Goal: Complete application form: Complete application form

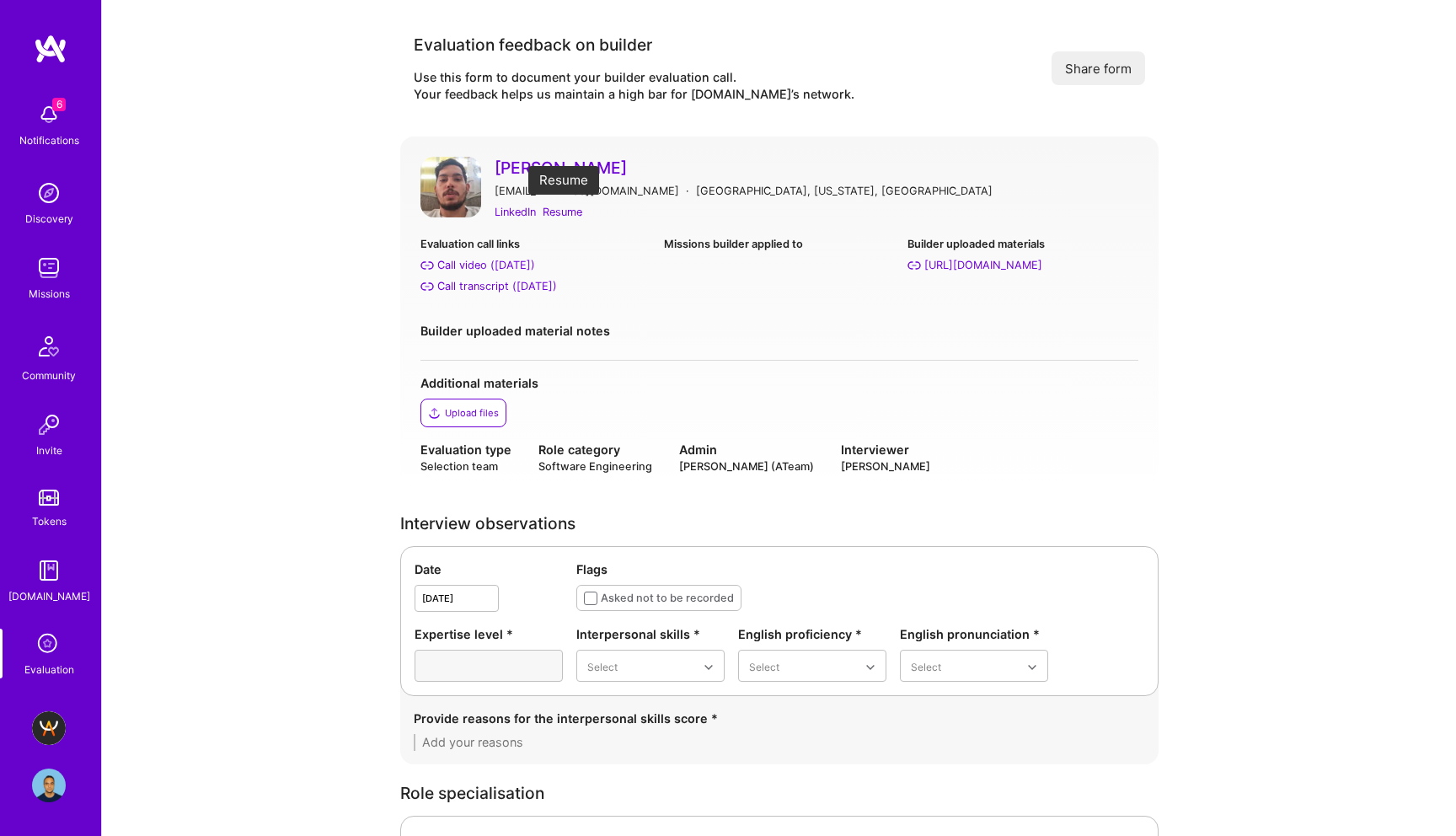
click at [567, 214] on div "Resume" at bounding box center [562, 212] width 39 height 18
click at [466, 280] on div "Call transcript ([DATE])" at bounding box center [498, 286] width 120 height 18
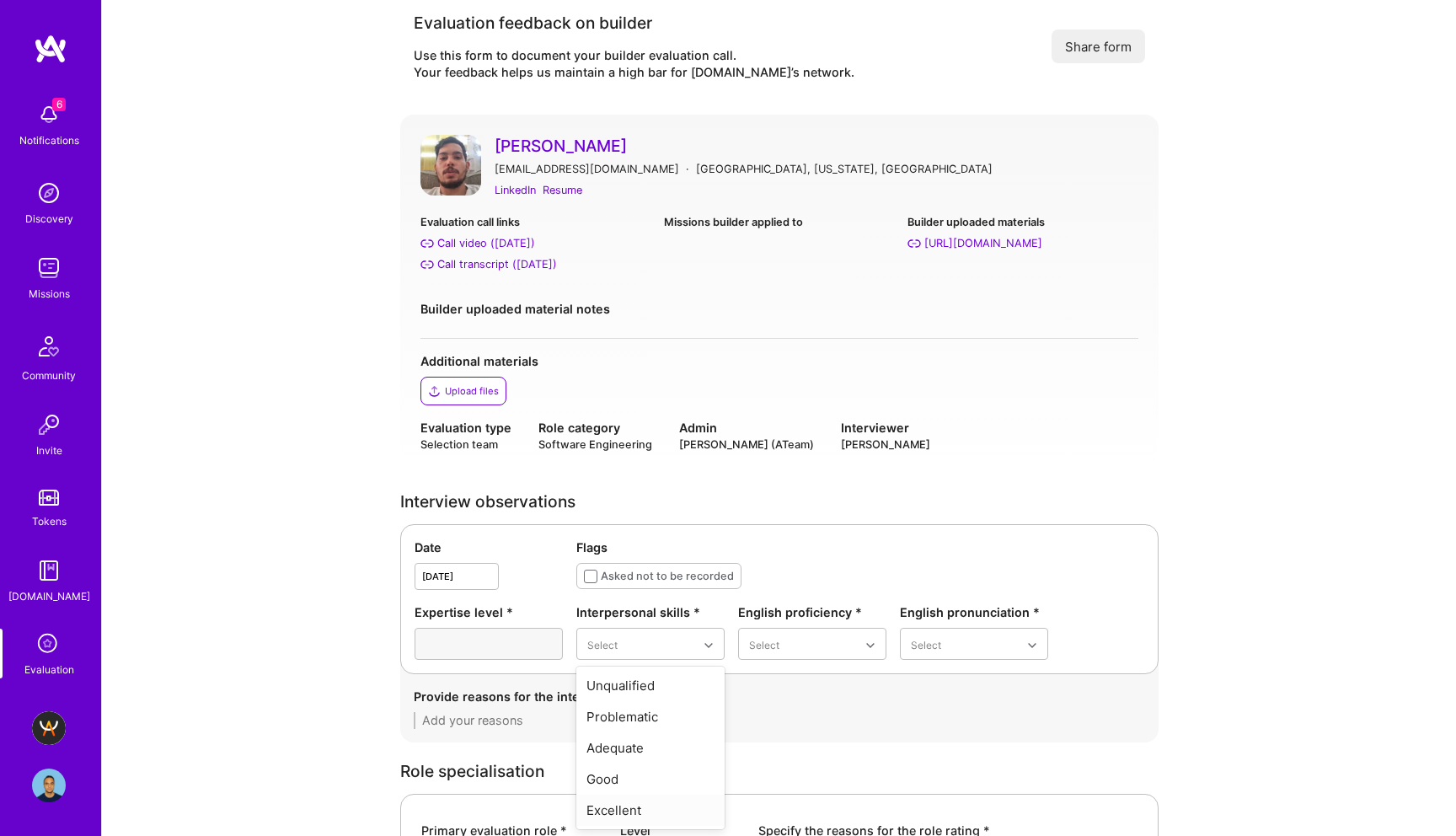
click at [628, 809] on div "Excellent" at bounding box center [650, 810] width 148 height 31
click at [807, 754] on div "Good" at bounding box center [812, 748] width 148 height 31
click at [933, 748] on div "Good" at bounding box center [974, 748] width 148 height 31
click at [702, 730] on div "Provide reasons for the interpersonal skills score *" at bounding box center [780, 709] width 759 height 68
click at [703, 718] on textarea at bounding box center [780, 721] width 732 height 17
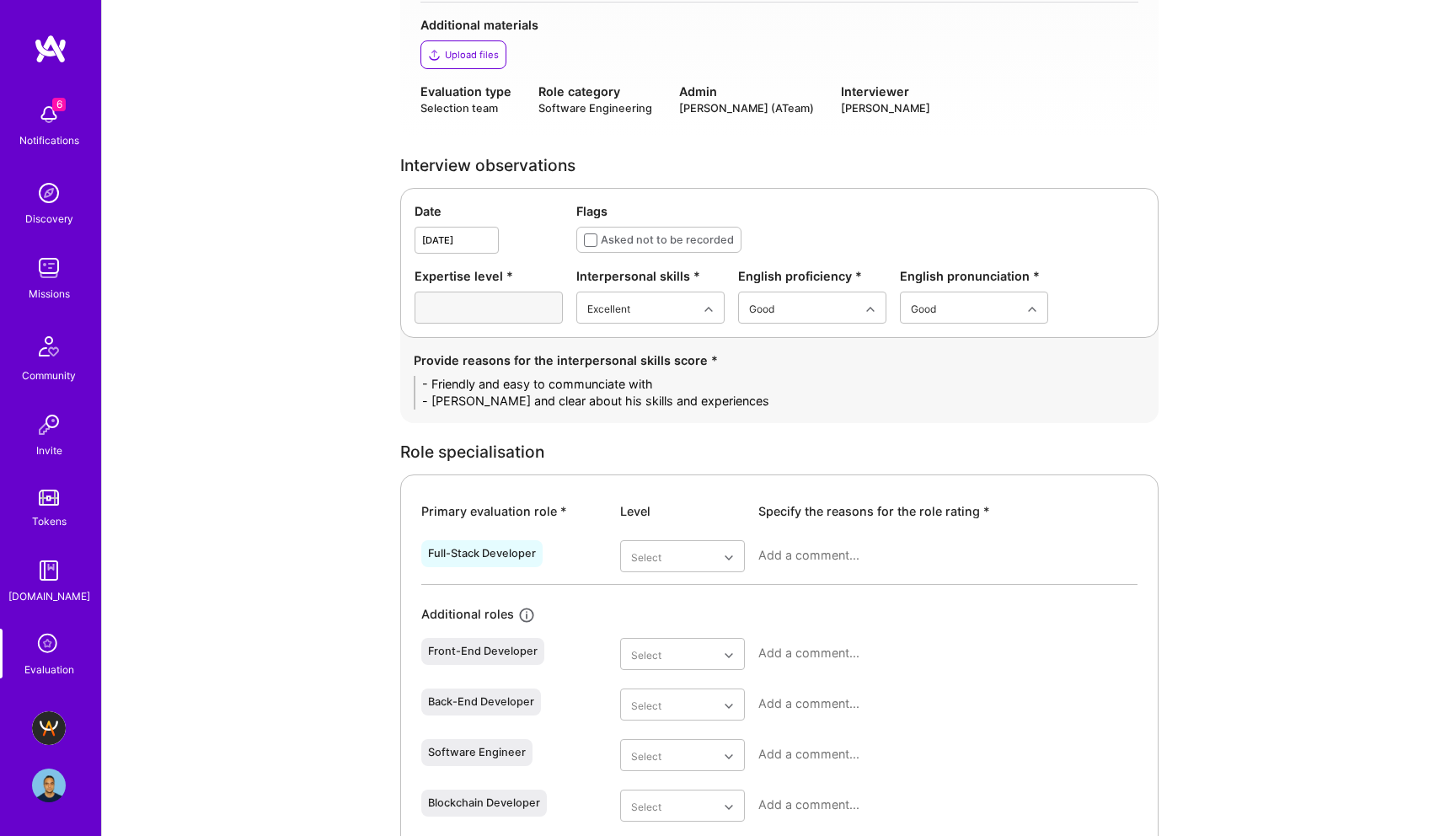
scroll to position [381, 0]
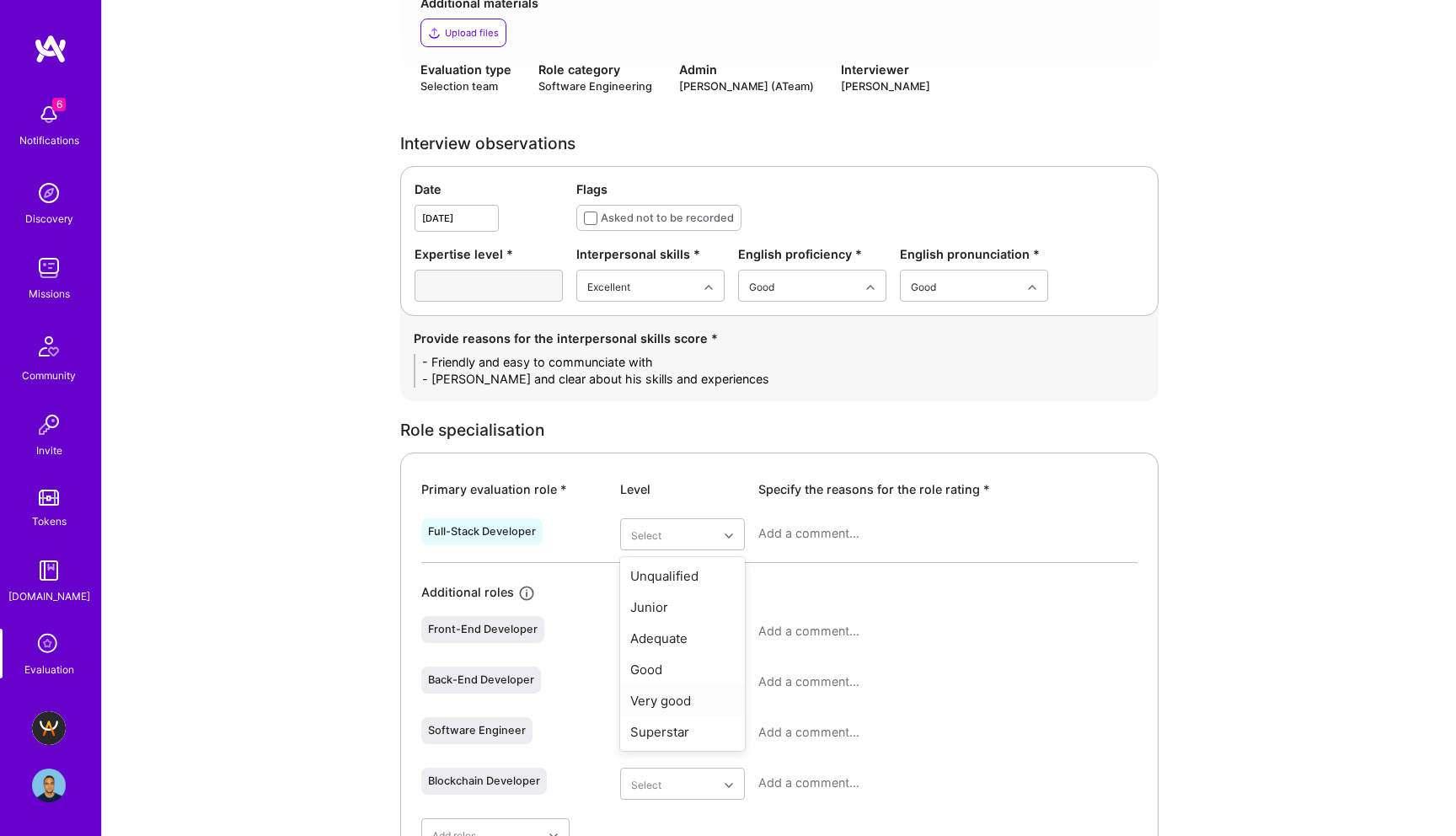
type textarea "- Friendly and easy to communciate with - Tarsnaprent and clear about his skill…"
click at [665, 696] on div "Very good" at bounding box center [682, 700] width 125 height 31
click at [818, 535] on textarea at bounding box center [948, 533] width 379 height 17
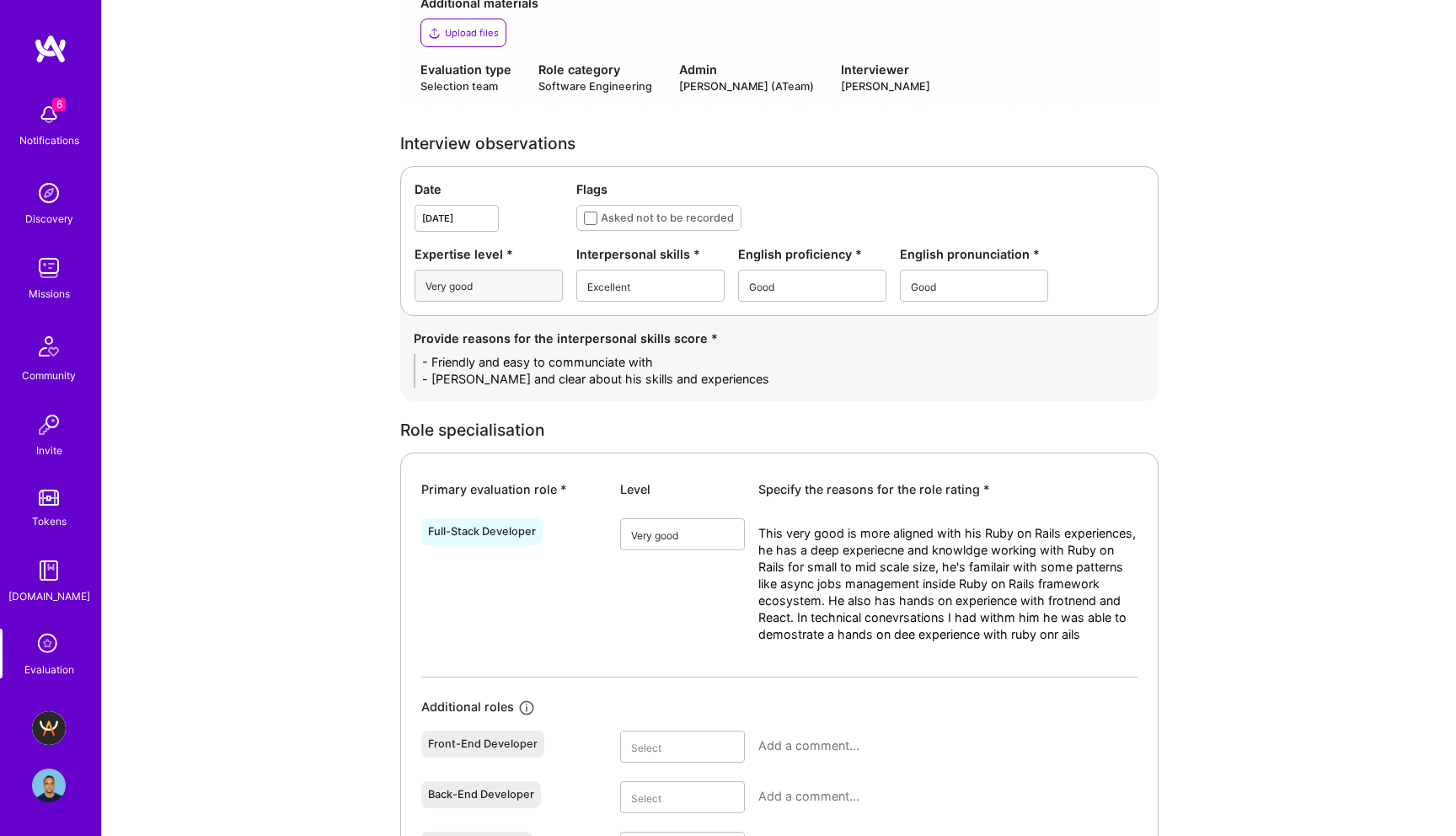
scroll to position [0, 0]
click at [1121, 633] on textarea "This very good is more aligned with his Ruby on Rails experiences, he has a dee…" at bounding box center [948, 609] width 379 height 169
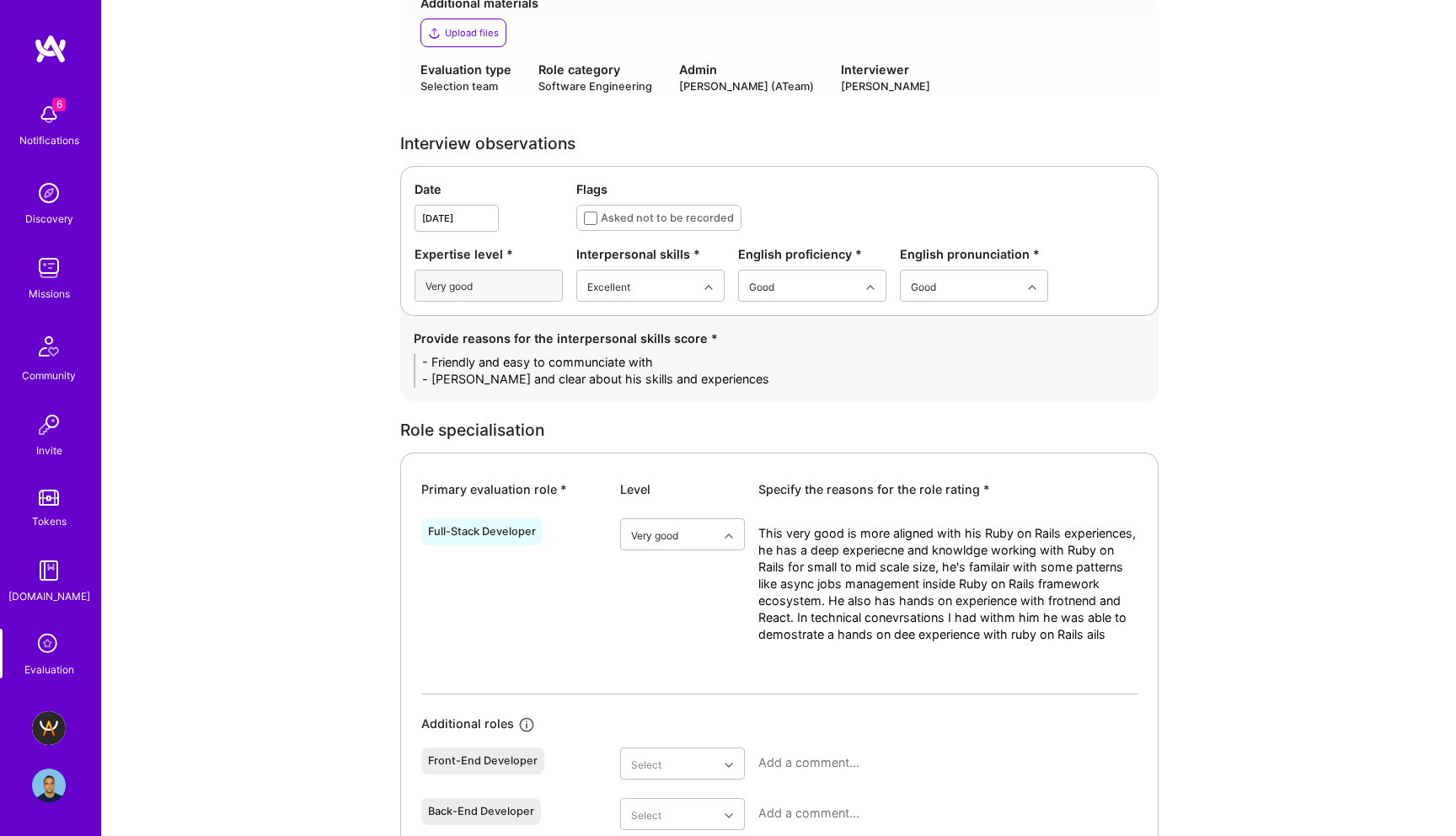
click at [794, 652] on textarea "This very good is more aligned with his Ruby on Rails experiences, he has a dee…" at bounding box center [948, 609] width 379 height 169
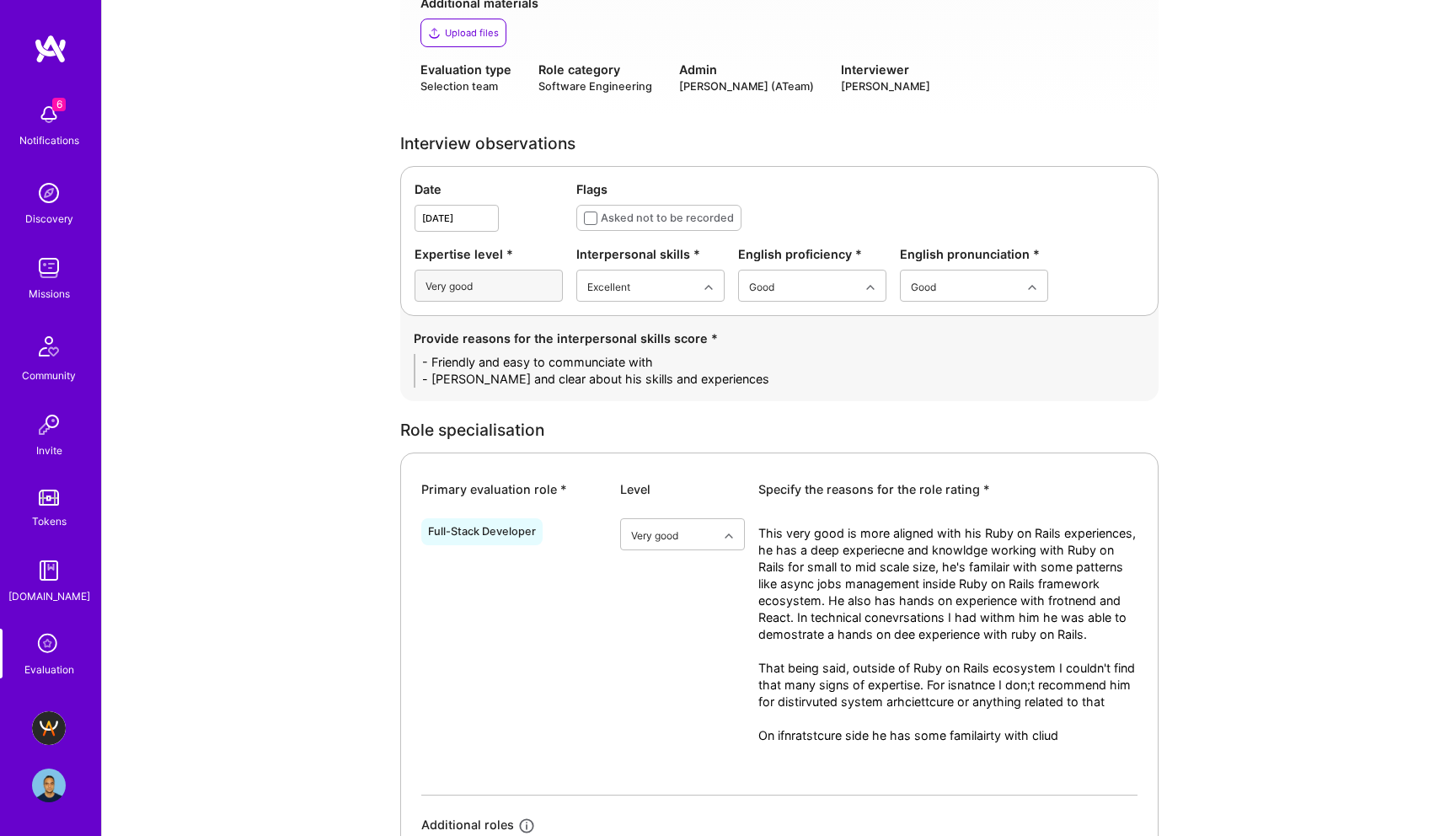
click at [923, 755] on textarea "This very good is more aligned with his Ruby on Rails experiences, he has a dee…" at bounding box center [948, 660] width 379 height 270
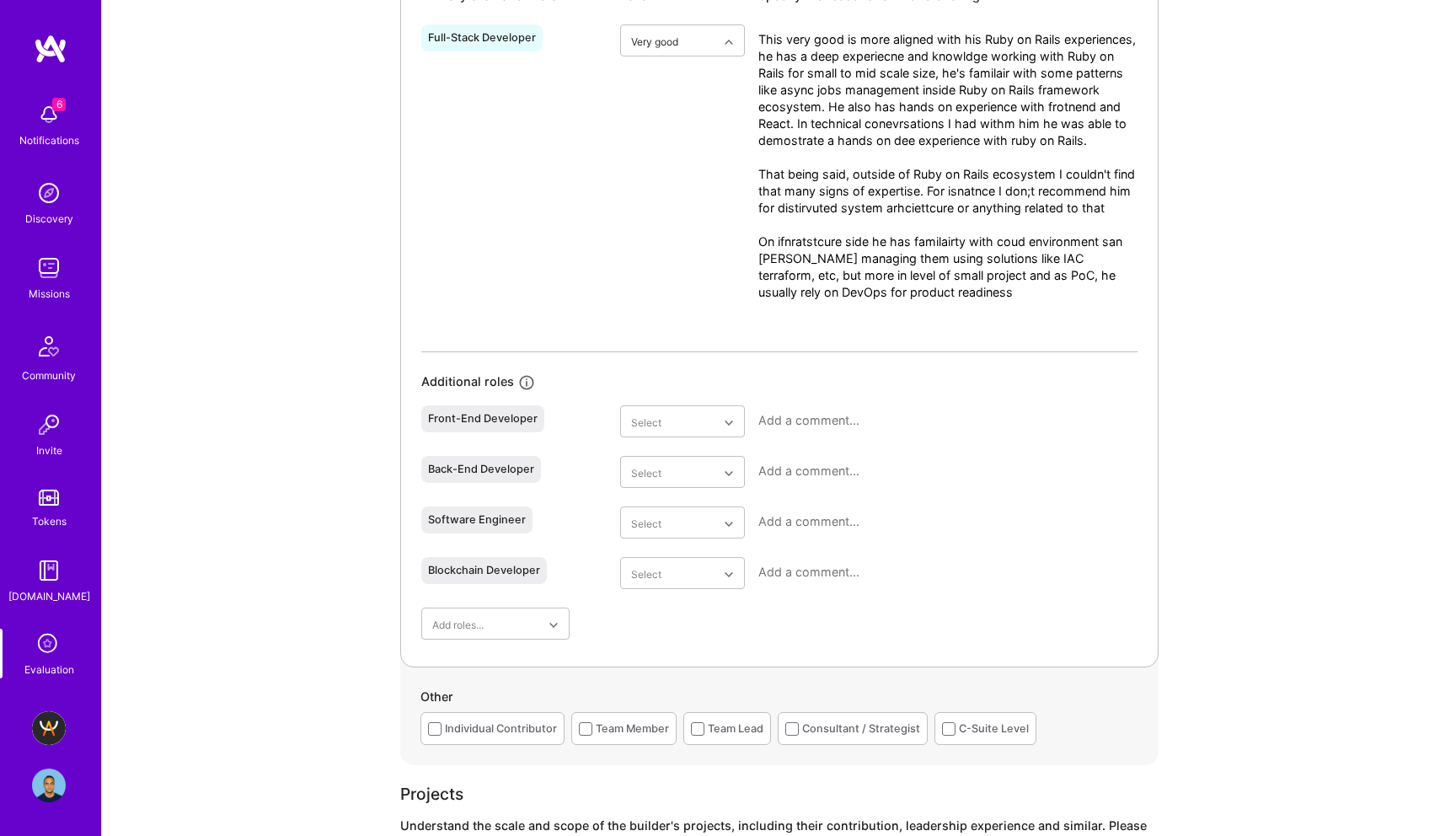
scroll to position [875, 0]
type textarea "This very good is more aligned with his Ruby on Rails experiences, he has a dee…"
click at [988, 392] on div "Full-Stack Developer option Very good, selected. Select is focused ,type to ref…" at bounding box center [780, 328] width 717 height 622
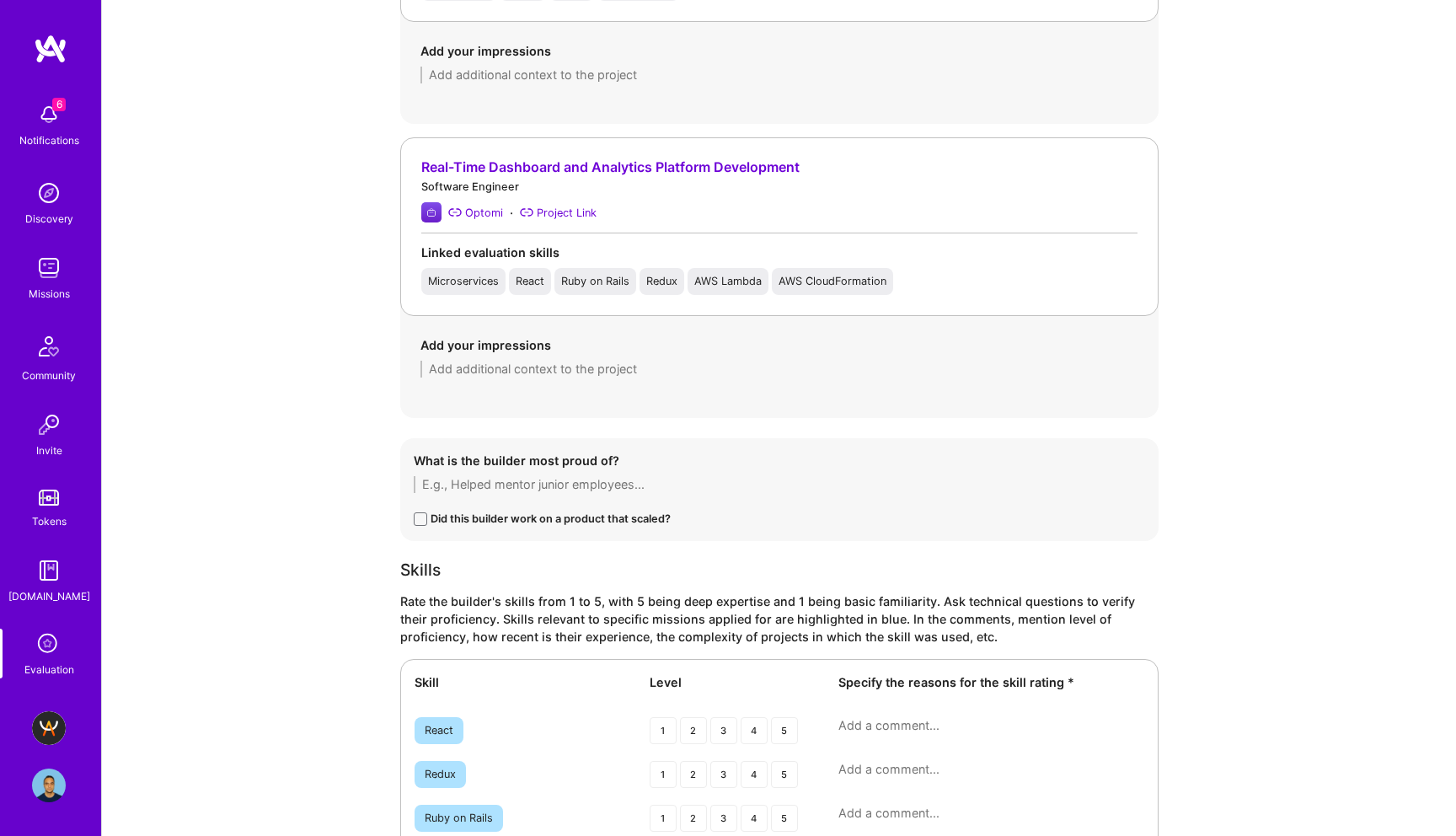
scroll to position [2541, 0]
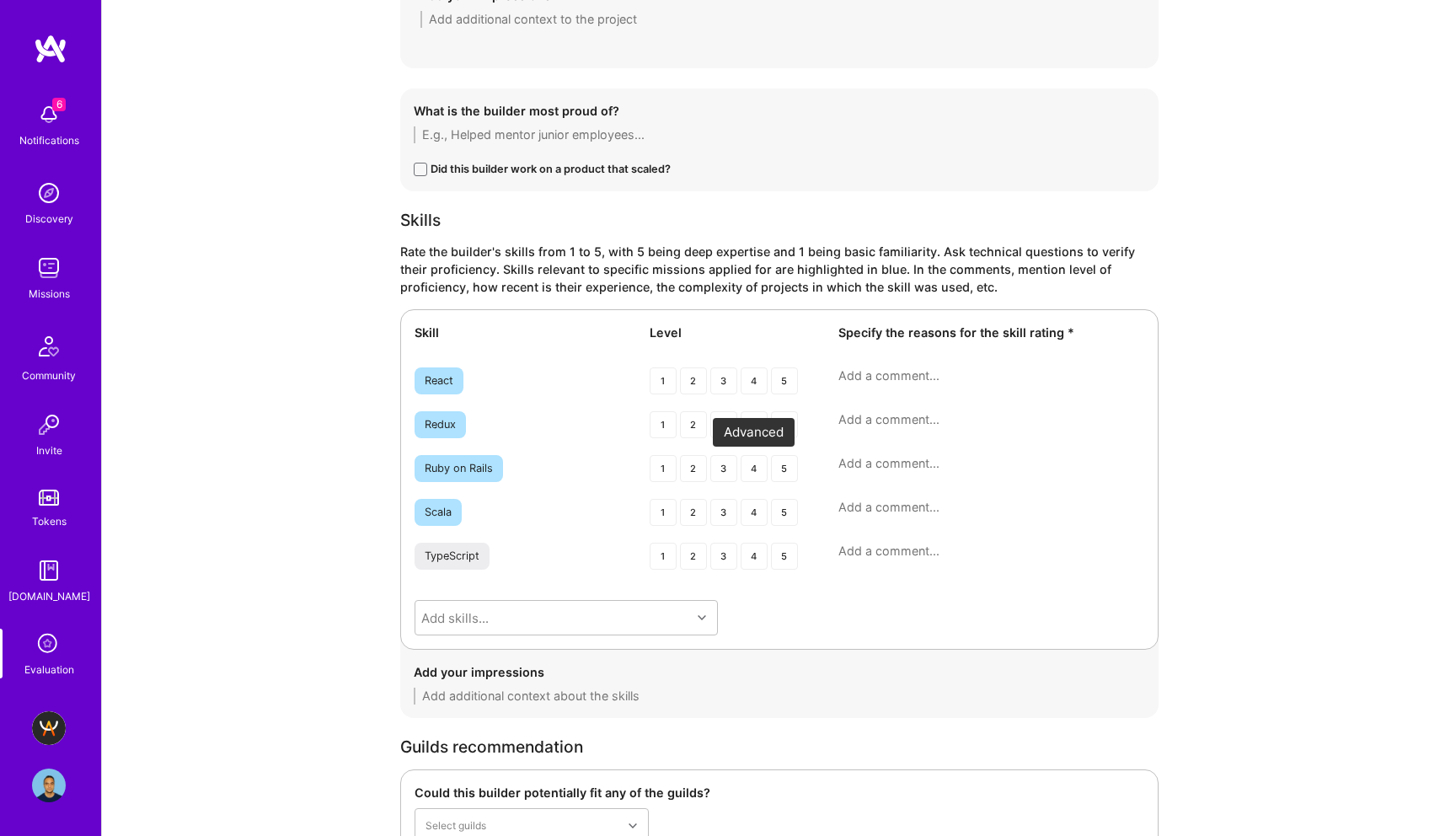
click at [758, 472] on div "4" at bounding box center [754, 469] width 27 height 27
click at [753, 386] on div "4" at bounding box center [754, 381] width 27 height 27
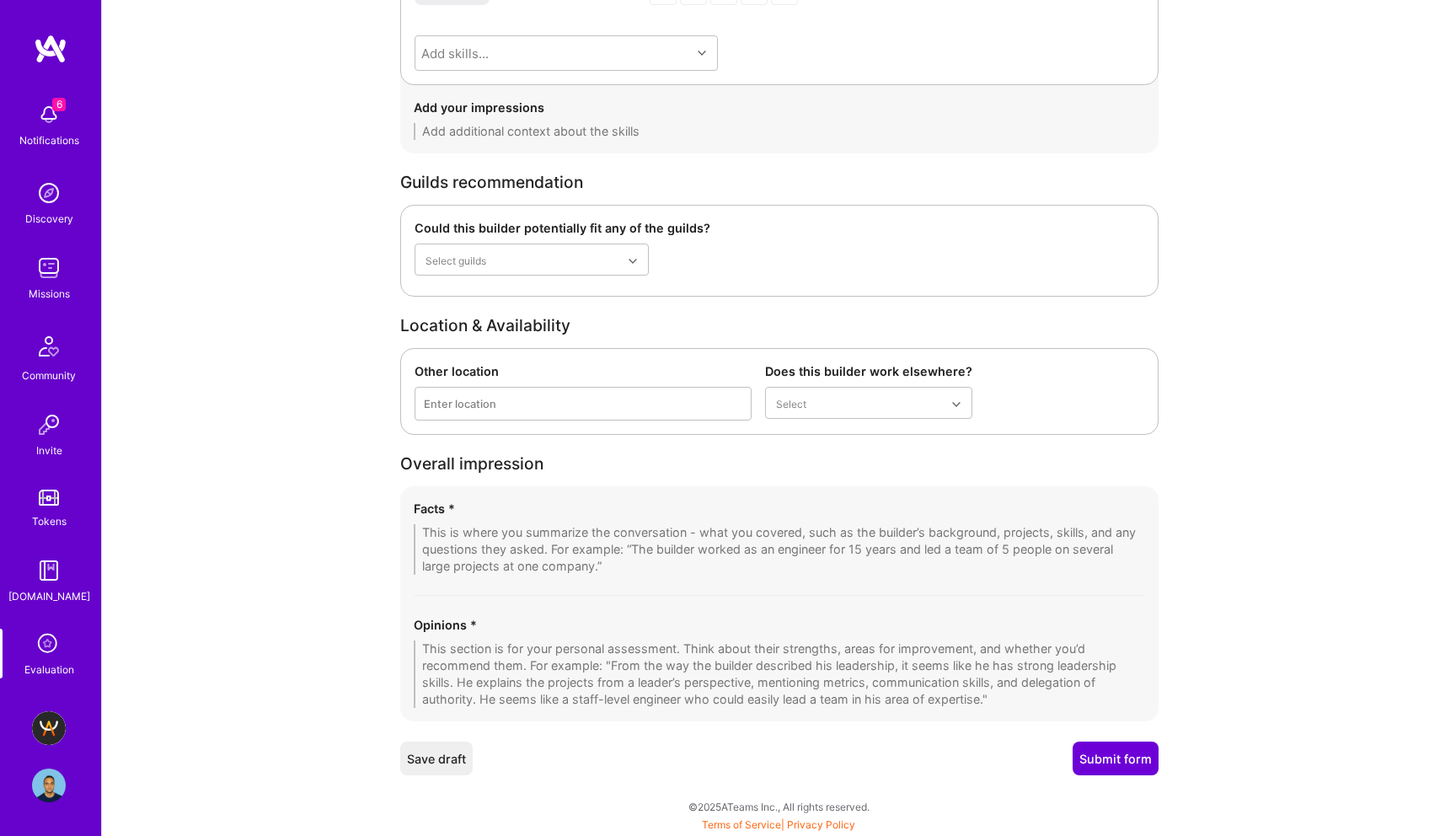
click at [606, 653] on textarea at bounding box center [780, 675] width 732 height 67
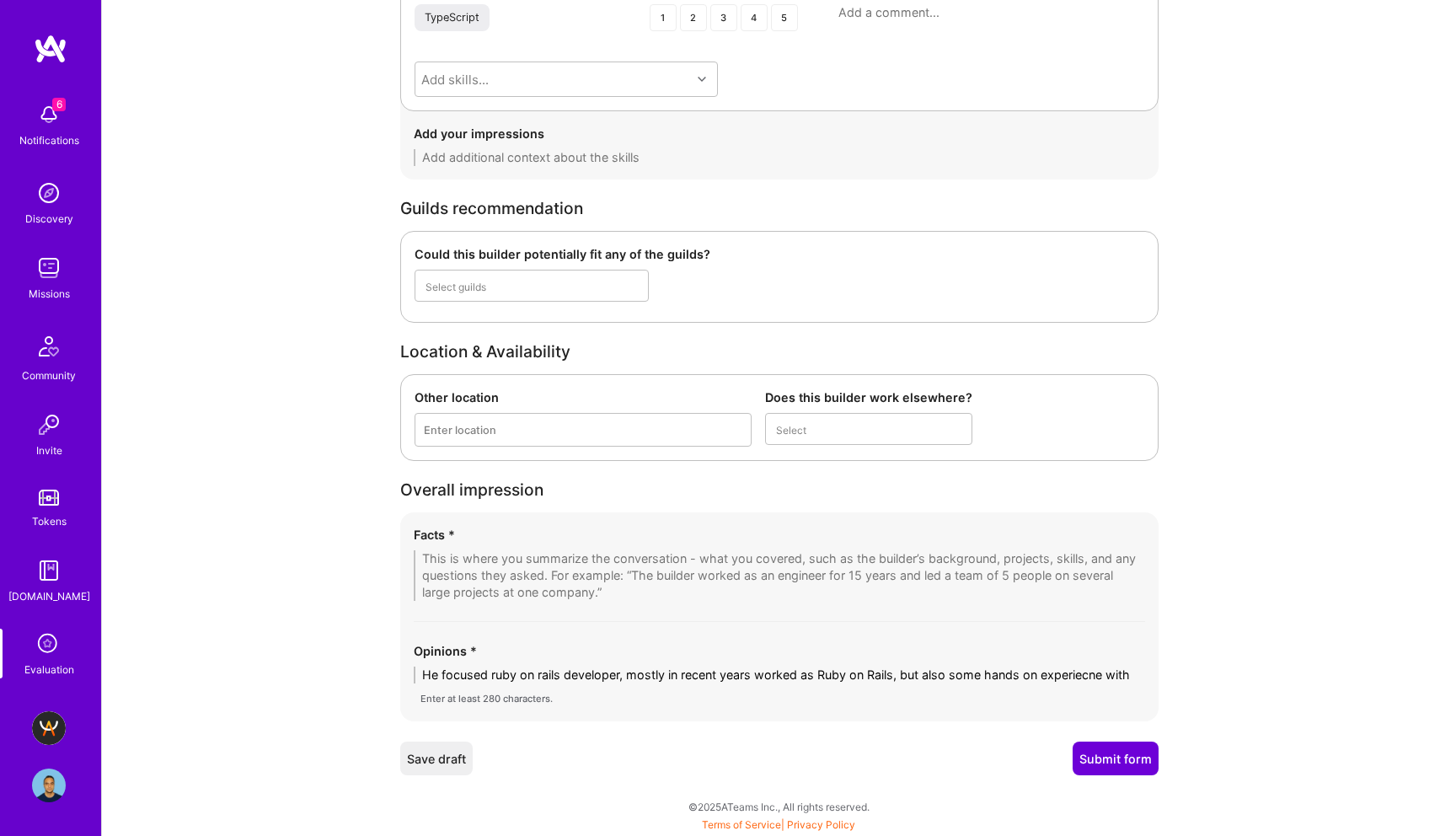
scroll to position [0, 0]
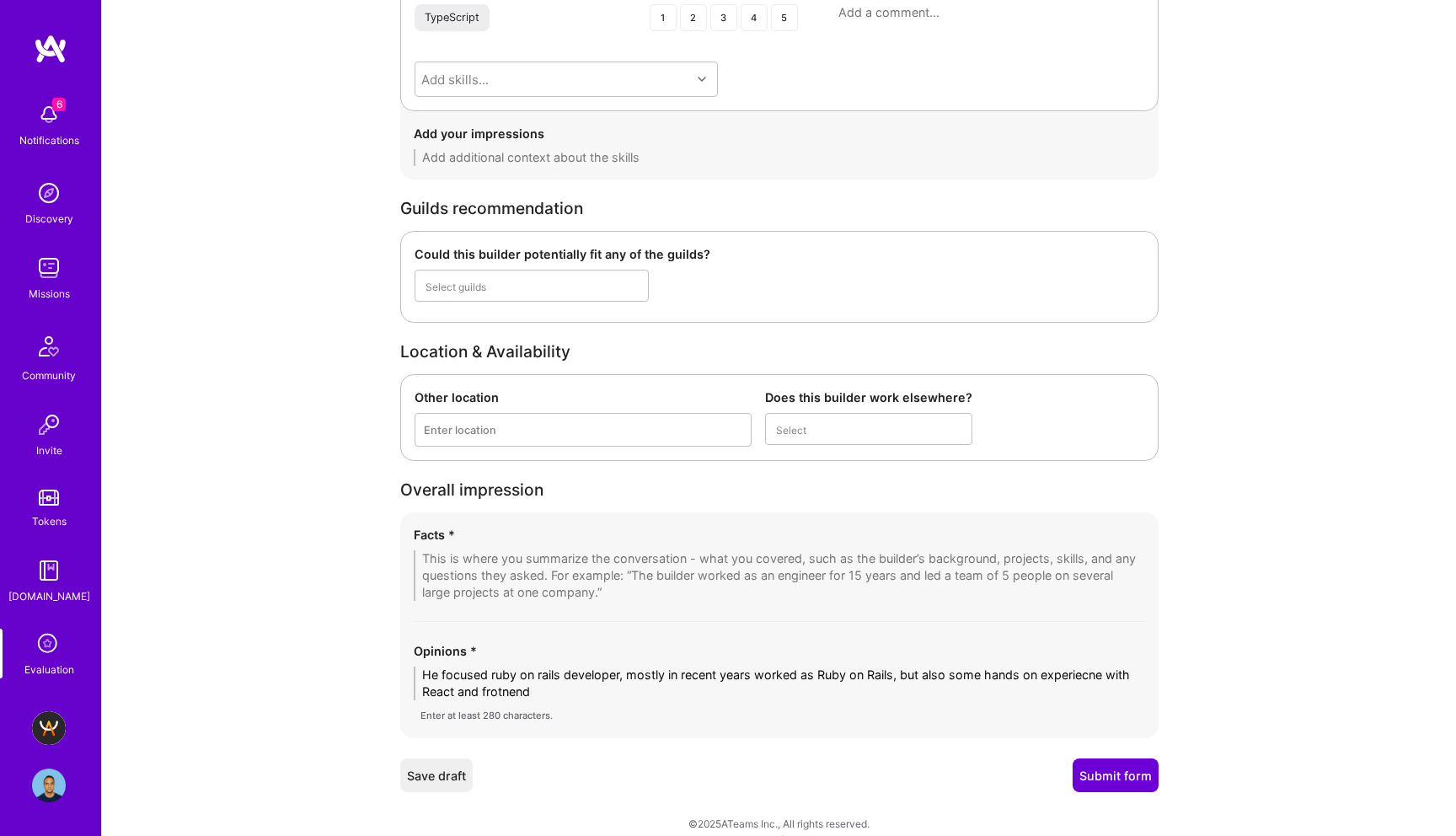
type textarea "He focused ruby on rails developer, mostly in recent years worked as Ruby on Ra…"
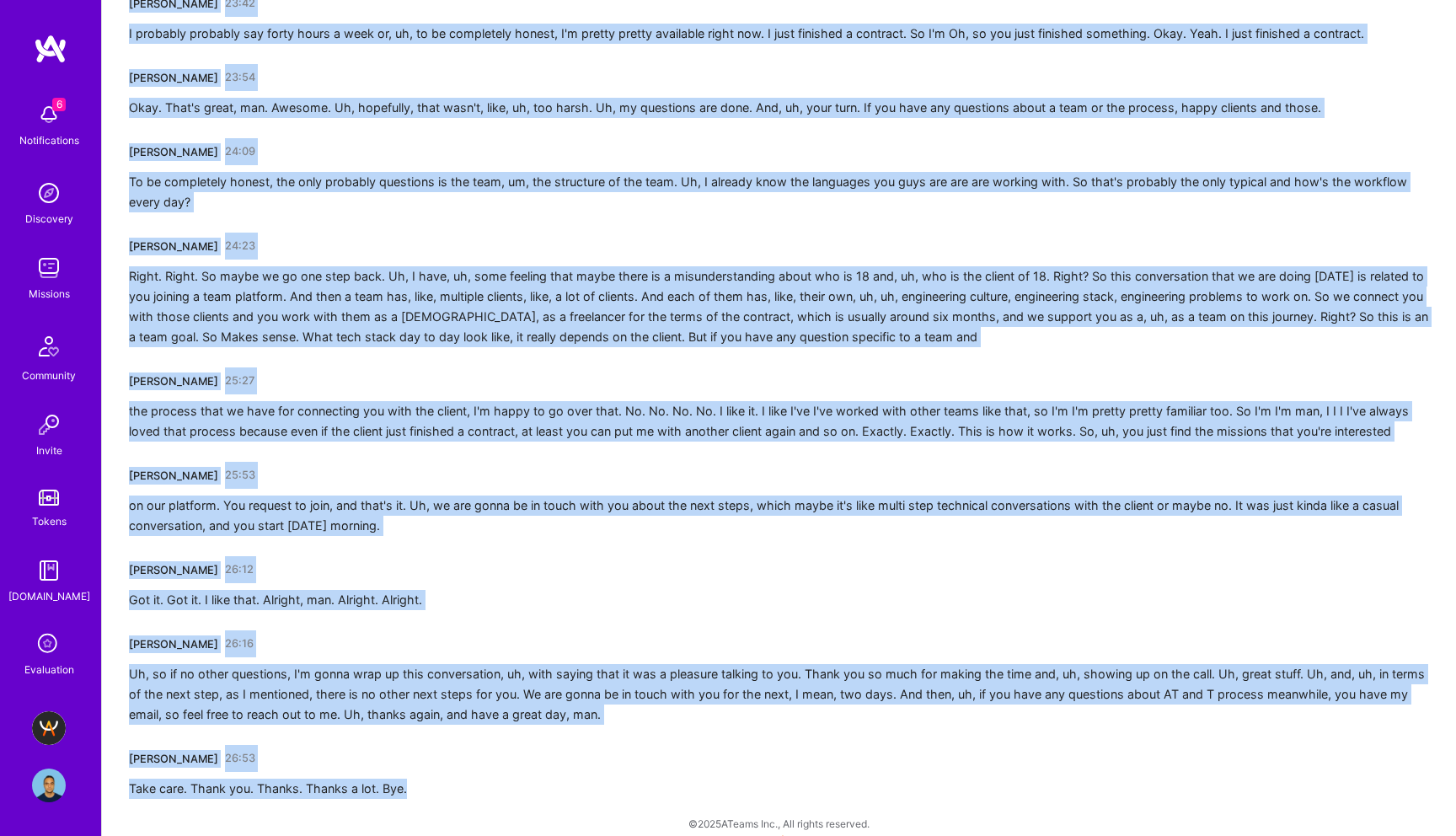
scroll to position [5048, 0]
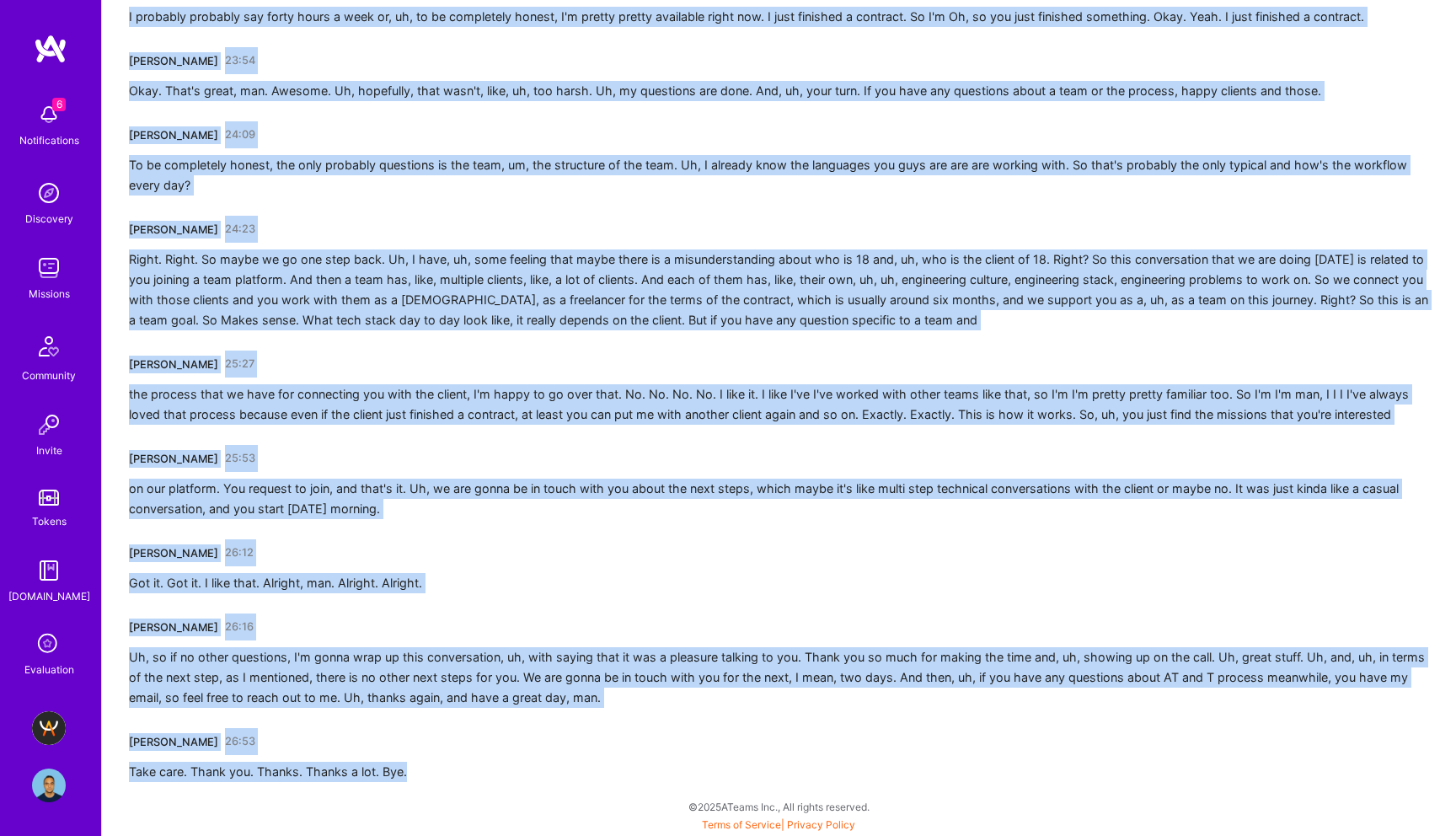
drag, startPoint x: 131, startPoint y: 298, endPoint x: 431, endPoint y: 772, distance: 561.0
copy div "[PERSON_NAME] 00:01 Everything good. How about yourself? I'm doing great. Uh, l…"
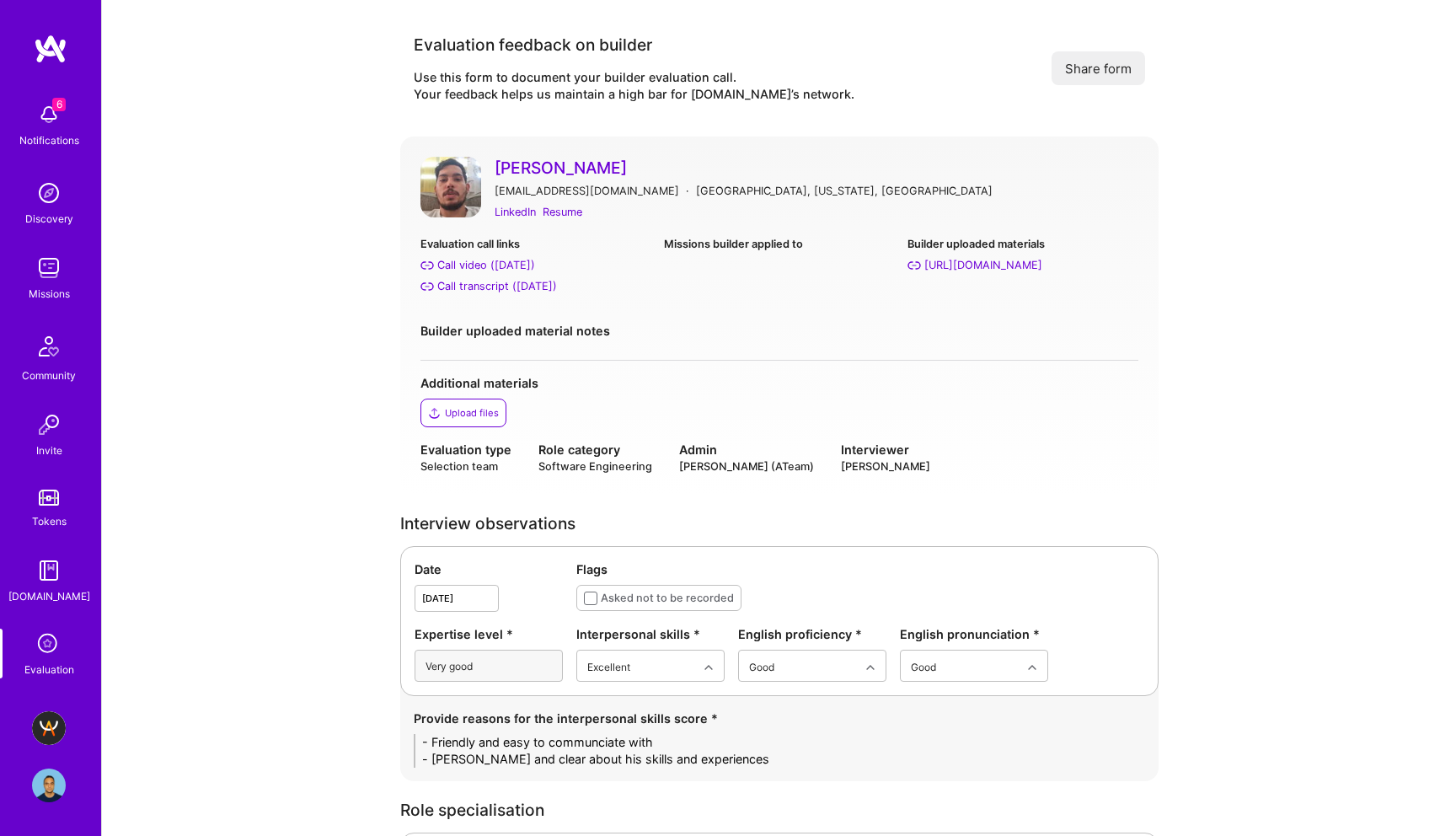
scroll to position [317, 0]
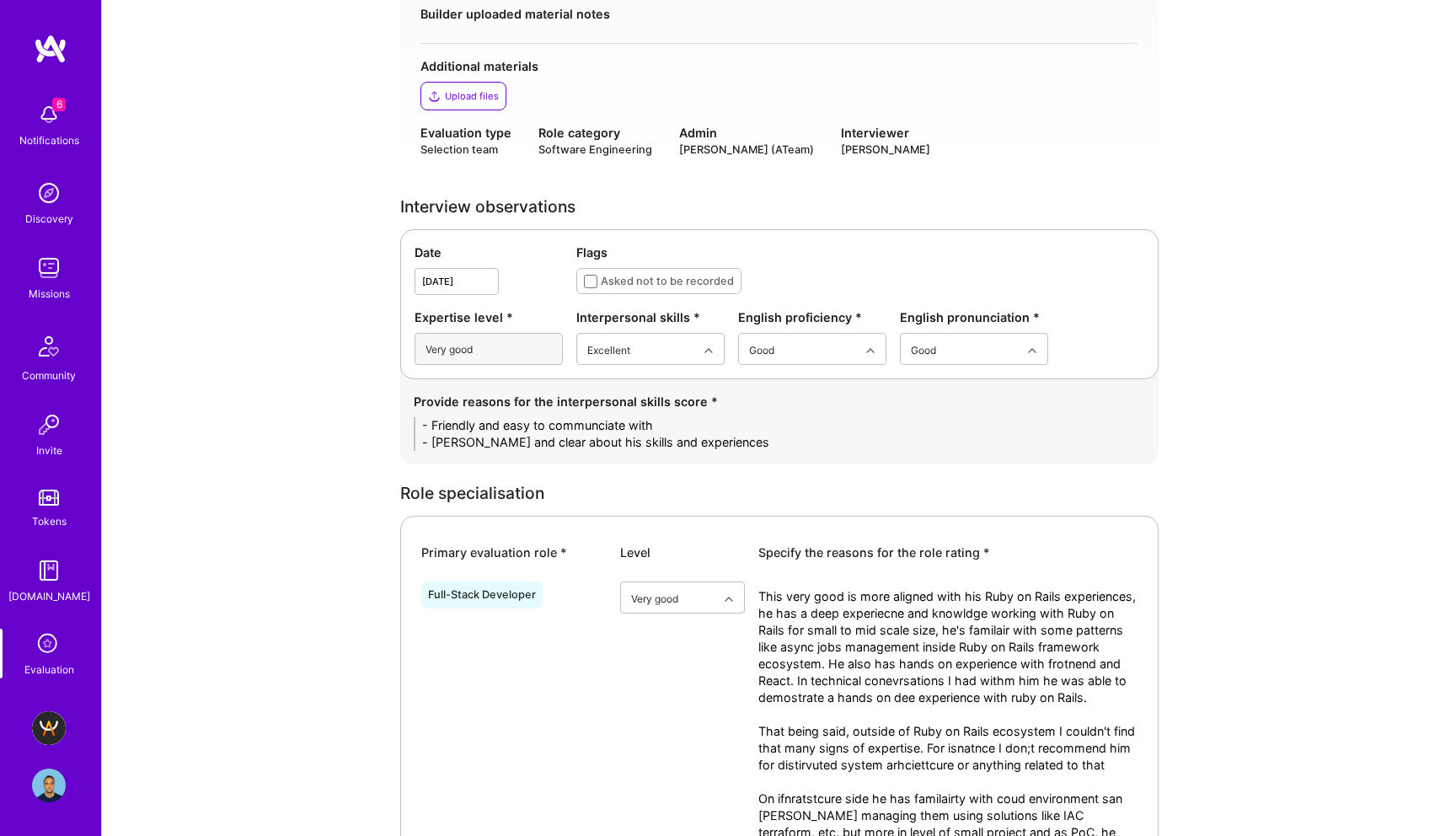
type textarea "He focused ruby on rails developer, mostly in recent years worked as Ruby on Ra…"
drag, startPoint x: 770, startPoint y: 441, endPoint x: 320, endPoint y: 410, distance: 451.1
paste textarea "• Friendly, approachable, and easy to communicate with. • Transparent and clear…"
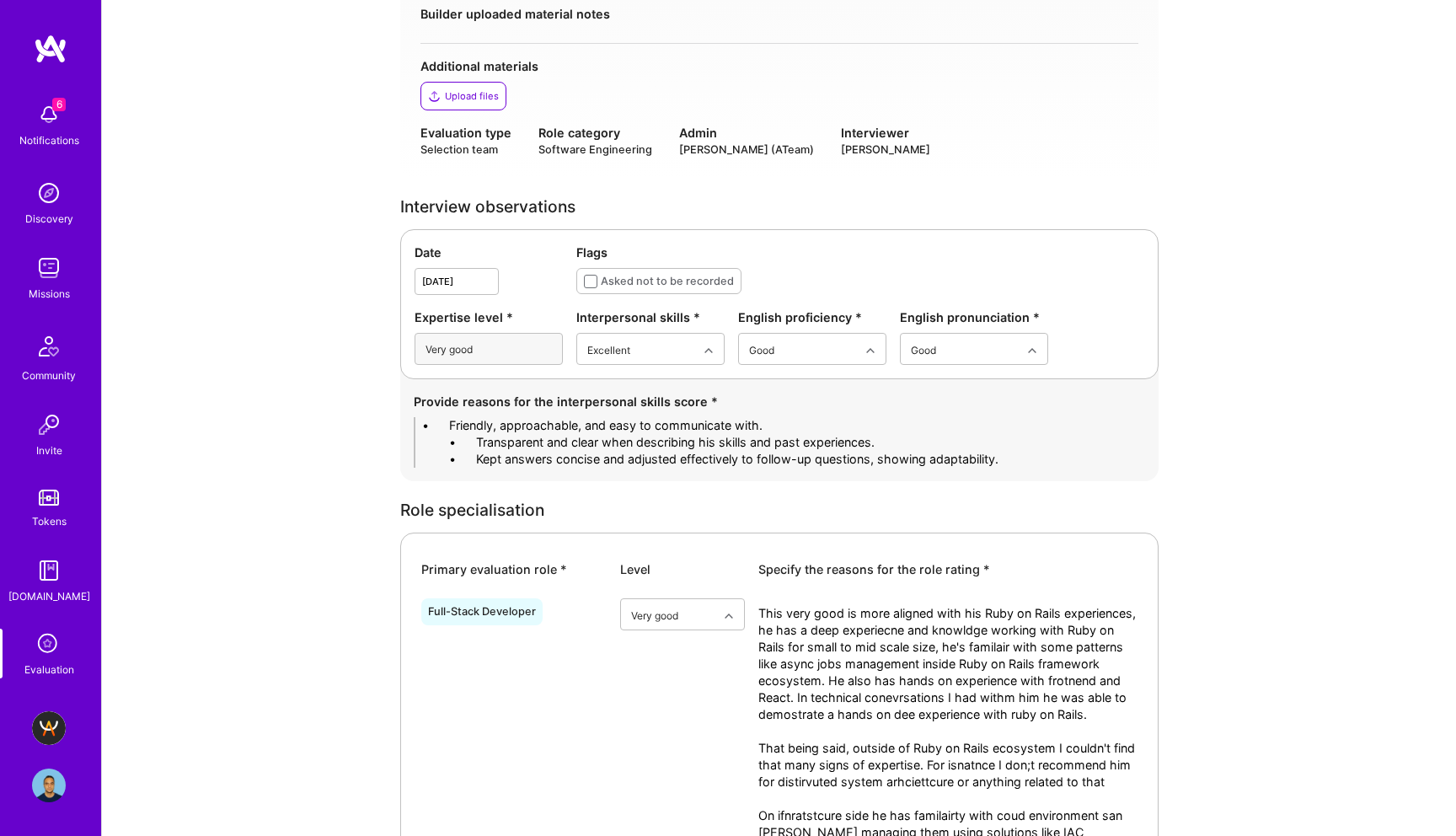
drag, startPoint x: 476, startPoint y: 430, endPoint x: 325, endPoint y: 425, distance: 151.1
drag, startPoint x: 475, startPoint y: 440, endPoint x: 315, endPoint y: 440, distance: 160.0
drag, startPoint x: 474, startPoint y: 458, endPoint x: 326, endPoint y: 452, distance: 148.1
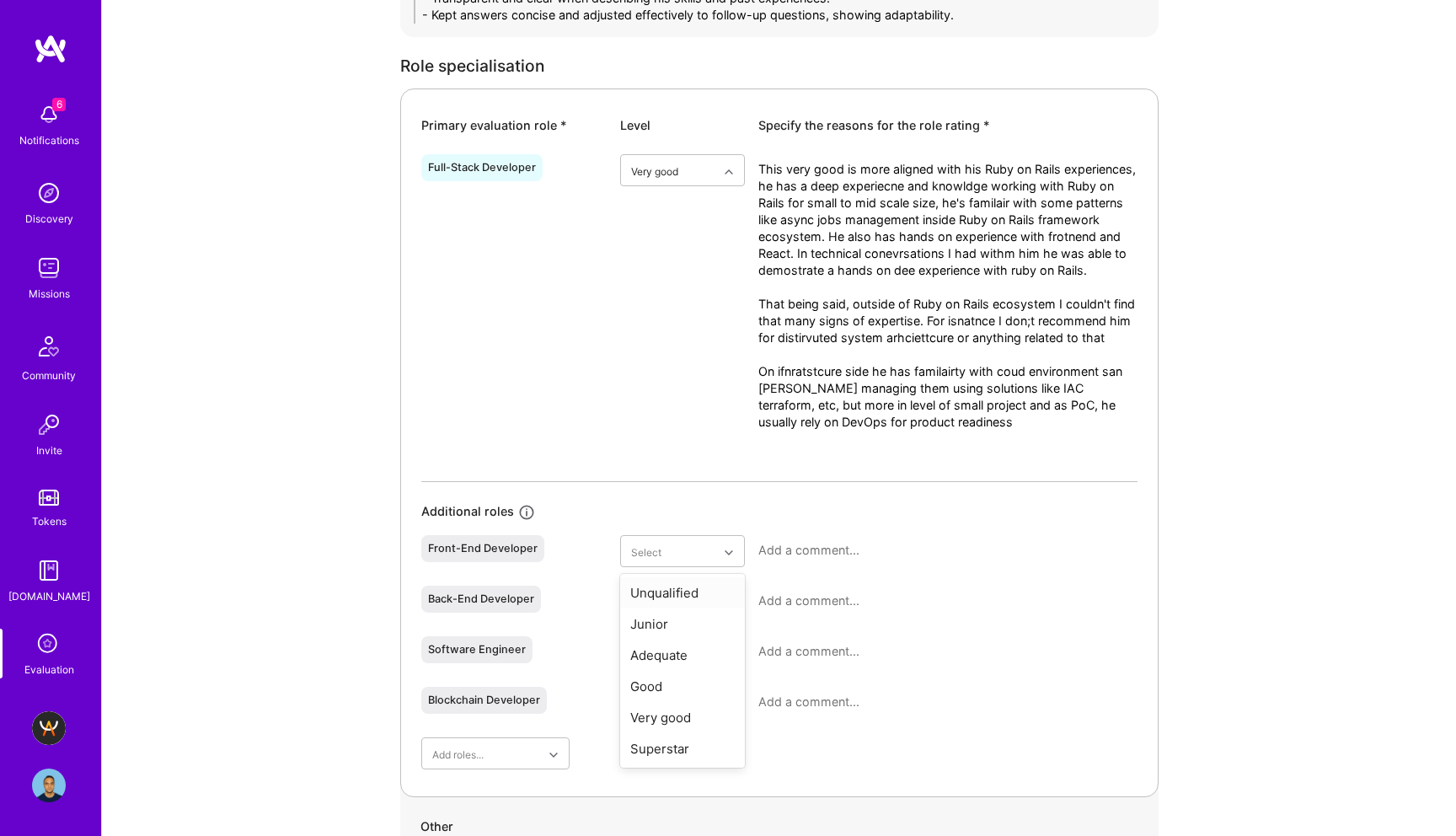
scroll to position [754, 0]
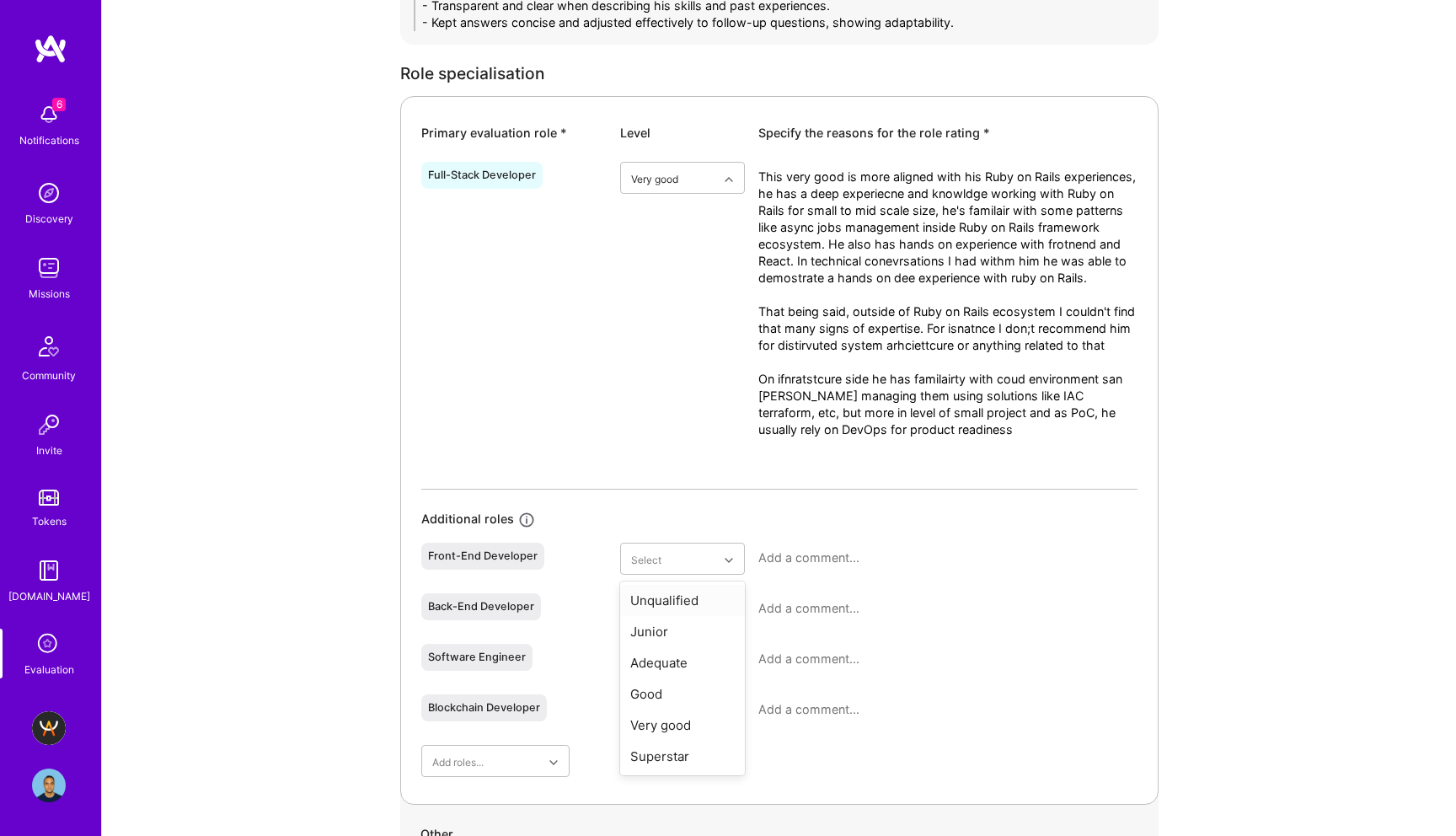
type textarea "- Friendly, approachable, and easy to communicate with. - Transparent and clear…"
click at [893, 497] on div "Full-Stack Developer option Very good, selected. Select is focused ,type to ref…" at bounding box center [780, 467] width 717 height 622
click at [893, 535] on div "Full-Stack Developer option Very good, selected. Select is focused ,type to ref…" at bounding box center [780, 467] width 717 height 622
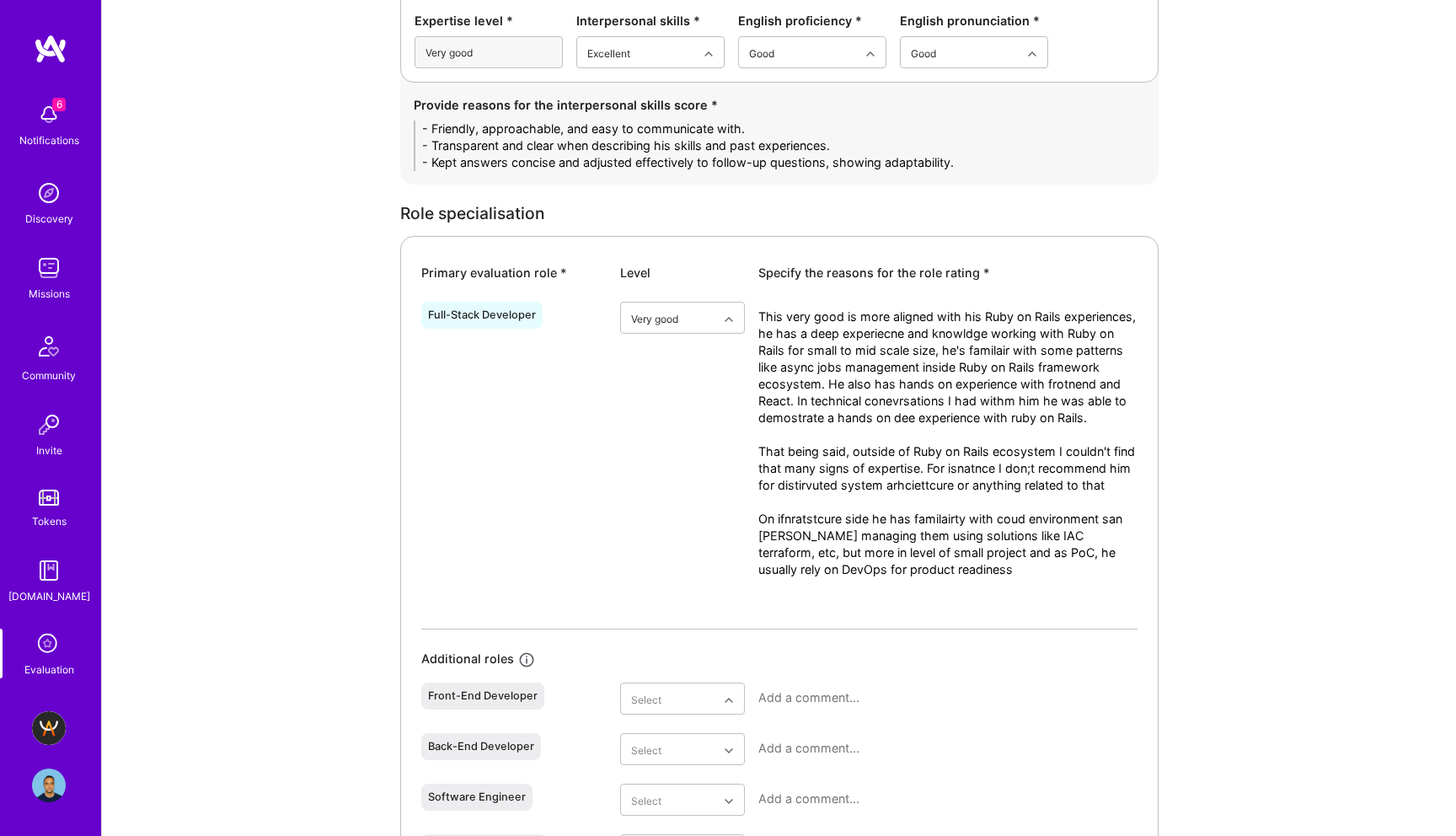
scroll to position [608, 0]
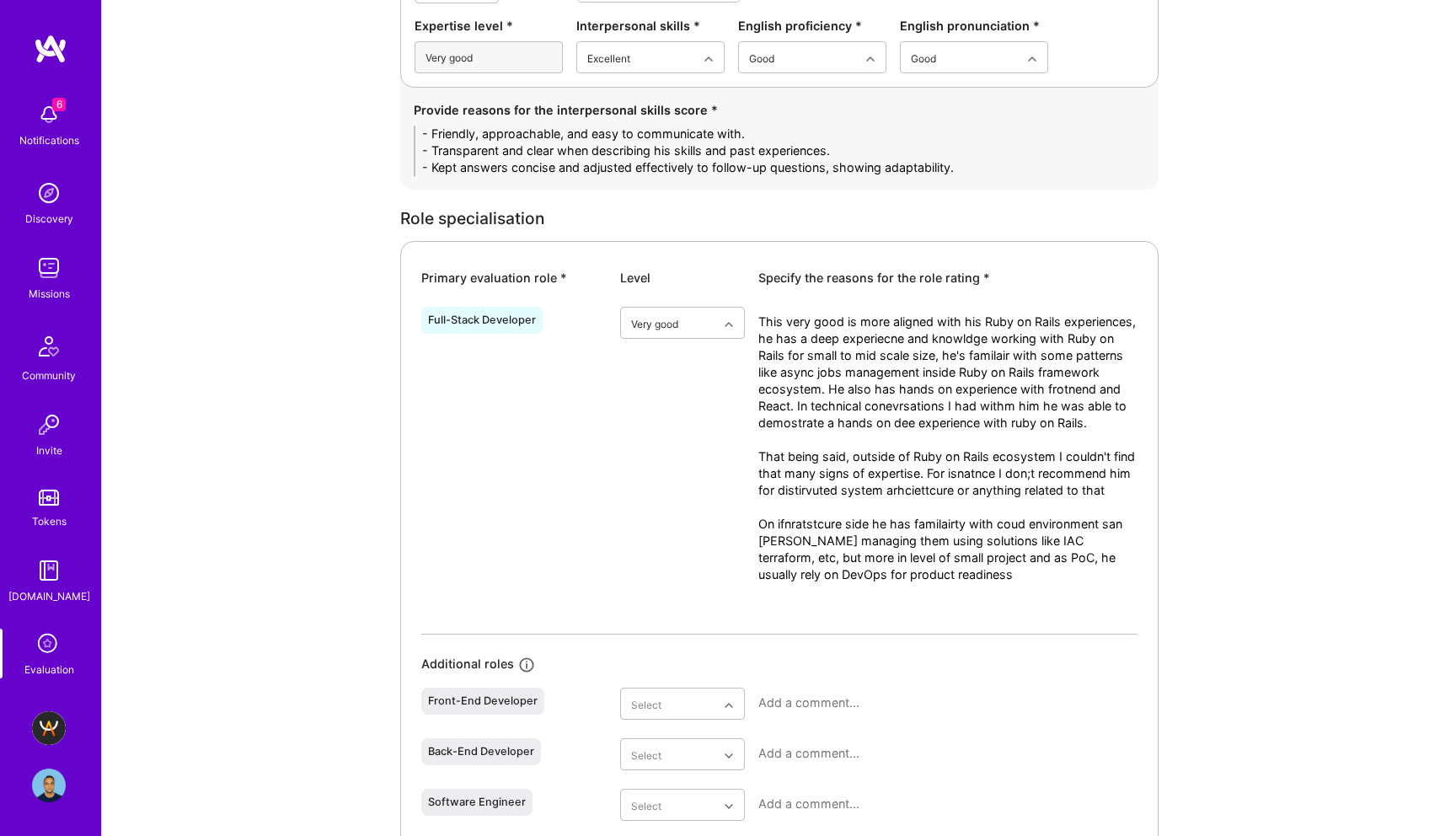
click at [898, 449] on textarea "This very good is more aligned with his Ruby on Rails experiences, he has a dee…" at bounding box center [948, 474] width 379 height 321
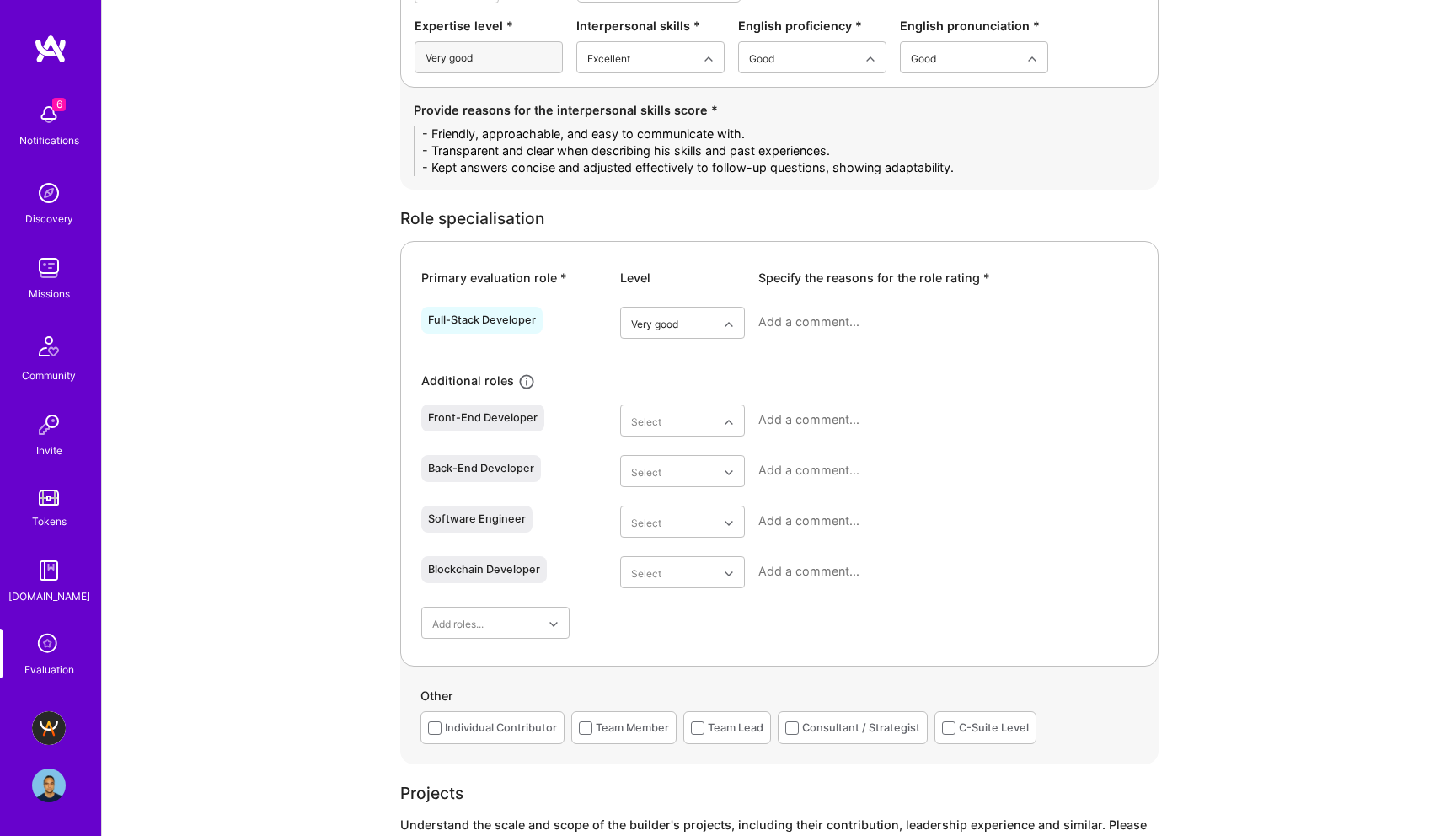
paste textarea "This rating reflects his strong expertise with Ruby on Rails and complementary …"
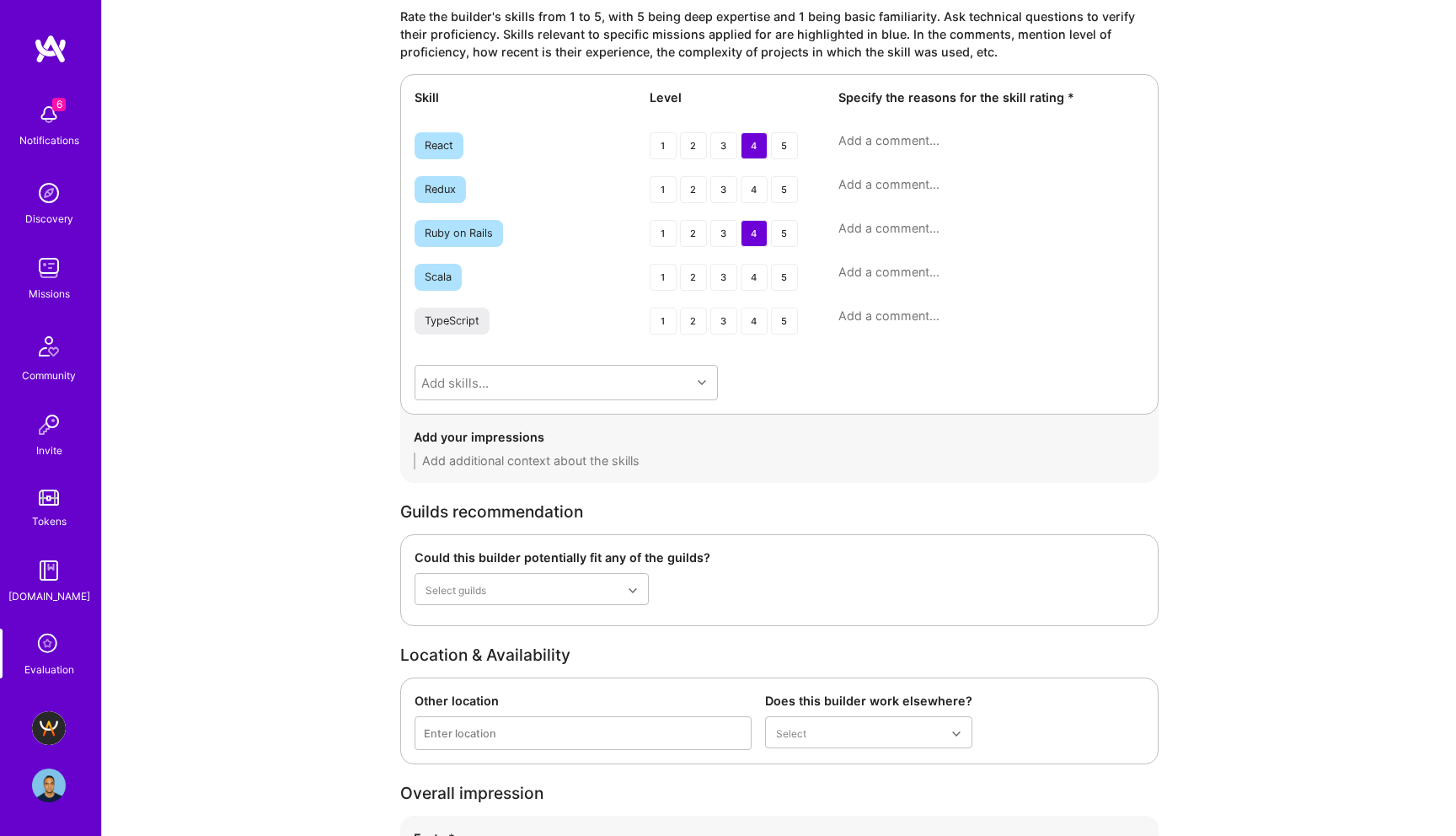
scroll to position [3241, 0]
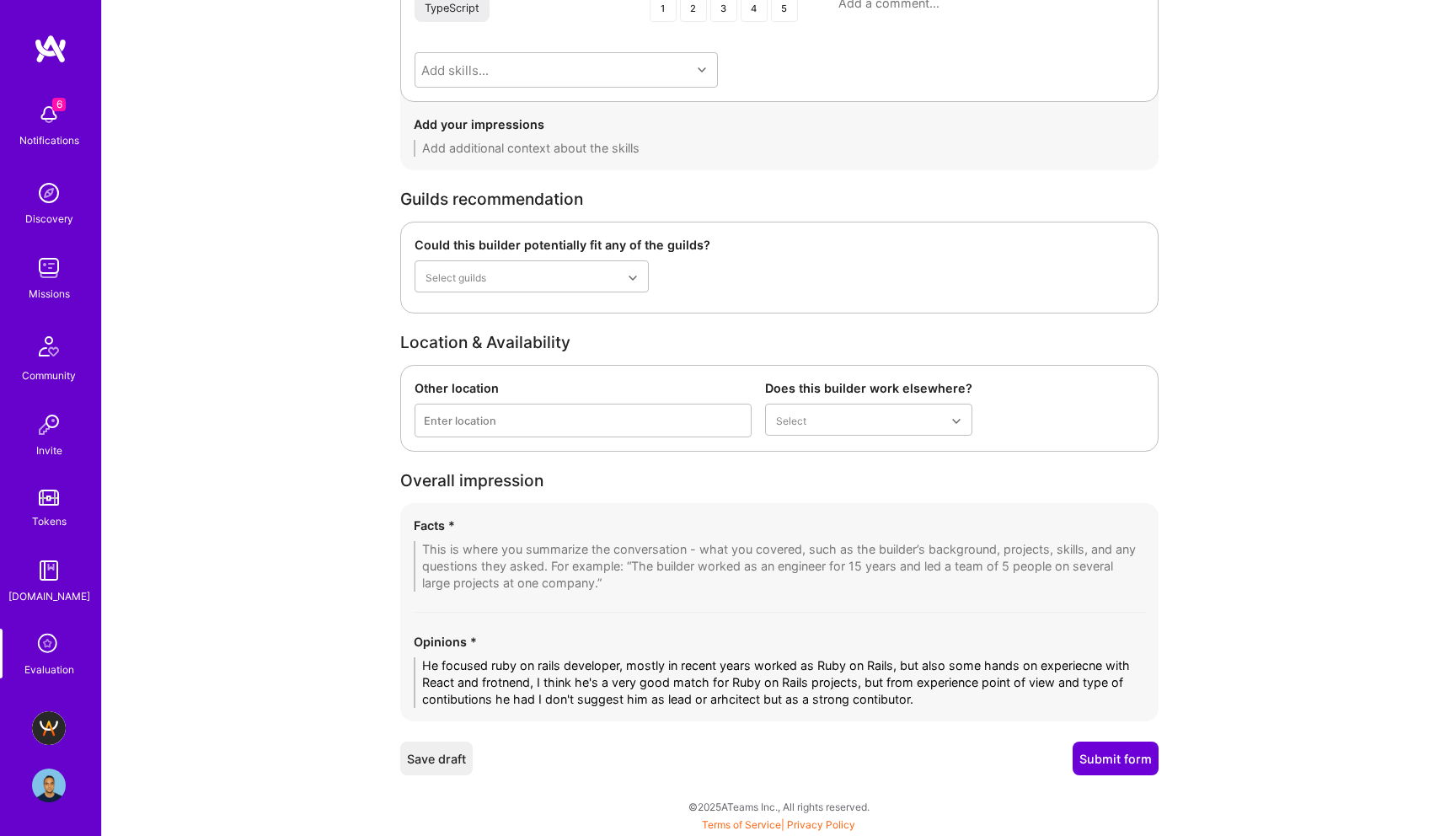
type textarea "This rating reflects his strong expertise with Ruby on Rails and complementary …"
click at [536, 664] on textarea "He focused ruby on rails developer, mostly in recent years worked as Ruby on Ra…" at bounding box center [780, 683] width 732 height 51
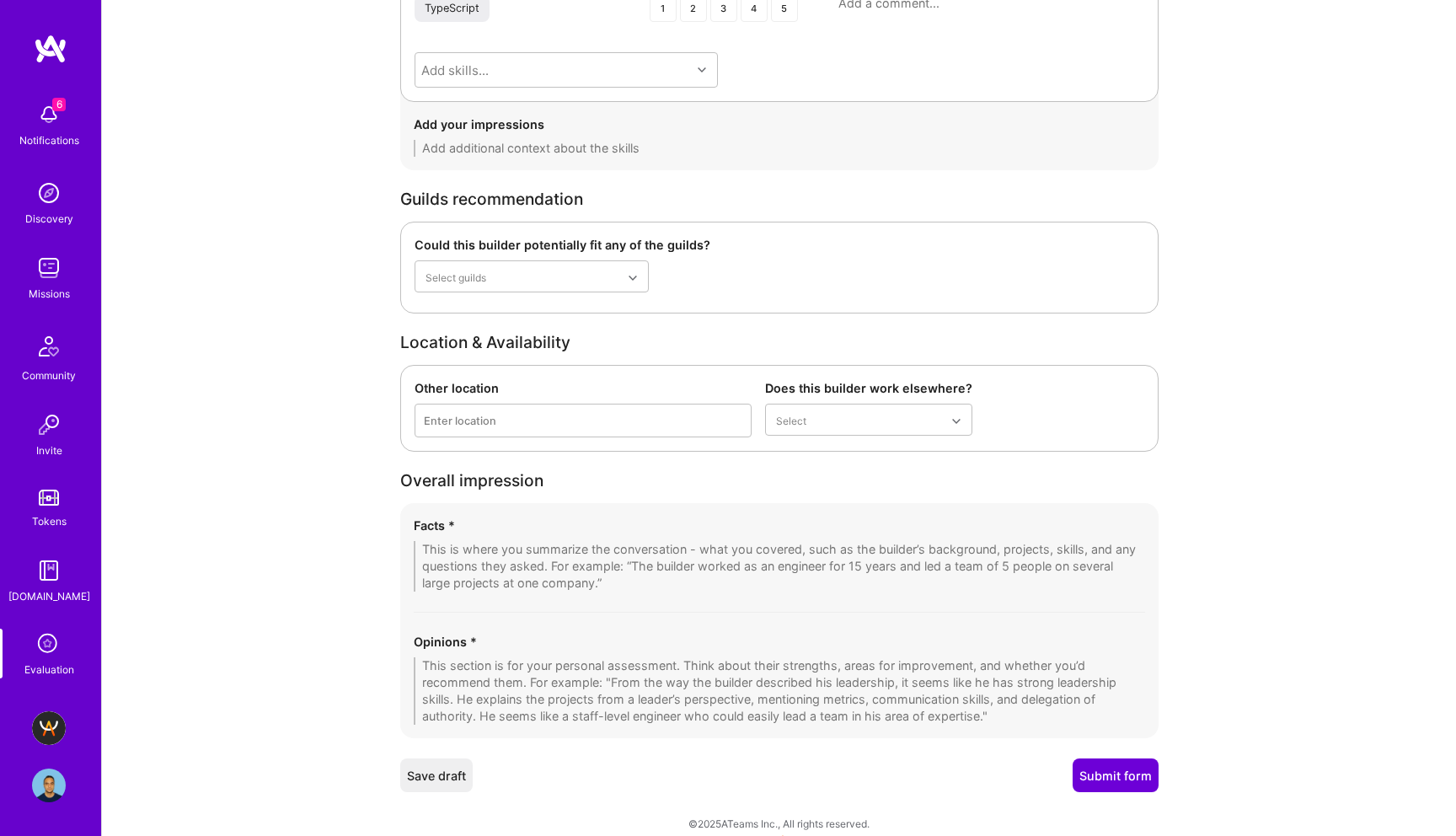
paste textarea "He has focused mainly on Ruby on Rails development, particularly in recent year…"
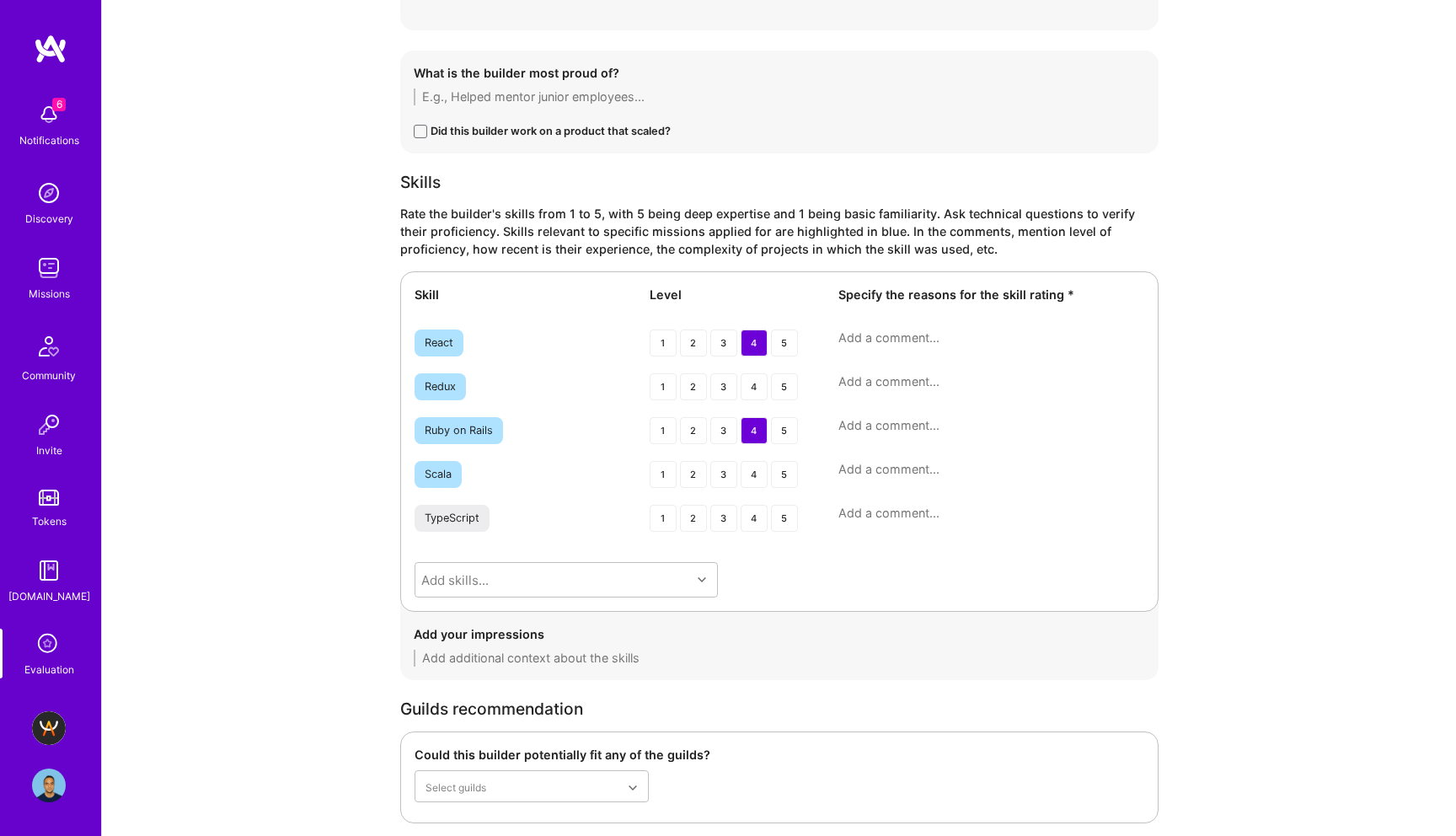
scroll to position [3275, 0]
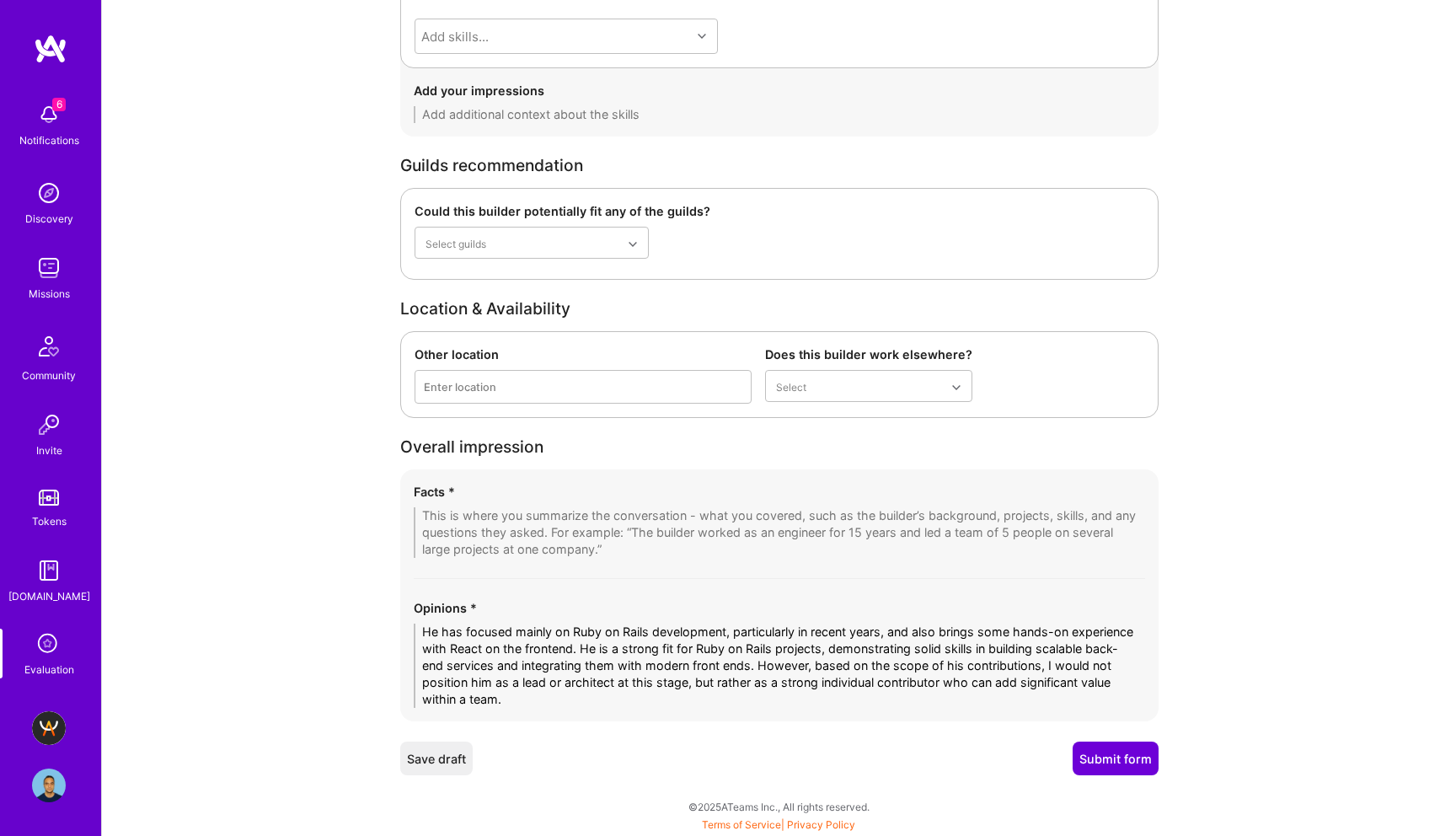
type textarea "He has focused mainly on Ruby on Rails development, particularly in recent year…"
click at [466, 521] on textarea at bounding box center [780, 533] width 732 height 51
paste textarea "1. Primary Tech Stack & Role – 8+ years of experience as a full-stack engineer …"
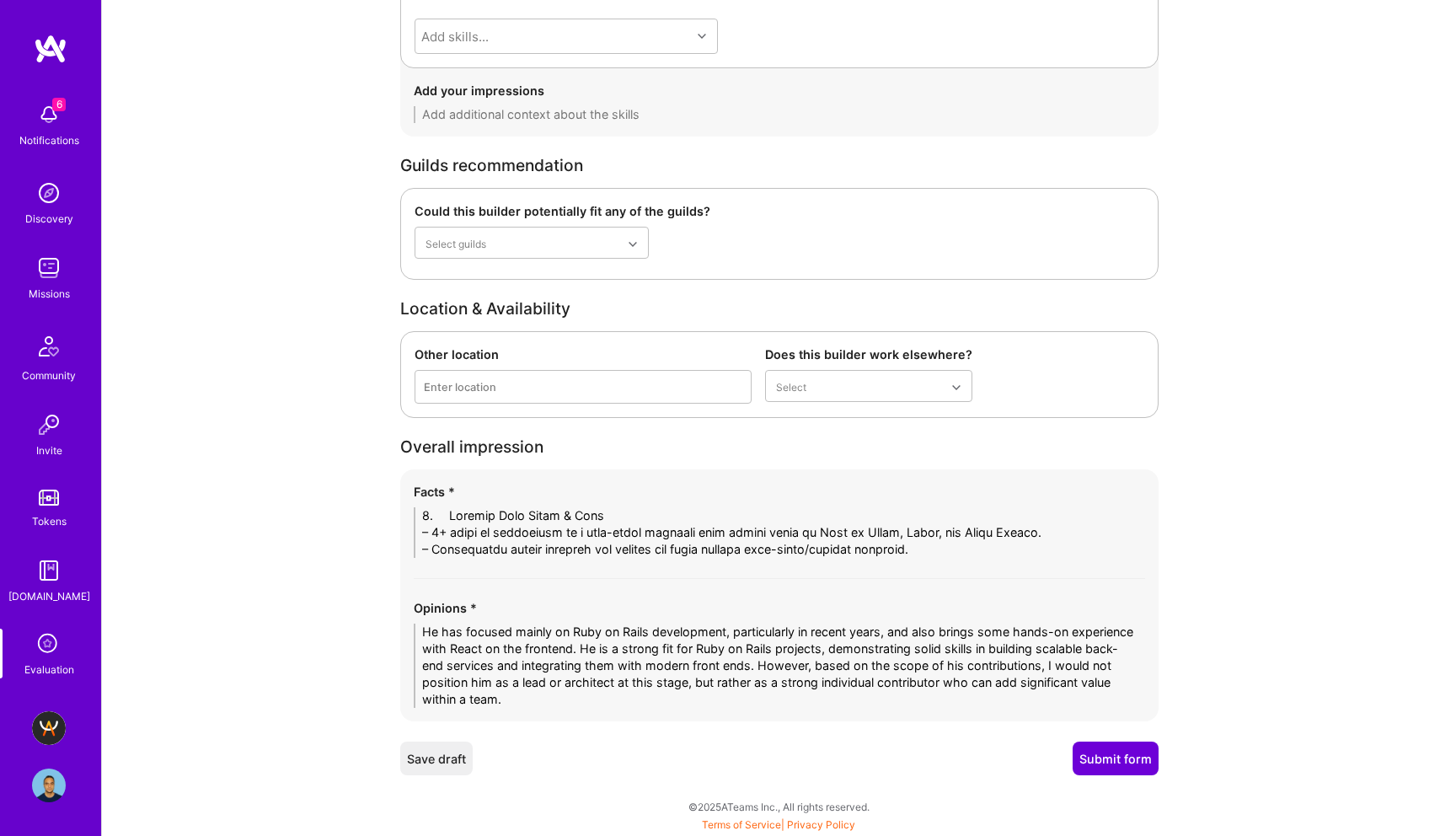
scroll to position [0, 0]
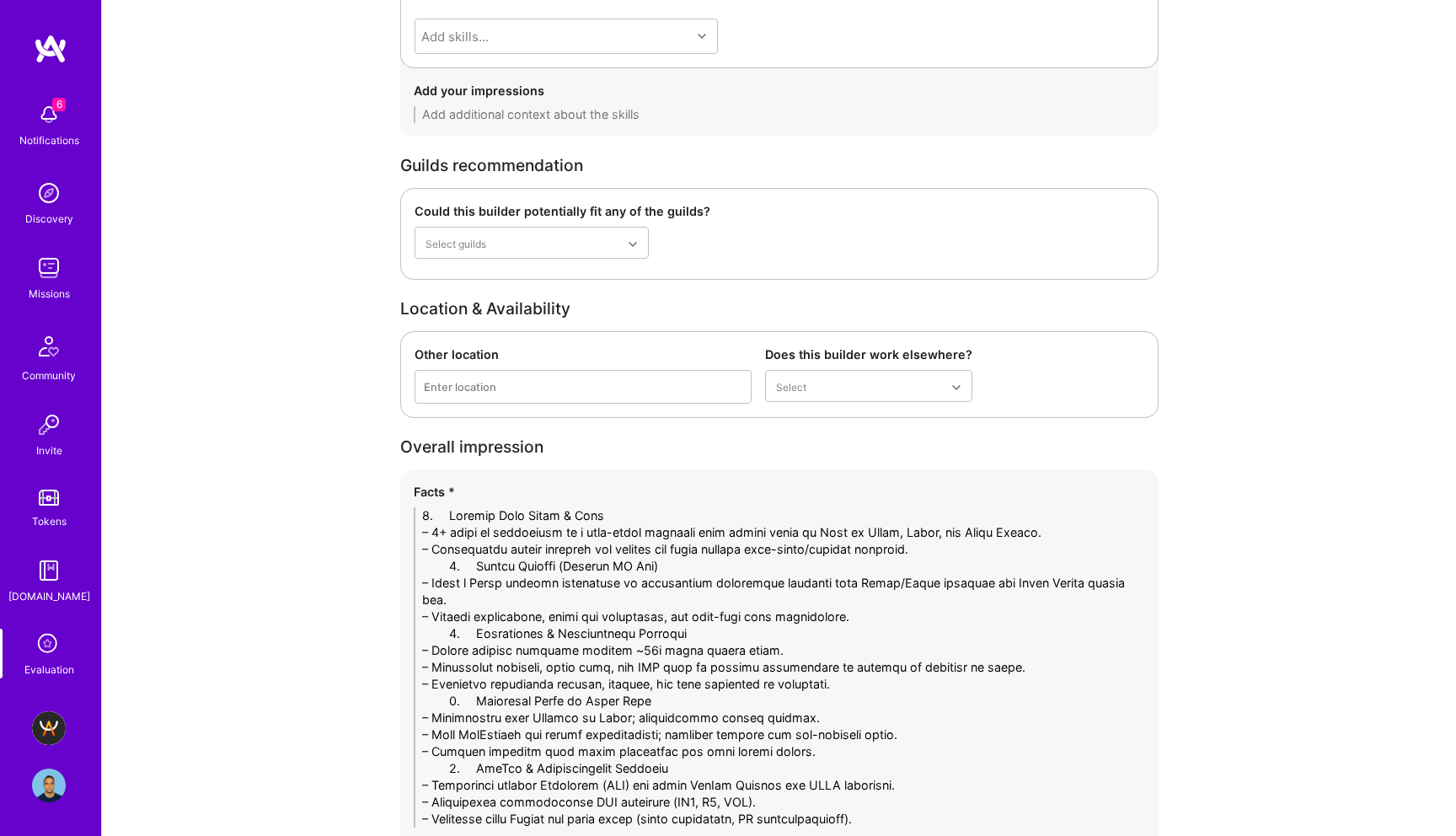
drag, startPoint x: 469, startPoint y: 513, endPoint x: 382, endPoint y: 513, distance: 87.0
click at [955, 551] on textarea at bounding box center [780, 668] width 732 height 321
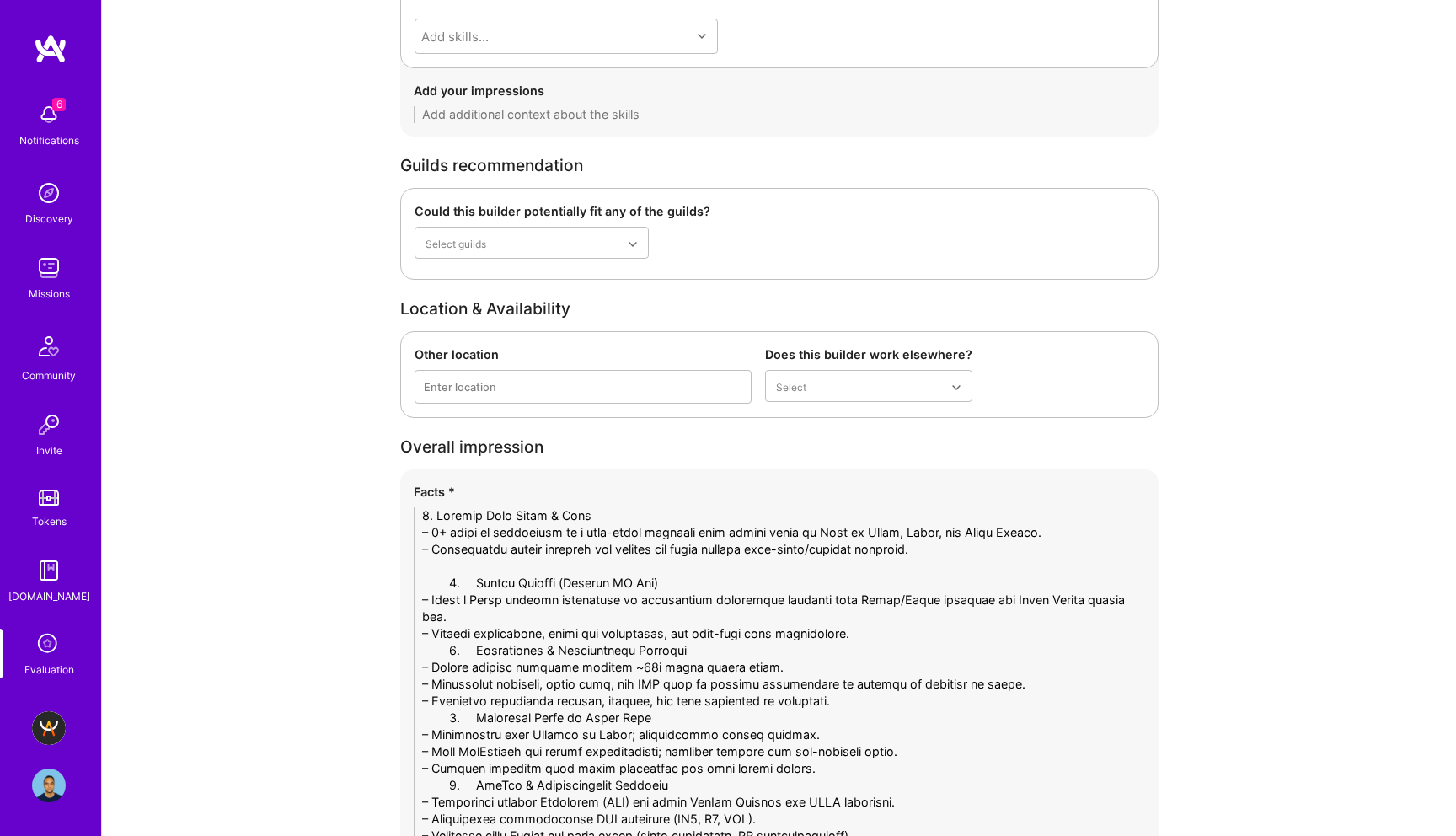
drag, startPoint x: 472, startPoint y: 582, endPoint x: 357, endPoint y: 582, distance: 115.0
click at [900, 630] on textarea at bounding box center [780, 677] width 732 height 337
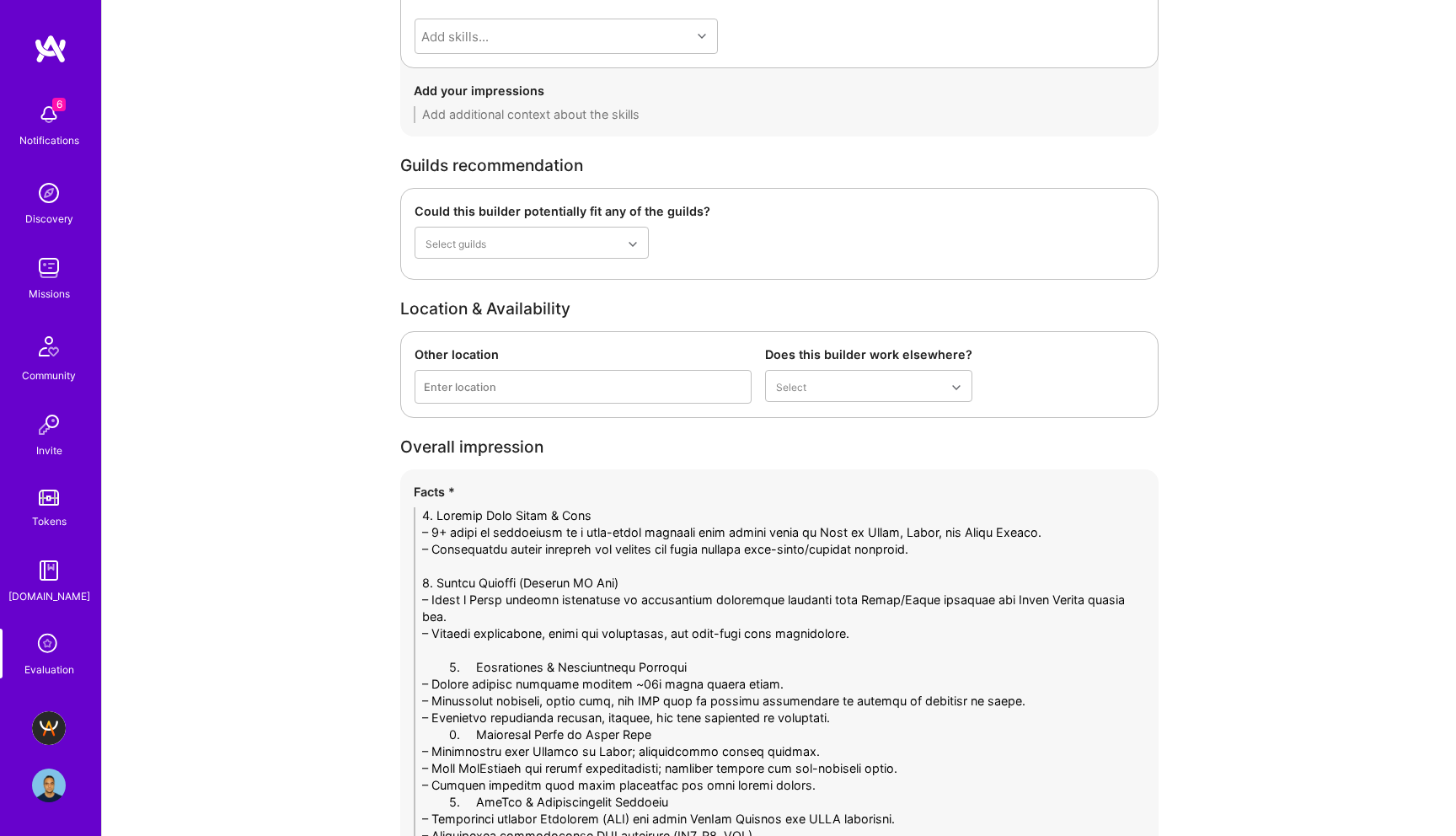
drag, startPoint x: 474, startPoint y: 667, endPoint x: 356, endPoint y: 666, distance: 118.0
click at [883, 718] on textarea at bounding box center [780, 685] width 732 height 354
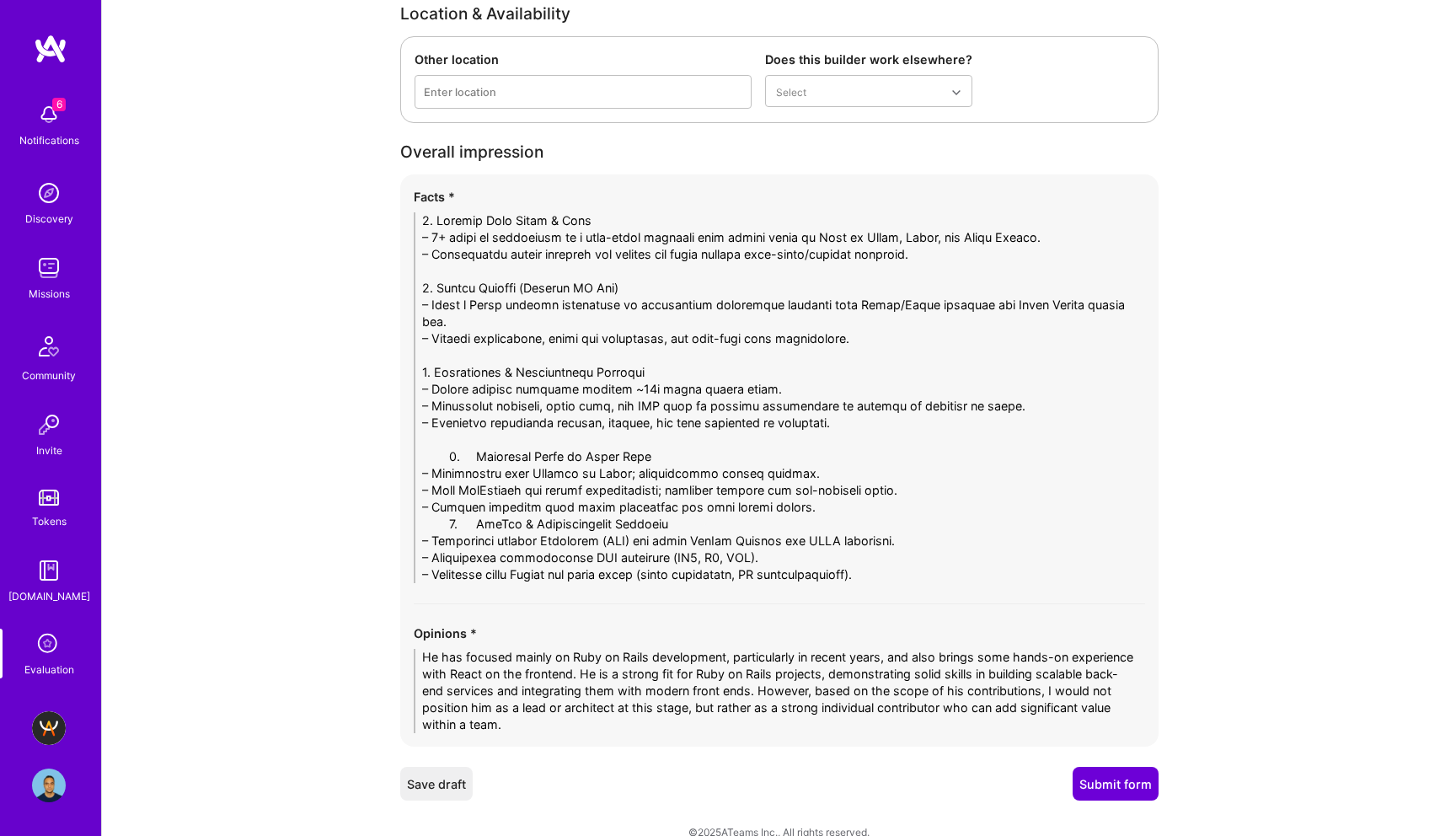
scroll to position [3595, 0]
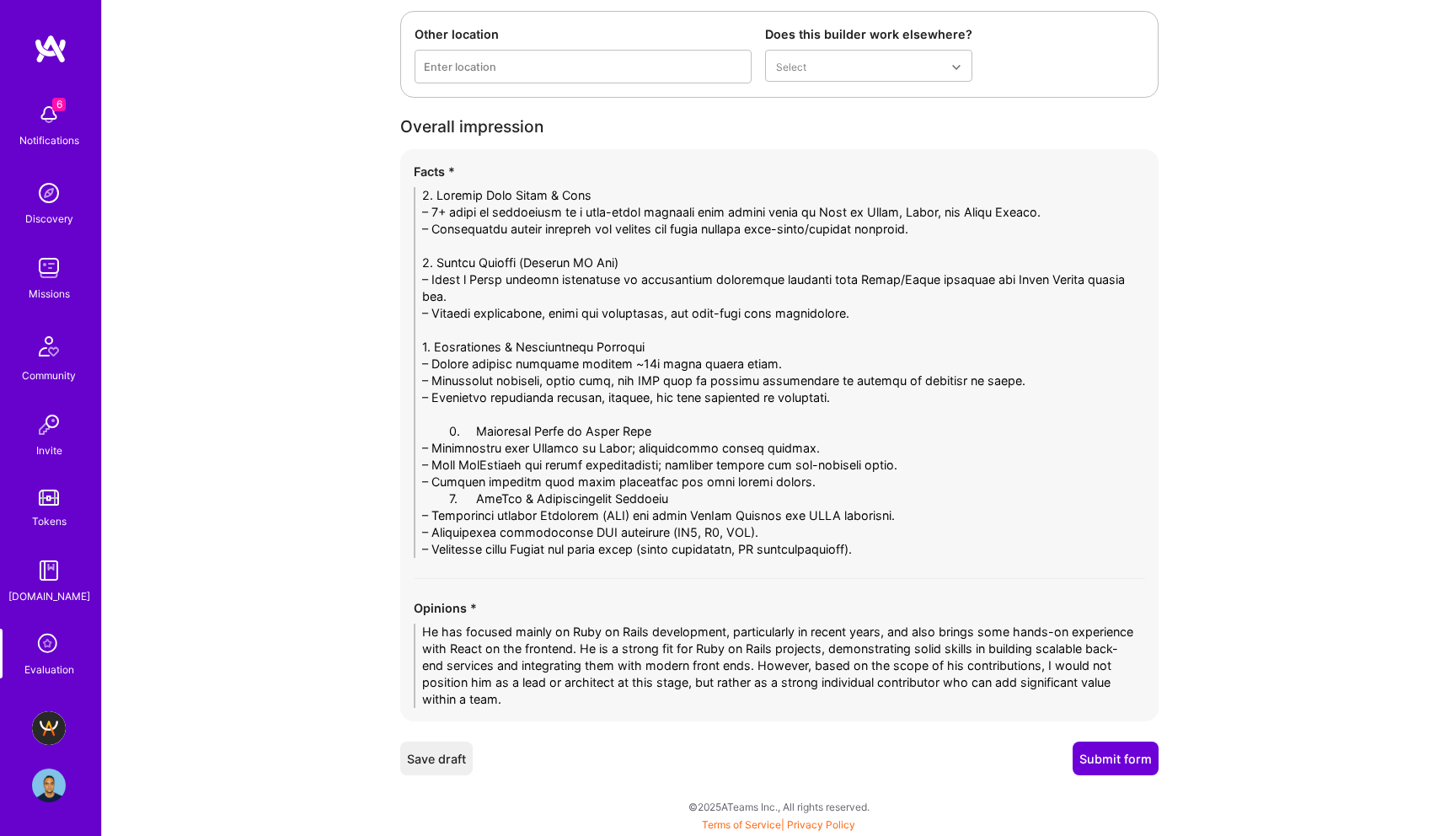
drag, startPoint x: 472, startPoint y: 434, endPoint x: 358, endPoint y: 434, distance: 114.0
click at [801, 481] on textarea at bounding box center [780, 373] width 732 height 371
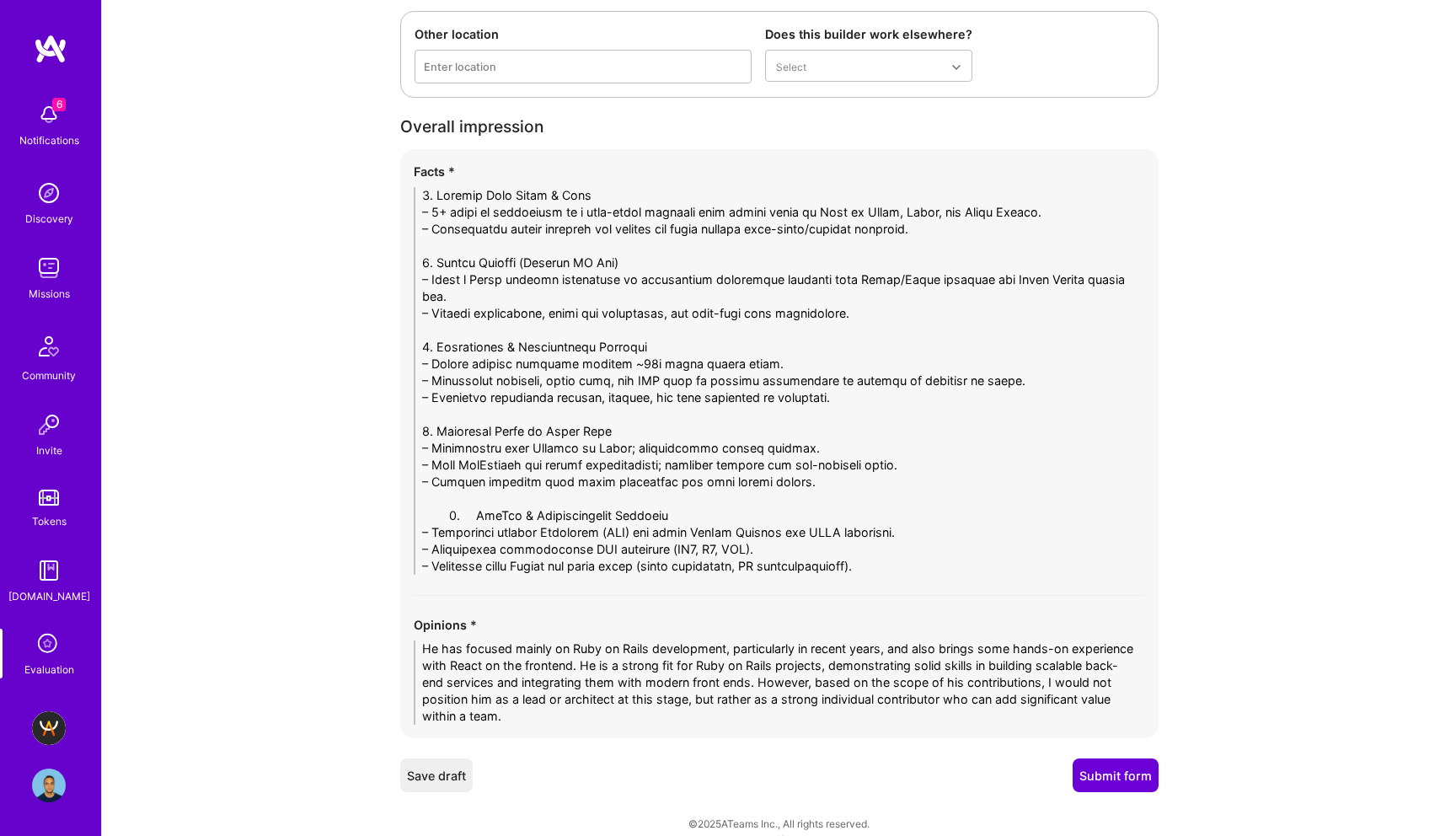
drag, startPoint x: 470, startPoint y: 518, endPoint x: 311, endPoint y: 518, distance: 159.0
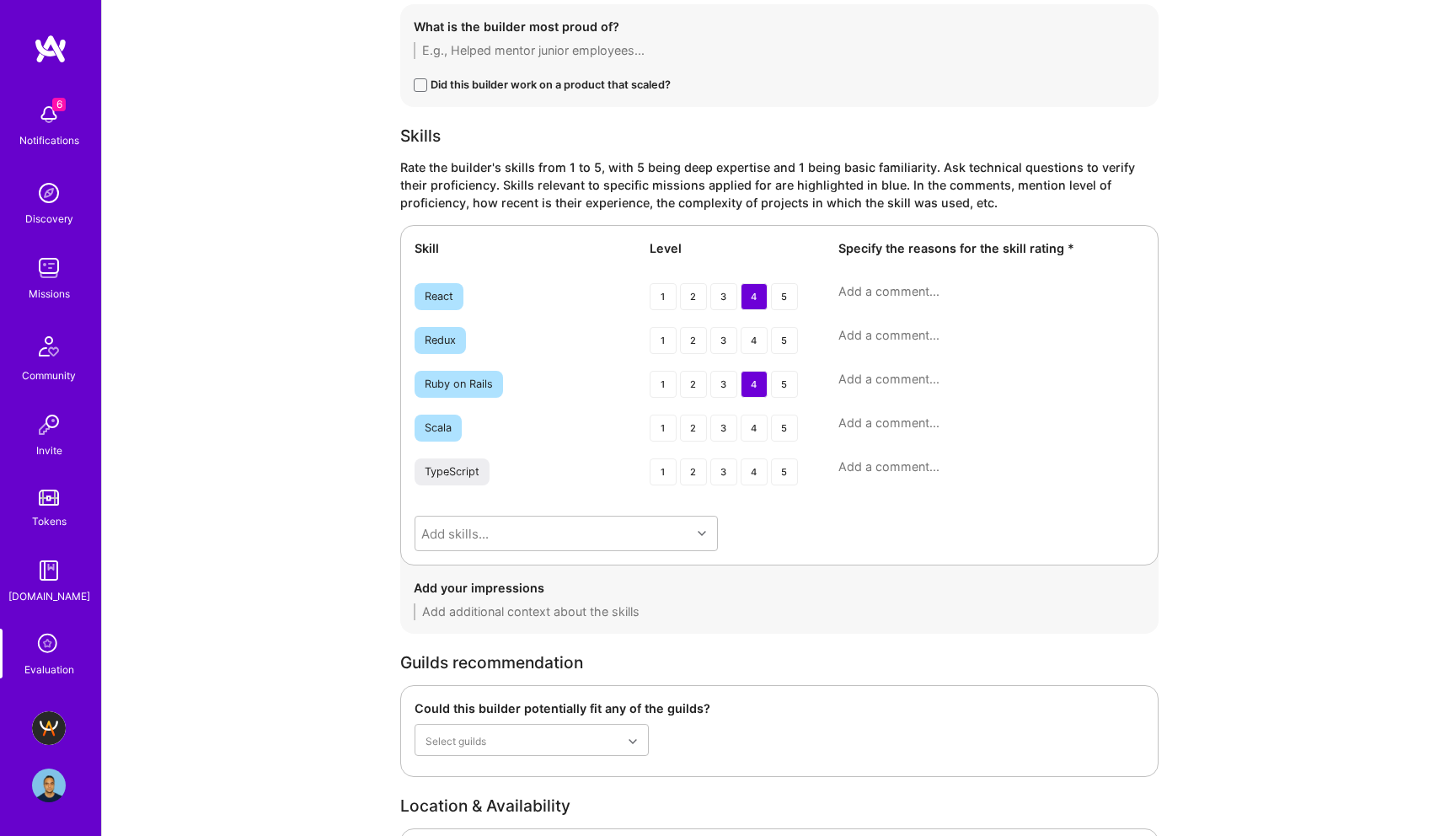
scroll to position [2774, 0]
type textarea "1. Primary Tech Stack & Role – 8+ years of experience as a full-stack engineer …"
click at [904, 303] on div "React 1 2 3 4 5" at bounding box center [780, 301] width 730 height 30
click at [904, 294] on textarea at bounding box center [991, 294] width 306 height 17
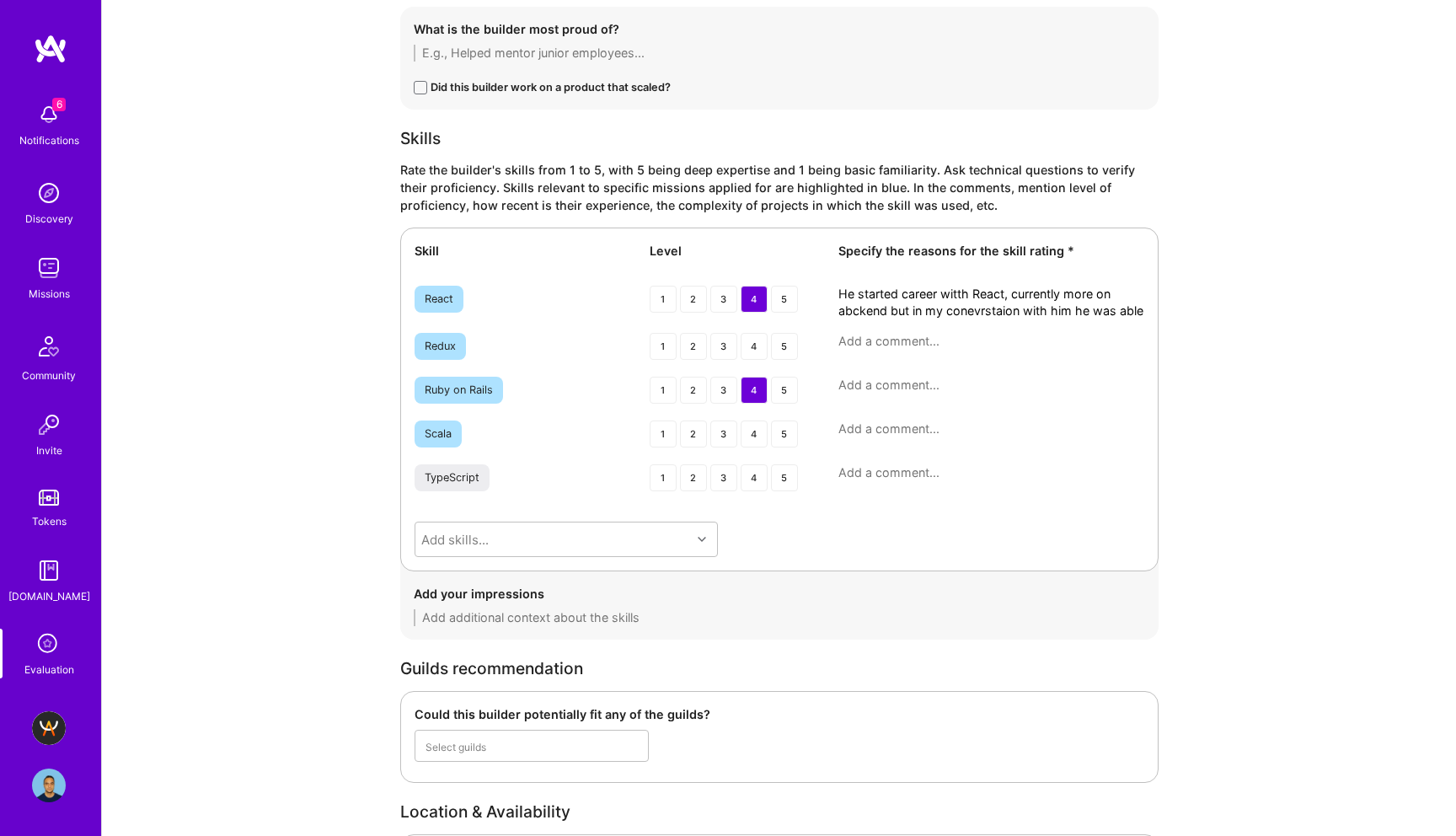
scroll to position [0, 0]
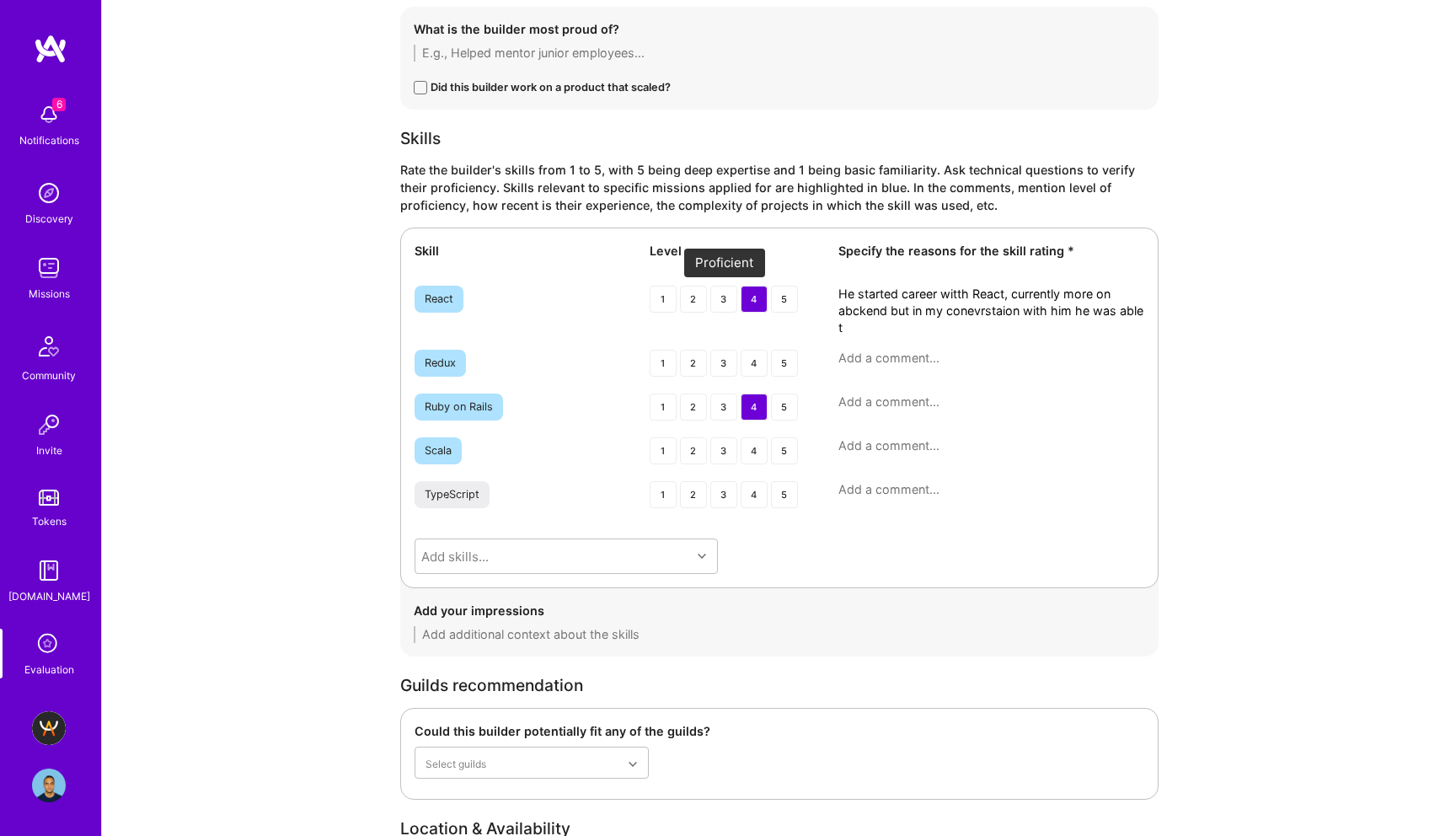
click at [728, 294] on div "3" at bounding box center [723, 299] width 27 height 27
click at [913, 332] on textarea "He started career witth React, currently more on abckend but in my conevrstaion…" at bounding box center [991, 311] width 306 height 51
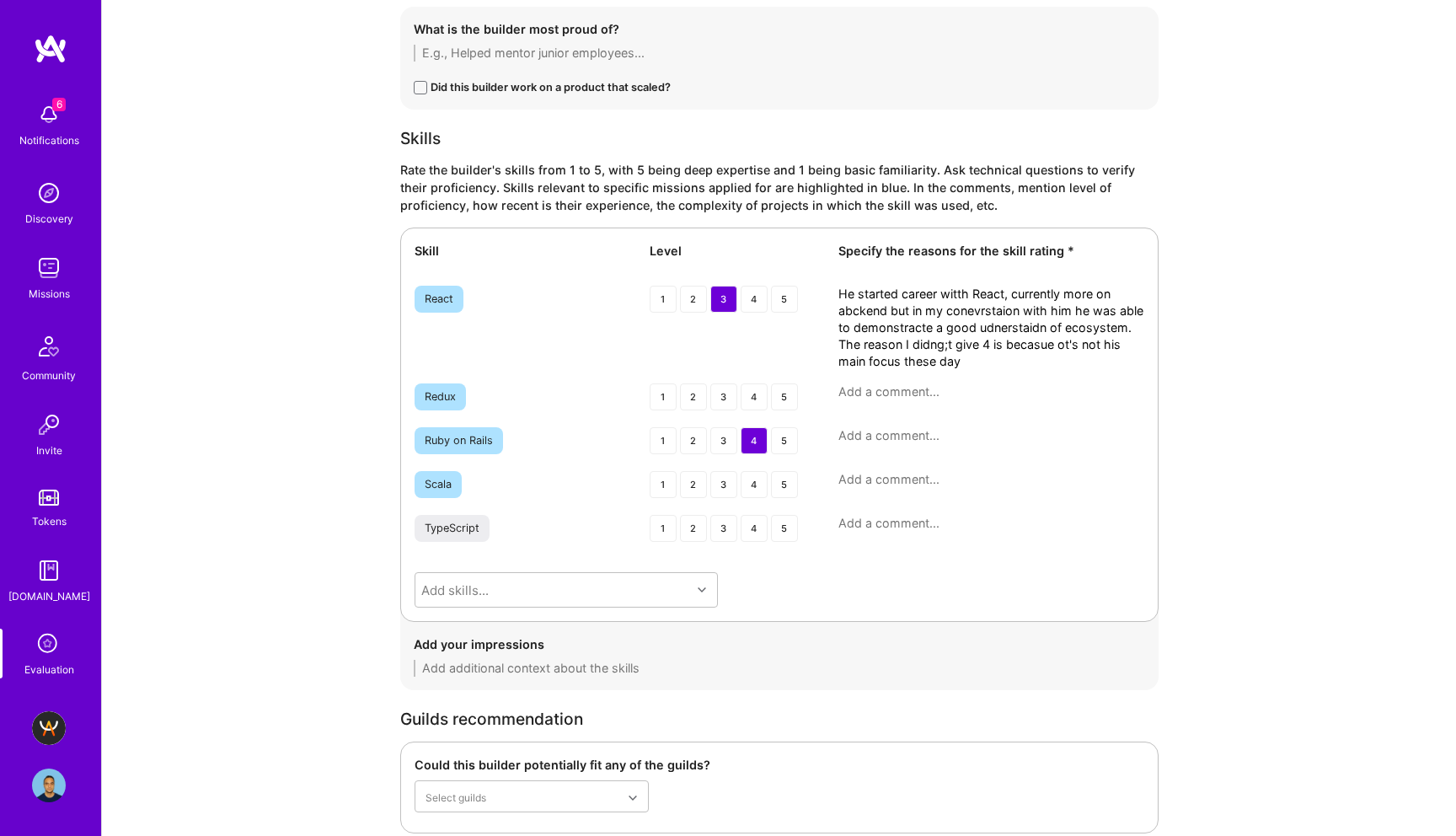
type textarea "He started career witth React, currently more on abckend but in my conevrstaion…"
click at [889, 431] on textarea at bounding box center [991, 436] width 306 height 17
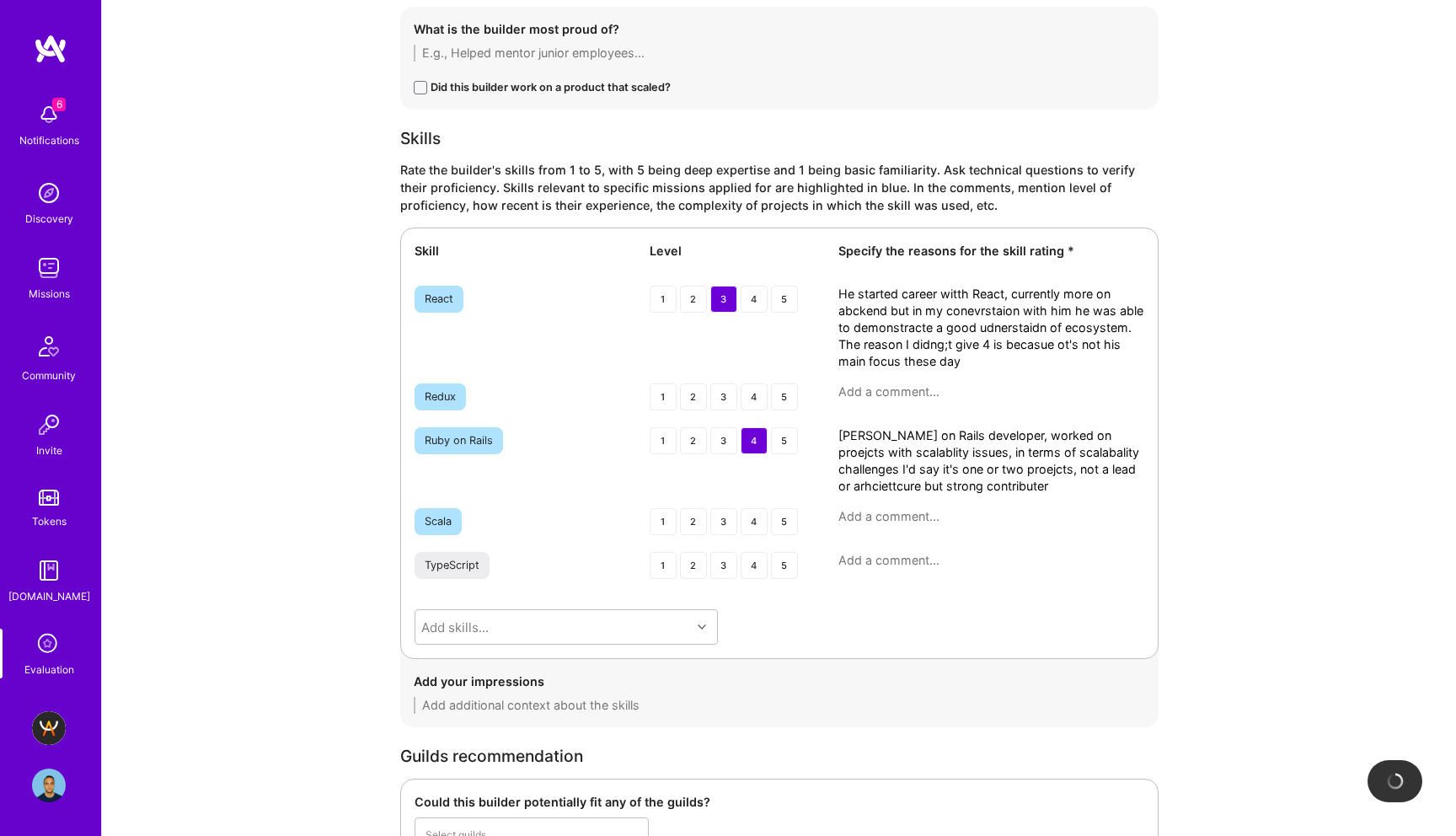
type textarea "Stroing Ruby on Rails developer, worked on proejcts with scalablity issues, in …"
click at [925, 323] on textarea "He started career witth React, currently more on abckend but in my conevrstaion…" at bounding box center [991, 328] width 306 height 84
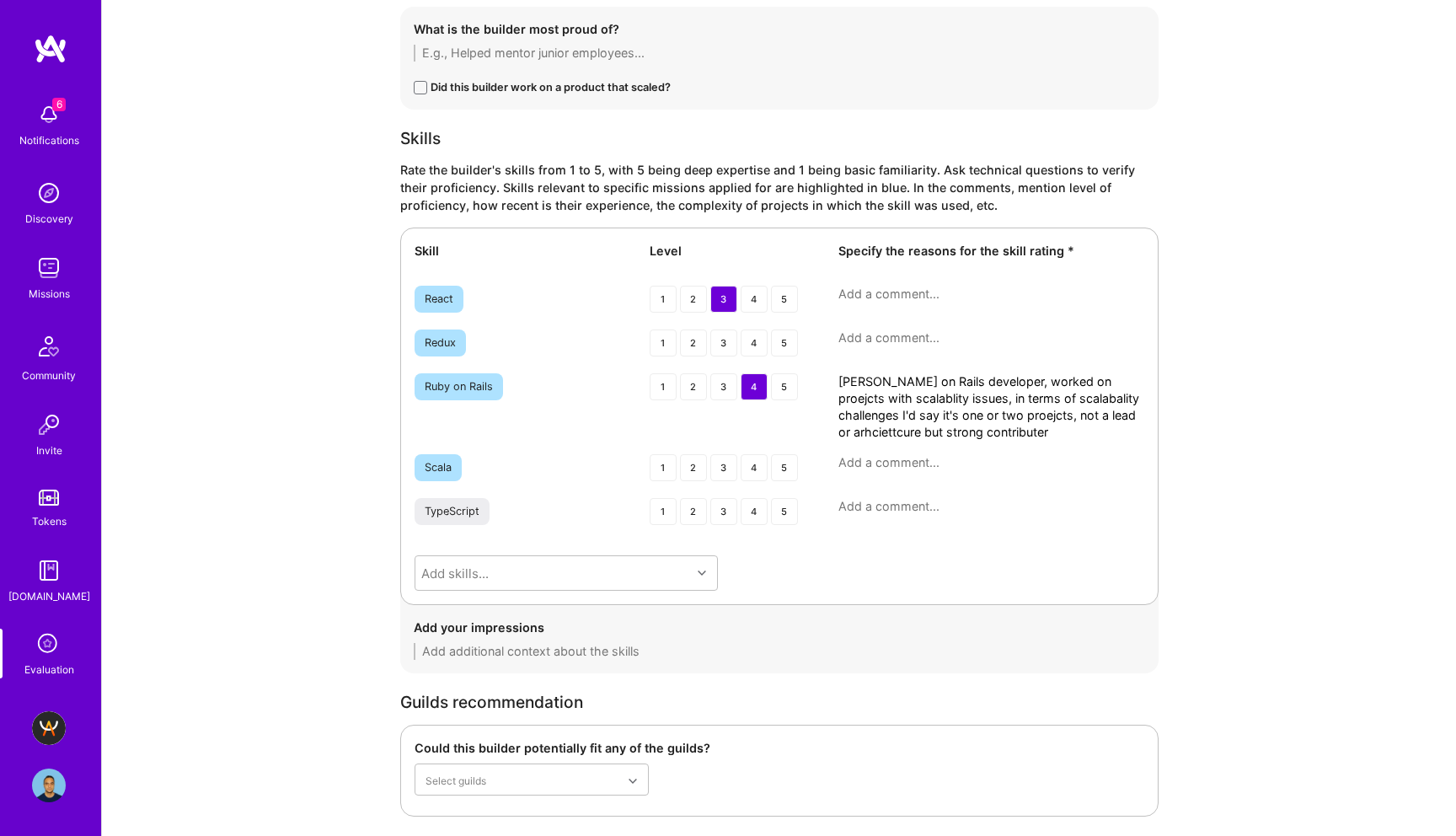
paste textarea "He started his career with React, and while his recent focus has shifted more t…"
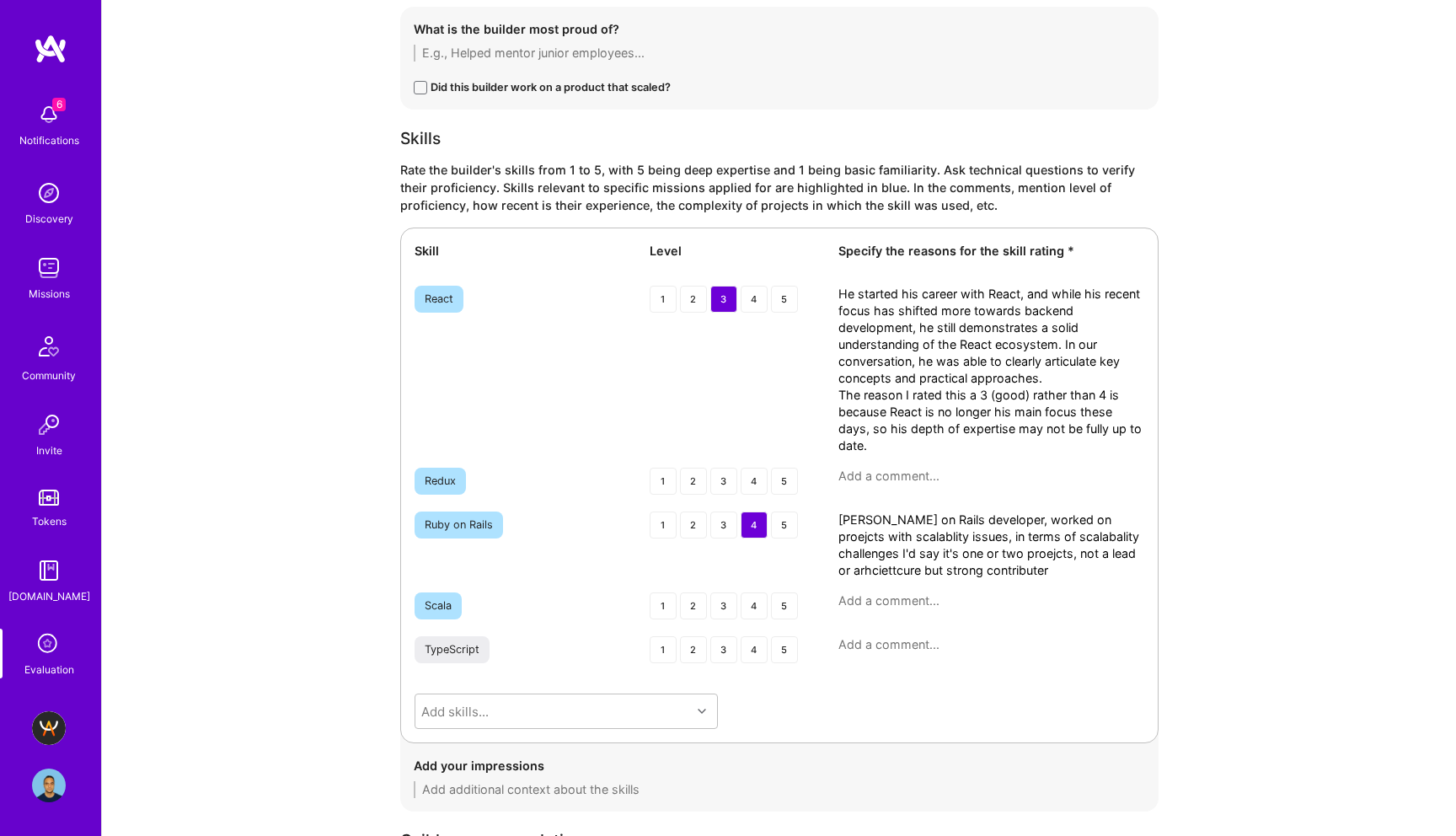
type textarea "He started his career with React, and while his recent focus has shifted more t…"
click at [928, 561] on textarea "Stroing Ruby on Rails developer, worked on proejcts with scalablity issues, in …" at bounding box center [991, 545] width 306 height 67
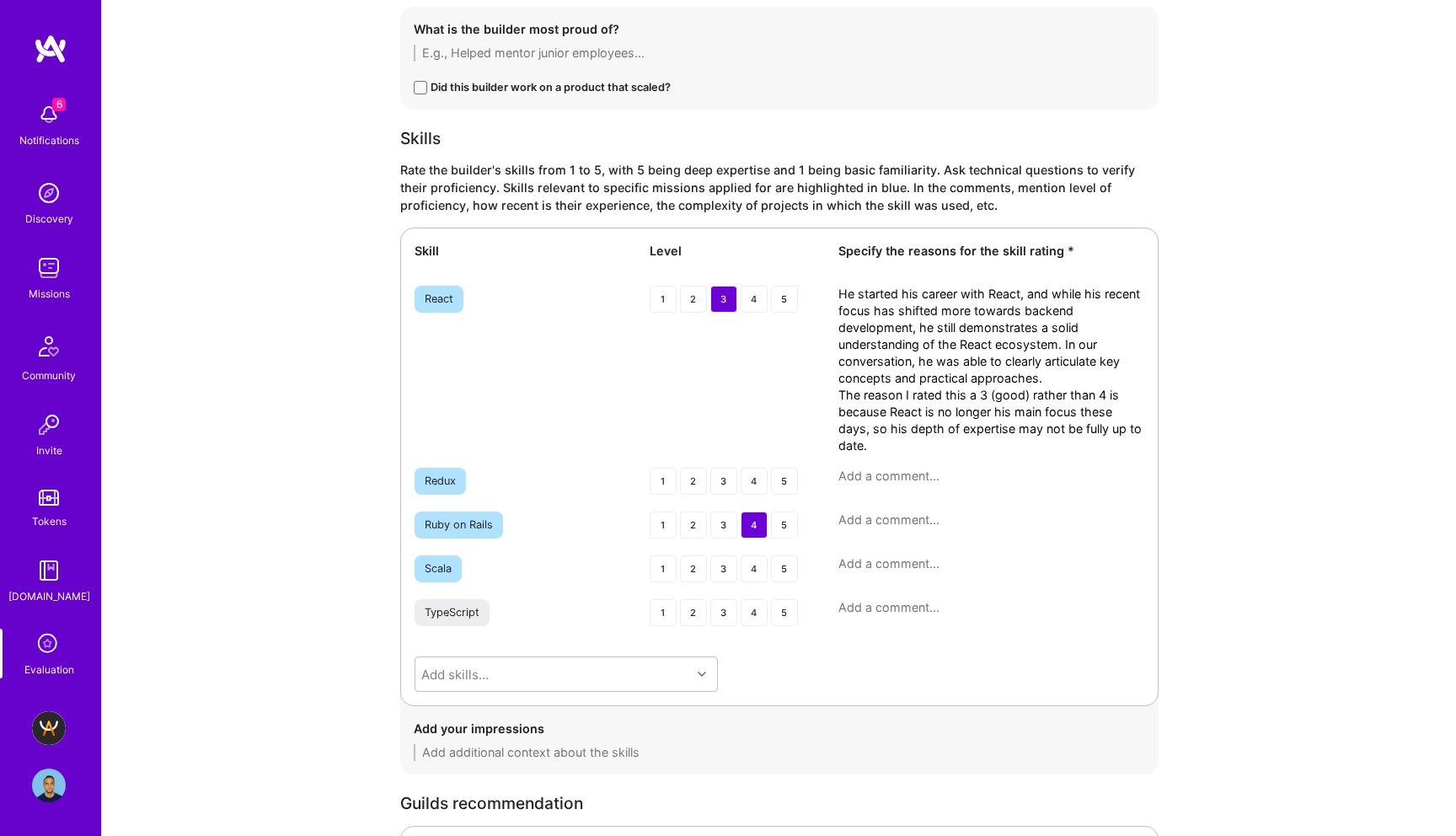
paste textarea "He is a strong Ruby on Rails developer, with hands-on contributions to projects…"
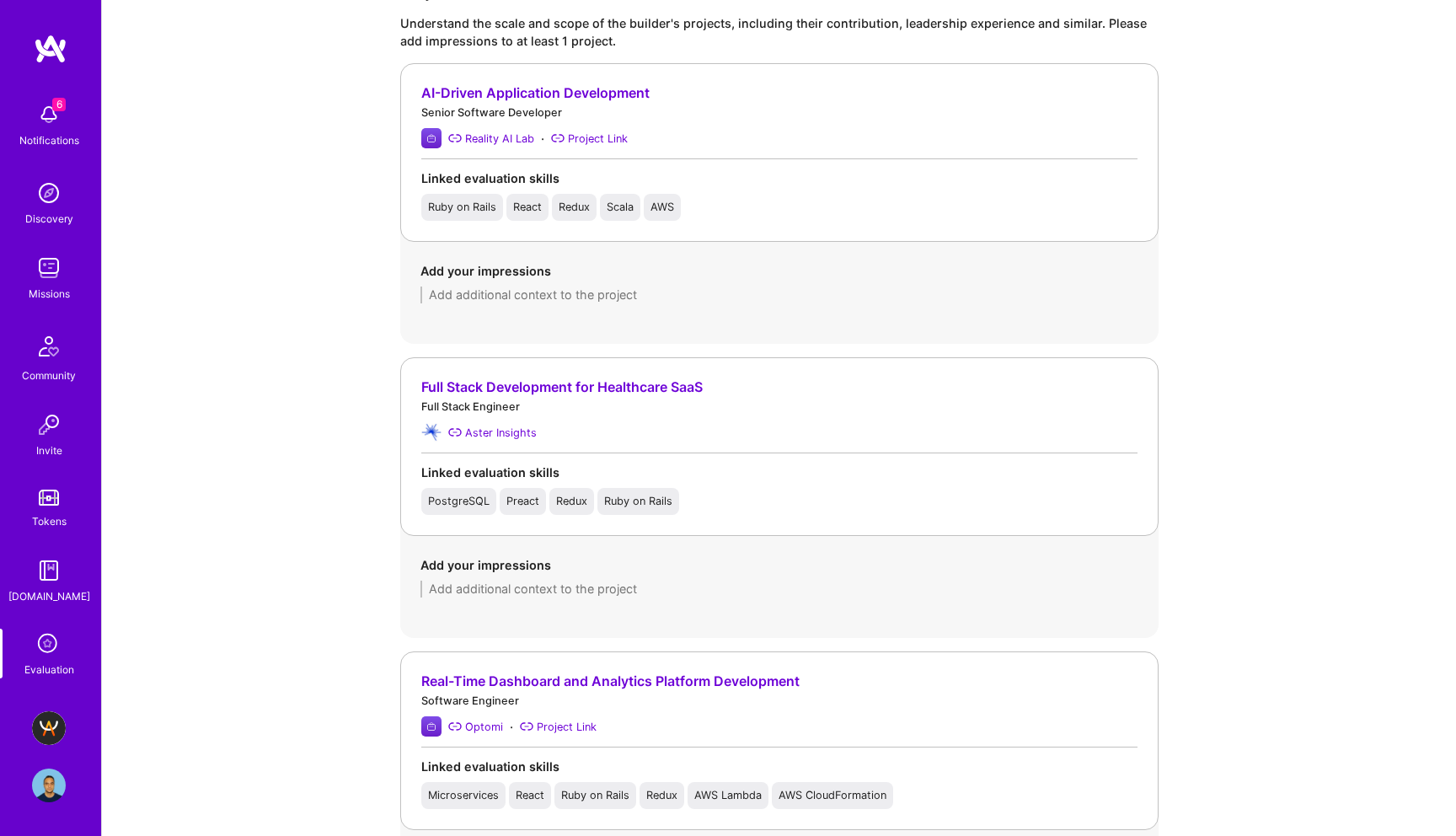
scroll to position [1814, 0]
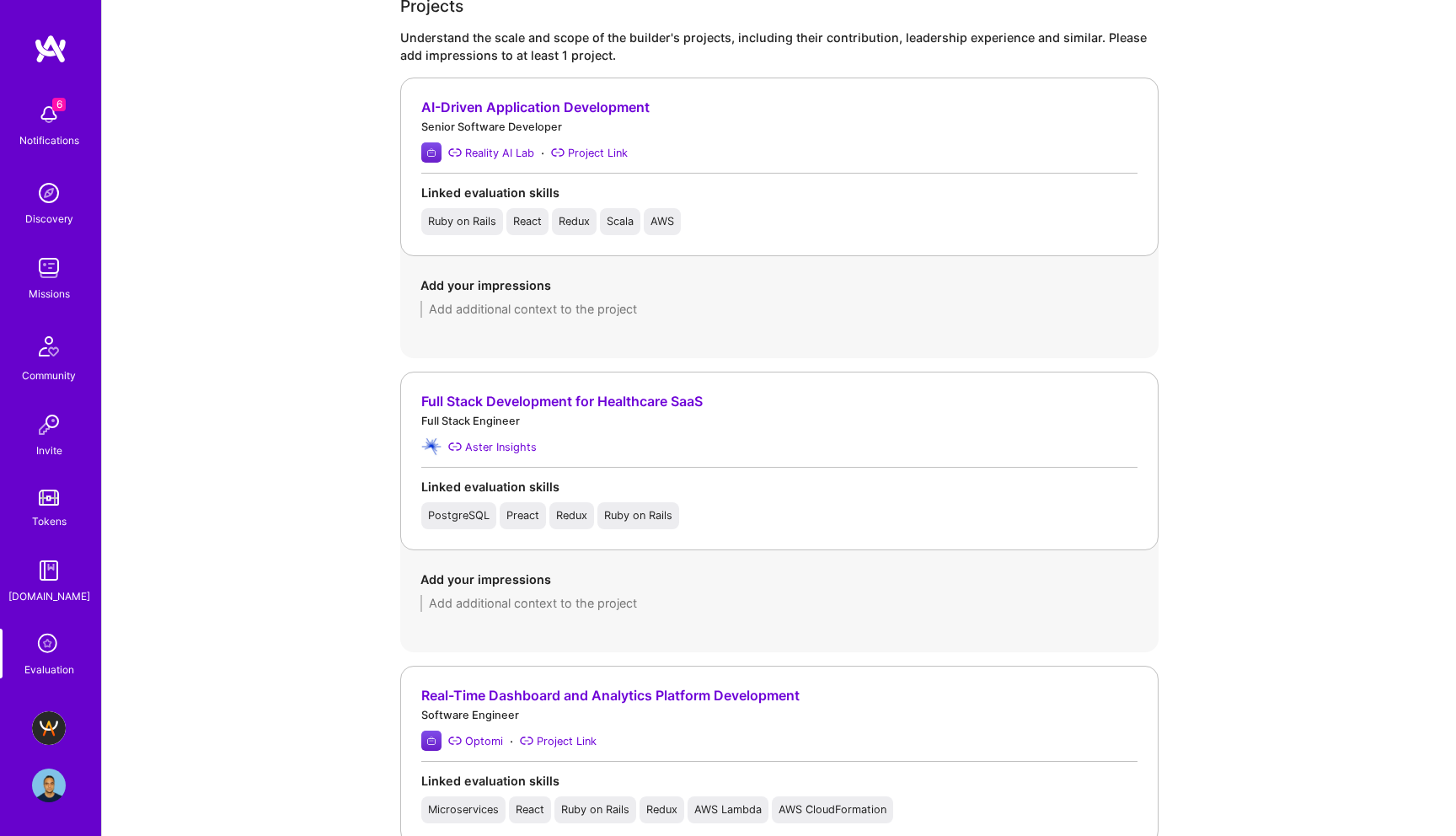
type textarea "He is a strong Ruby on Rails developer, with hands-on contributions to projects…"
click at [584, 312] on textarea at bounding box center [780, 309] width 718 height 17
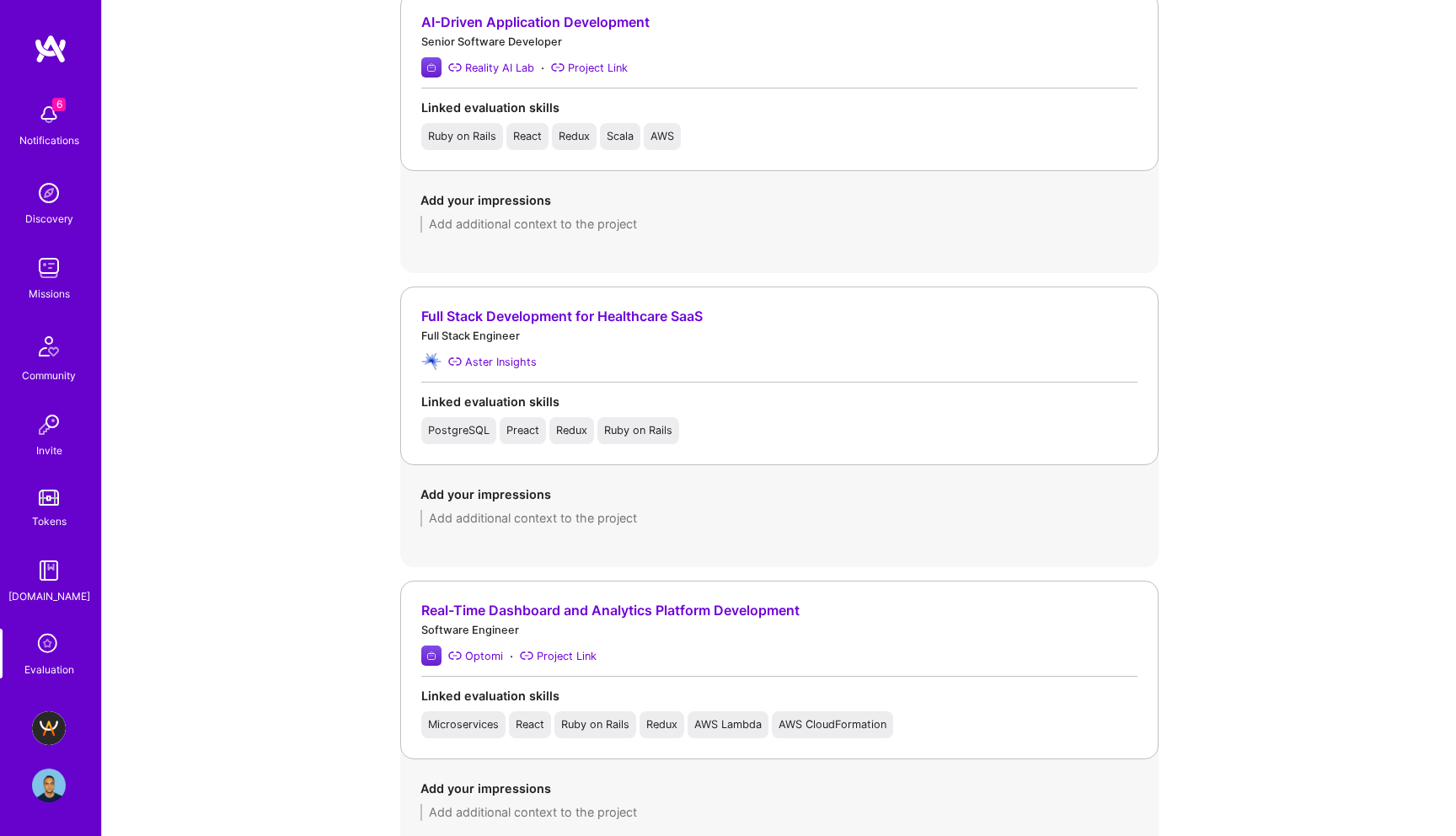
scroll to position [1737, 0]
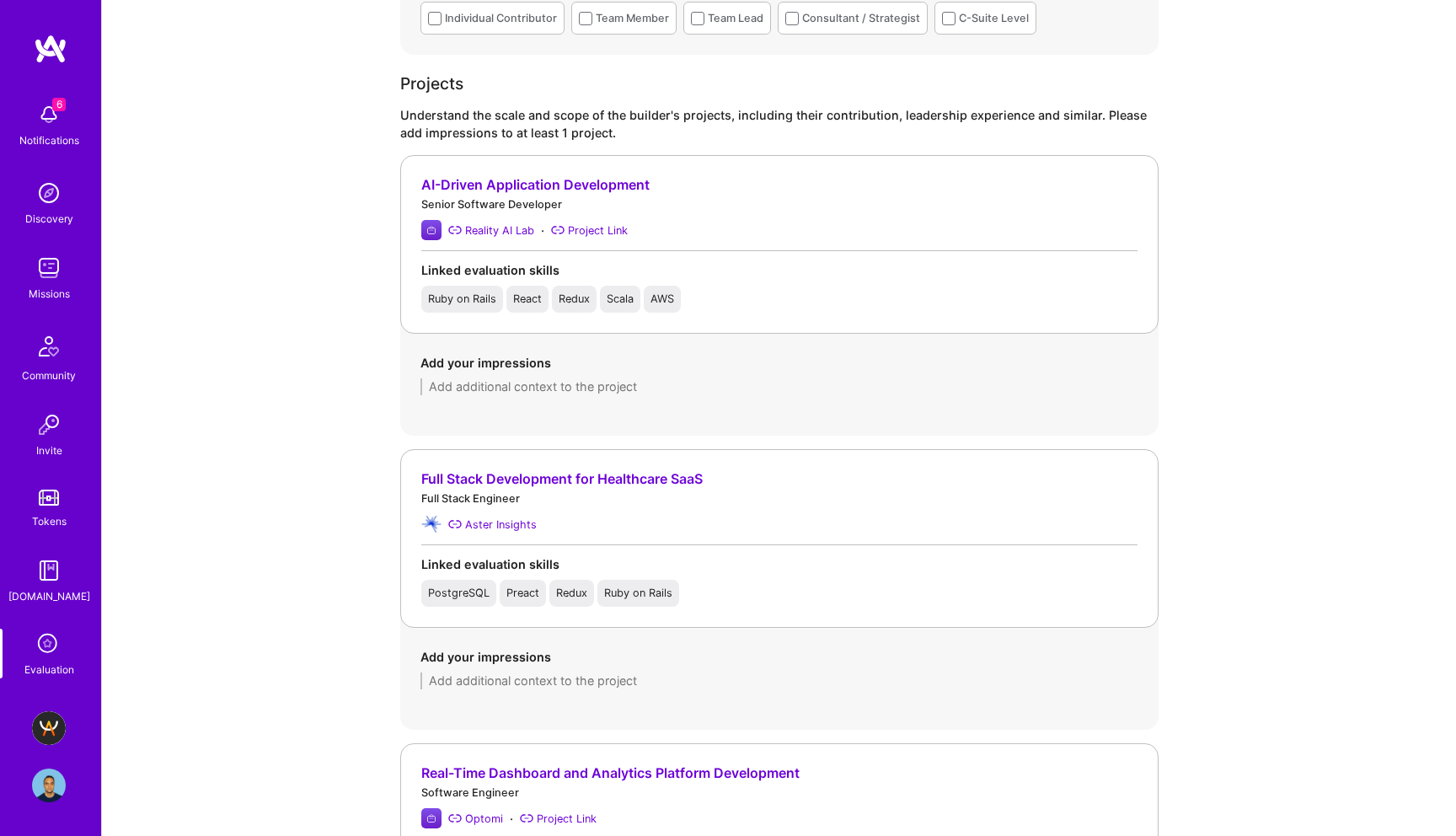
click at [501, 384] on textarea at bounding box center [780, 387] width 718 height 17
paste textarea "Samuel contributed as a Senior Software Developer, primarily focused on Ruby on…"
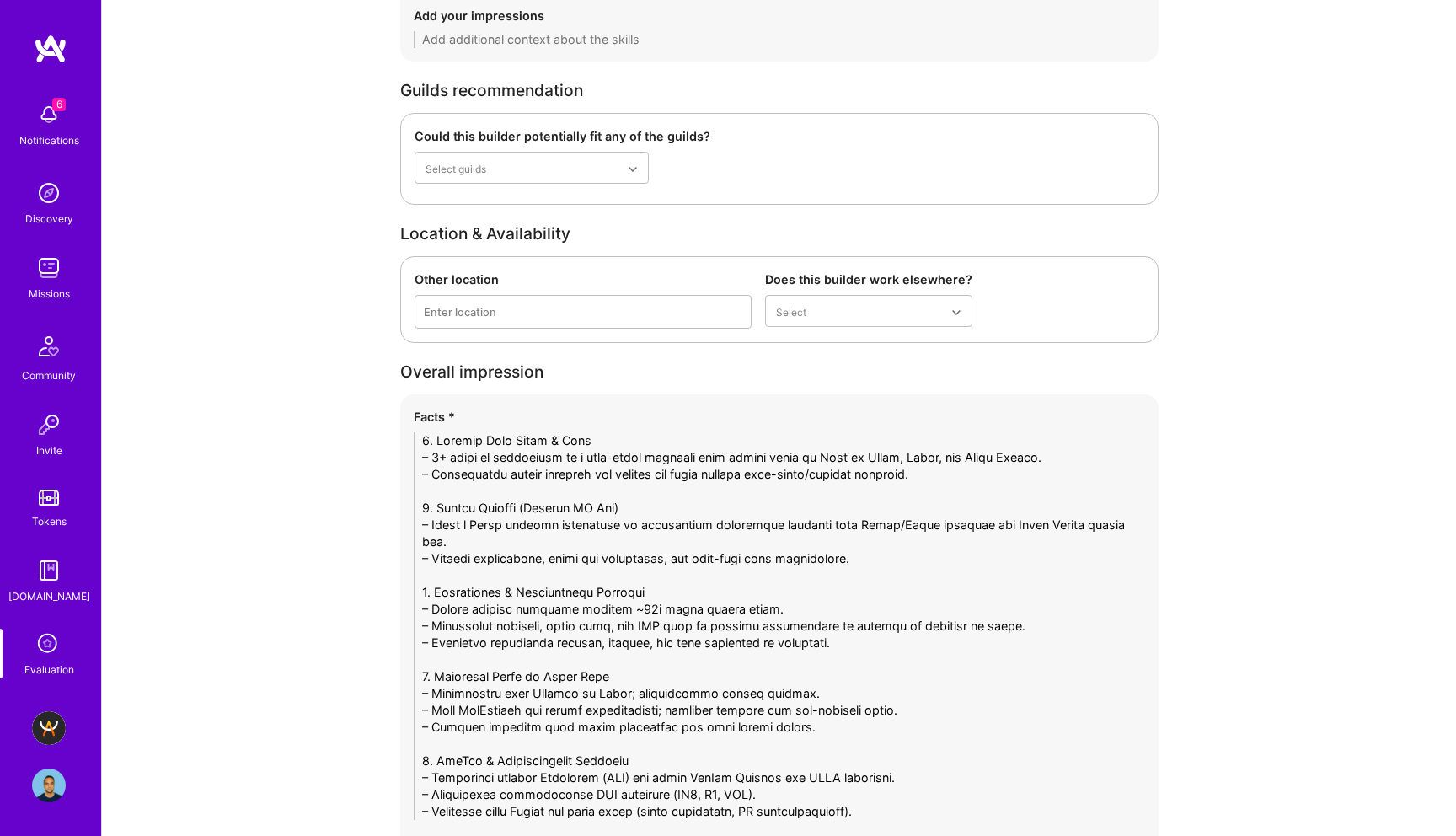
scroll to position [4091, 0]
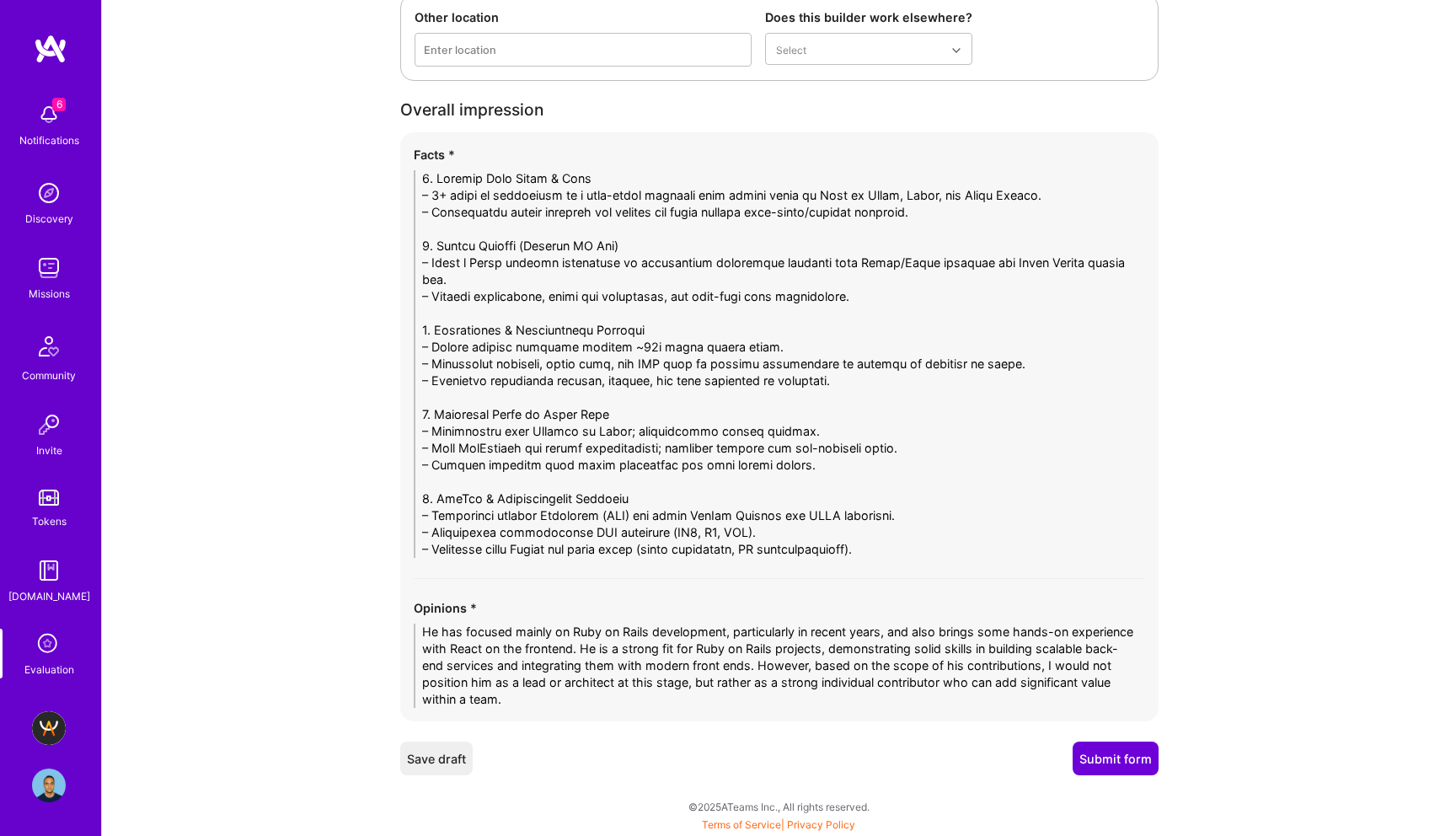
type textarea "Samuel contributed as a Senior Software Developer, primarily focused on Ruby on…"
click at [1095, 755] on button "Submit form" at bounding box center [1116, 759] width 86 height 34
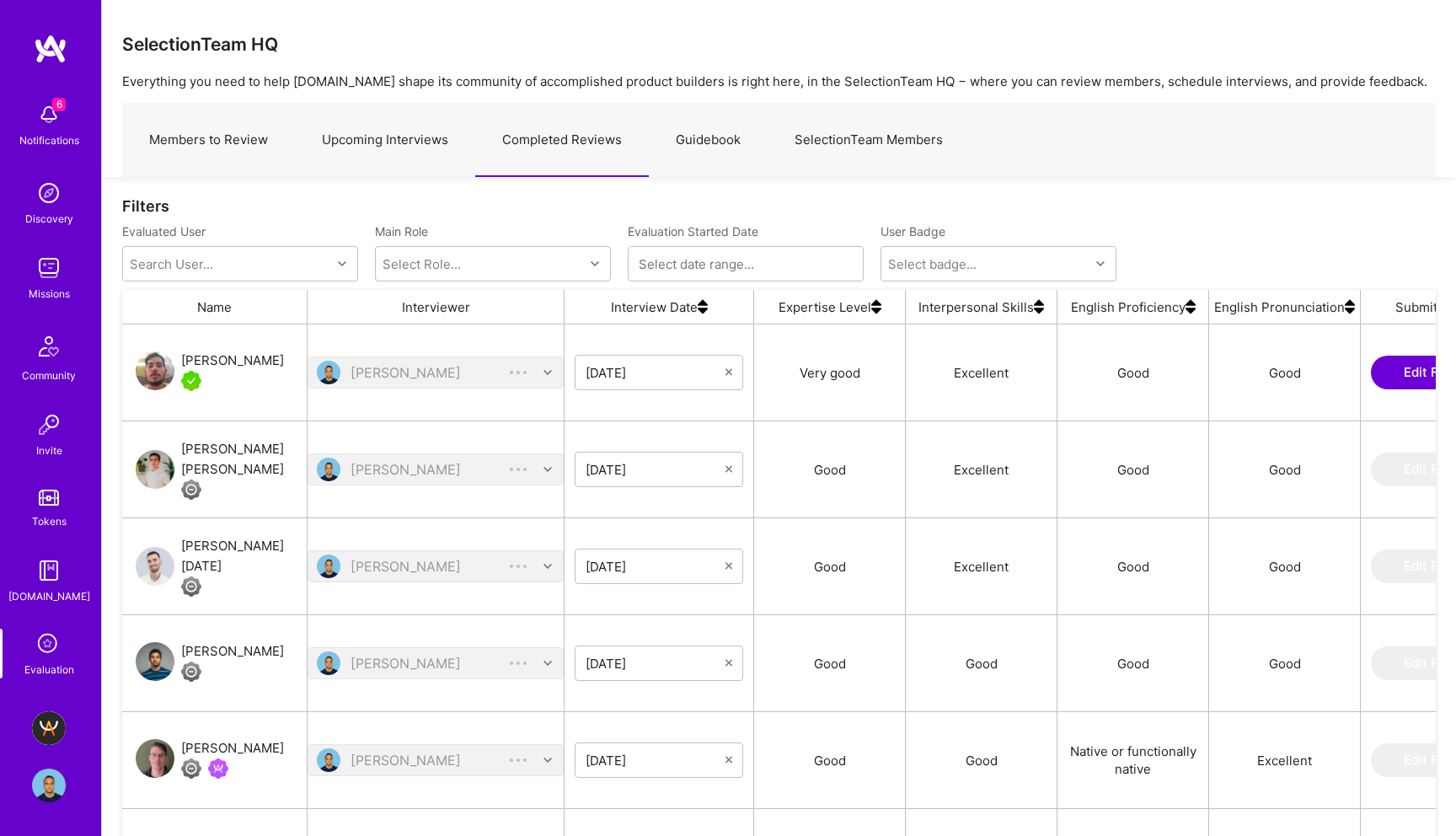
scroll to position [659, 1314]
click at [230, 378] on div "grid" at bounding box center [232, 381] width 103 height 21
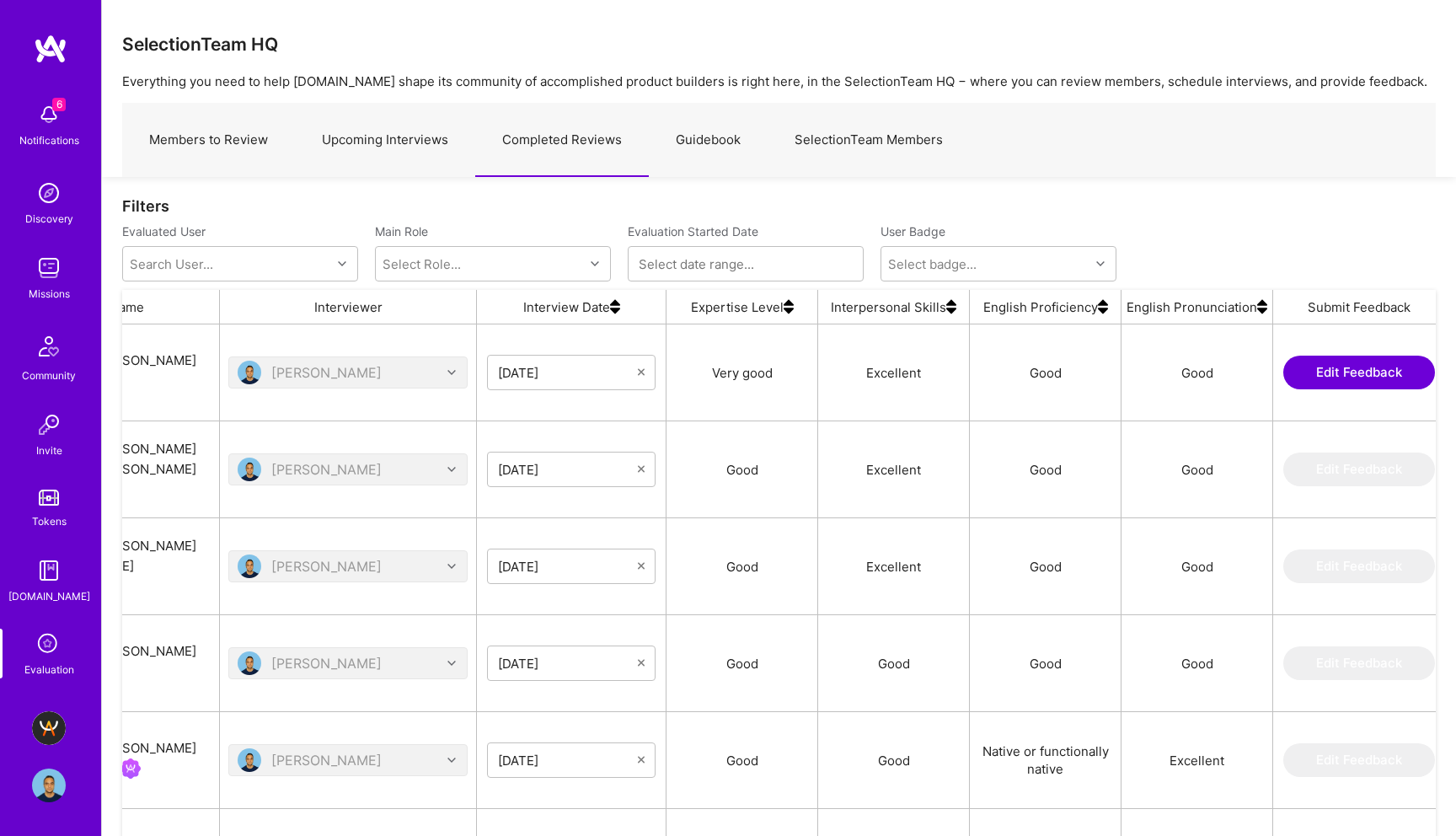
scroll to position [0, 283]
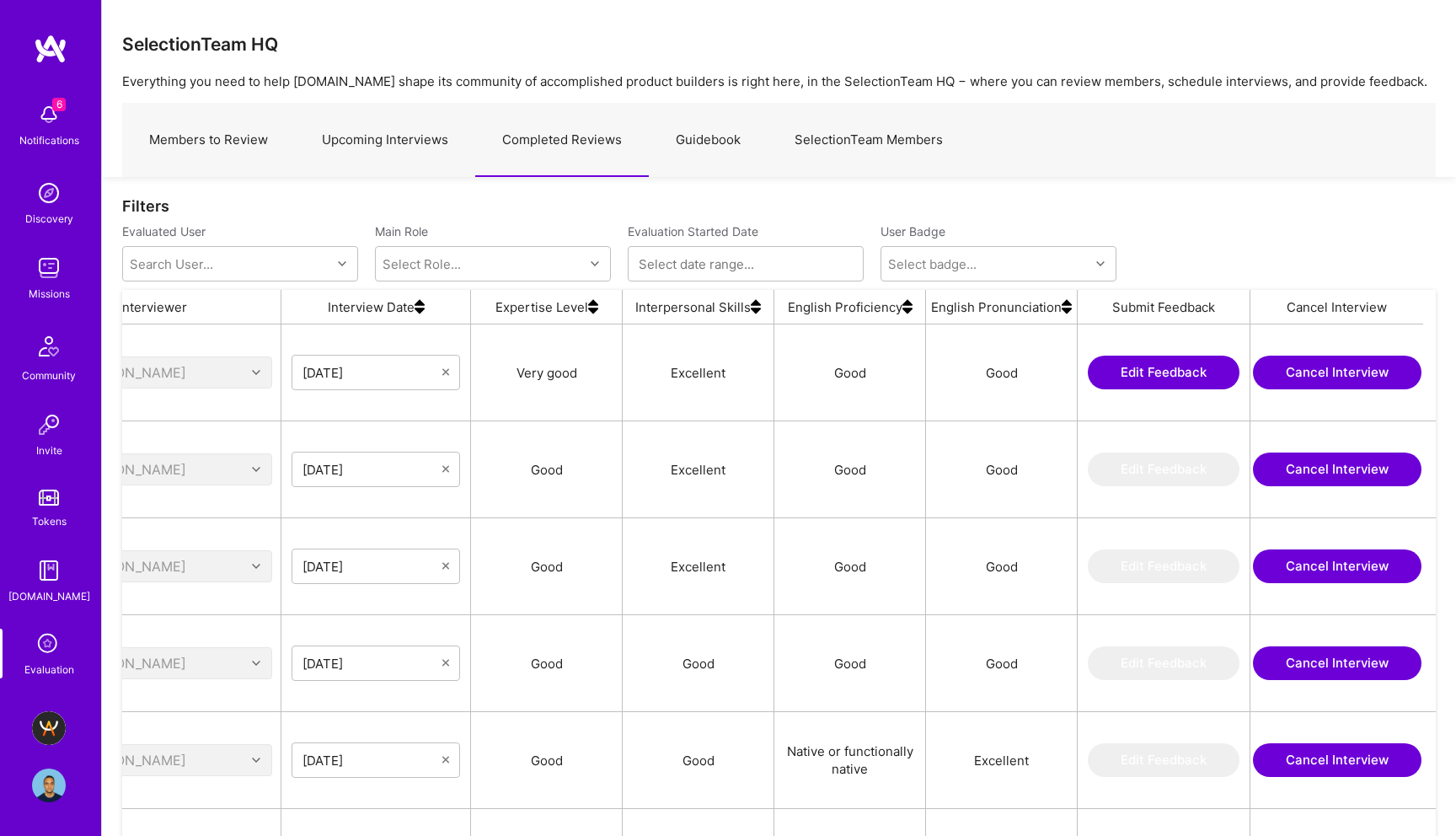
click at [1187, 366] on button "Edit Feedback" at bounding box center [1164, 373] width 152 height 34
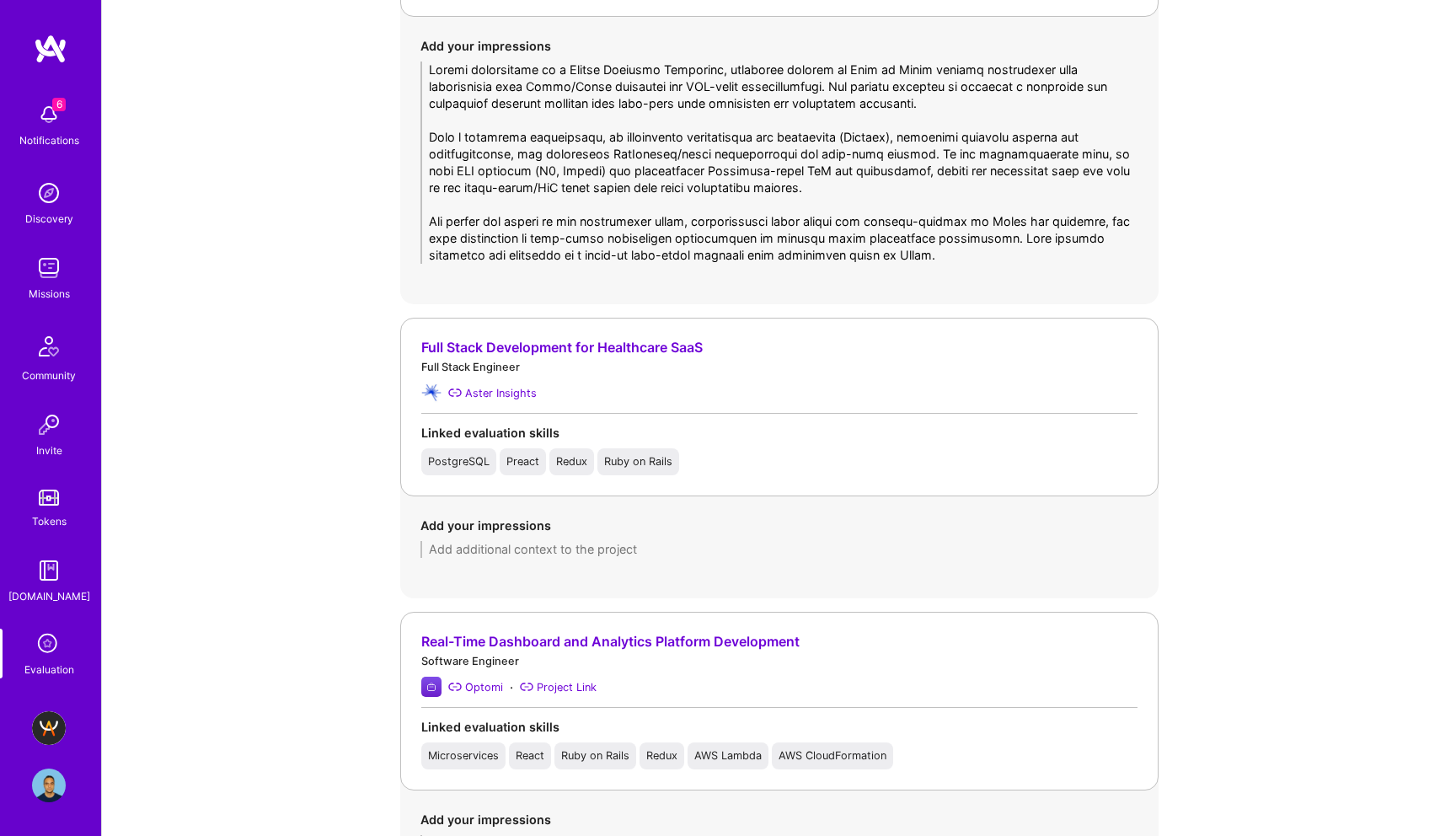
scroll to position [2226, 0]
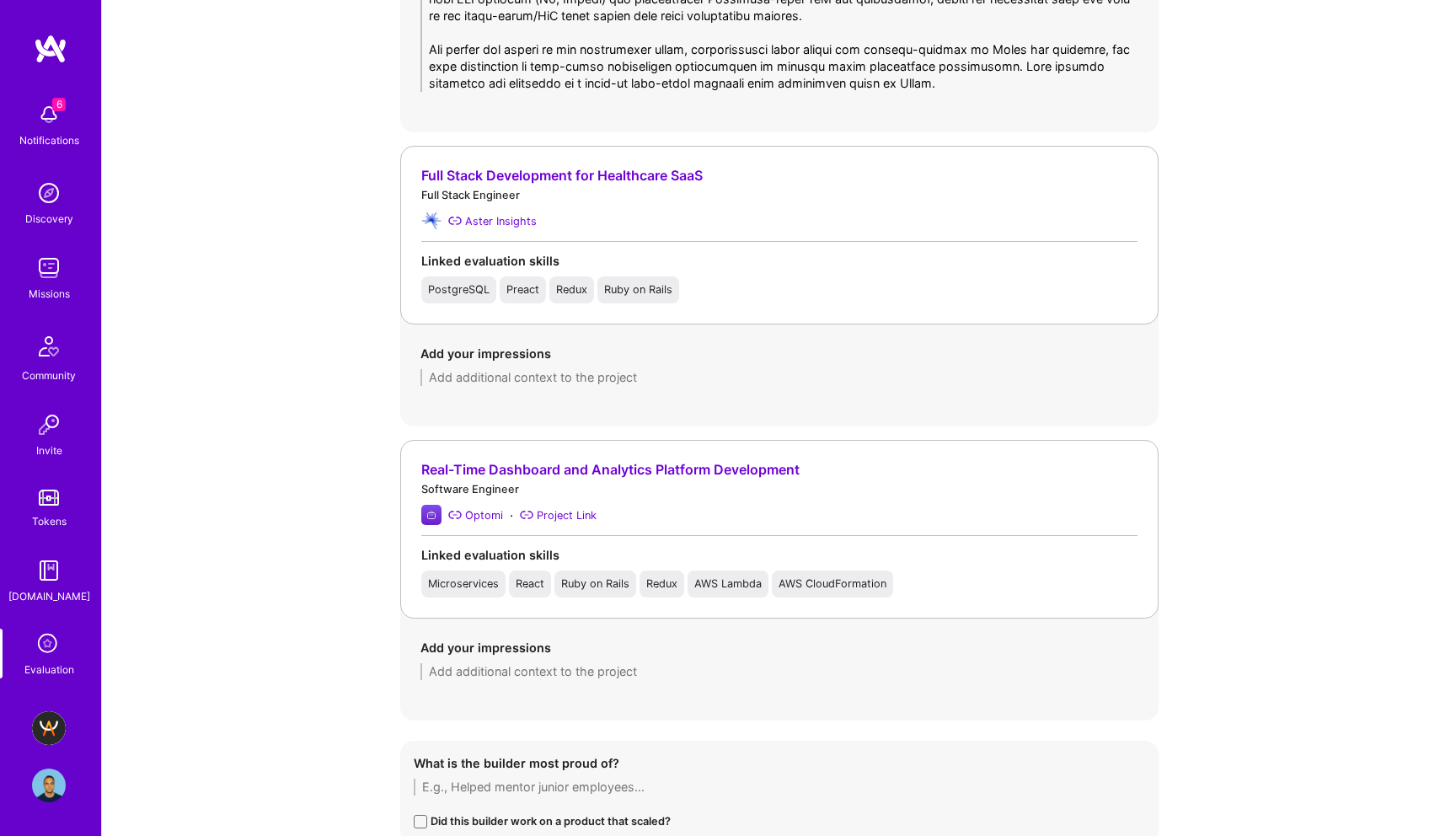
click at [49, 721] on img at bounding box center [49, 728] width 34 height 34
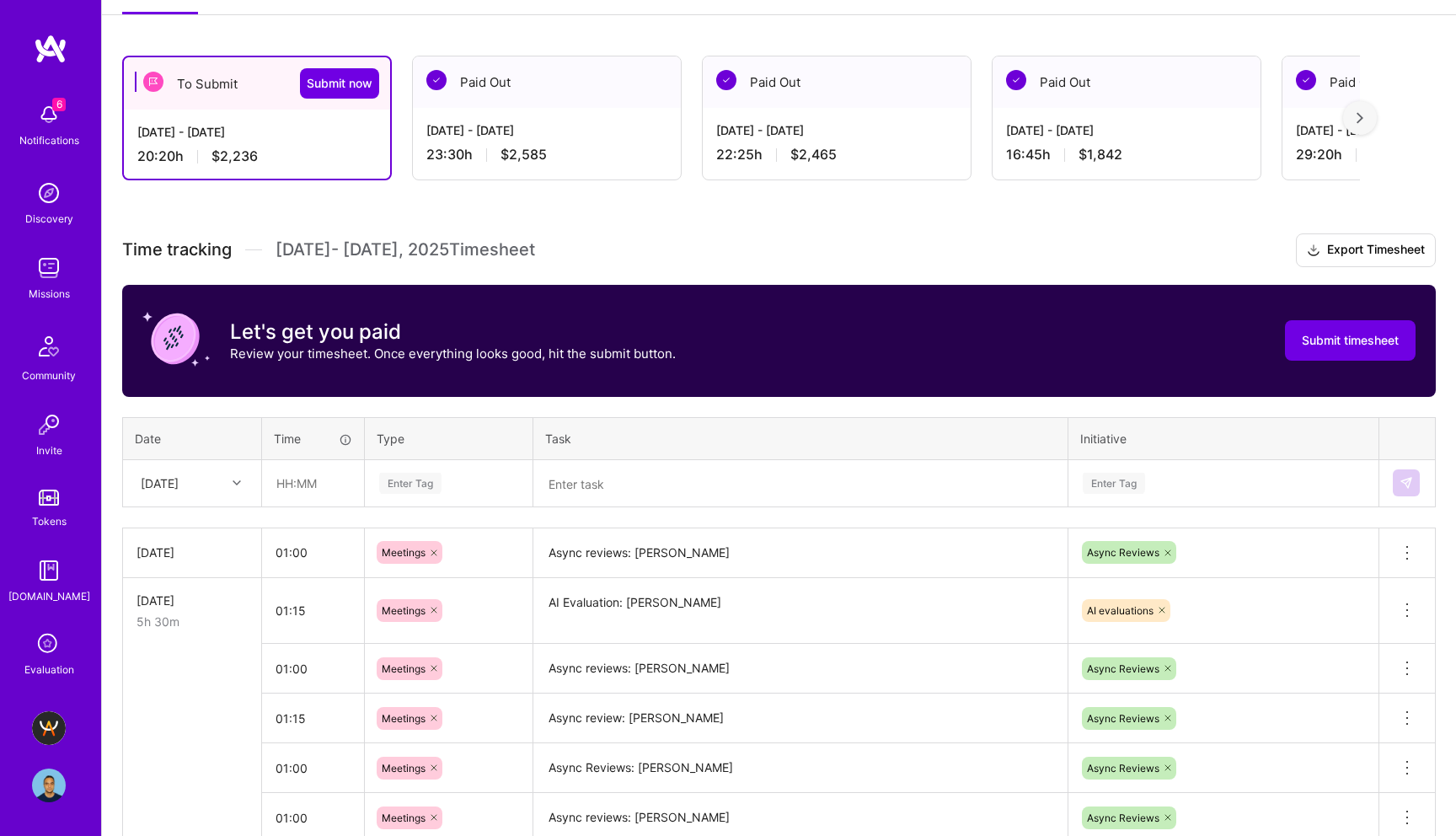
scroll to position [449, 0]
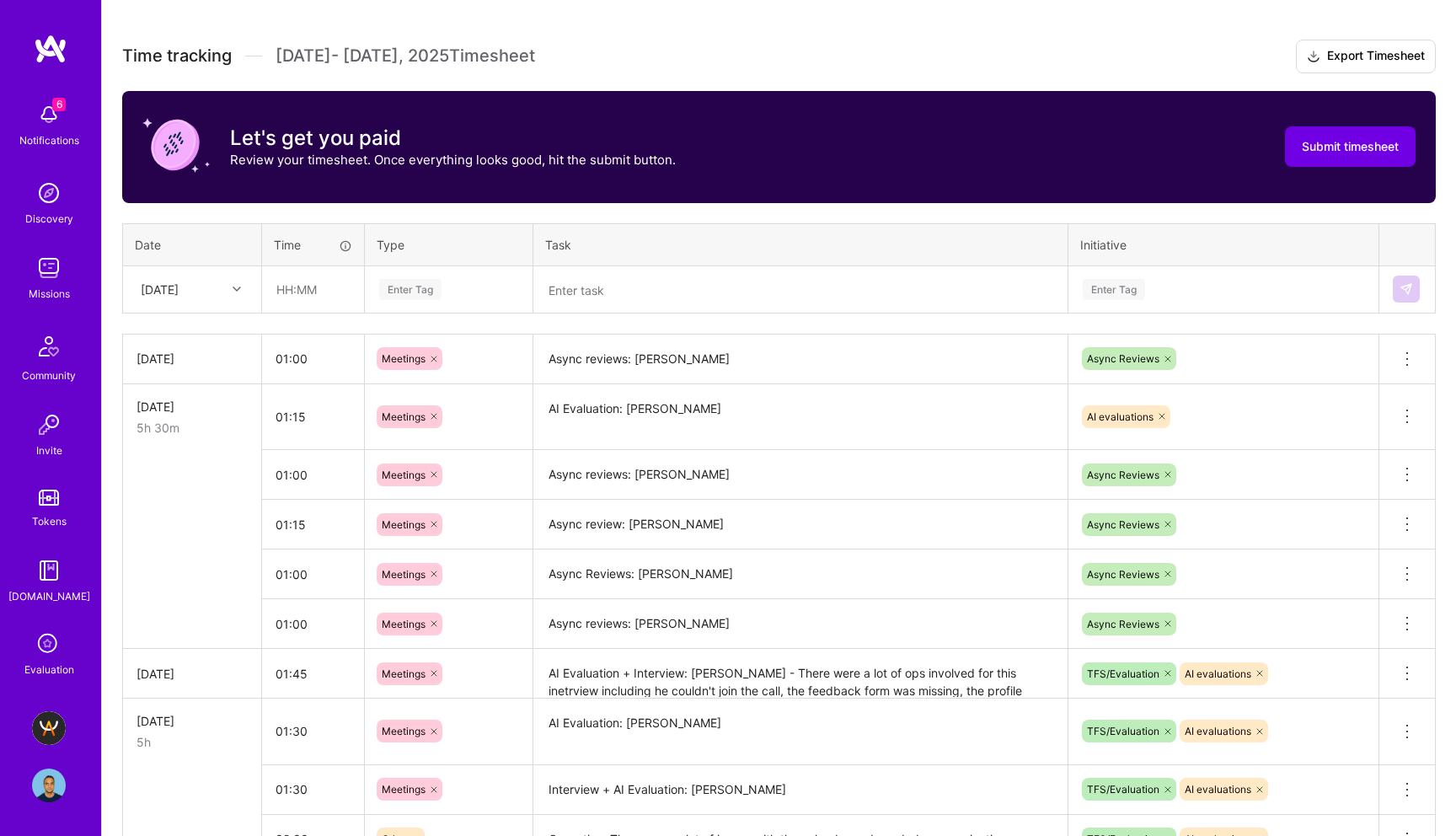
click at [585, 289] on textarea at bounding box center [800, 290] width 531 height 44
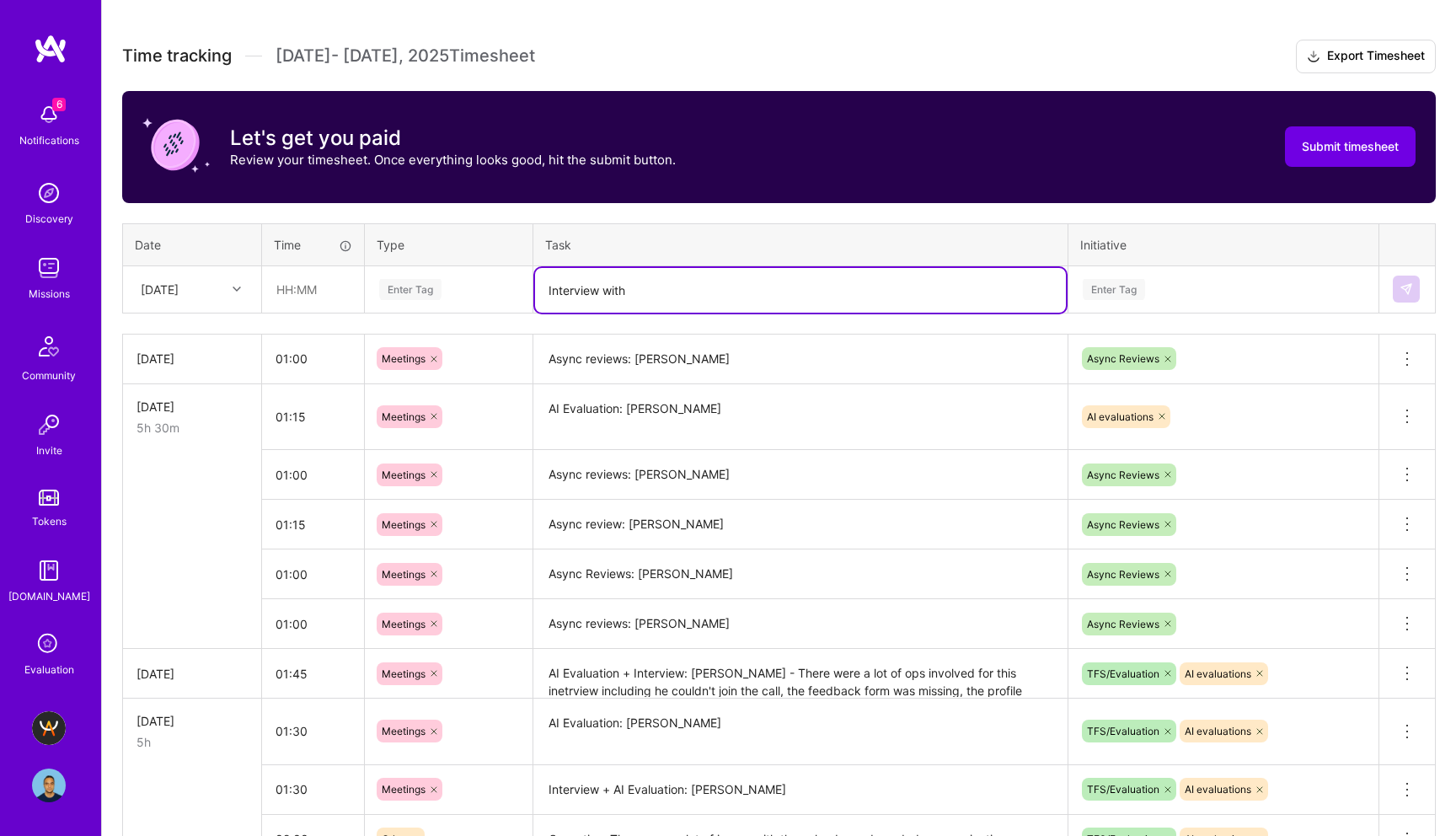
paste textarea "Samuel Wlodawski"
type textarea "Interview with [PERSON_NAME]"
click at [402, 287] on div "Enter Tag" at bounding box center [410, 290] width 63 height 26
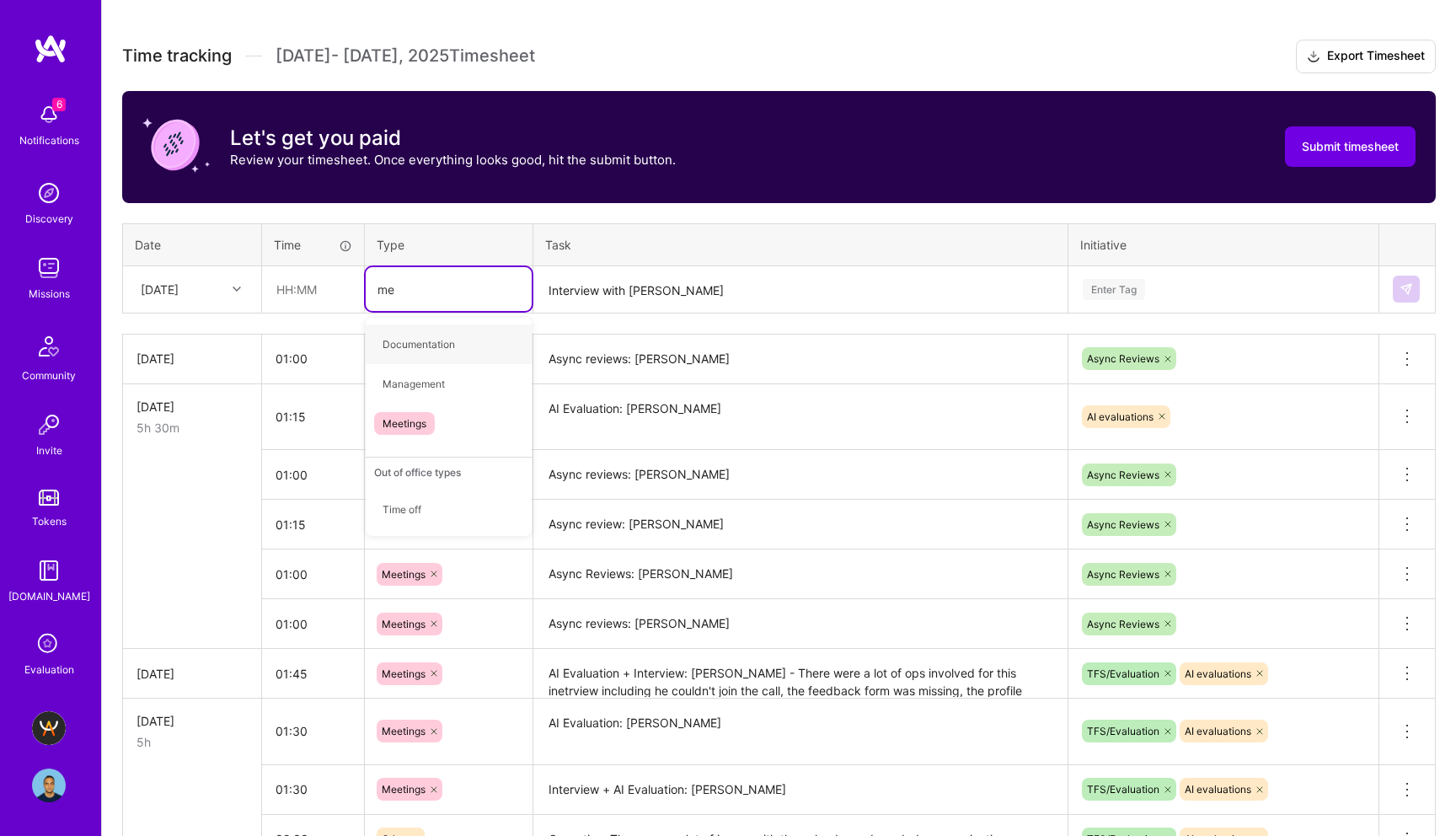
type input "mee"
click at [419, 347] on span "Meetings" at bounding box center [404, 344] width 61 height 22
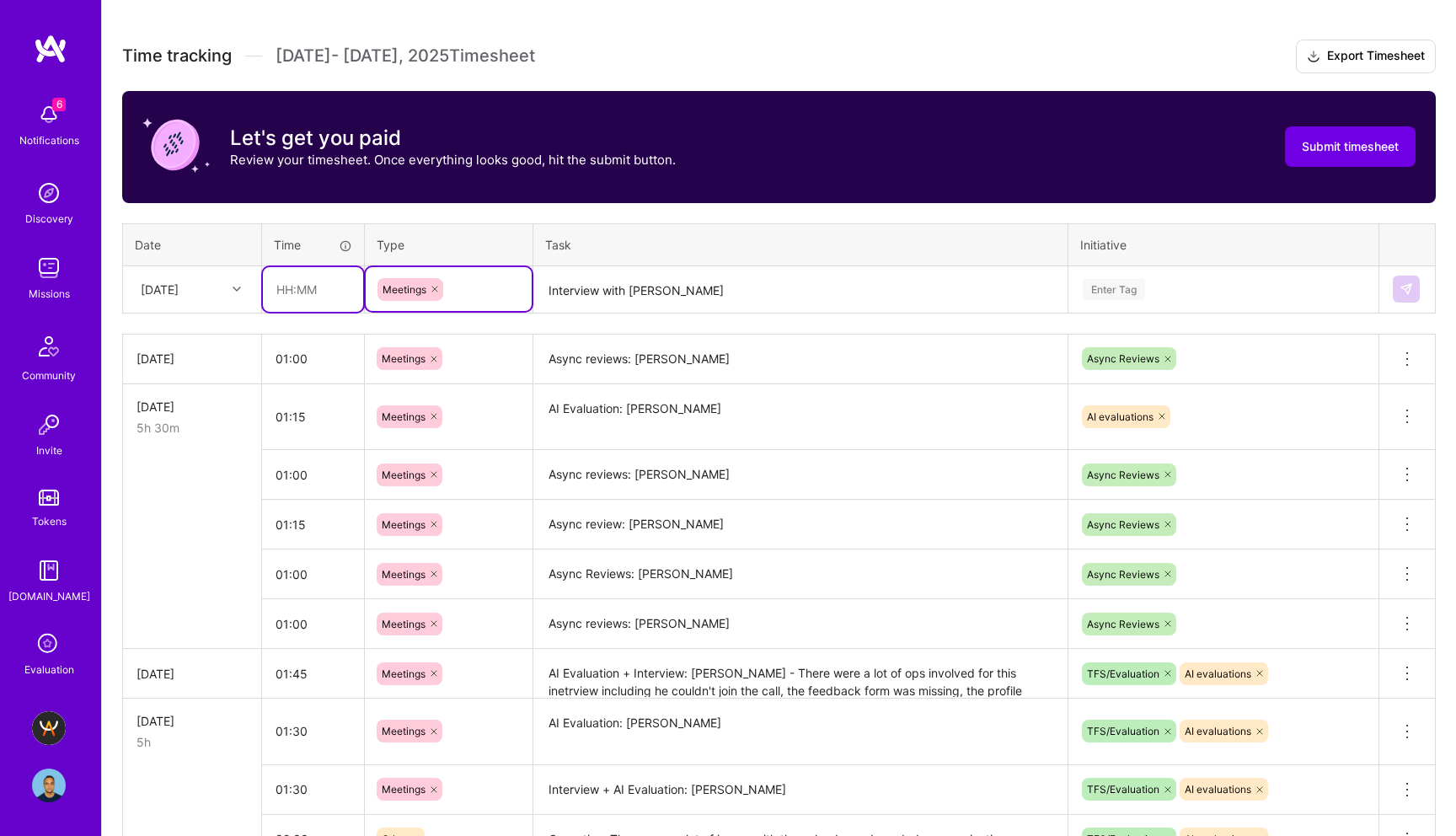
click at [305, 292] on input "text" at bounding box center [313, 290] width 100 height 45
type input "01:00"
click at [1101, 292] on div "Enter Tag" at bounding box center [1114, 290] width 63 height 26
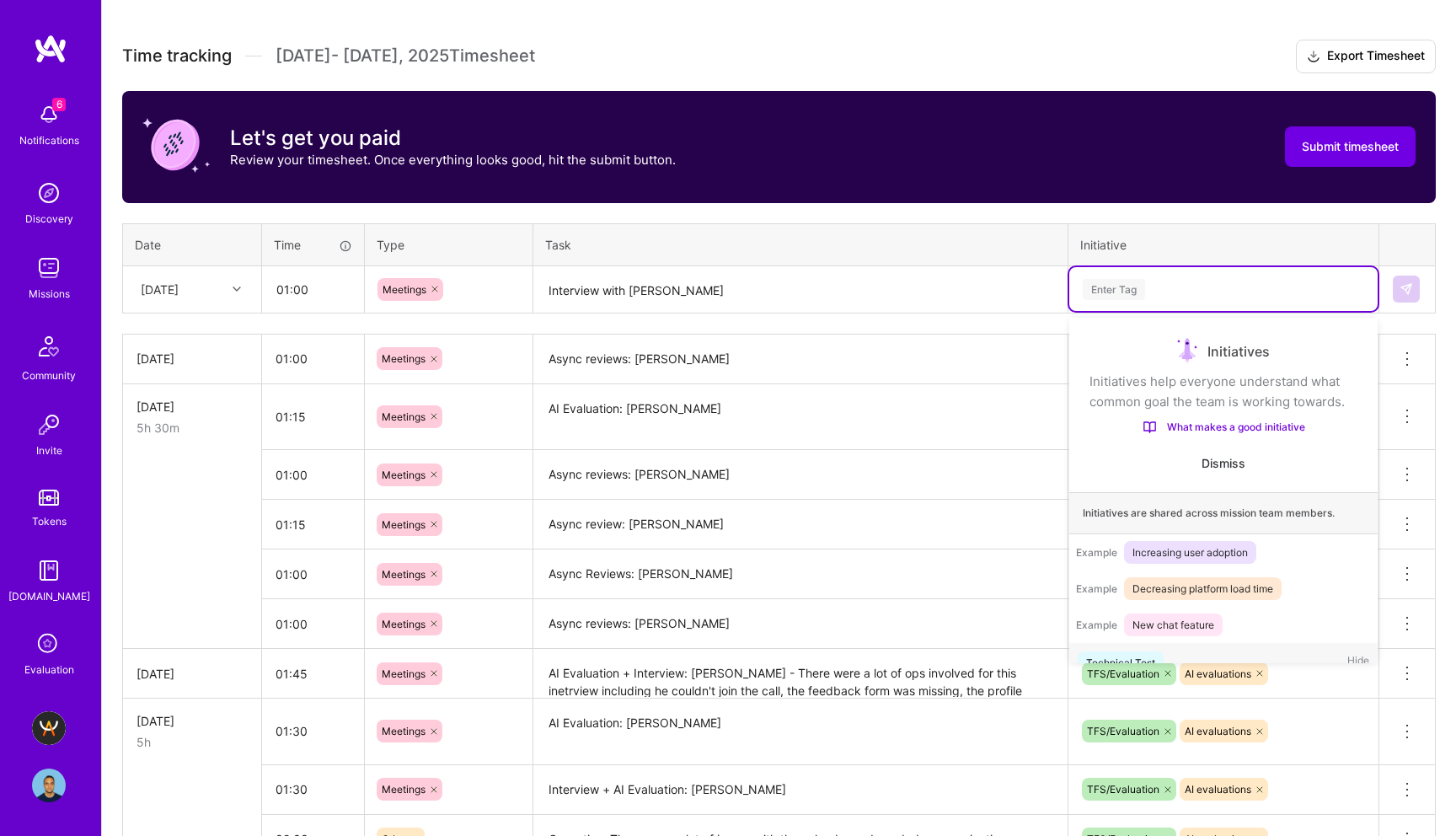
scroll to position [28, 0]
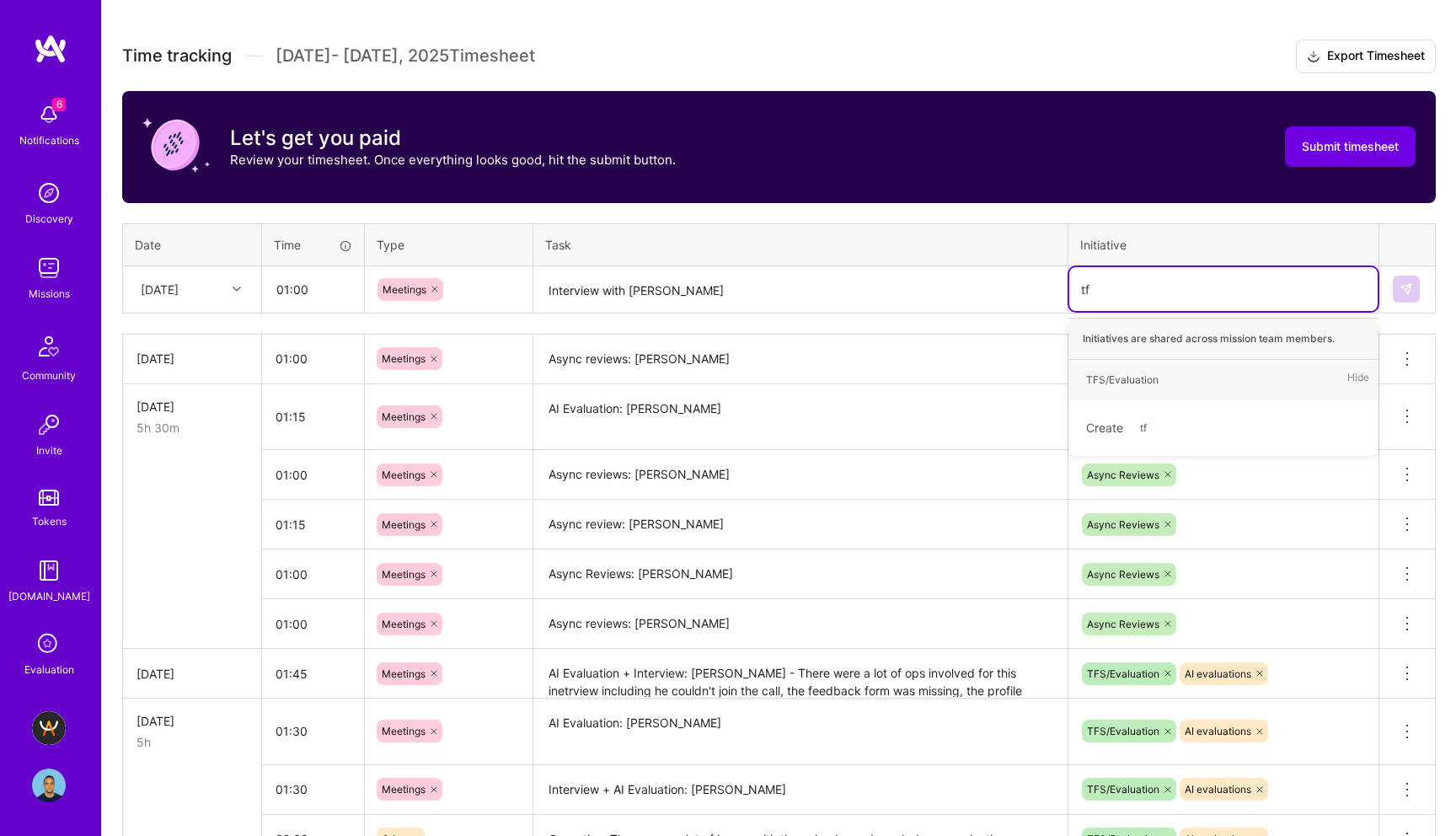
type input "tfs"
click at [1150, 381] on div "TFS/Evaluation" at bounding box center [1122, 380] width 72 height 18
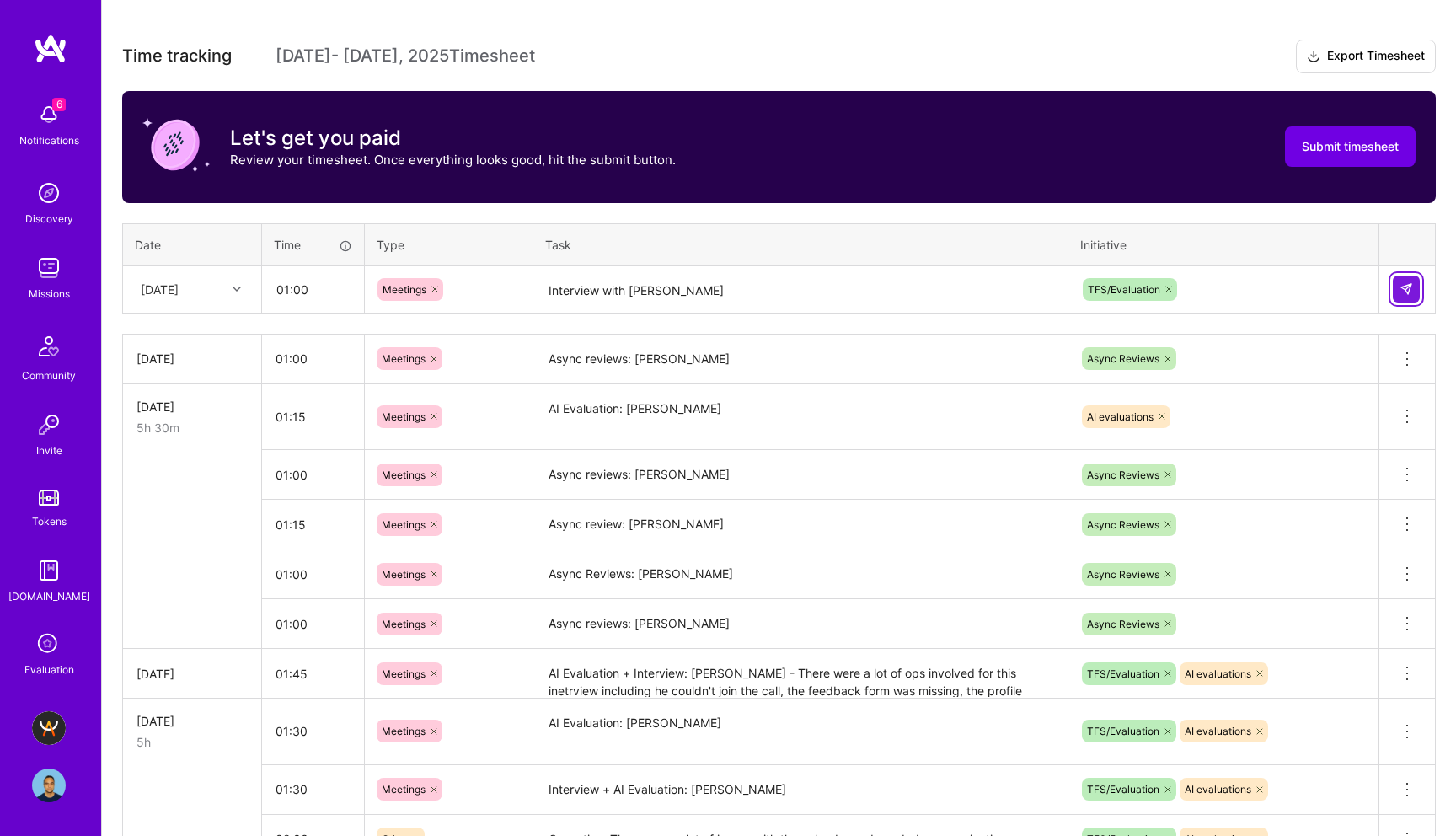
click at [1408, 283] on img at bounding box center [1406, 289] width 13 height 13
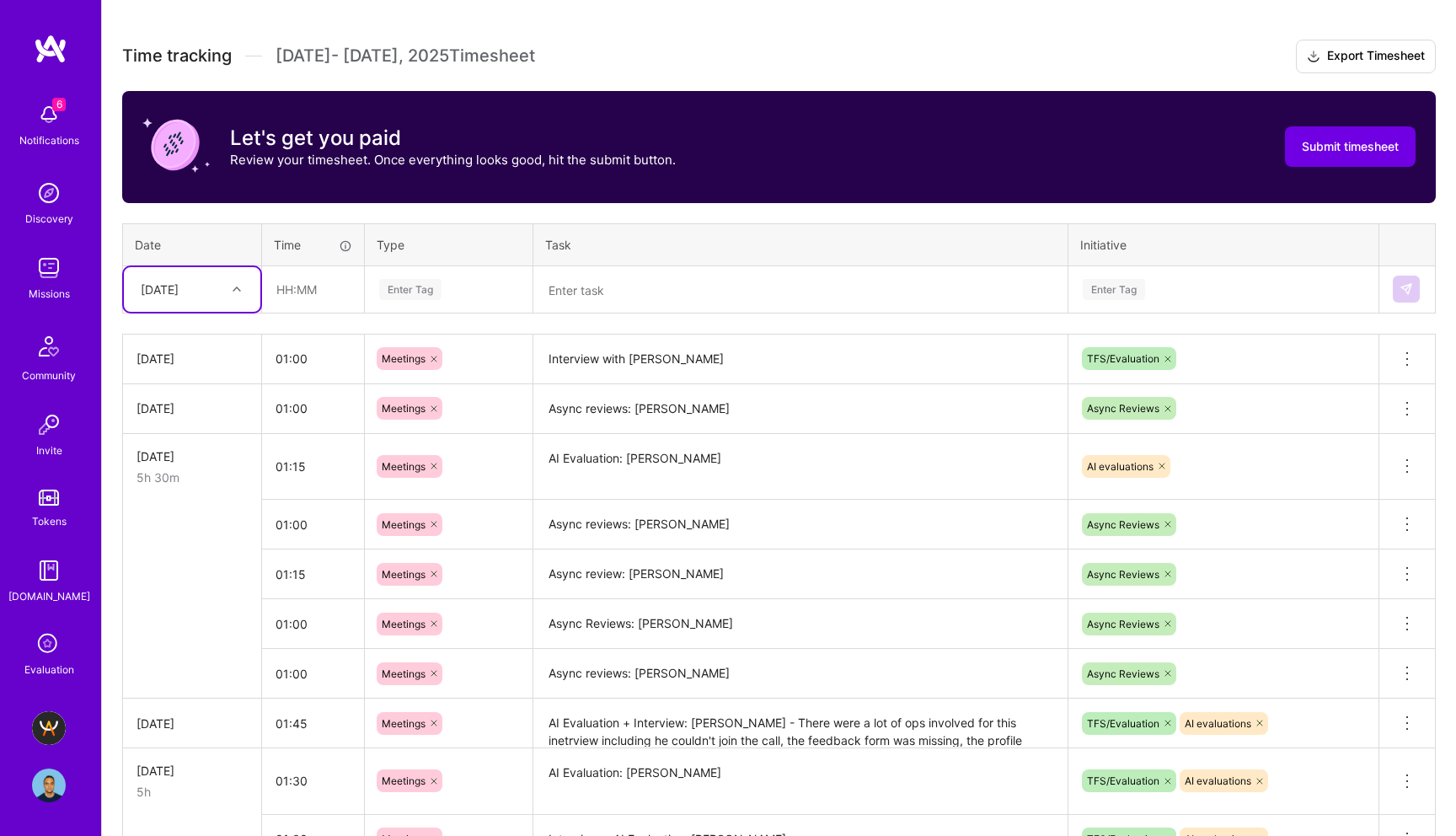
scroll to position [0, 0]
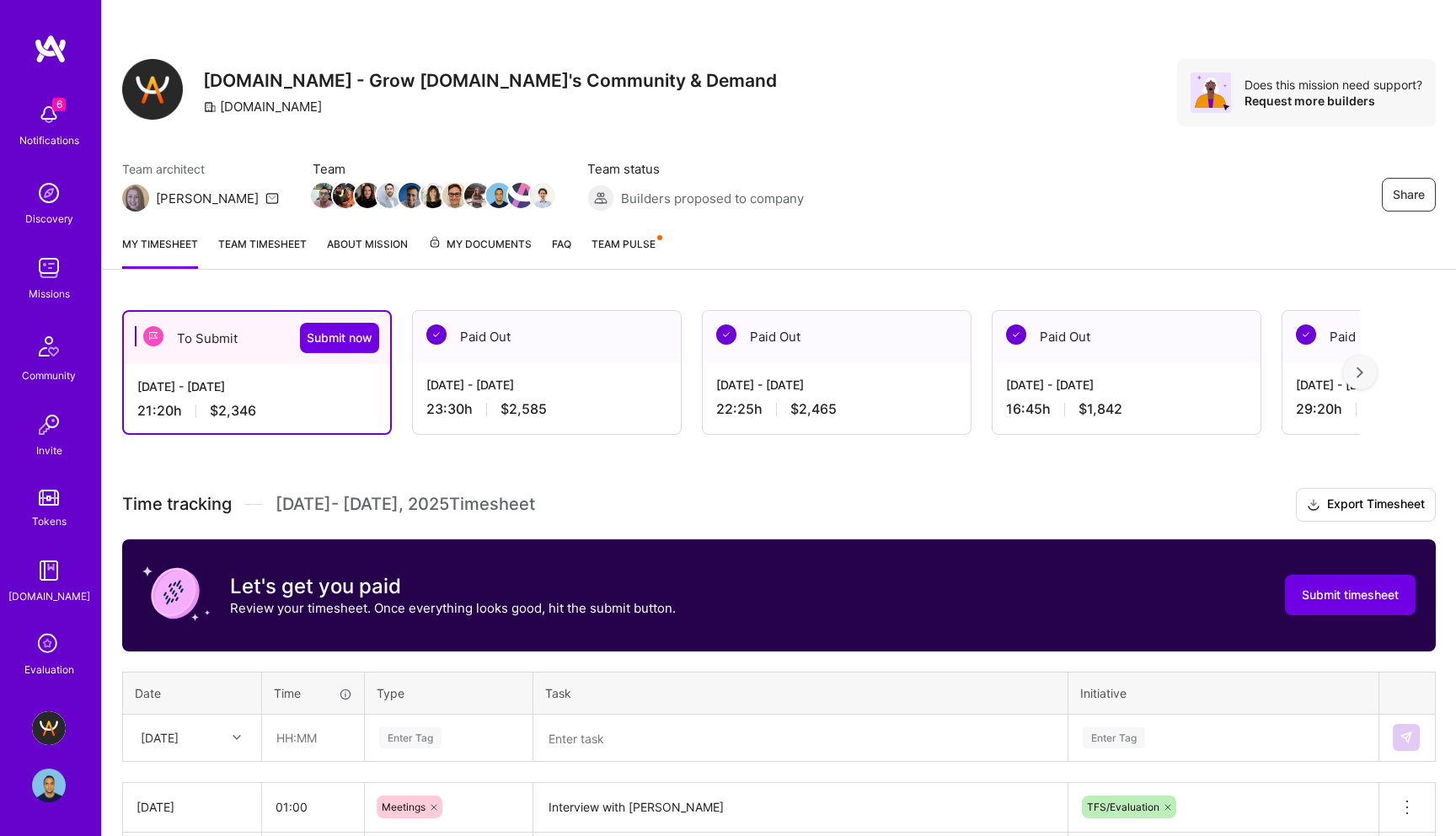
click at [50, 655] on icon at bounding box center [49, 645] width 32 height 32
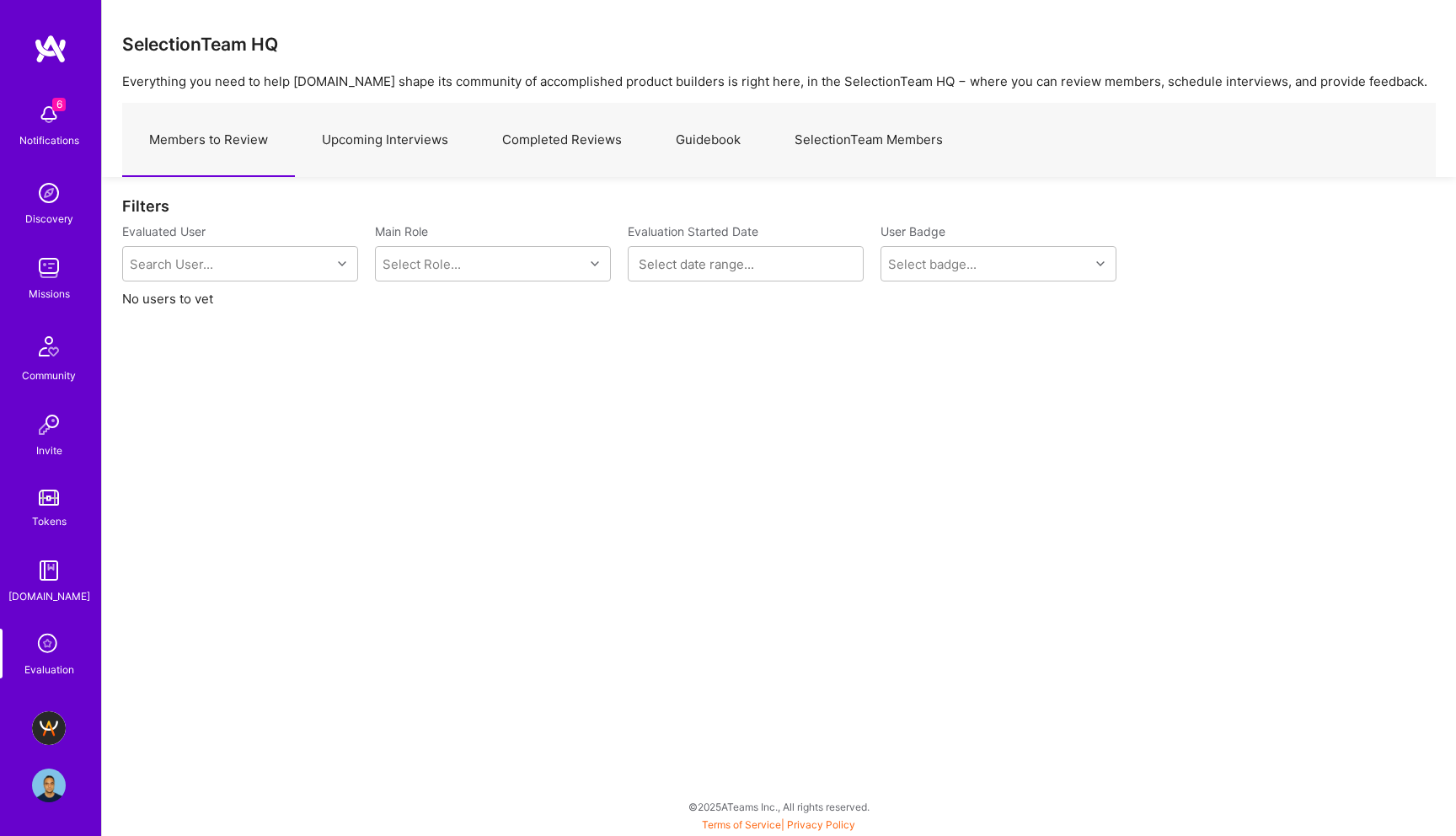
click at [376, 132] on link "Upcoming Interviews" at bounding box center [385, 141] width 181 height 73
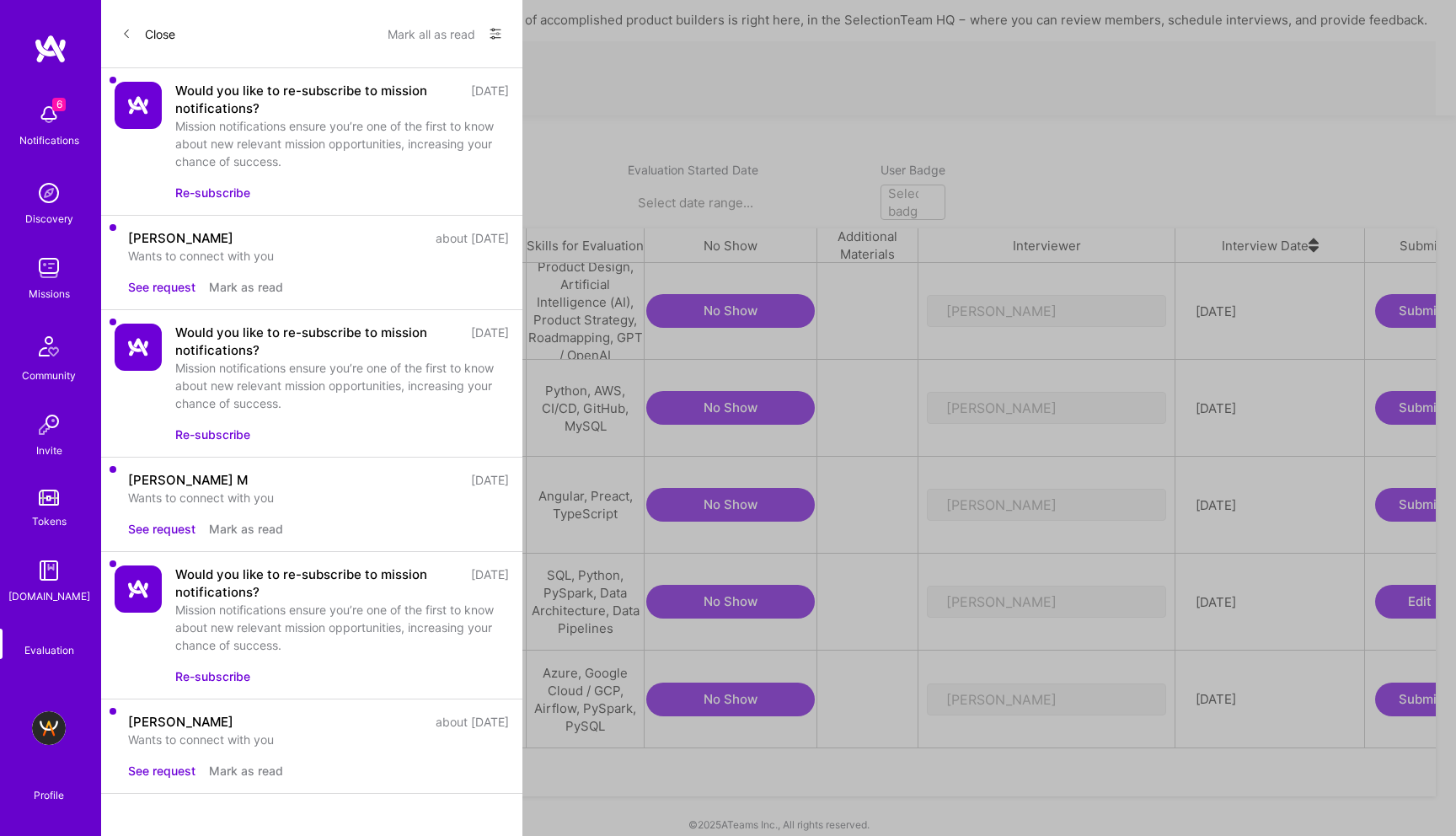
scroll to position [0, 288]
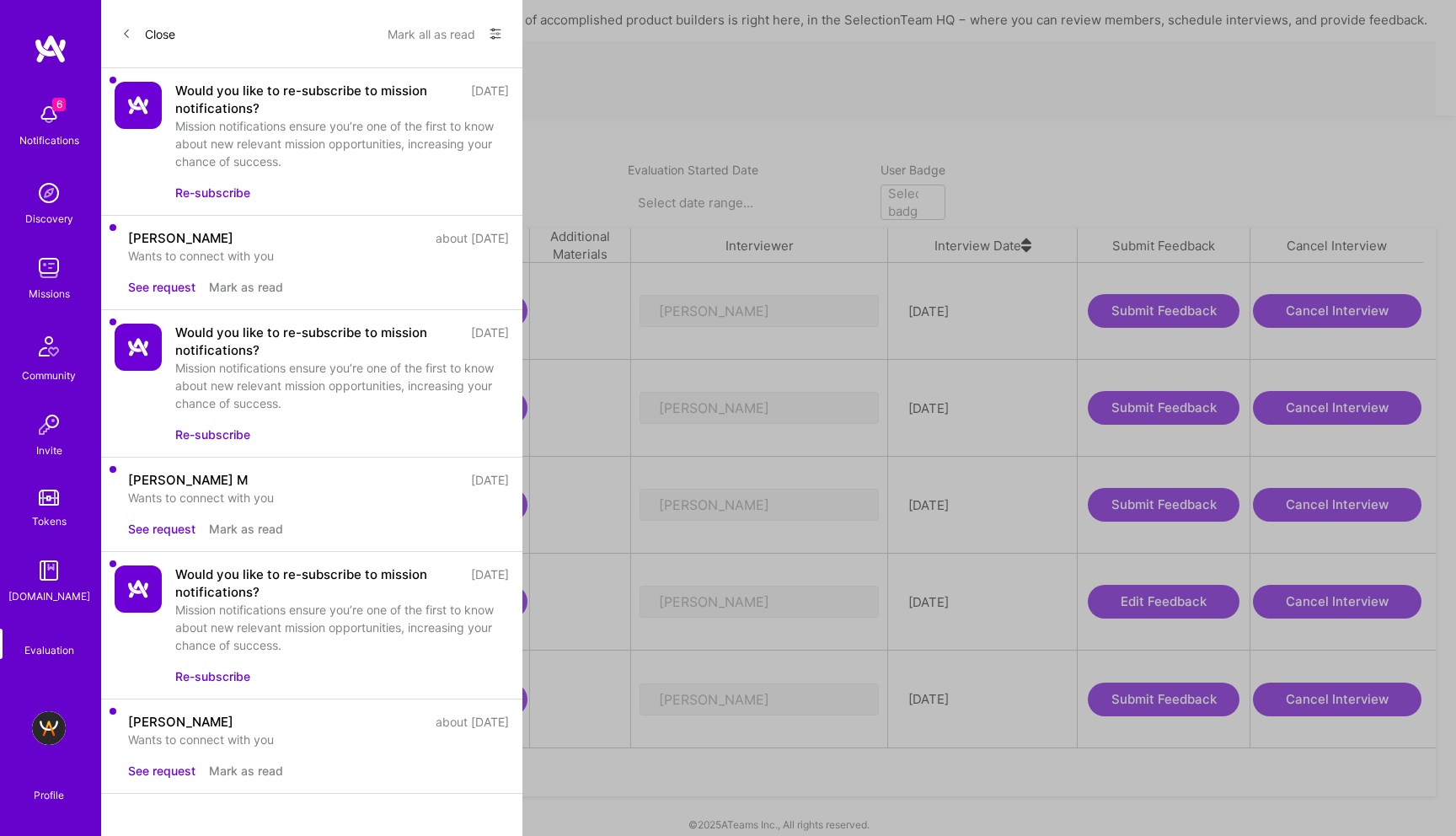
click at [1192, 585] on button "Edit Feedback" at bounding box center [1164, 602] width 152 height 34
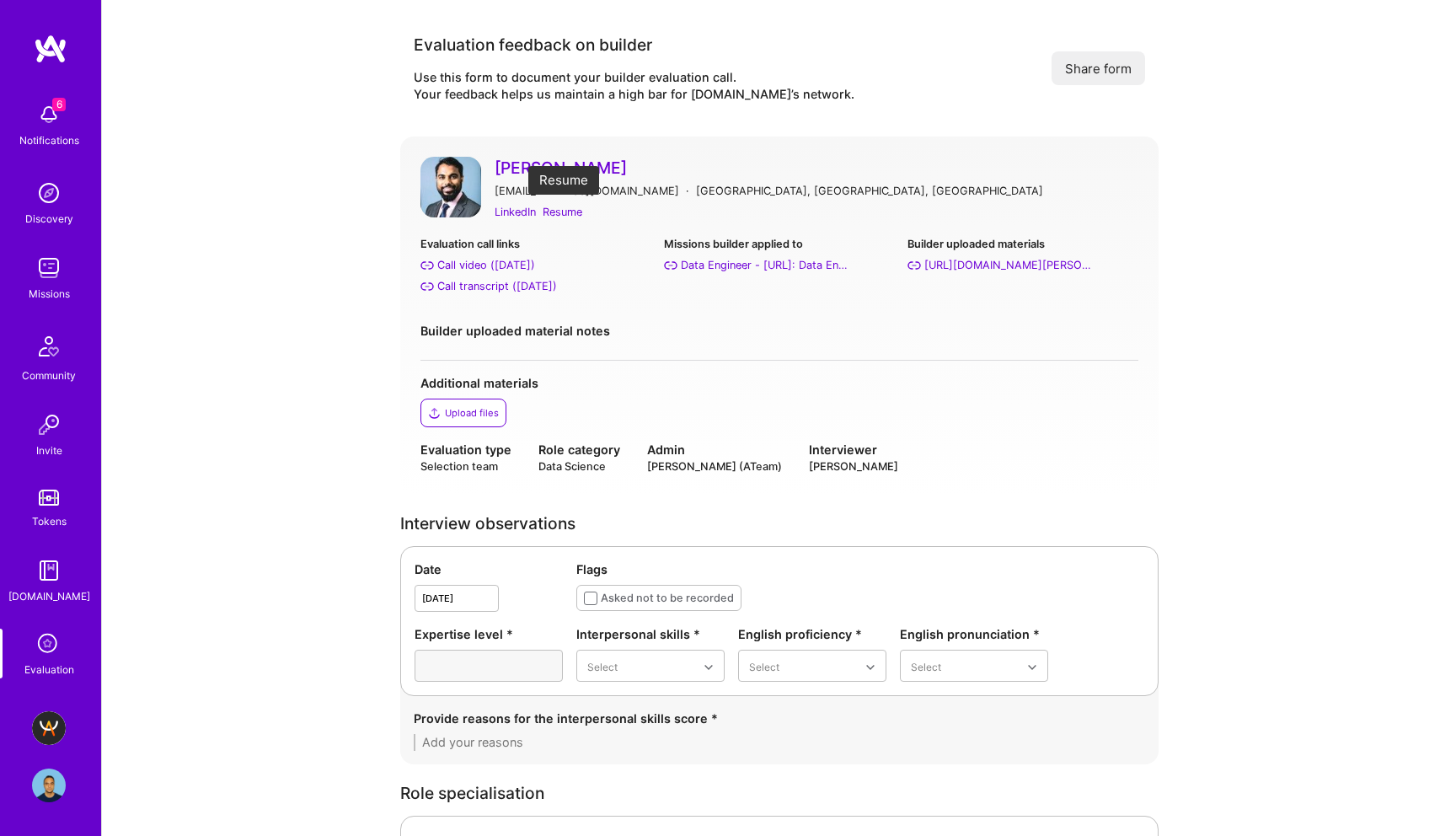
click at [566, 206] on div "Resume" at bounding box center [562, 212] width 39 height 18
click at [496, 289] on div "Call transcript ([DATE])" at bounding box center [498, 286] width 120 height 18
click at [933, 767] on div "Good" at bounding box center [974, 769] width 148 height 31
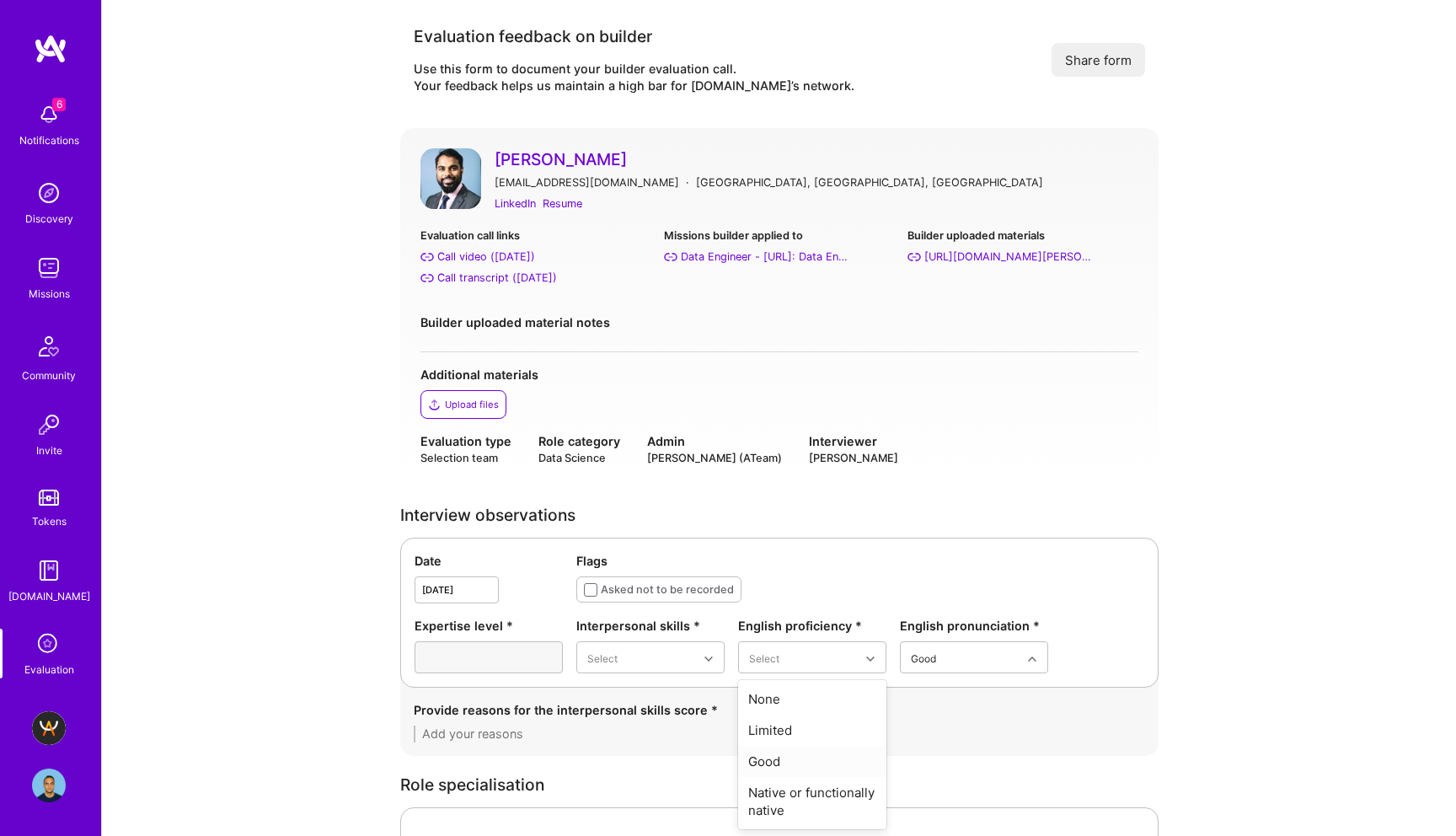
click at [795, 764] on div "Good" at bounding box center [812, 761] width 148 height 31
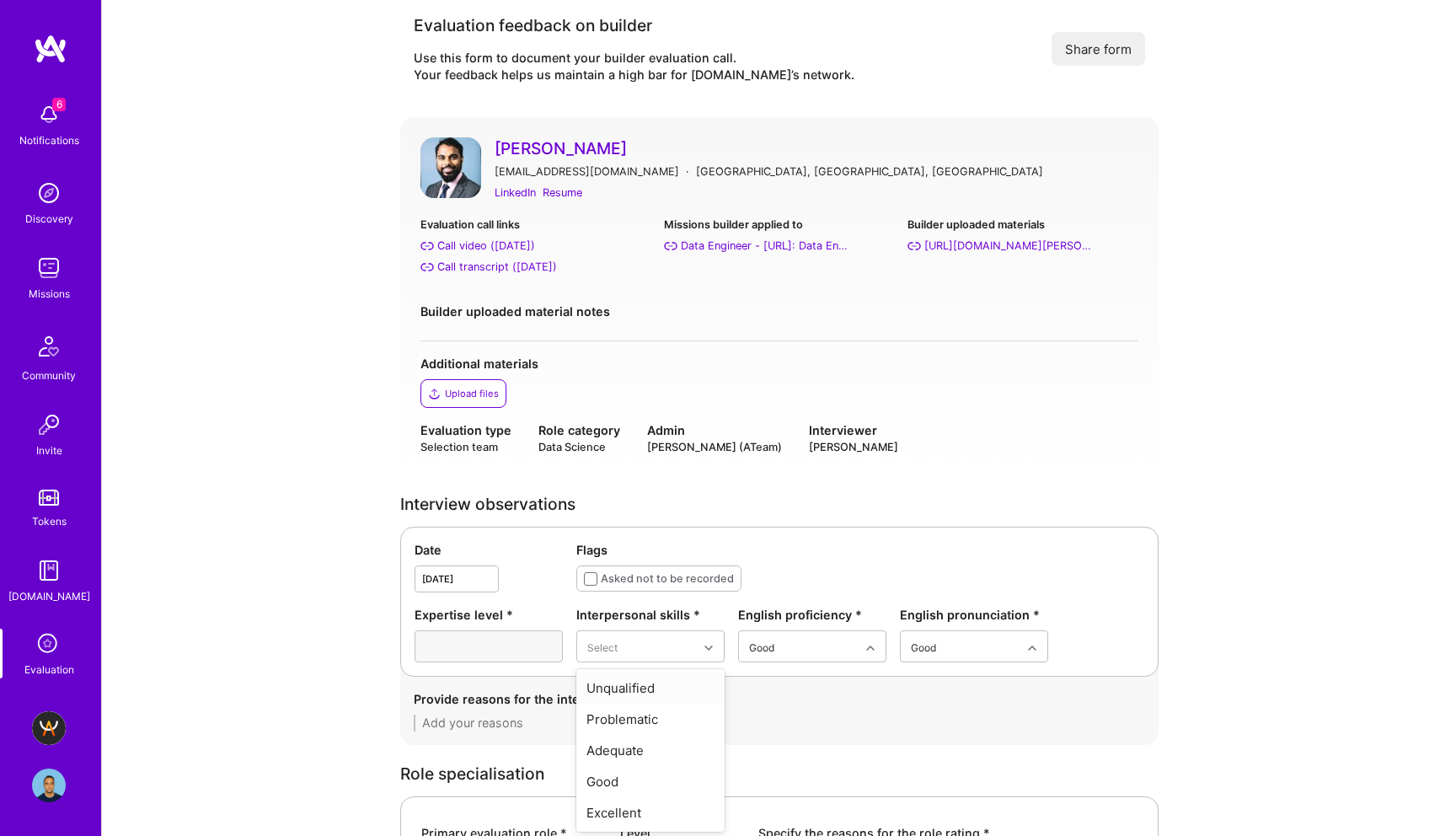
scroll to position [22, 0]
click at [634, 772] on div "Good" at bounding box center [650, 779] width 148 height 31
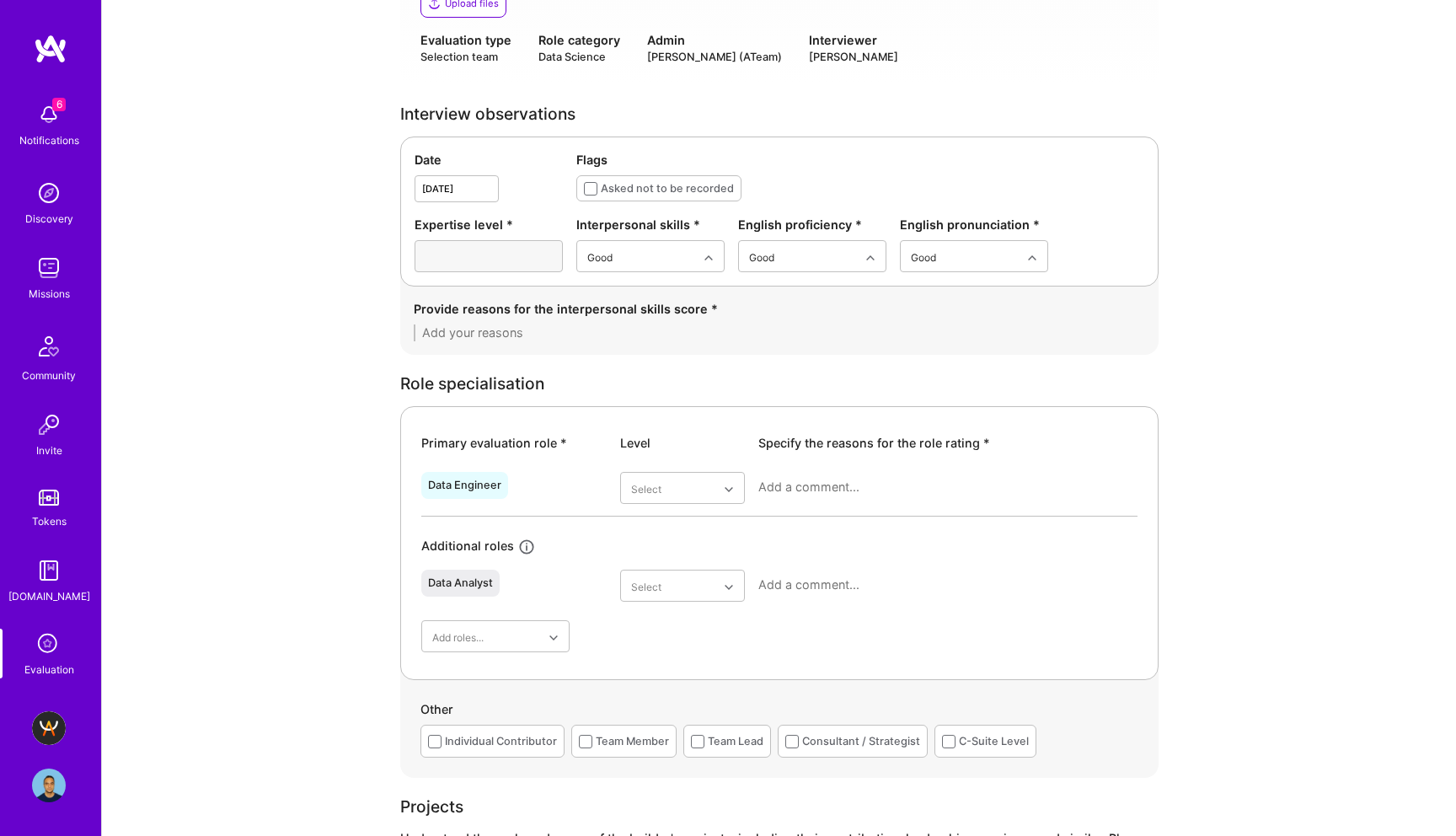
scroll to position [415, 0]
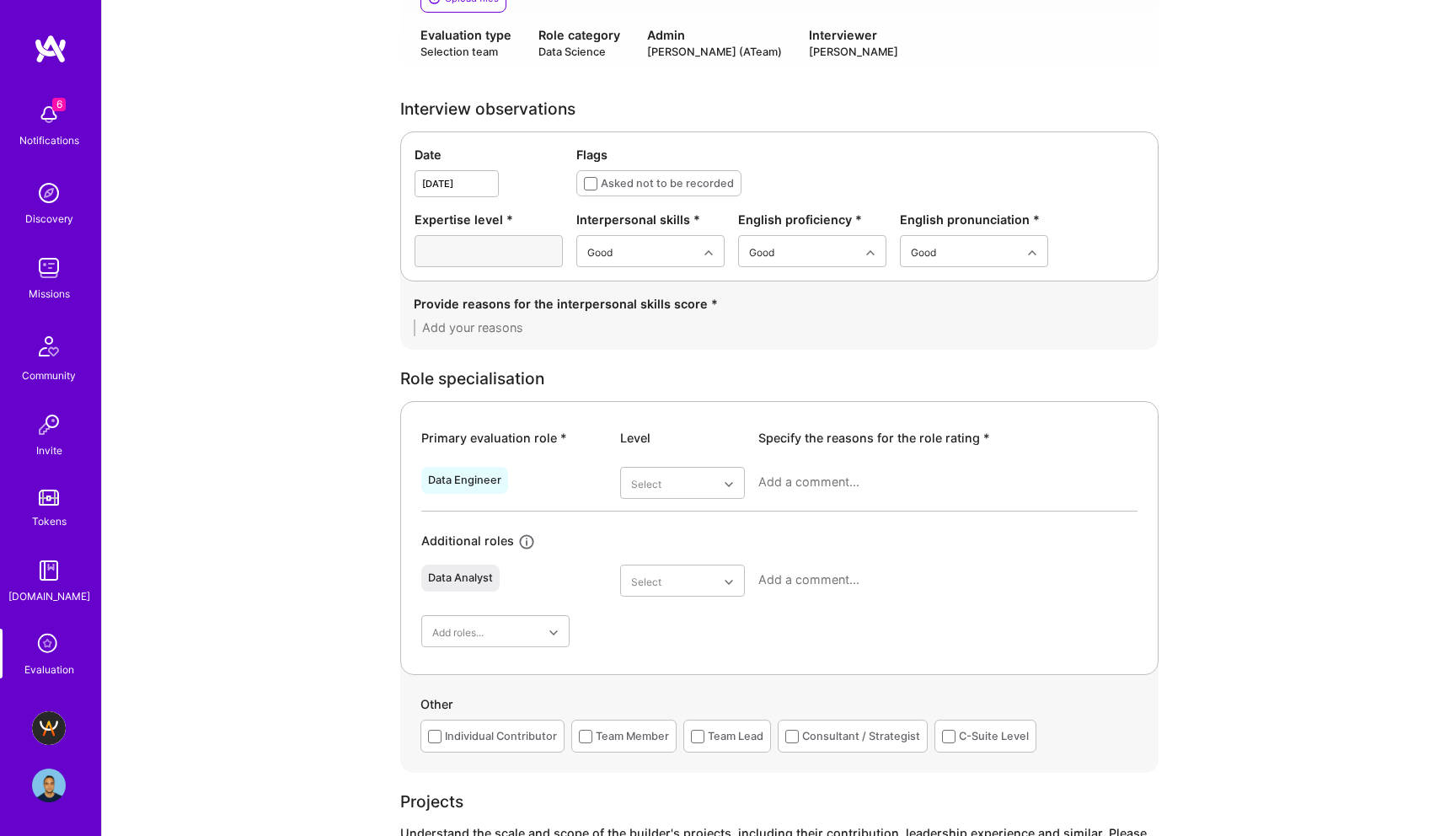
click at [550, 313] on div "Provide reasons for the interpersonal skills score *" at bounding box center [780, 316] width 732 height 41
click at [544, 332] on textarea at bounding box center [780, 328] width 732 height 17
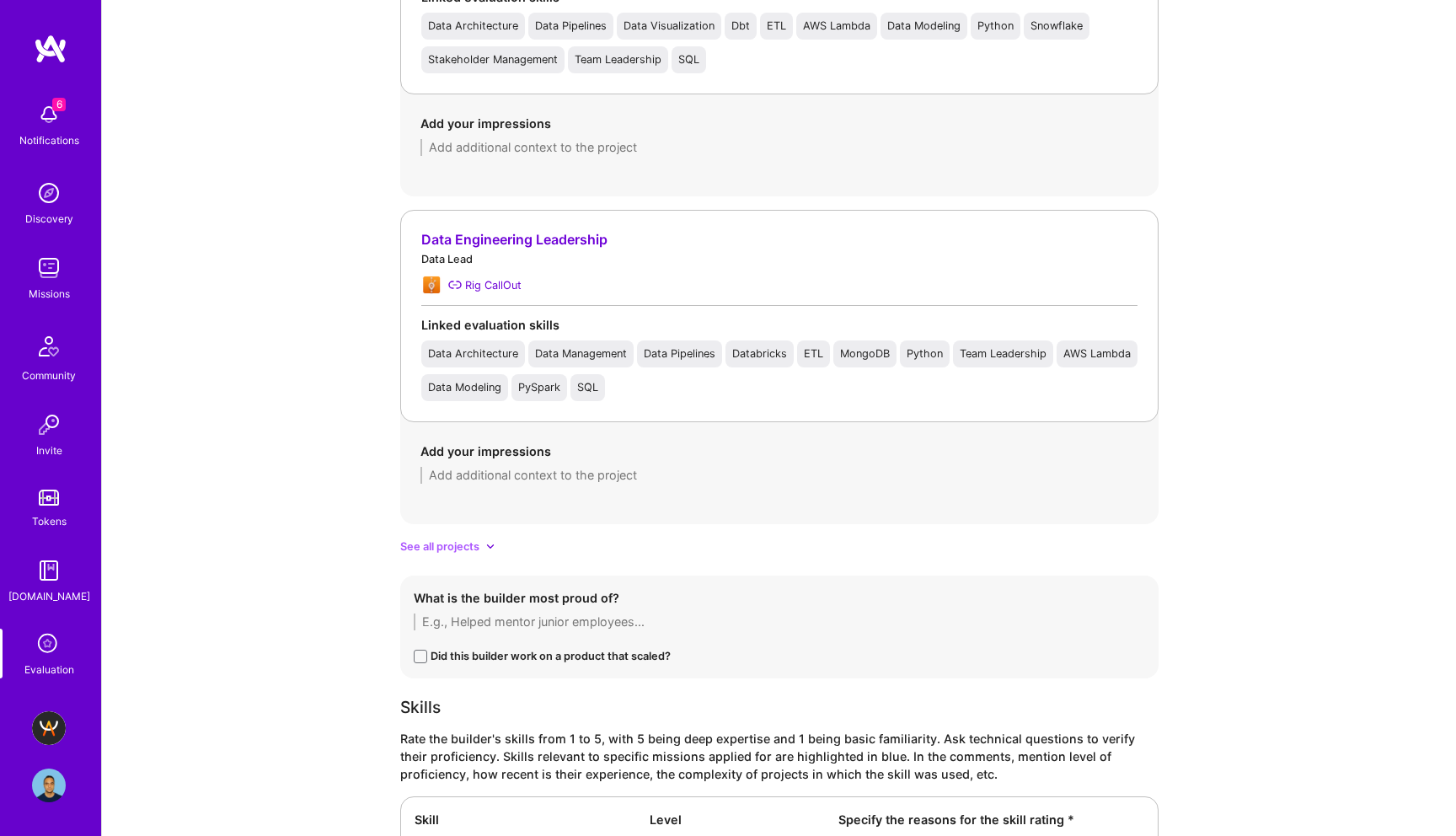
scroll to position [1268, 0]
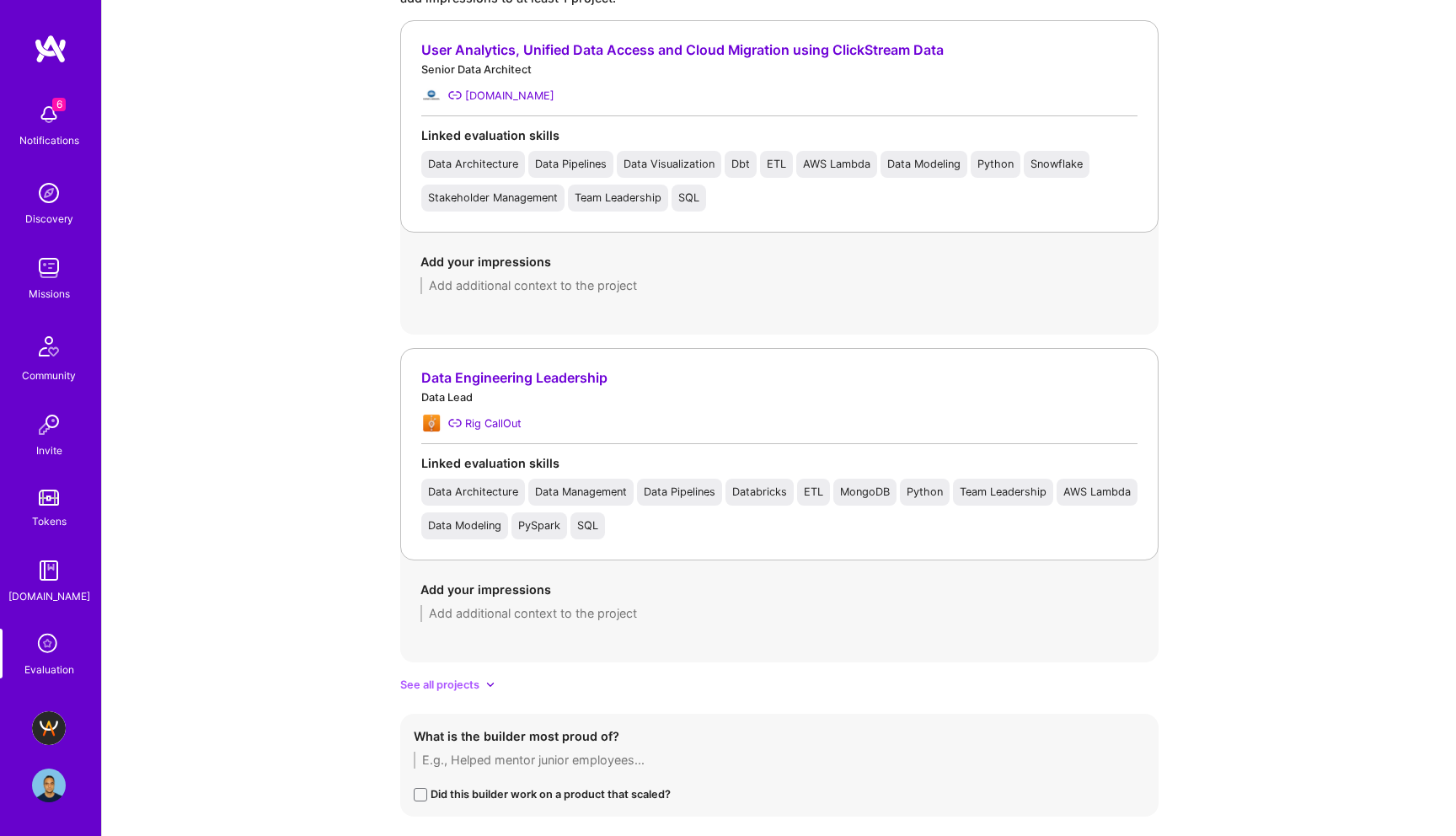
type textarea "- Friendly and easy to communciate with"
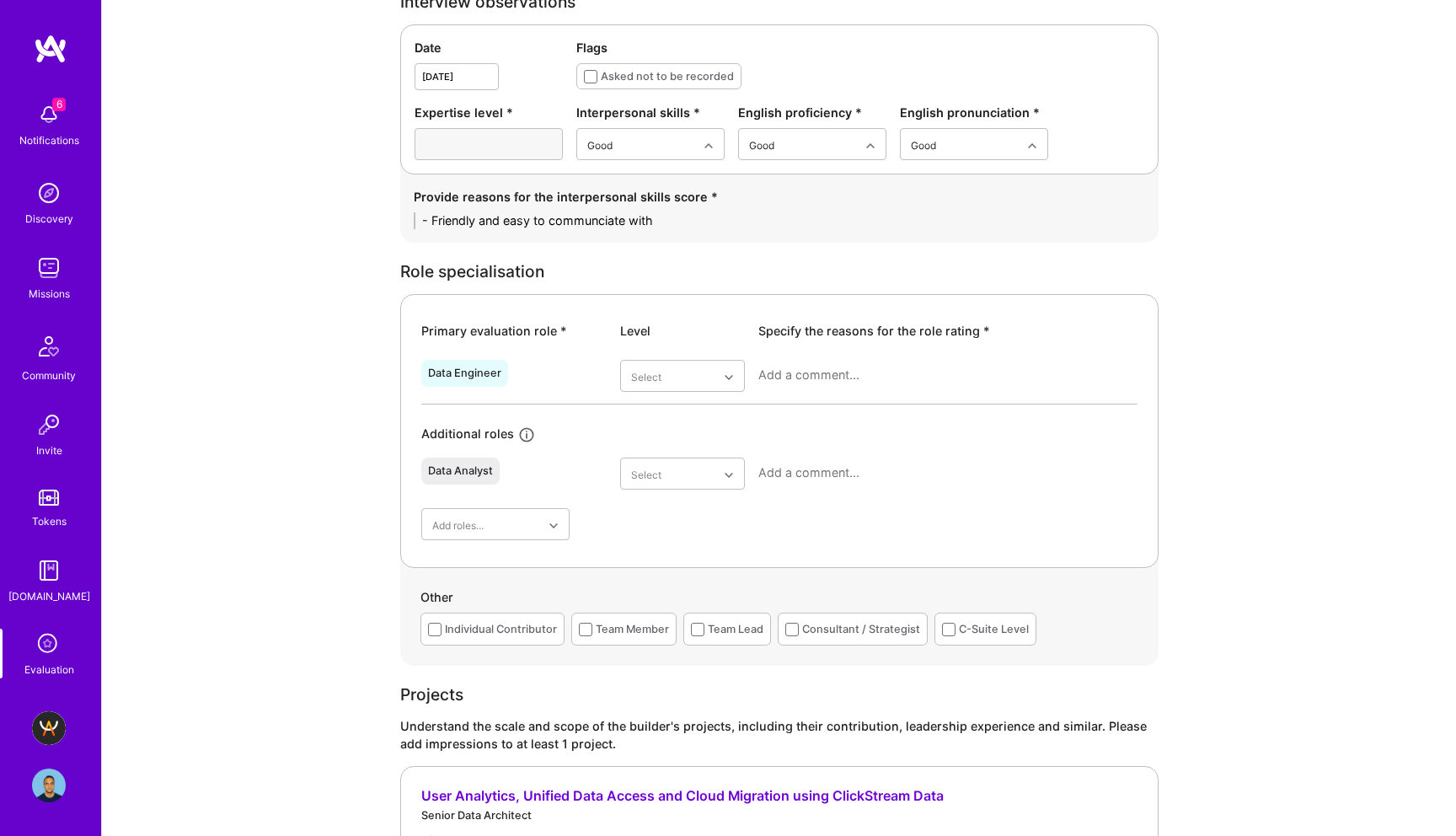
scroll to position [542, 0]
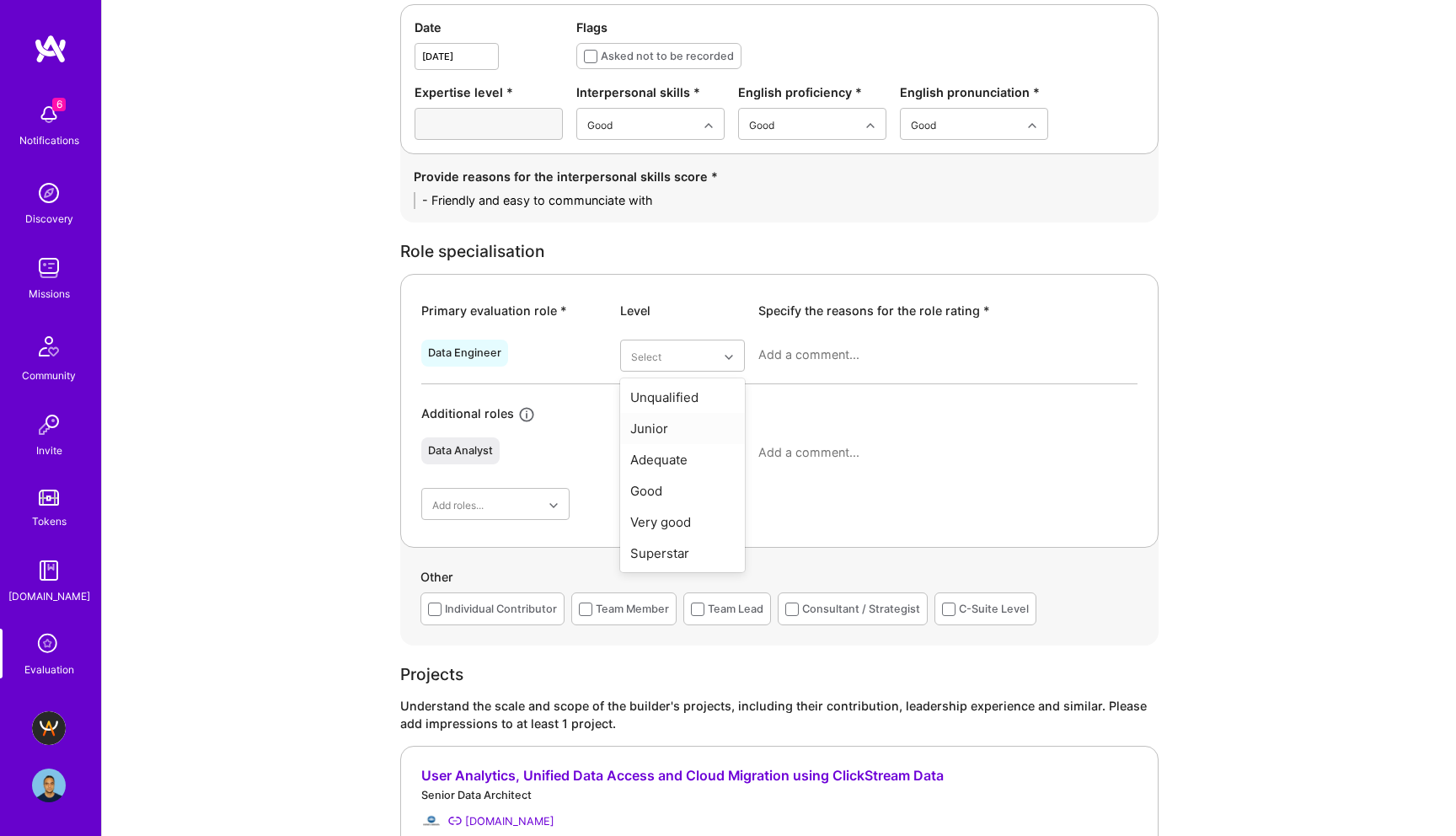
click at [992, 189] on div "Provide reasons for the interpersonal skills score * - Friendly and easy to com…" at bounding box center [780, 188] width 732 height 41
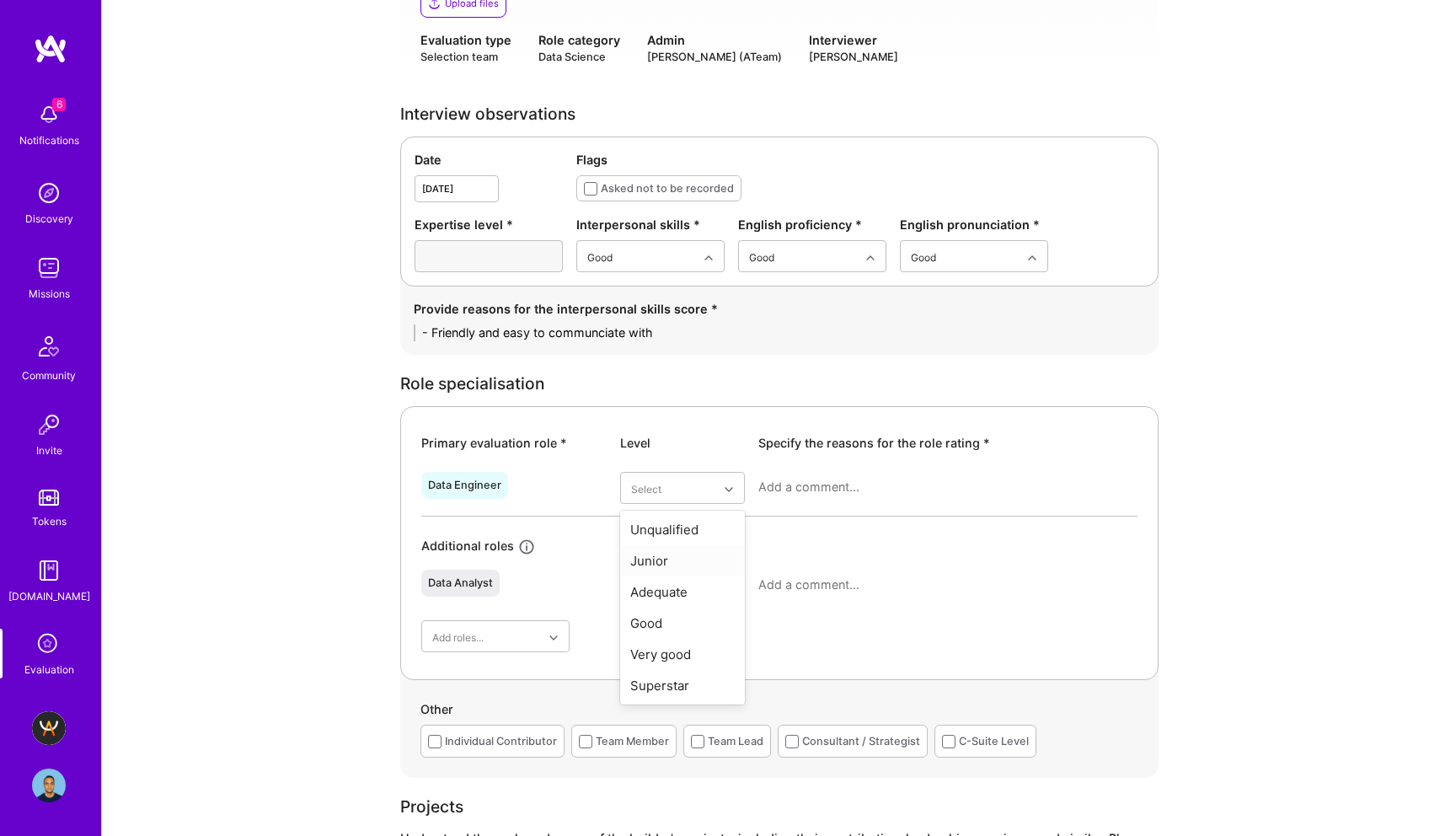
scroll to position [0, 0]
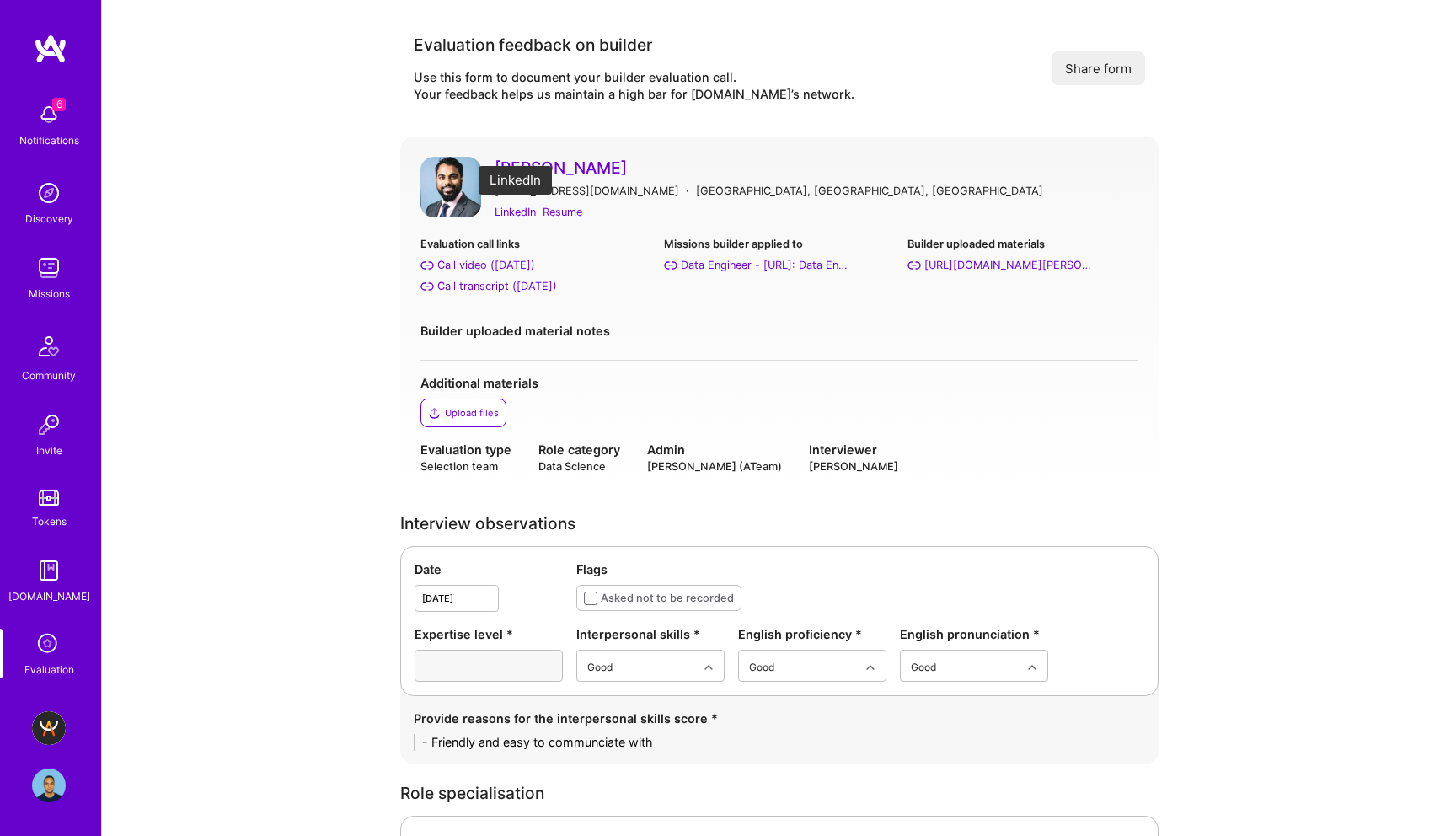
click at [516, 210] on div "LinkedIn" at bounding box center [515, 212] width 41 height 18
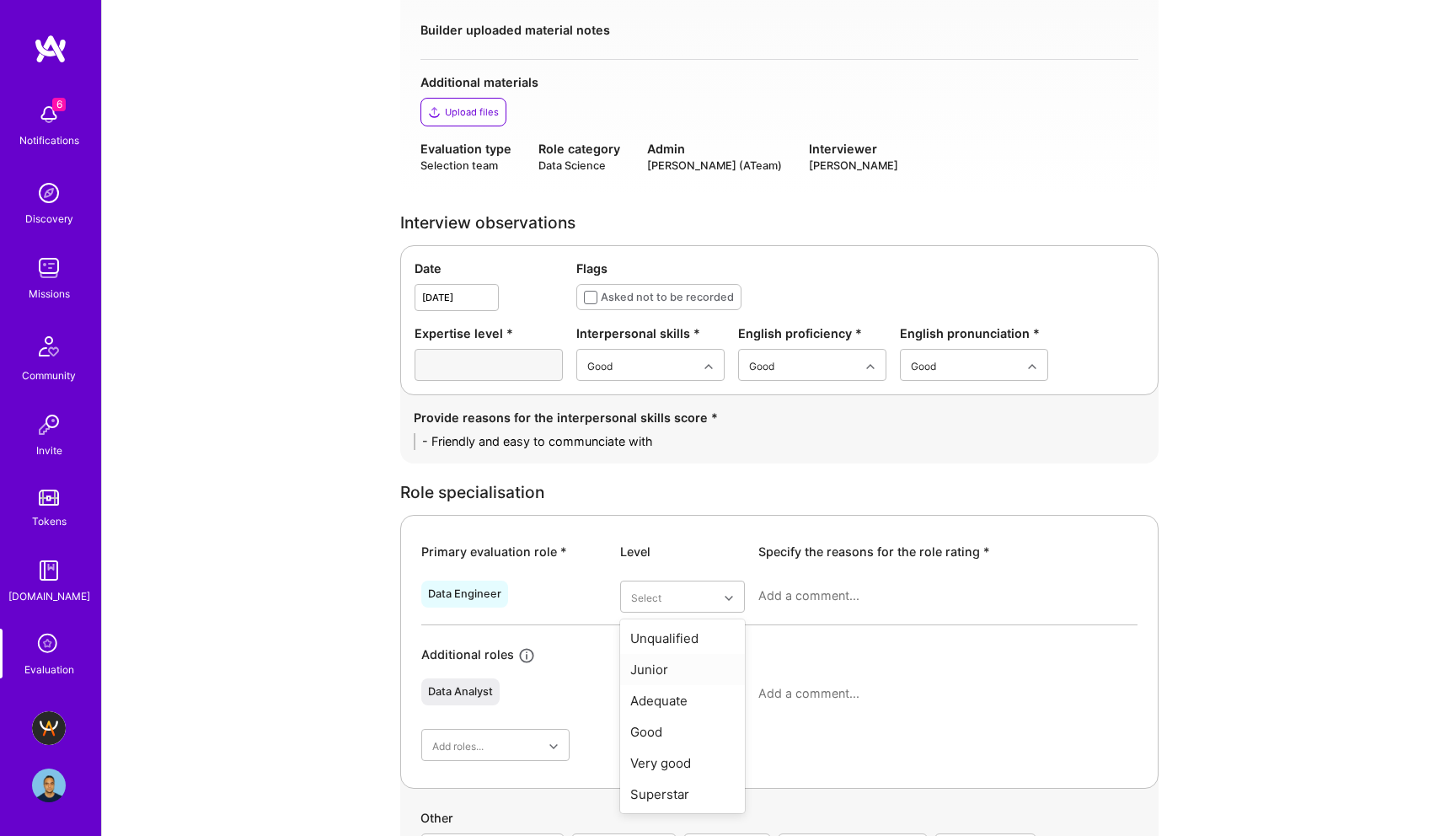
scroll to position [475, 0]
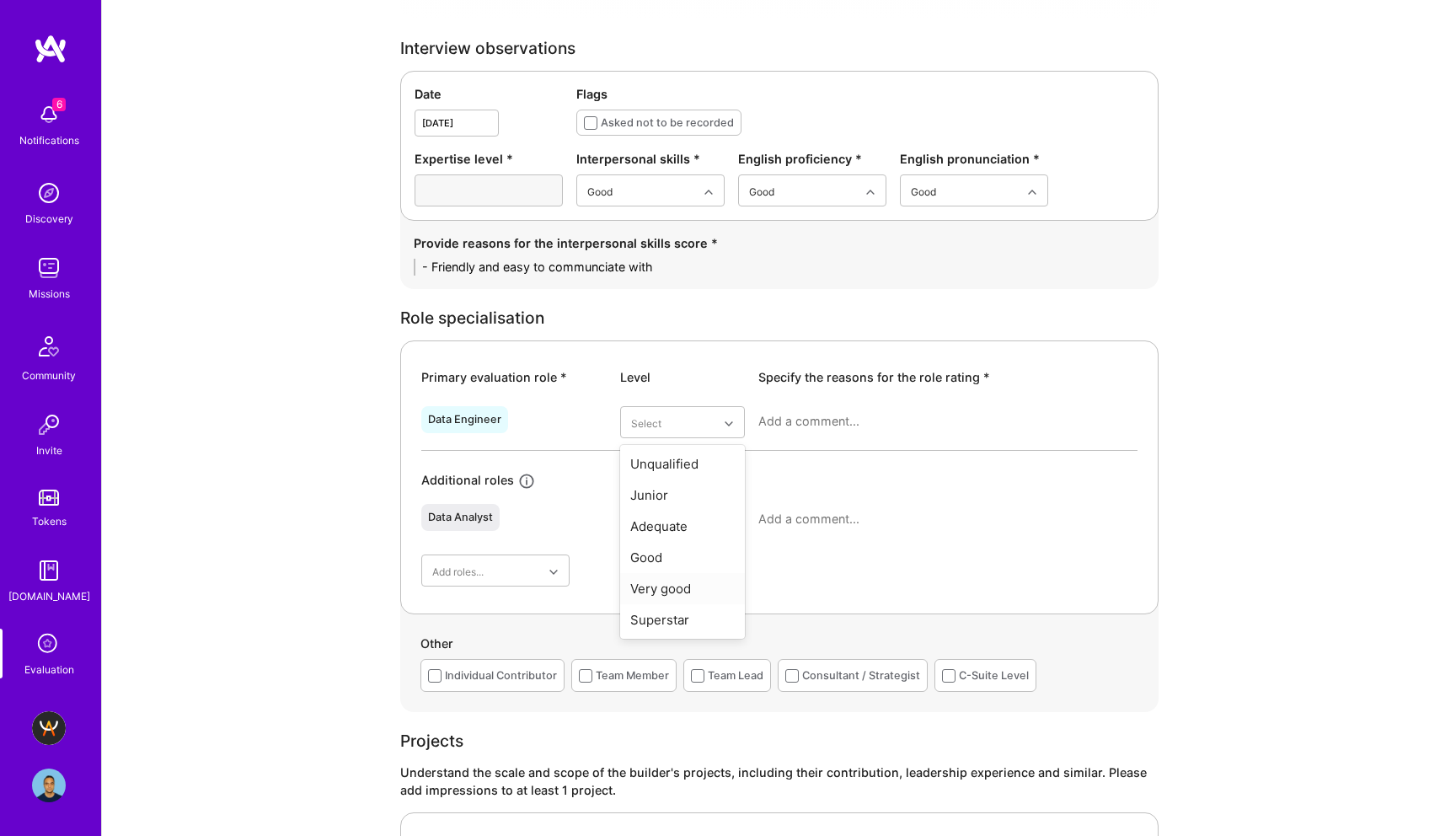
click at [667, 583] on div "Very good" at bounding box center [682, 589] width 125 height 31
click at [852, 425] on textarea at bounding box center [948, 422] width 379 height 17
click at [794, 425] on textarea at bounding box center [948, 422] width 379 height 17
type textarea "H"
click at [809, 421] on textarea at bounding box center [948, 422] width 379 height 17
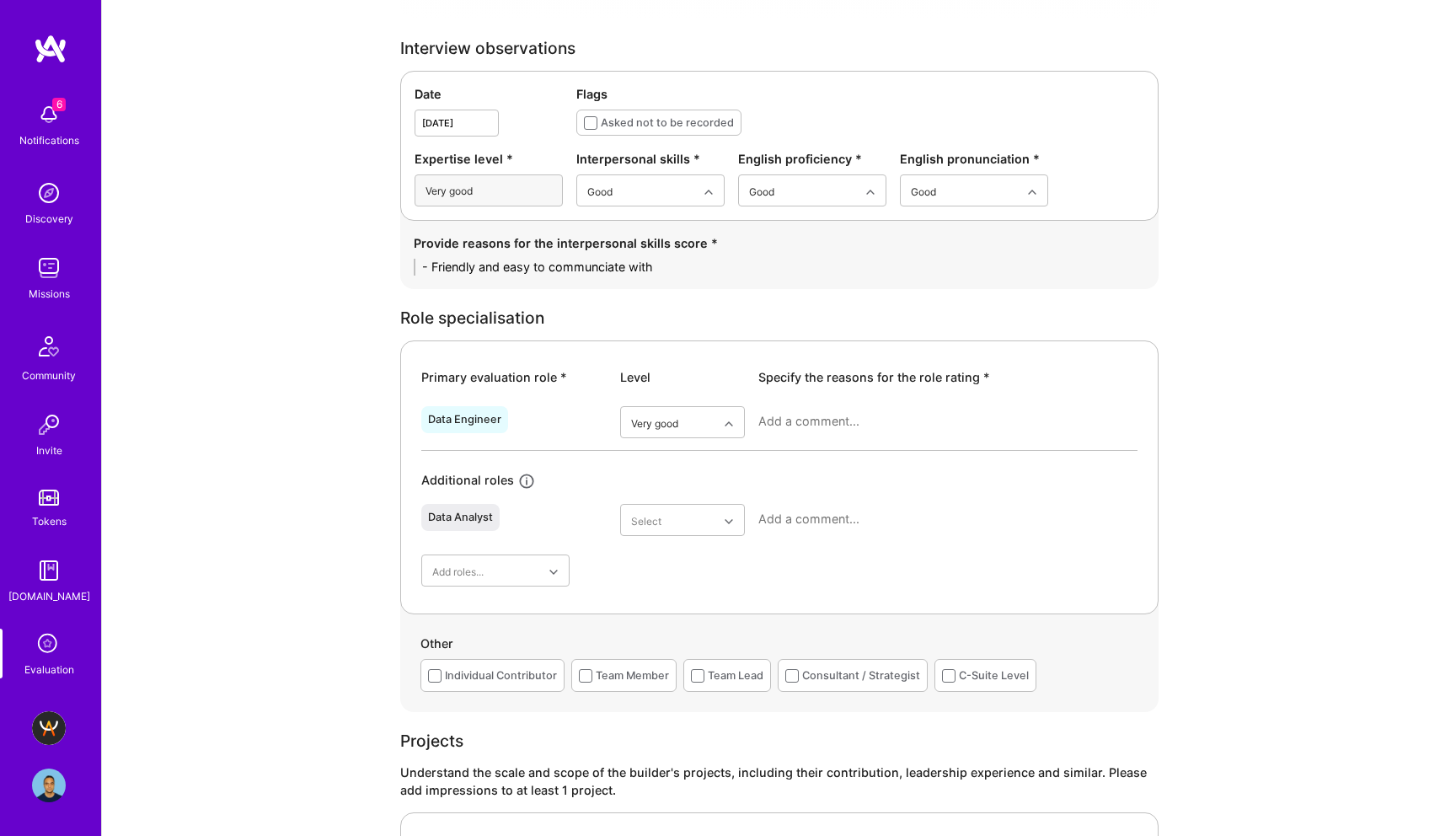
paste textarea "Lenin demonstrates strong technical depth and hands-on capability as a Data Eng…"
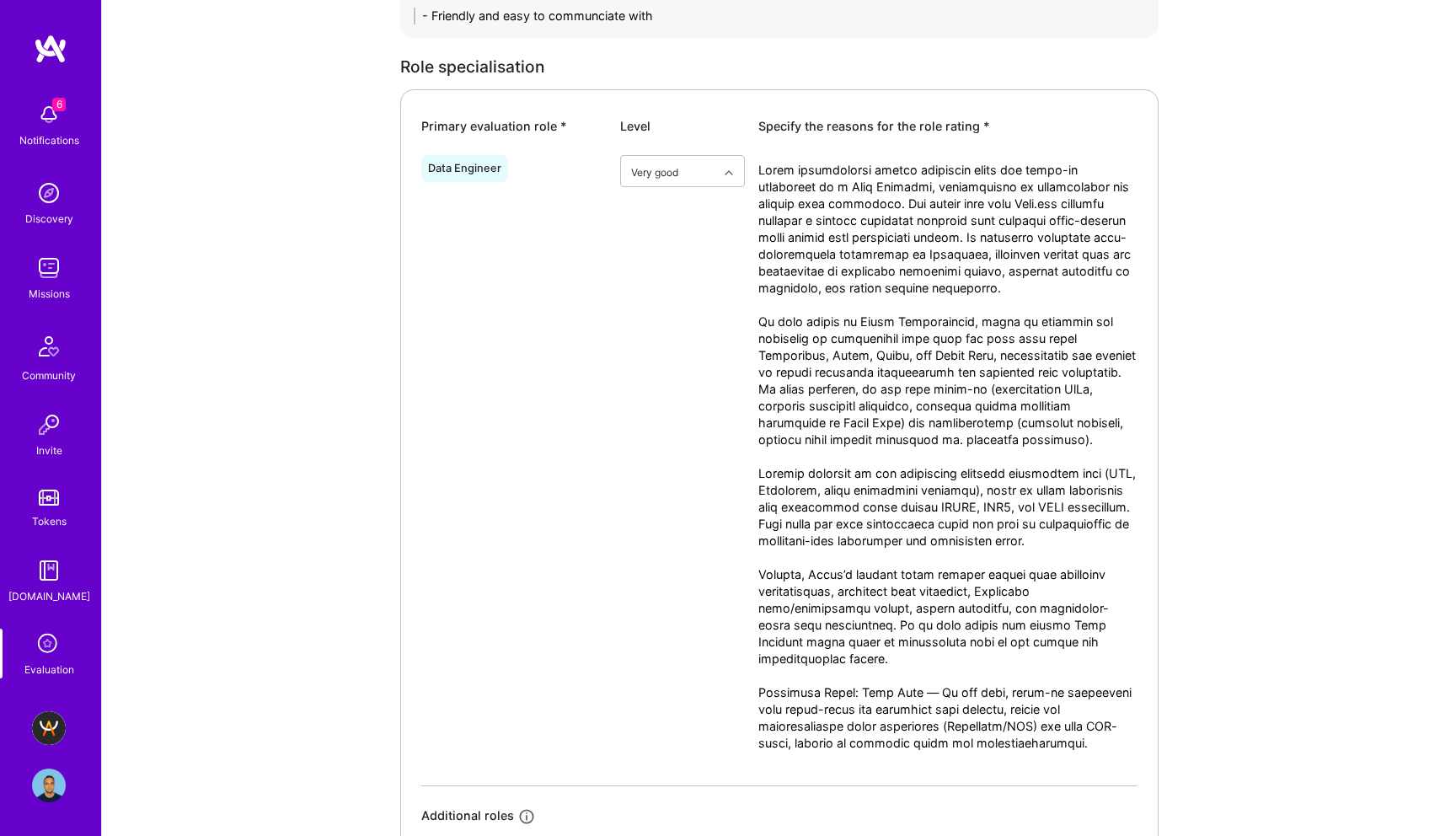
scroll to position [1053, 0]
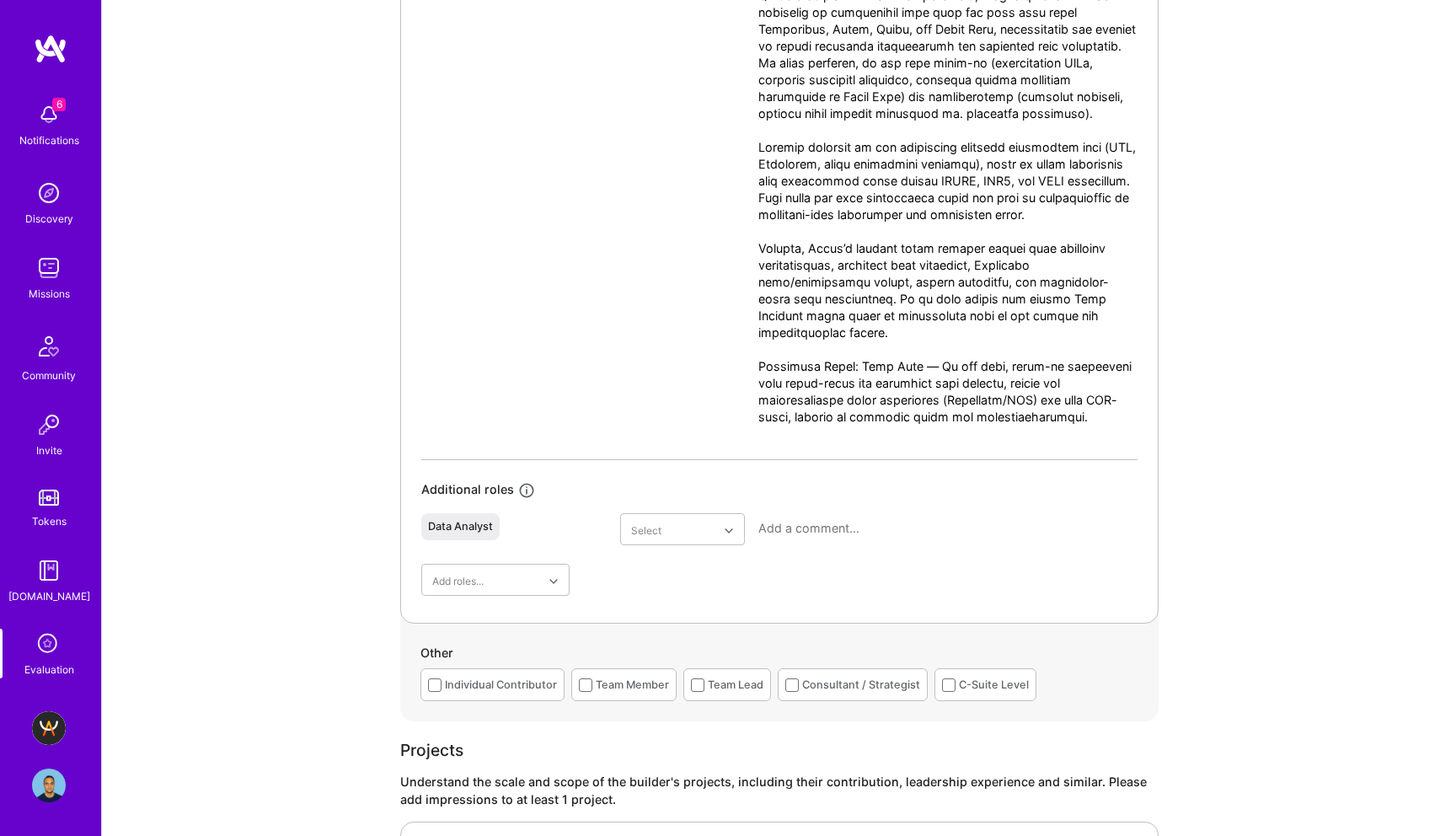
drag, startPoint x: 938, startPoint y: 399, endPoint x: 682, endPoint y: 405, distance: 256.1
click at [682, 405] on div "Data Engineer option Very good, selected. Select is focused ,type to refine lis…" at bounding box center [780, 141] width 717 height 637
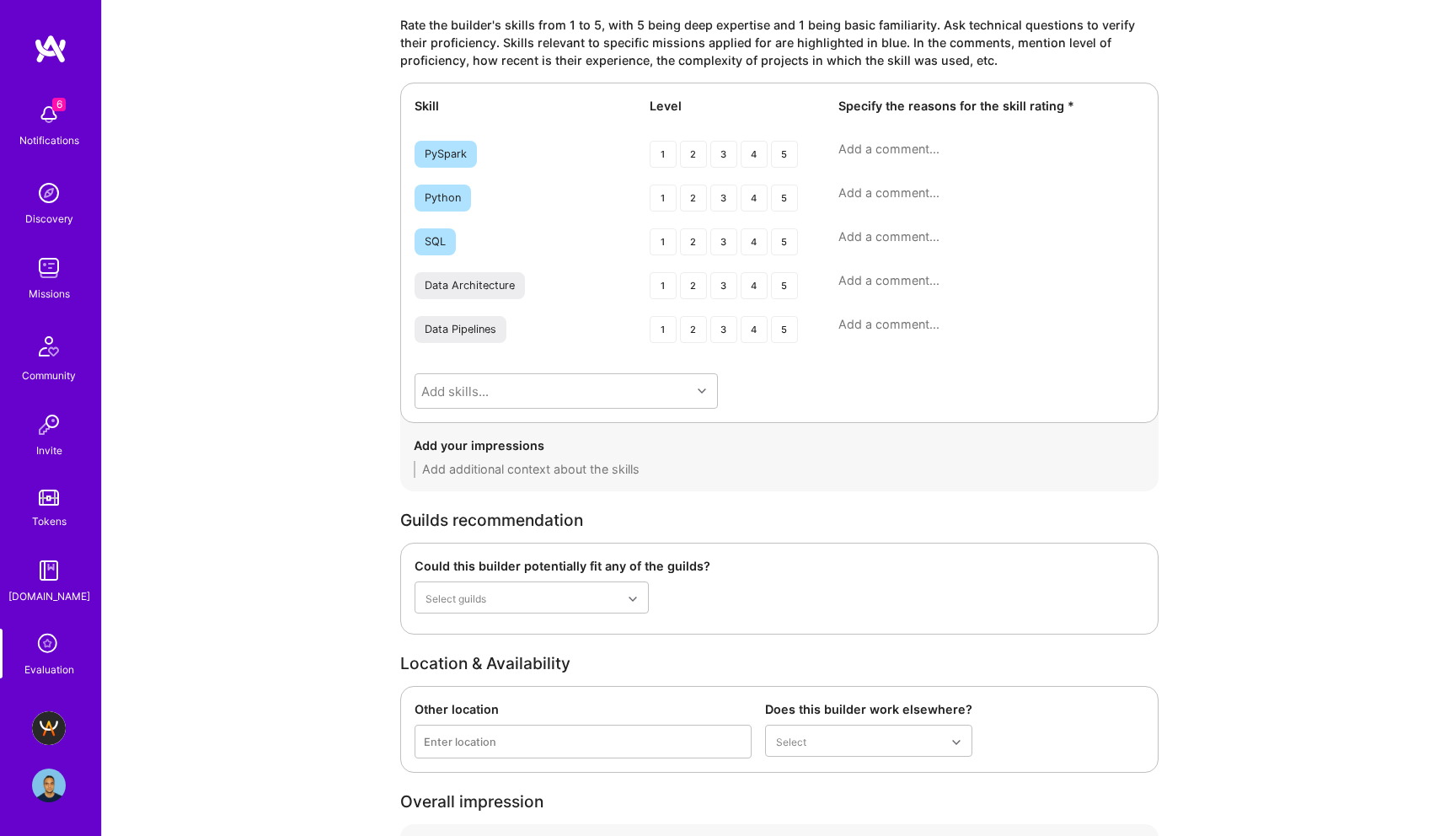
scroll to position [3045, 0]
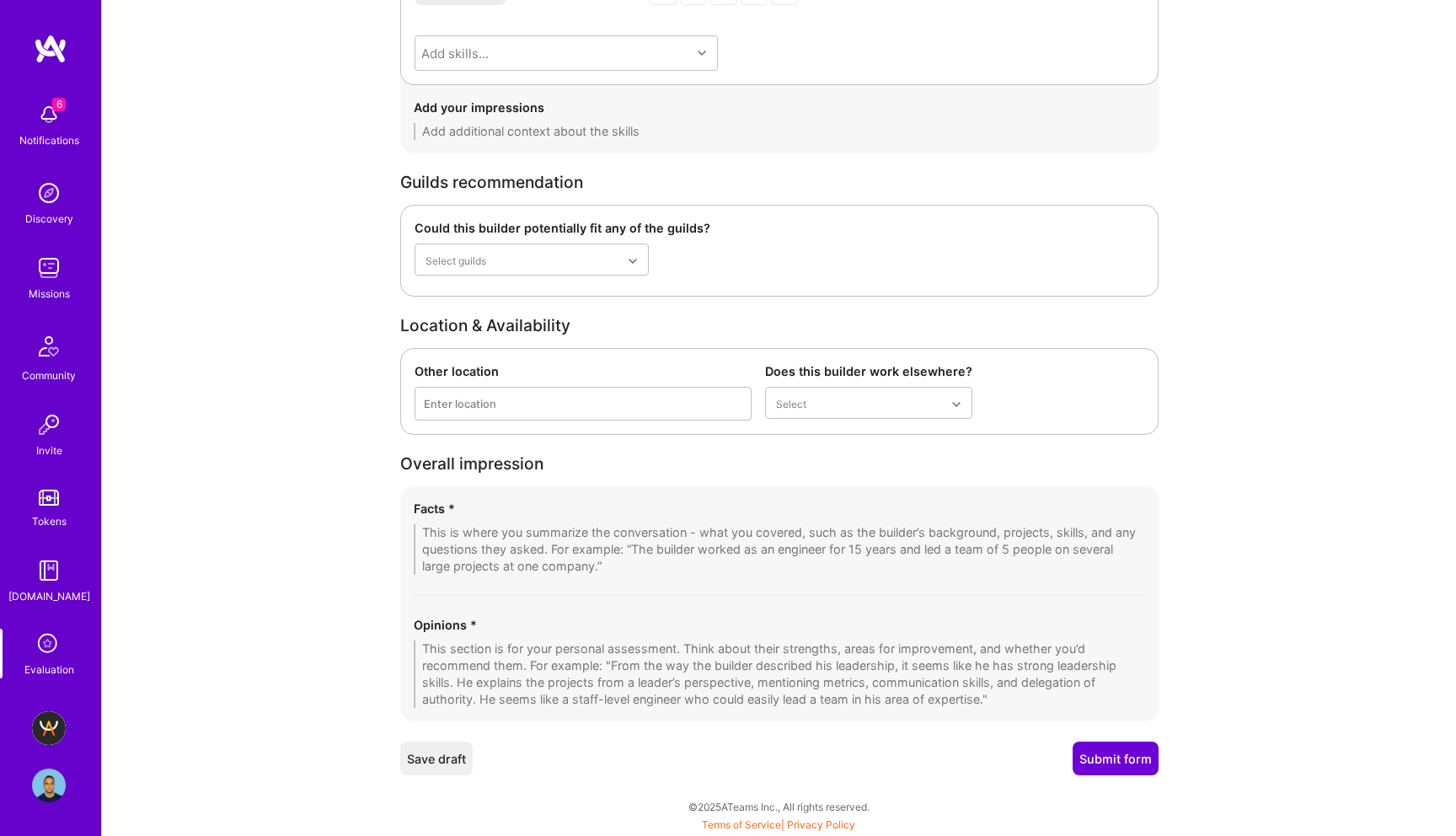
type textarea "Lenin demonstrates strong technical depth and hands-on capability as a Data Eng…"
click at [633, 646] on textarea at bounding box center [780, 675] width 732 height 67
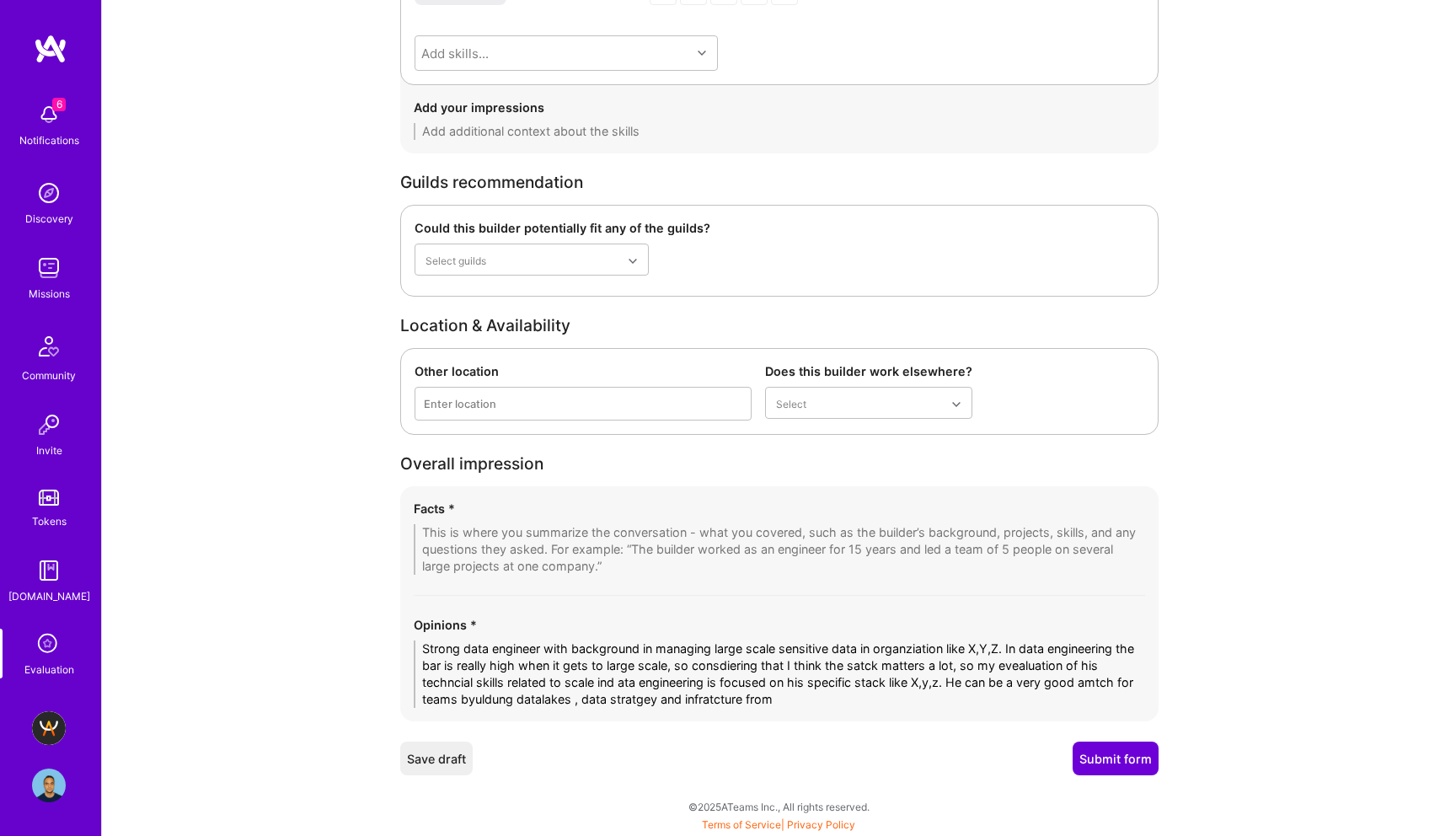
type textarea "Strong data engineer with background in managing large scale sensitive data in …"
click at [525, 663] on textarea "Strong data engineer with background in managing large scale sensitive data in …" at bounding box center [780, 675] width 732 height 67
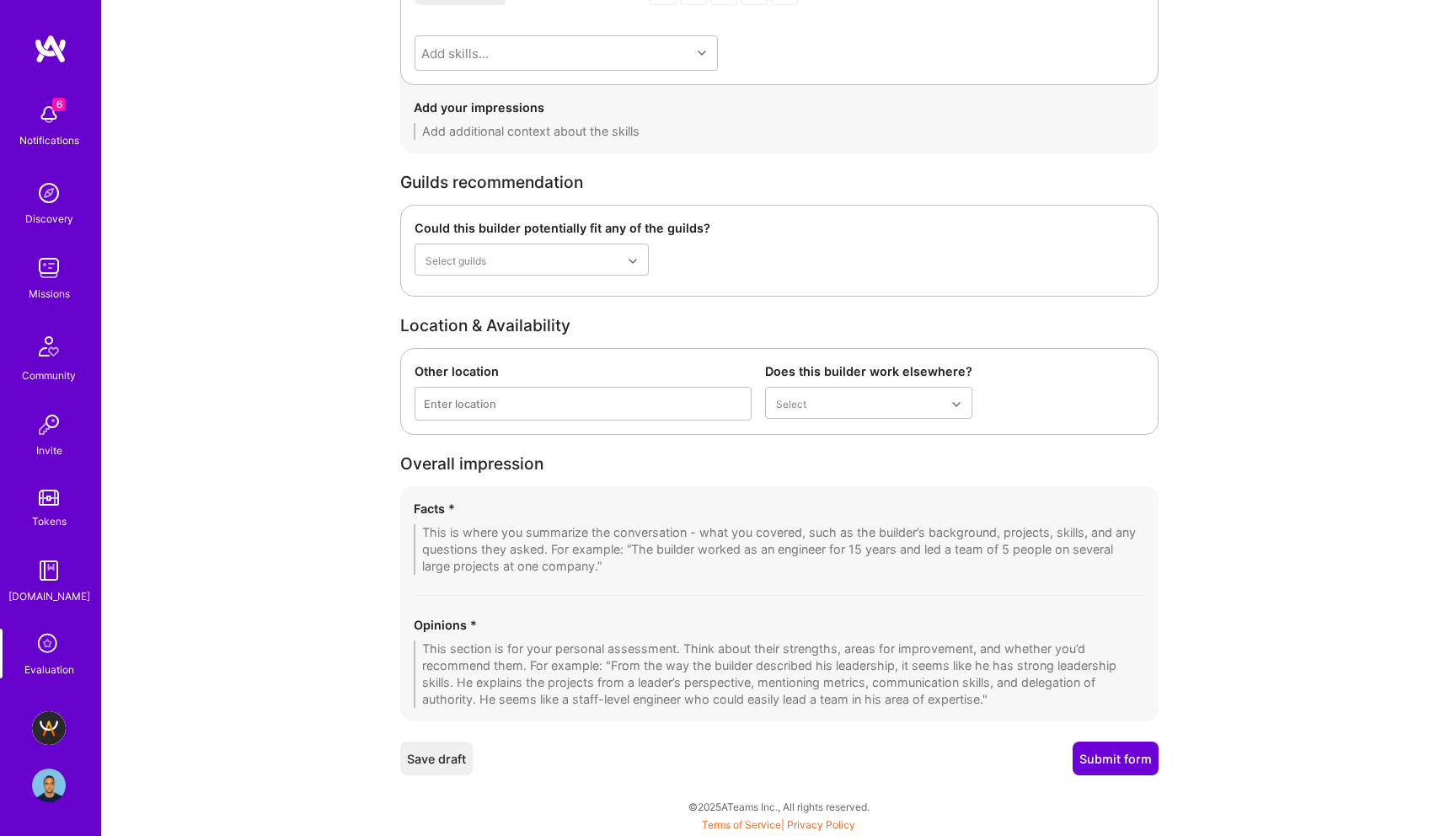
paste textarea "Strong data engineer with a proven background in managing large-scale, sensitiv…"
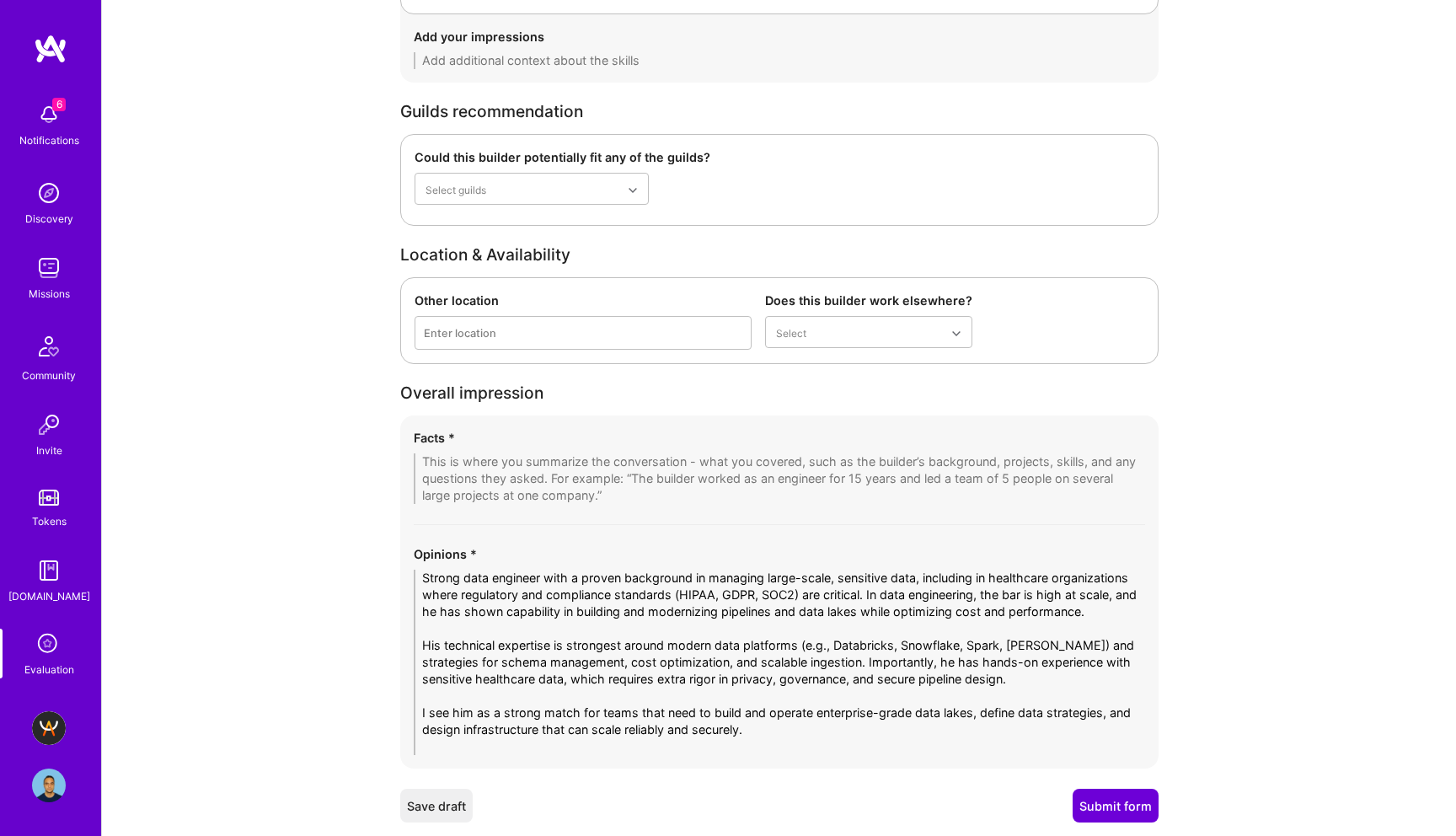
scroll to position [3163, 0]
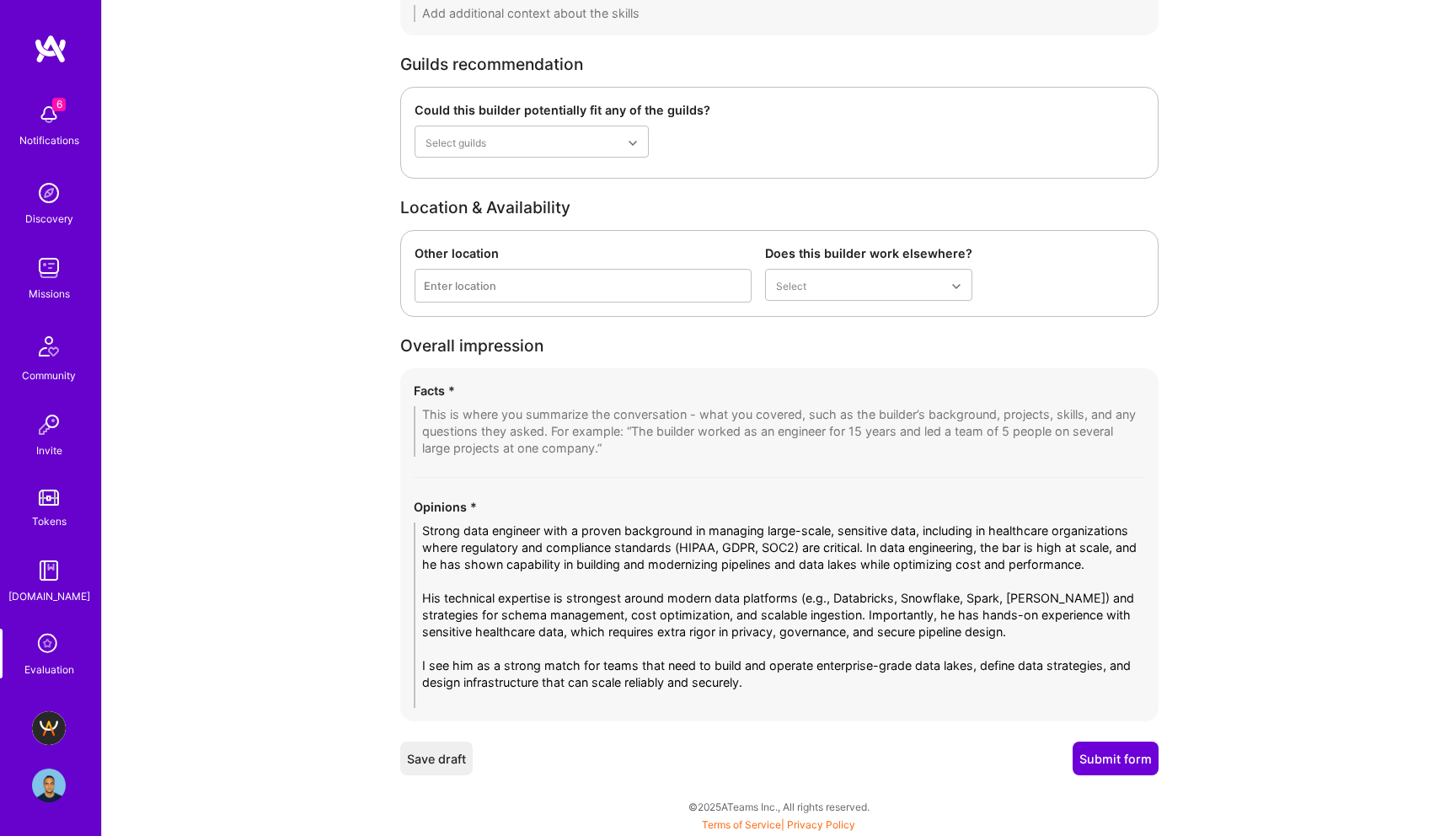
type textarea "Strong data engineer with a proven background in managing large-scale, sensitiv…"
click at [448, 410] on textarea at bounding box center [780, 432] width 732 height 51
paste textarea "1. Hands-on Data Architect & Engineer • 18–19 years of experience in software d…"
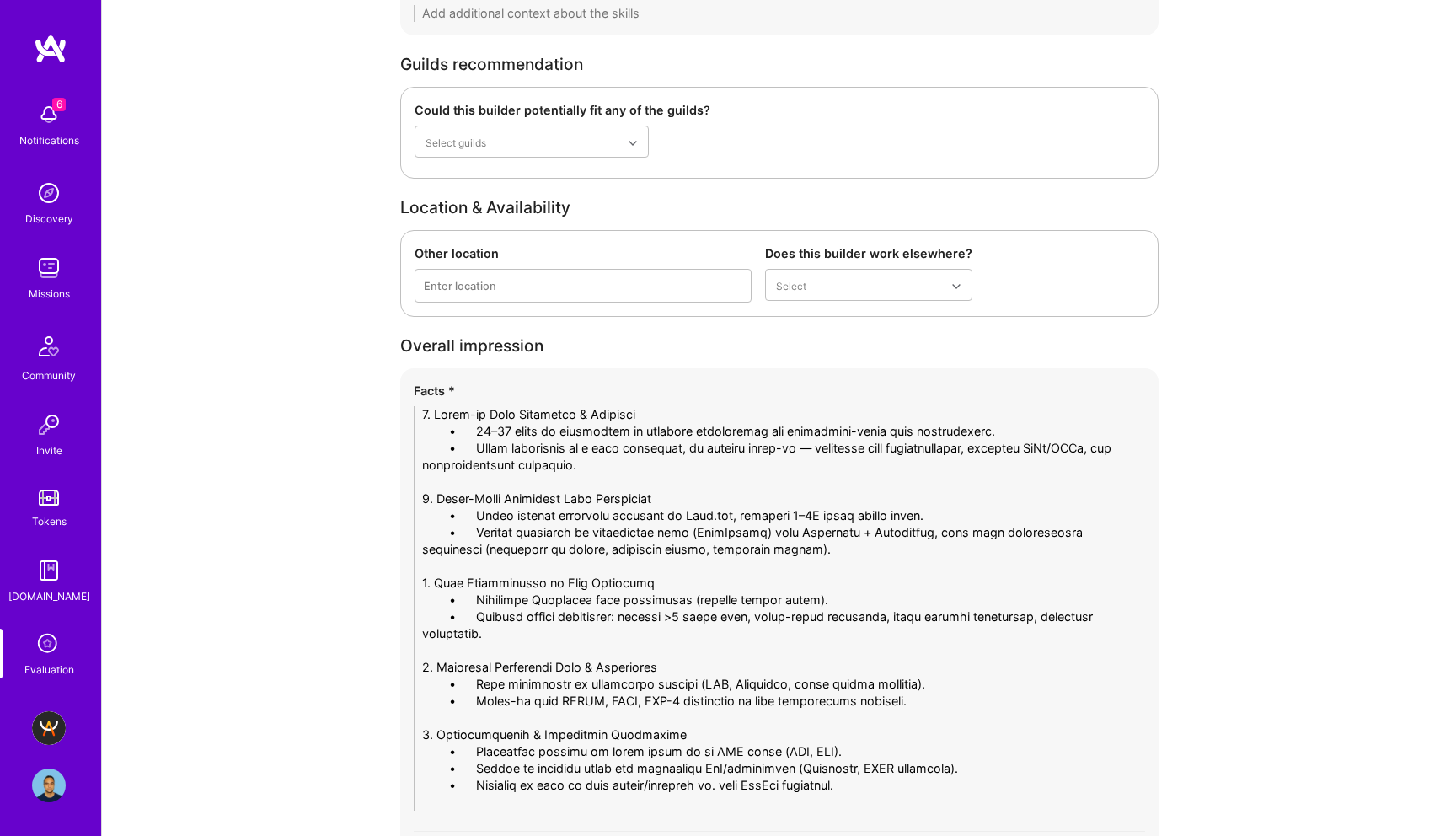
scroll to position [0, 0]
drag, startPoint x: 474, startPoint y: 449, endPoint x: 344, endPoint y: 447, distance: 130.0
drag, startPoint x: 474, startPoint y: 468, endPoint x: 330, endPoint y: 467, distance: 144.0
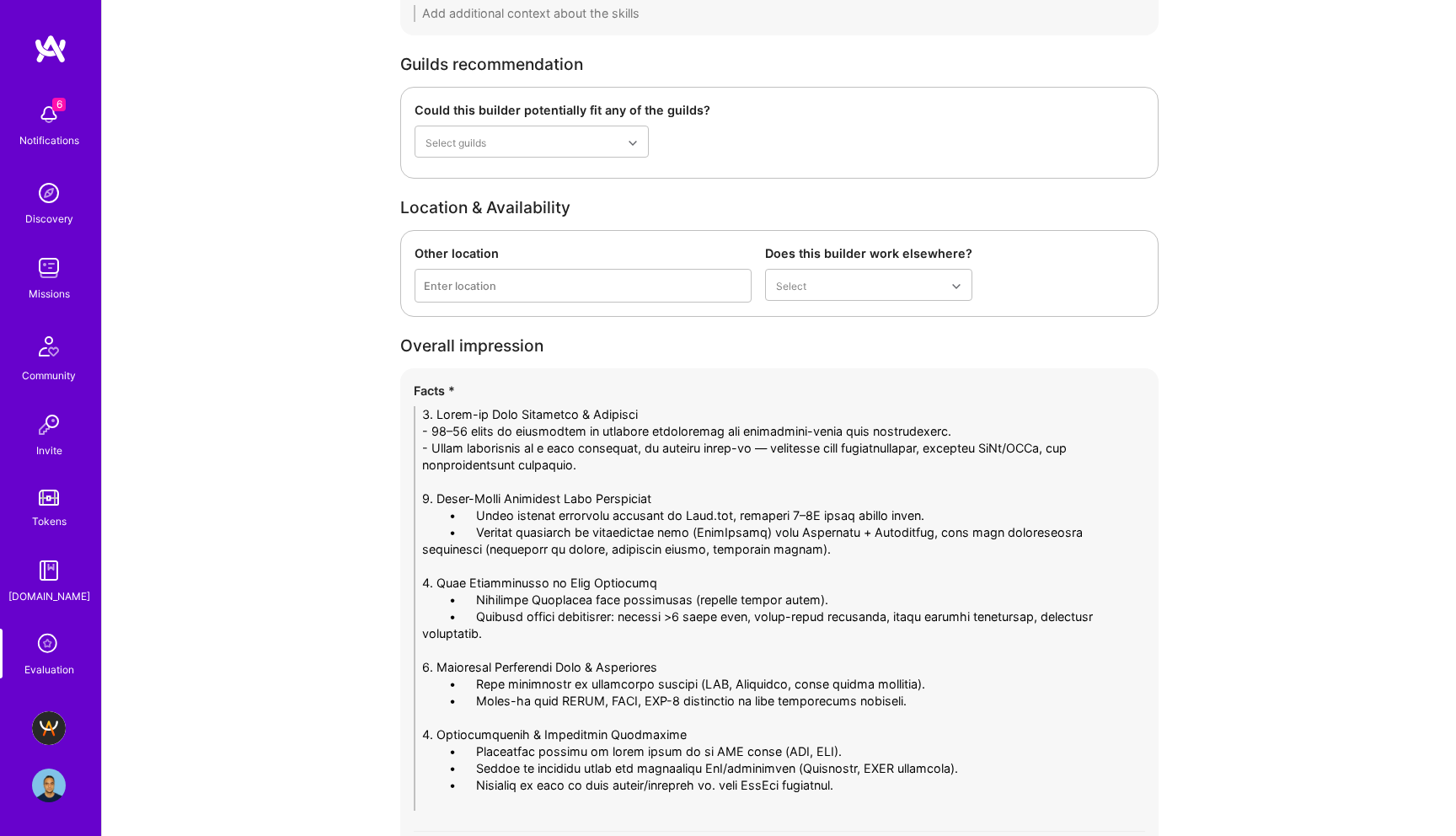
drag, startPoint x: 473, startPoint y: 533, endPoint x: 354, endPoint y: 533, distance: 119.0
drag, startPoint x: 474, startPoint y: 551, endPoint x: 340, endPoint y: 550, distance: 134.0
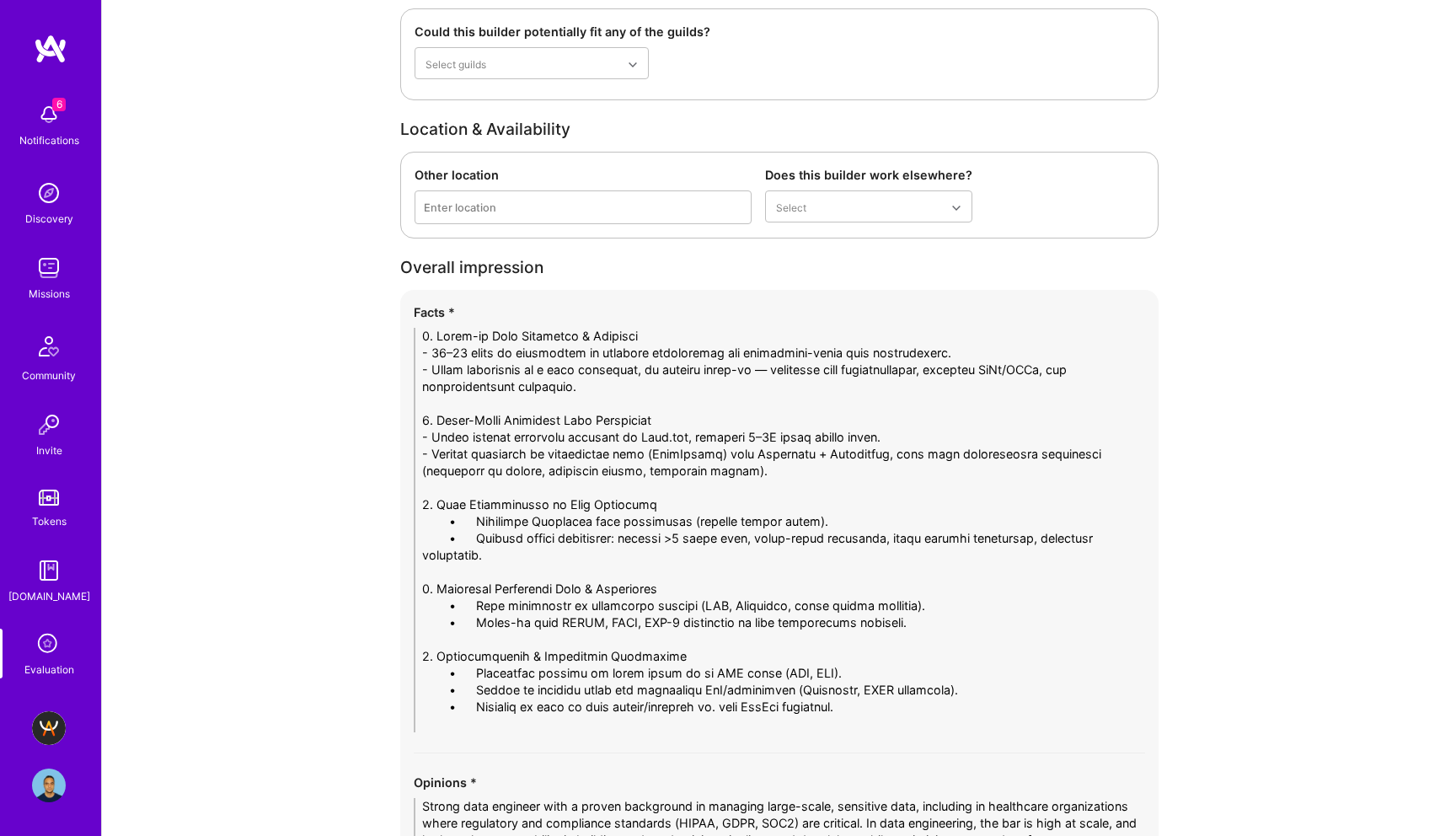
scroll to position [3244, 0]
drag, startPoint x: 474, startPoint y: 539, endPoint x: 304, endPoint y: 539, distance: 170.0
drag, startPoint x: 476, startPoint y: 557, endPoint x: 334, endPoint y: 557, distance: 142.0
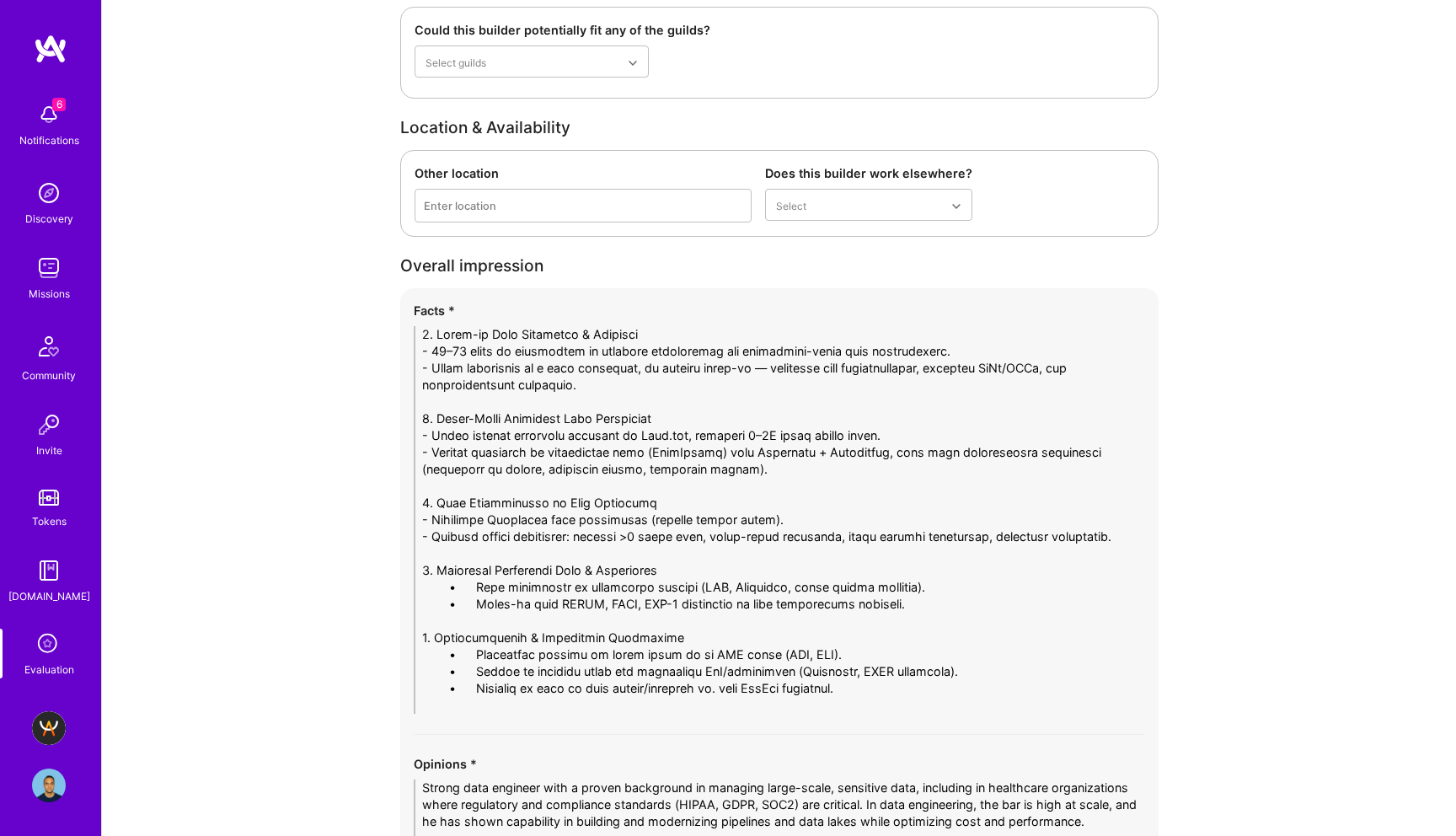
drag, startPoint x: 475, startPoint y: 602, endPoint x: 341, endPoint y: 602, distance: 134.0
drag, startPoint x: 475, startPoint y: 619, endPoint x: 288, endPoint y: 619, distance: 187.0
drag, startPoint x: 477, startPoint y: 666, endPoint x: 323, endPoint y: 666, distance: 154.0
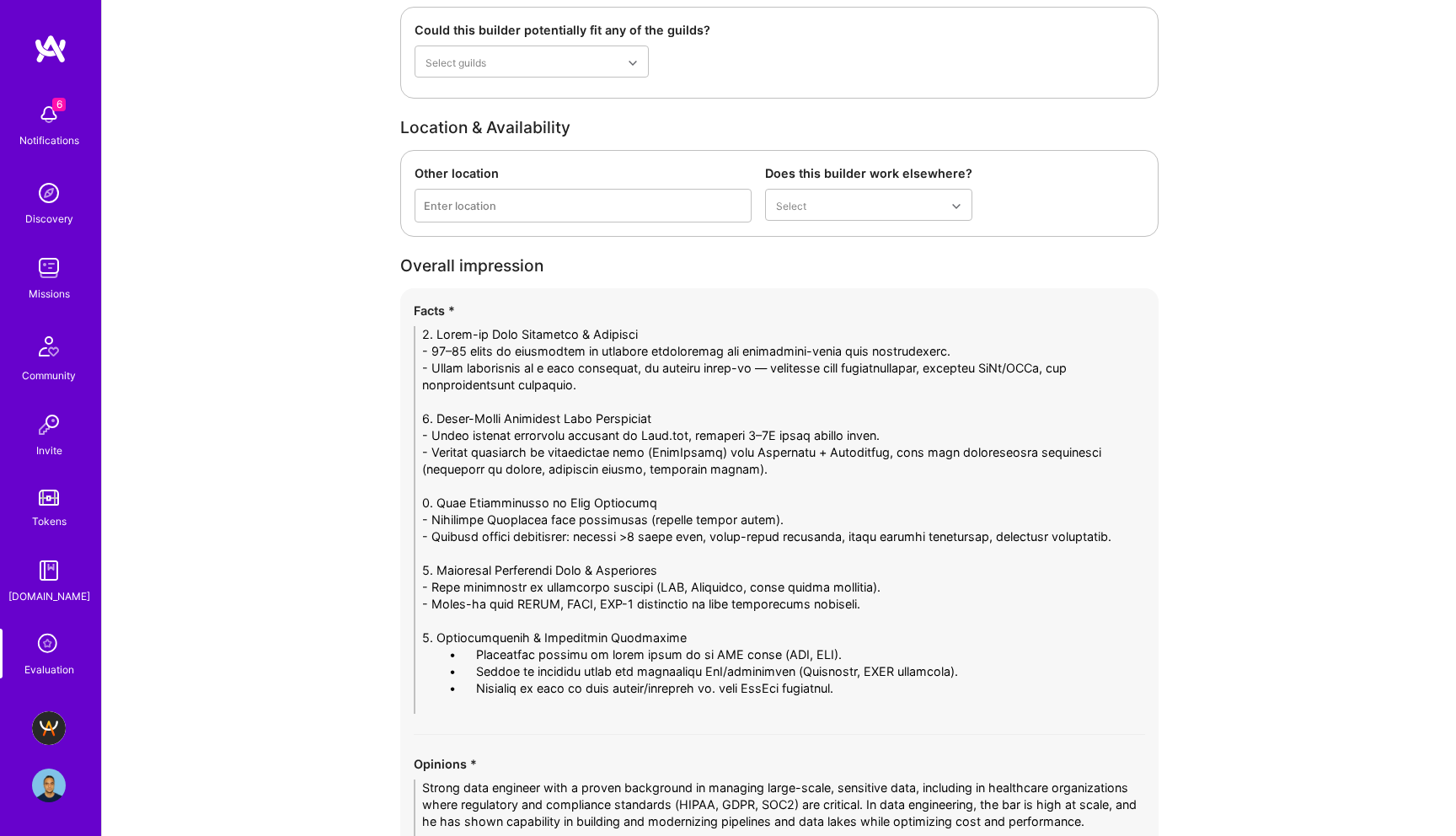
drag, startPoint x: 475, startPoint y: 687, endPoint x: 309, endPoint y: 687, distance: 166.0
drag, startPoint x: 475, startPoint y: 704, endPoint x: 261, endPoint y: 704, distance: 214.0
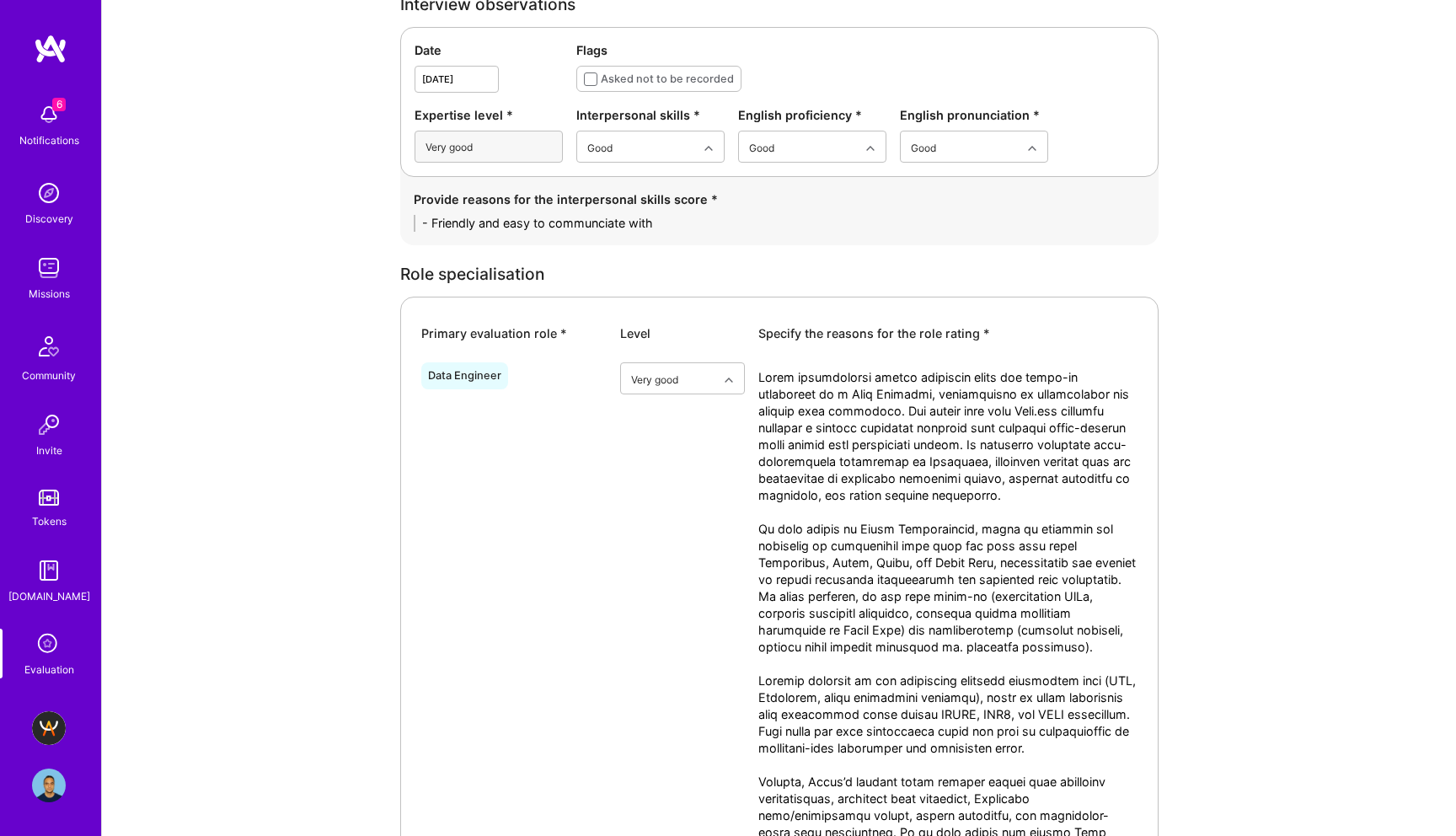
scroll to position [508, 0]
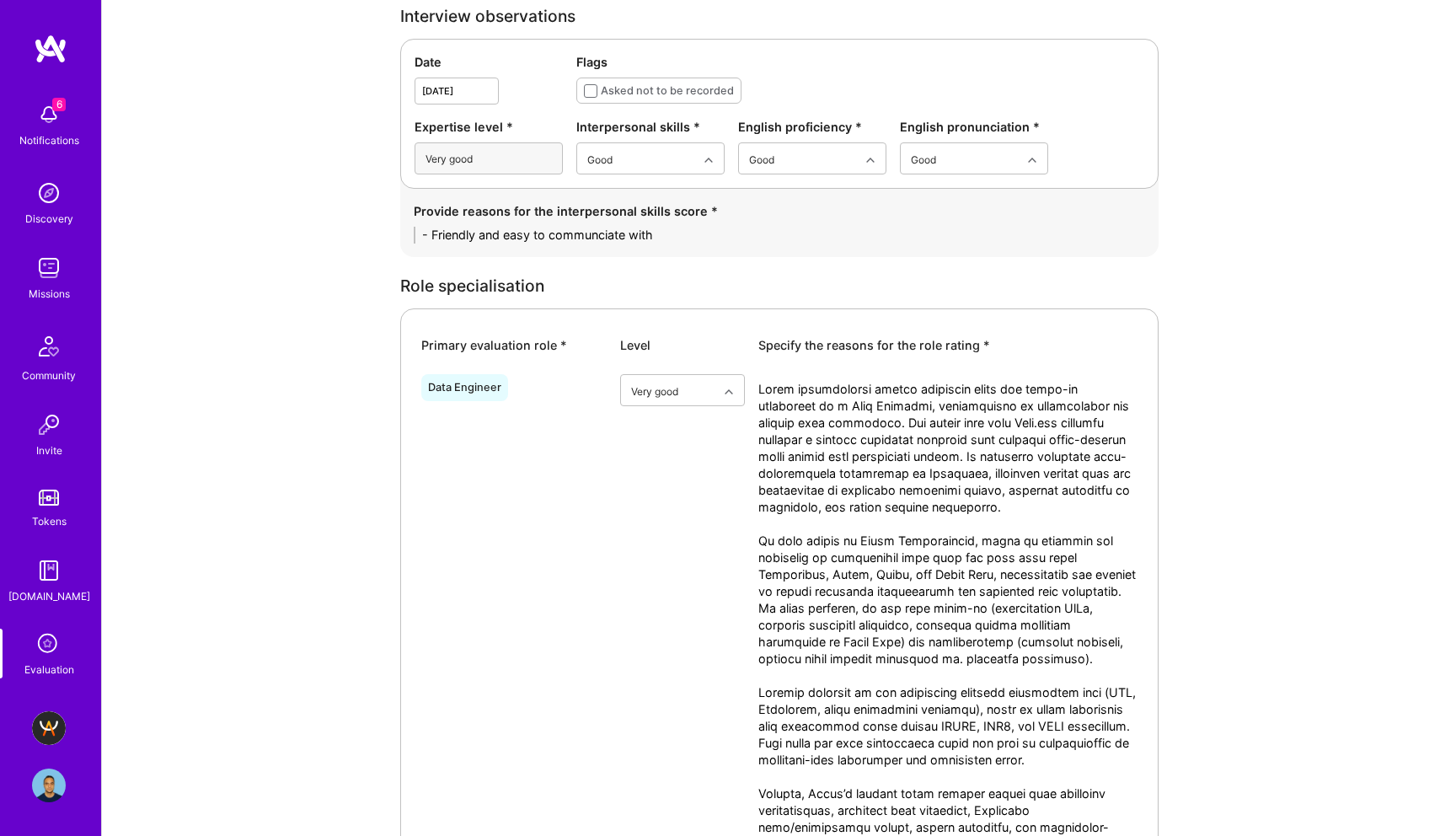
type textarea "1. Hands-on Data Architect & Engineer - 18–19 years of experience in software d…"
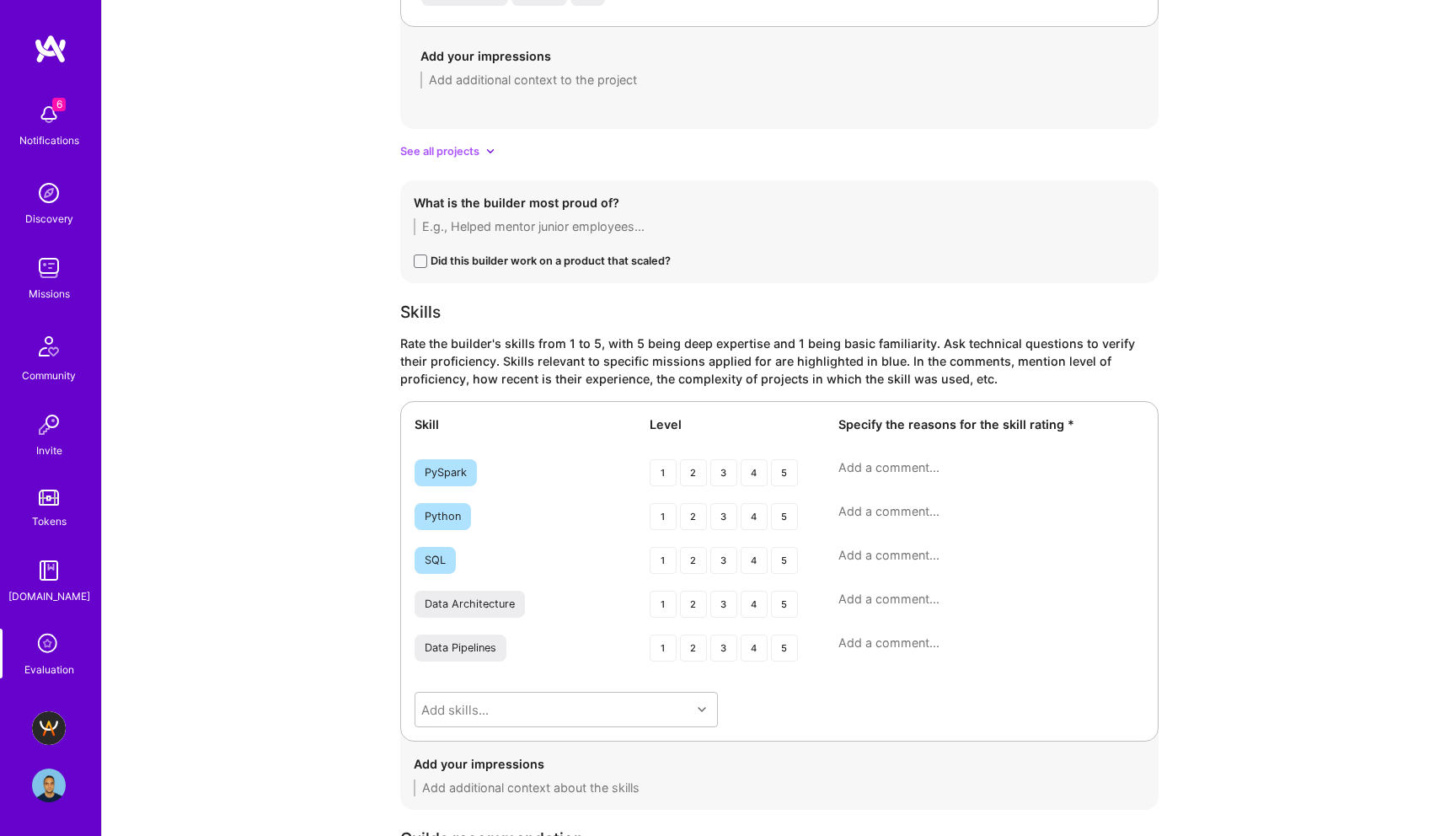
scroll to position [2689, 0]
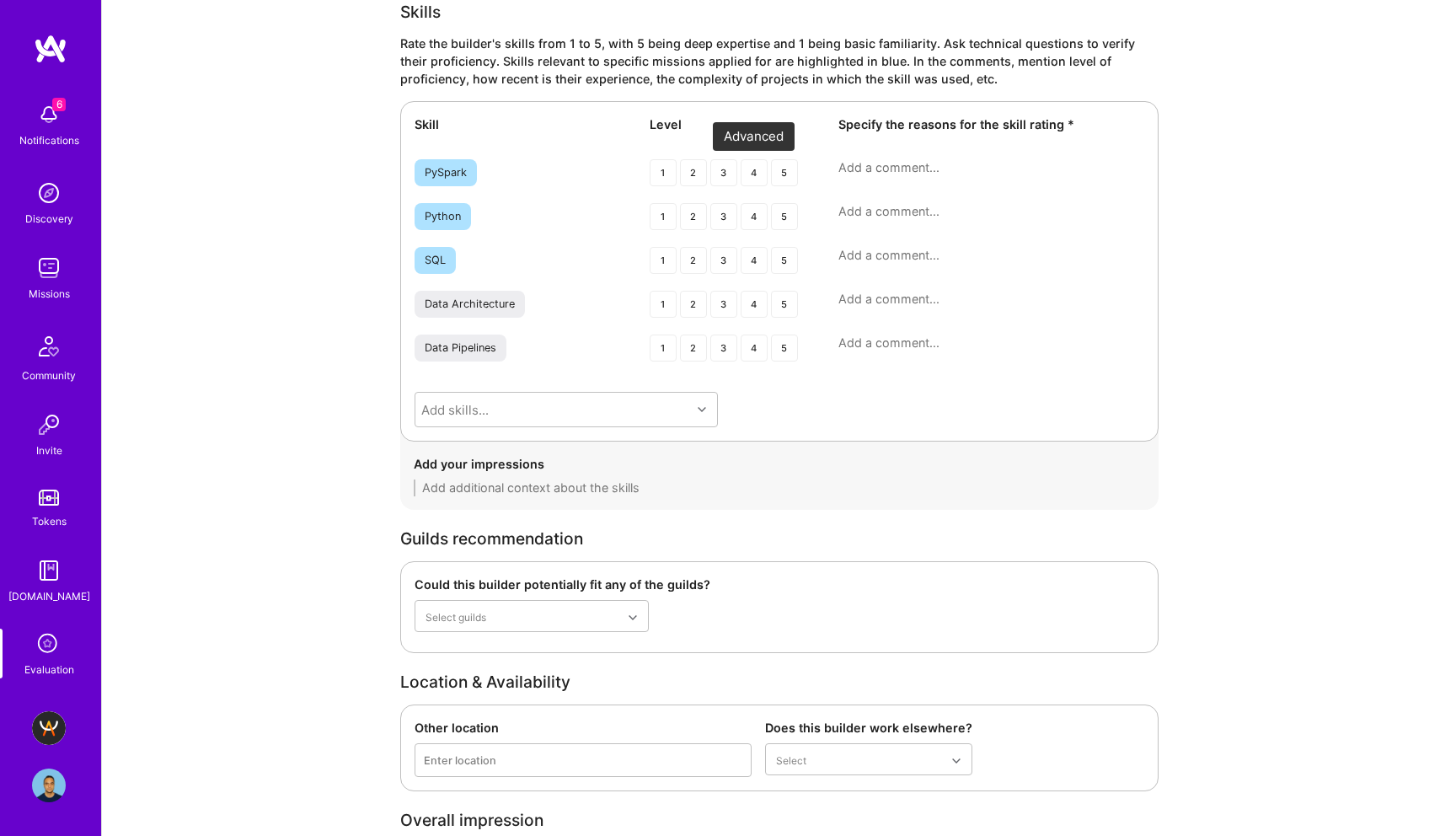
type textarea "- Friendly and easy to communicate with"
click at [756, 179] on div "4" at bounding box center [754, 172] width 27 height 27
click at [751, 299] on div "4" at bounding box center [754, 304] width 27 height 27
click at [755, 340] on div "4" at bounding box center [754, 348] width 27 height 27
click at [754, 172] on div "4" at bounding box center [754, 172] width 27 height 27
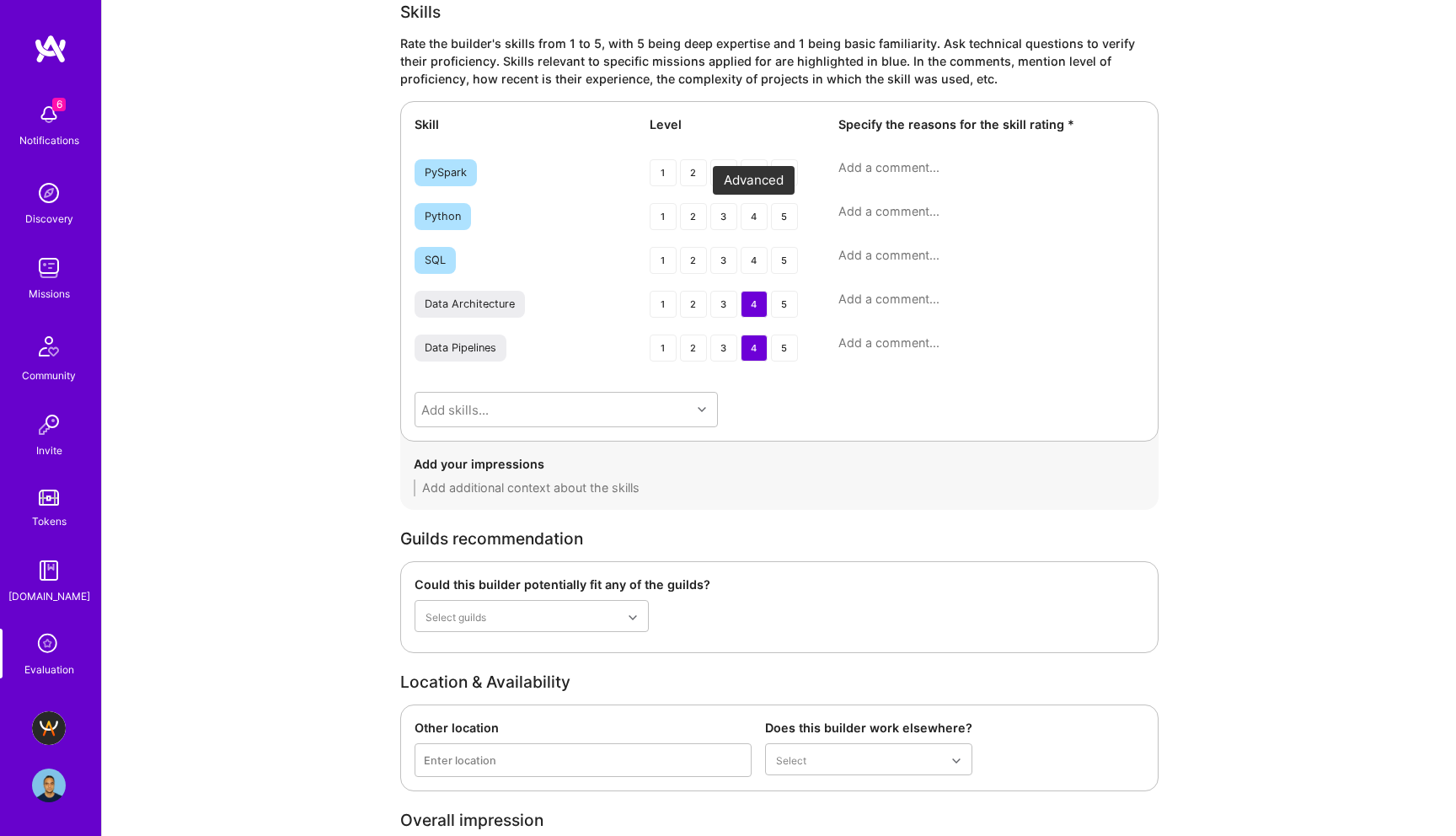
click at [752, 209] on div "4" at bounding box center [754, 216] width 27 height 27
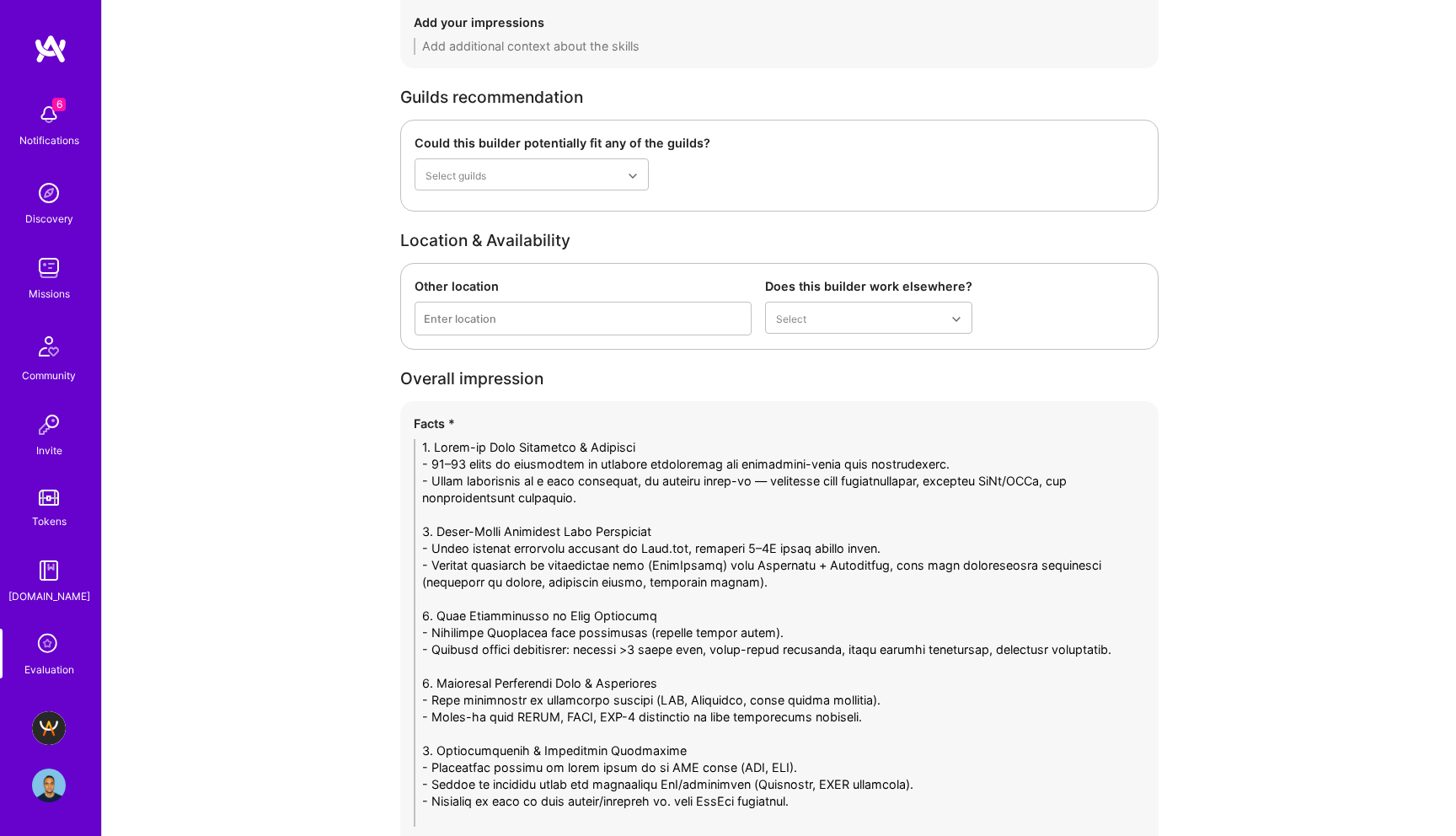
scroll to position [3003, 0]
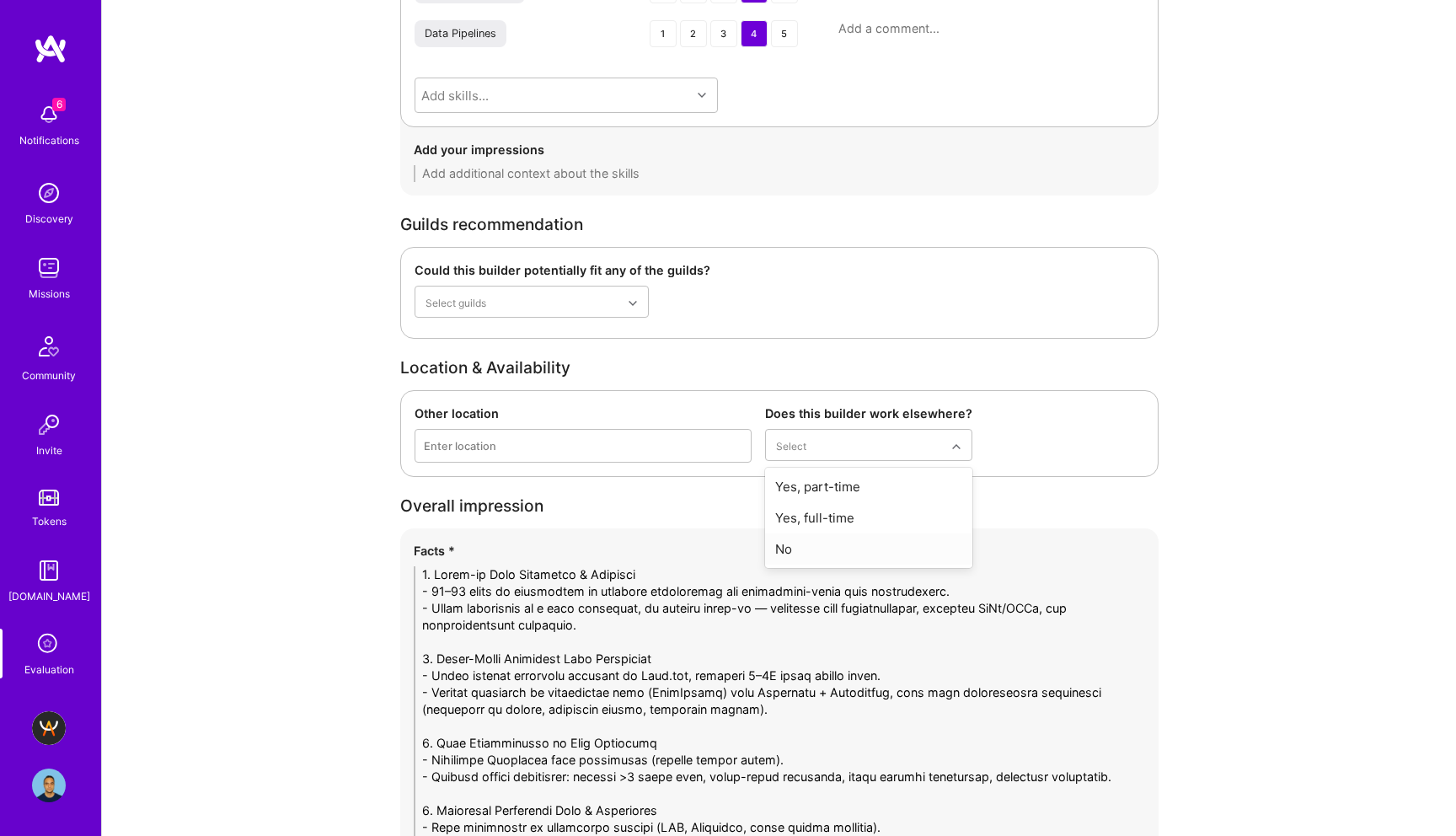
click at [843, 543] on div "No" at bounding box center [869, 548] width 207 height 31
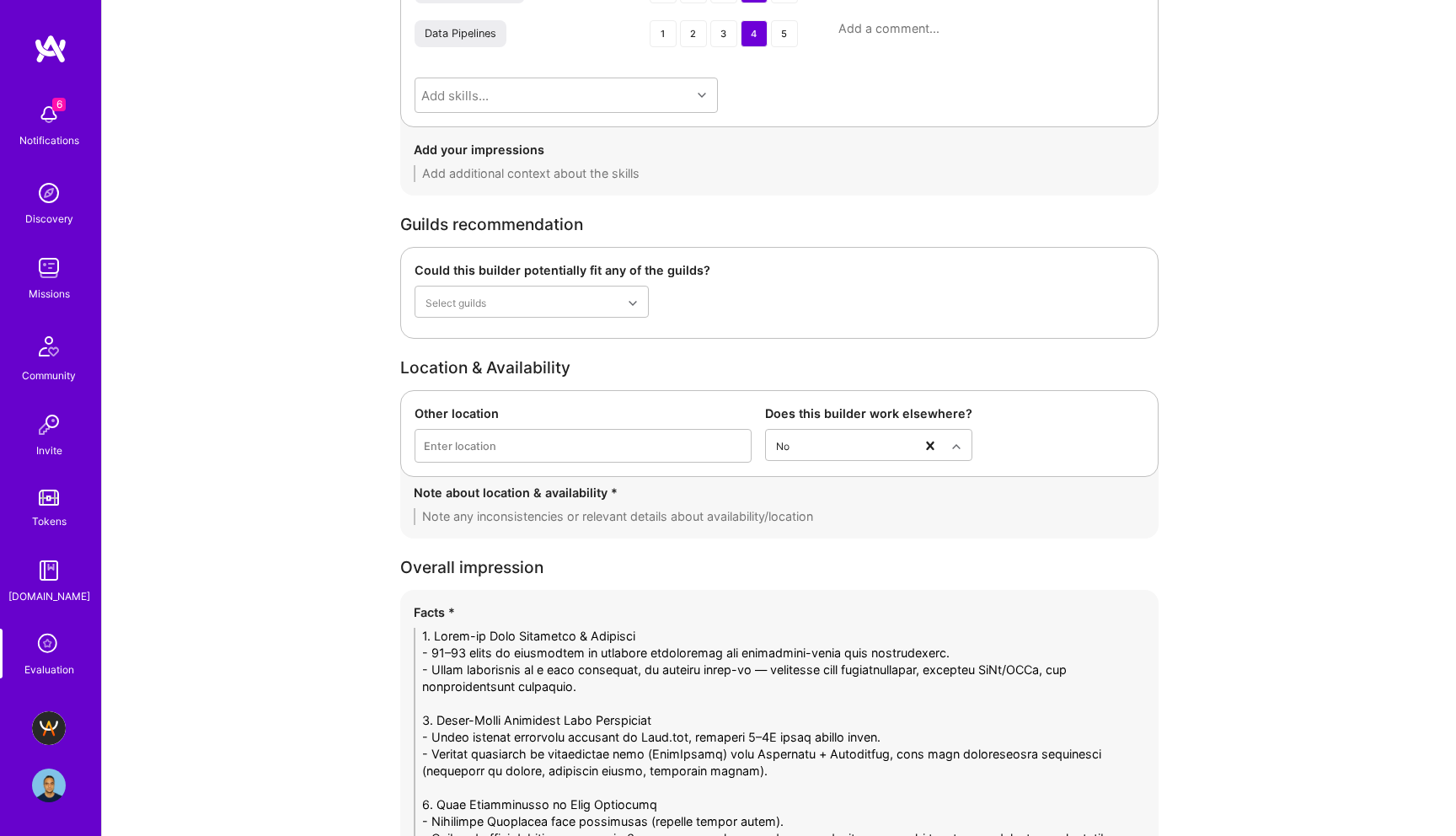
click at [699, 511] on textarea at bounding box center [780, 516] width 732 height 17
click at [565, 522] on textarea at bounding box center [780, 516] width 732 height 17
type textarea "- Wrapped up a project and ready for 40 hours"
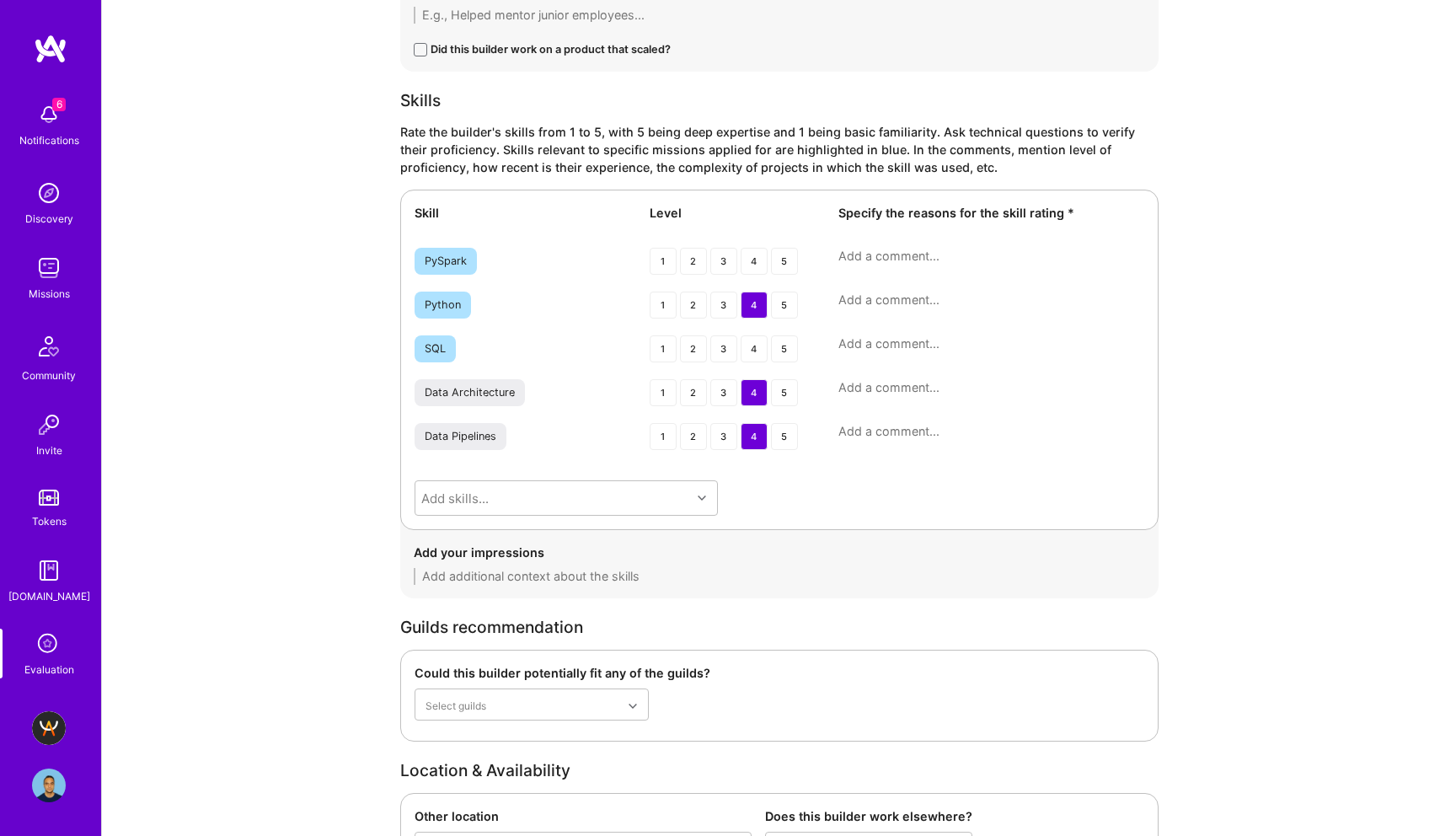
scroll to position [2584, 0]
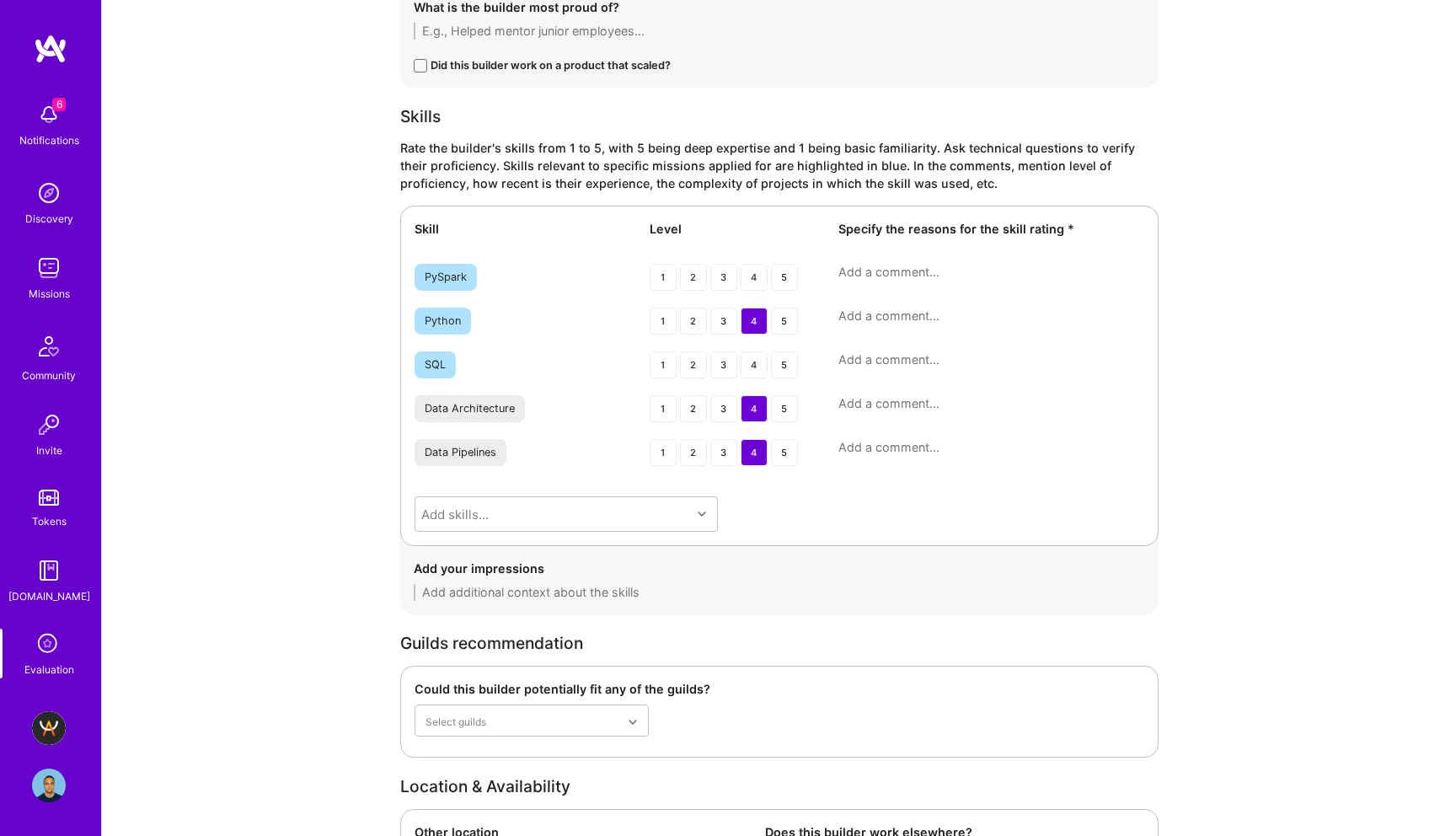
click at [860, 306] on div "Skill Level Specify the reasons for the skill rating * PySpark 1 2 3 4 5 Python…" at bounding box center [780, 375] width 759 height 340
click at [862, 321] on textarea at bounding box center [991, 316] width 306 height 17
paste textarea "Hands-on with Python for data engineering tasks, POCs, and automation scripts. …"
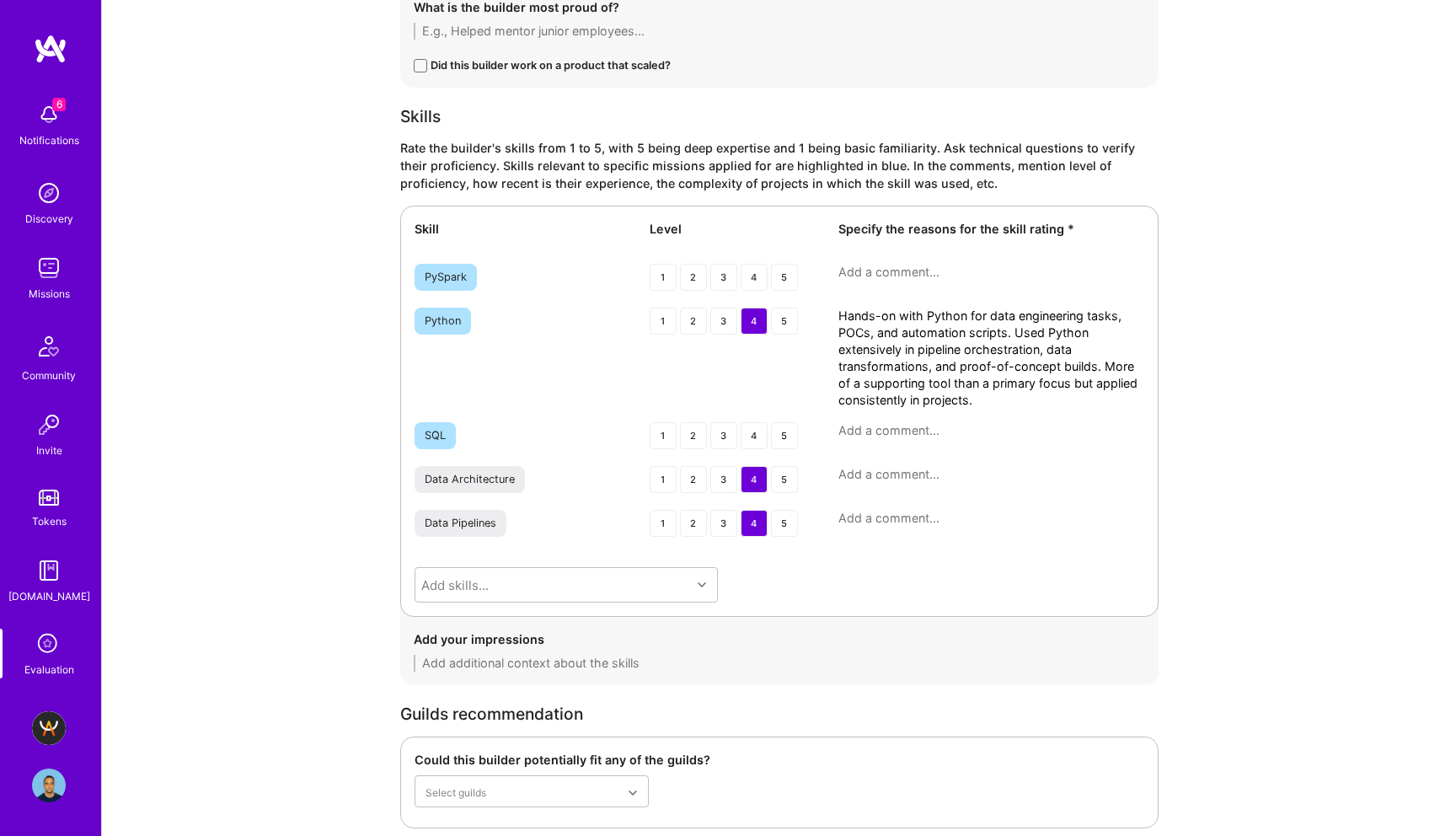
type textarea "Hands-on with Python for data engineering tasks, POCs, and automation scripts. …"
click at [862, 472] on textarea at bounding box center [991, 474] width 306 height 17
paste textarea "Experienced in designing enterprise-level data platforms (Care.com, IBM, Cogniz…"
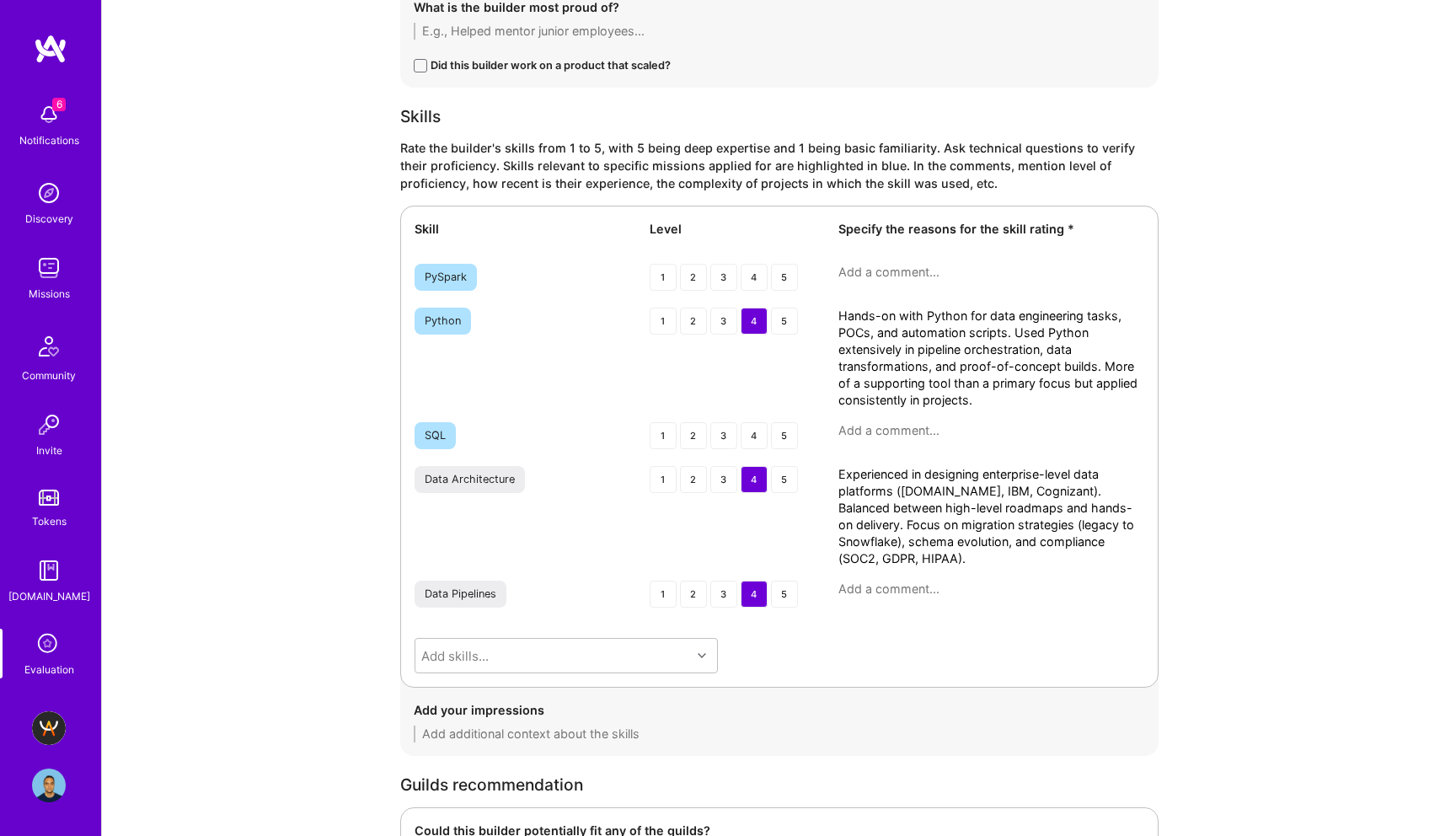
type textarea "Experienced in designing enterprise-level data platforms (Care.com, IBM, Cogniz…"
click at [926, 586] on textarea at bounding box center [991, 590] width 306 height 17
paste textarea "Built and optimized scalable data pipelines with Spark, Kafka, and Snowflake. F…"
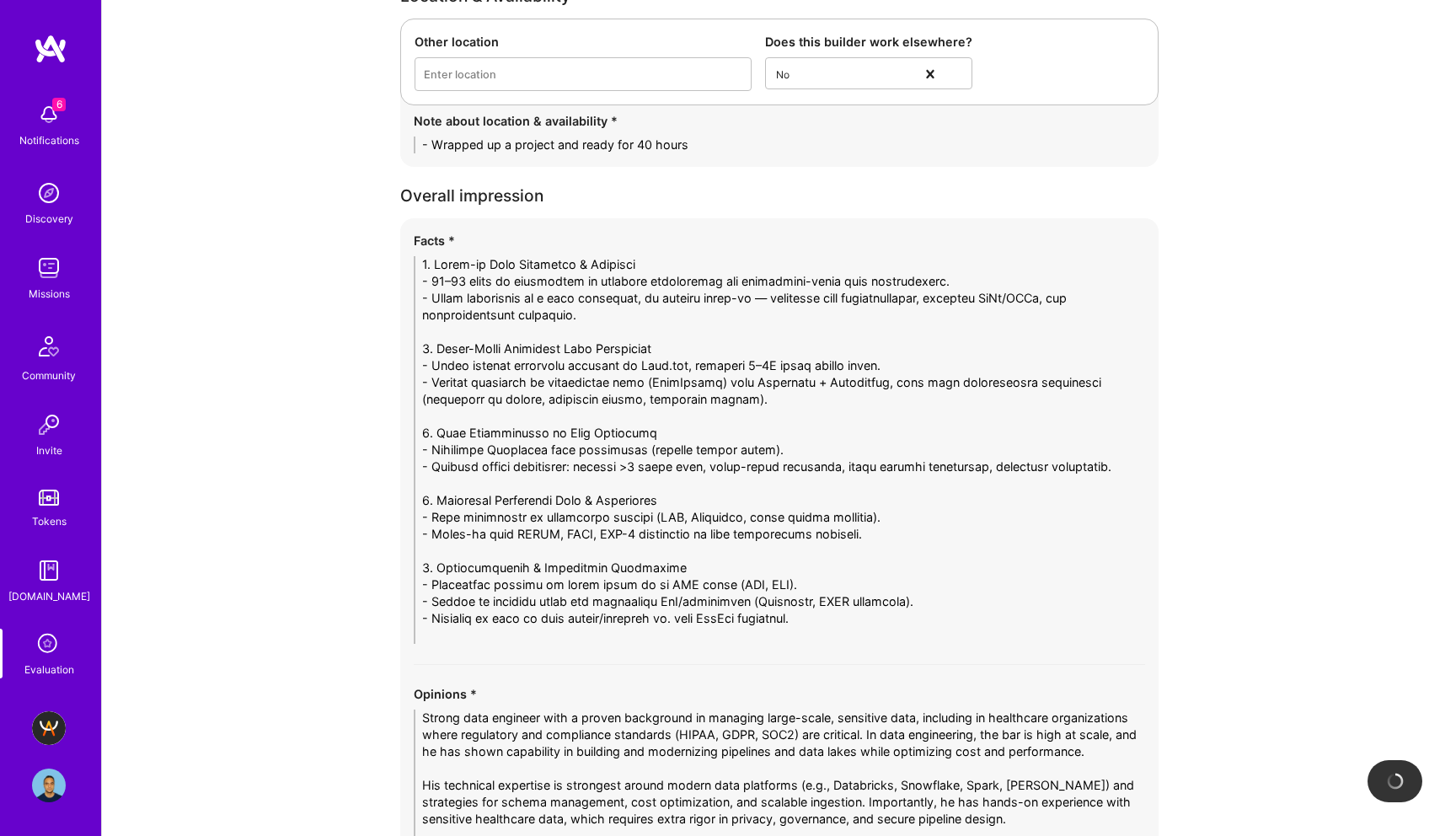
scroll to position [3774, 0]
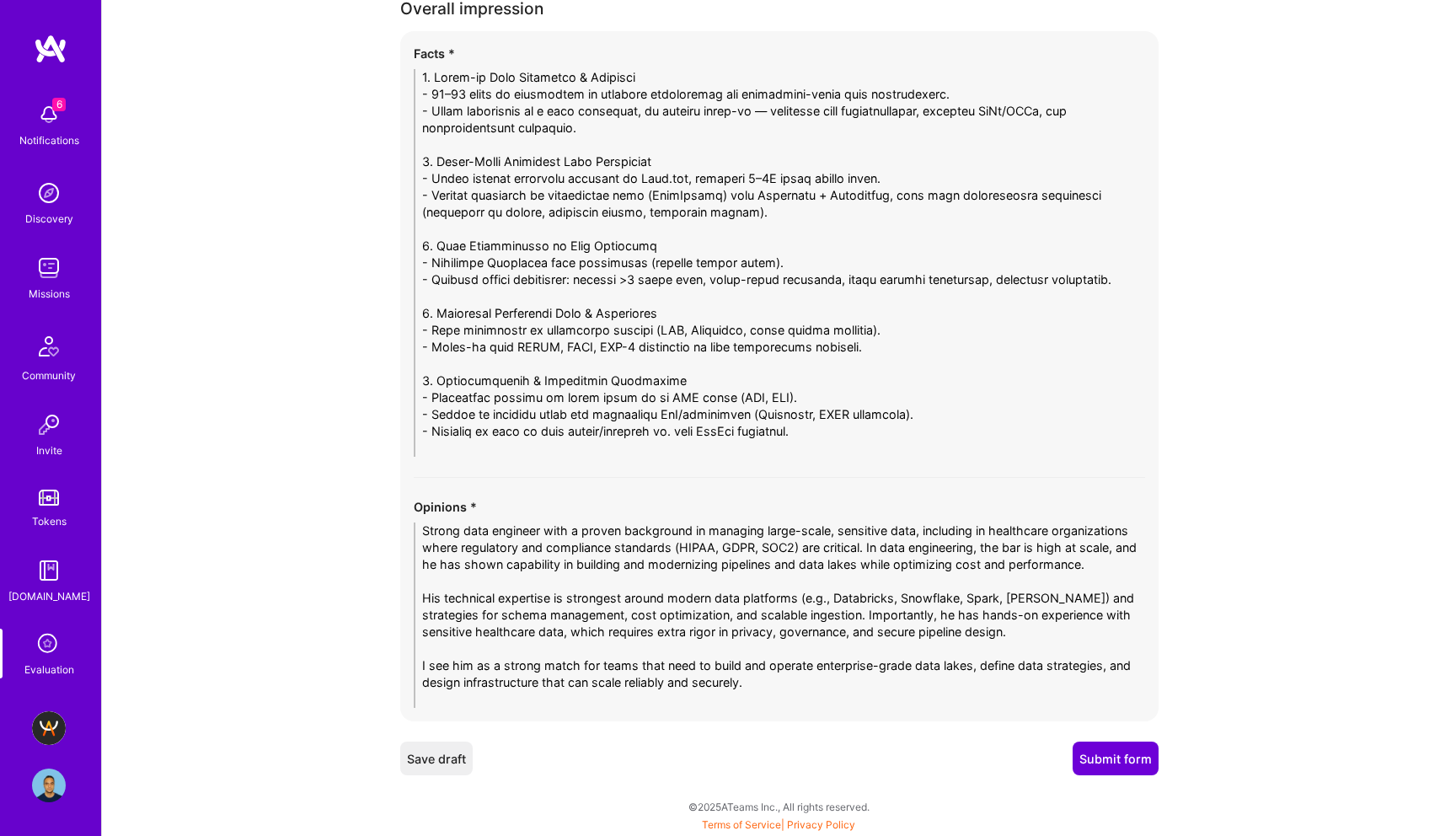
type textarea "Built and optimized scalable data pipelines with Spark, Kafka, and Snowflake. F…"
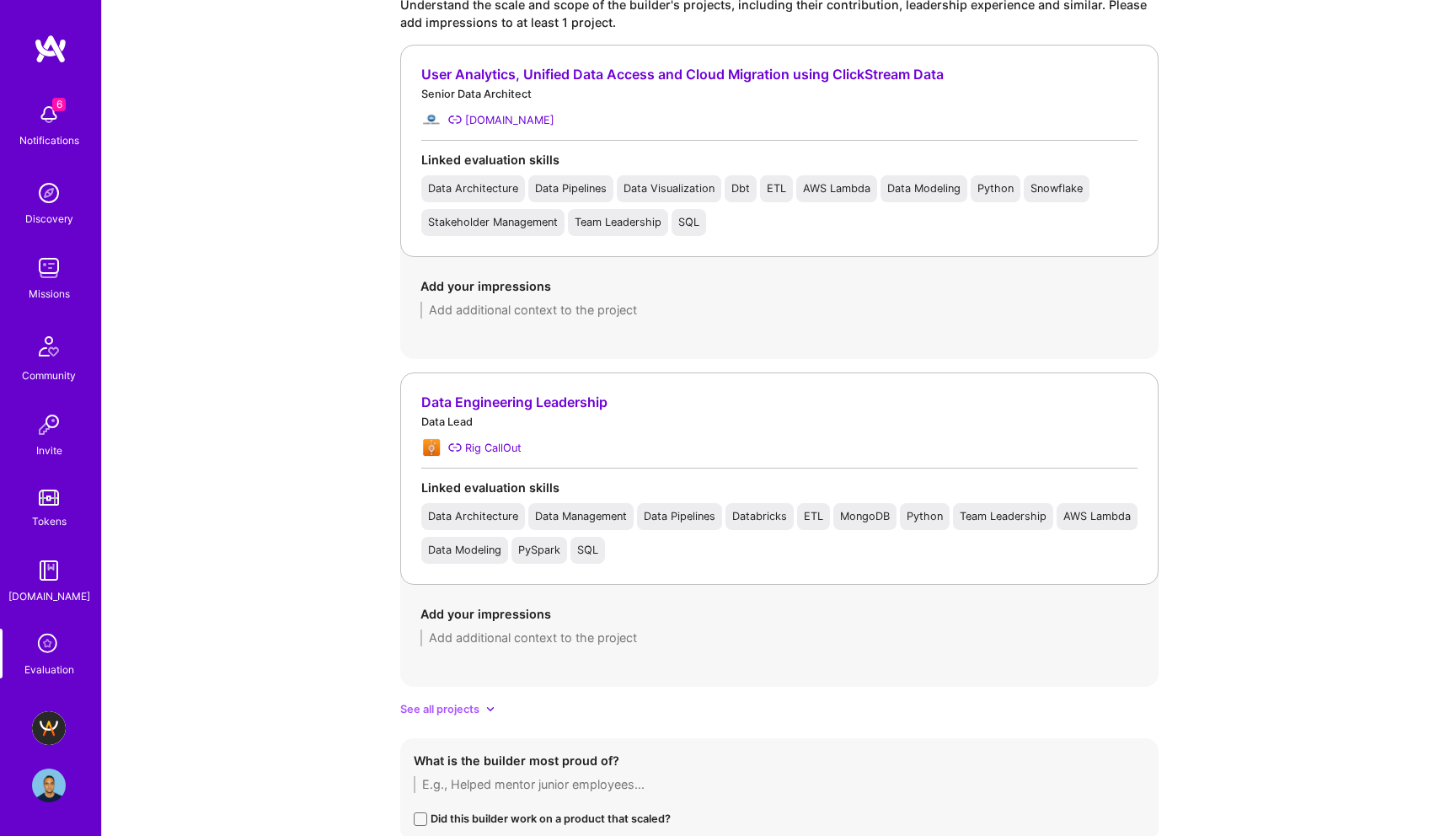
scroll to position [2090, 0]
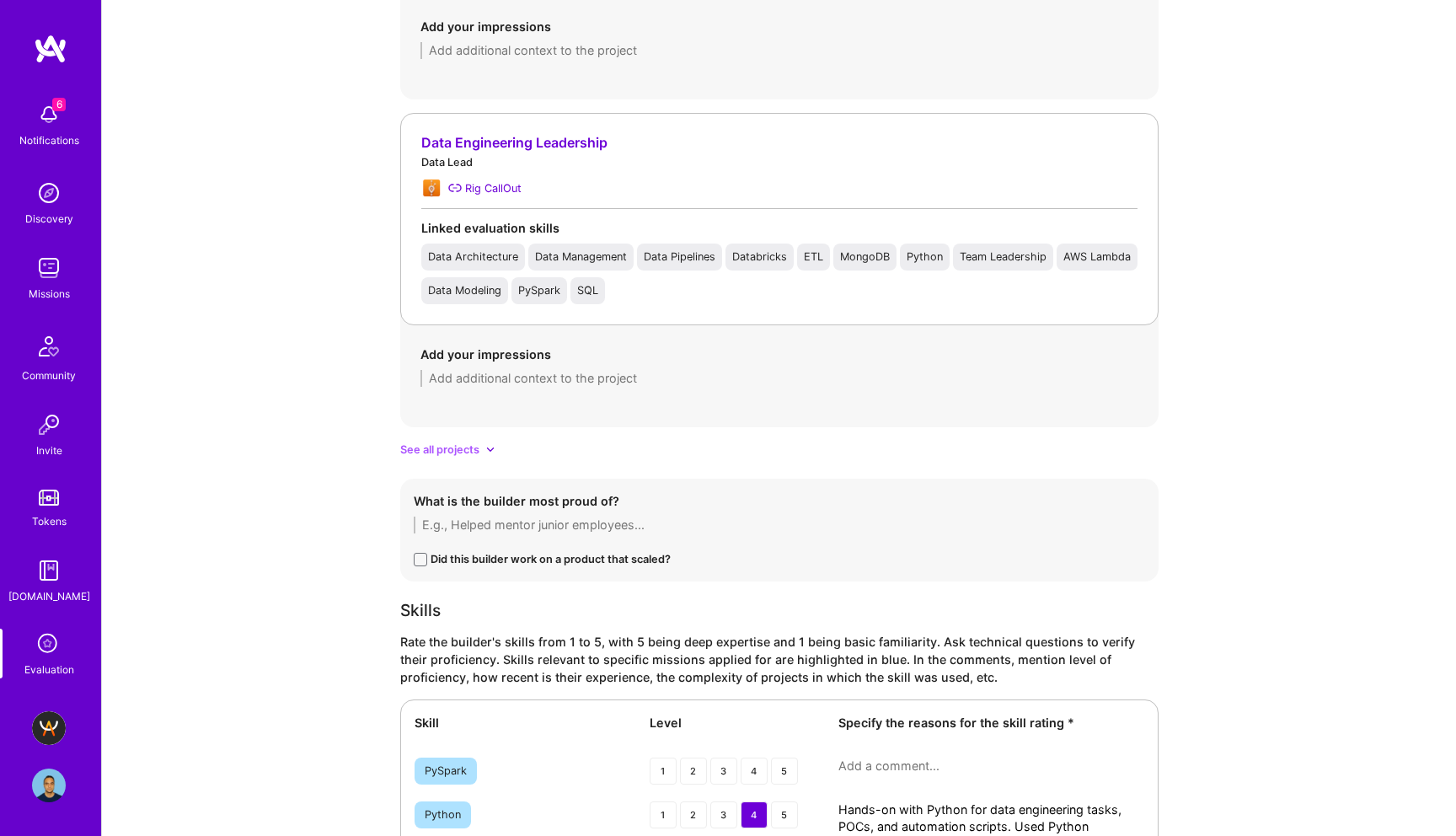
click at [458, 455] on span "See all projects" at bounding box center [439, 449] width 80 height 18
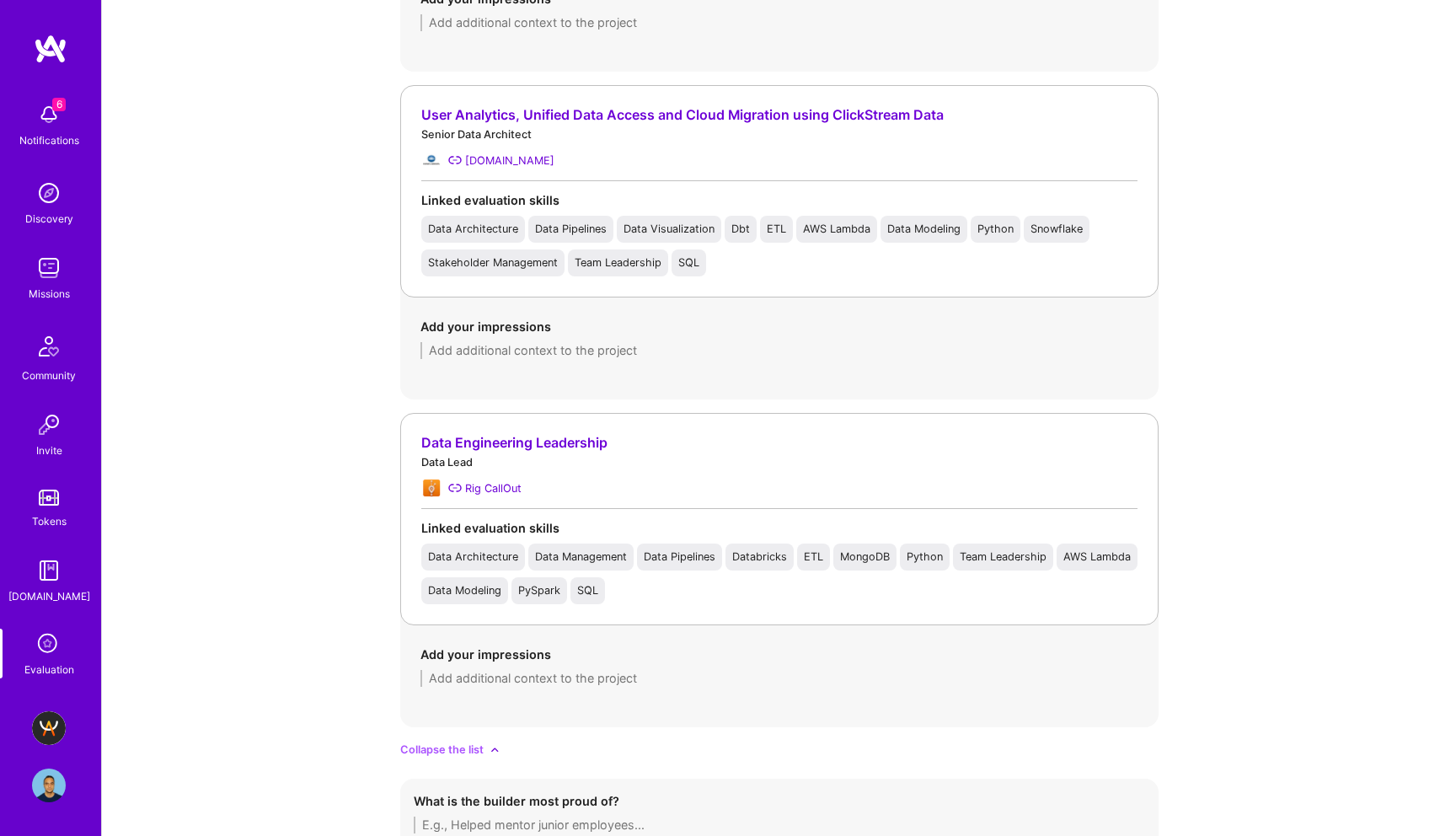
scroll to position [2190, 0]
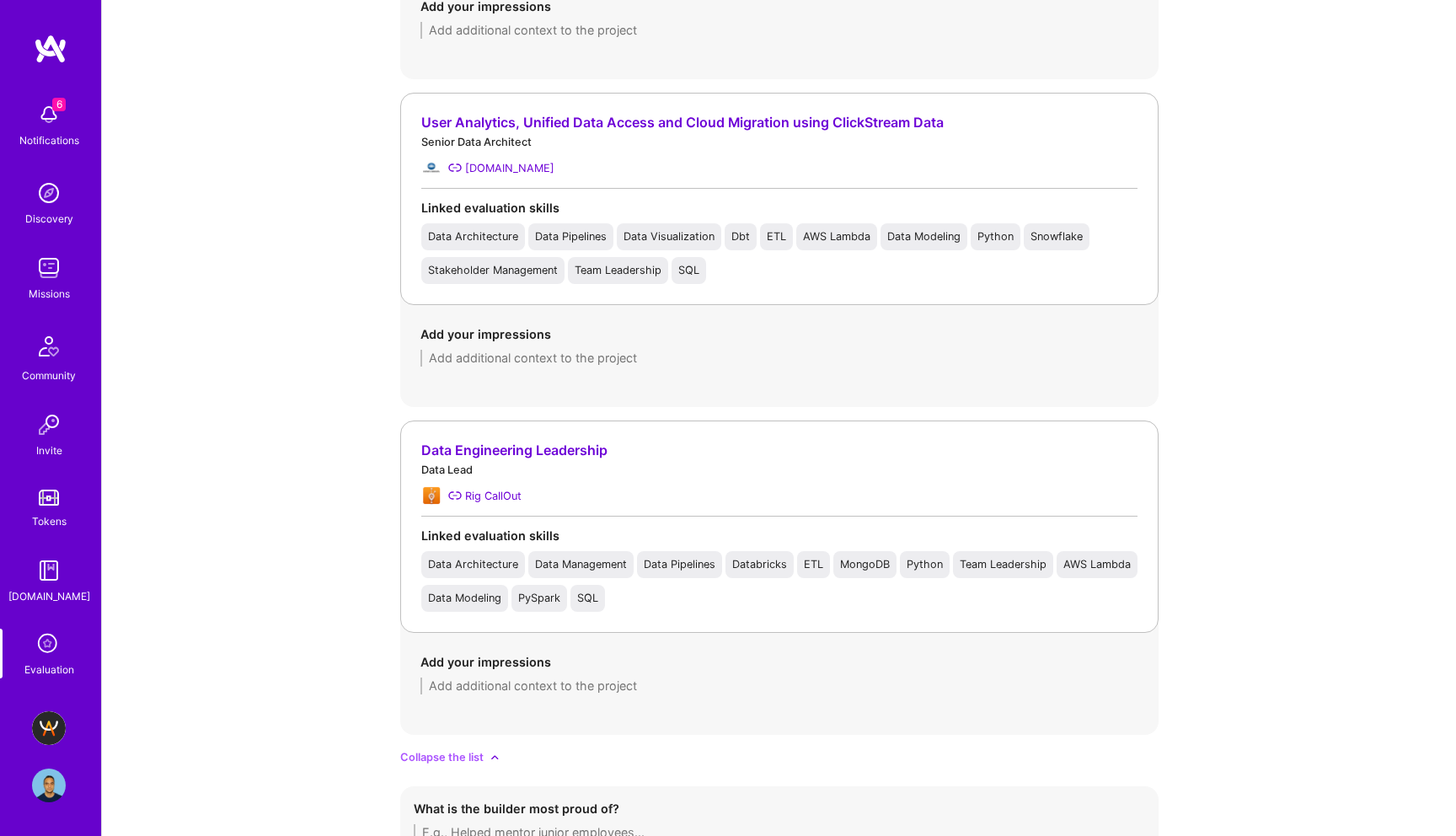
click at [586, 351] on textarea at bounding box center [780, 358] width 718 height 17
paste textarea "Lenin rebuilt website analytics pipelines for 2–3M daily active users using Sno…"
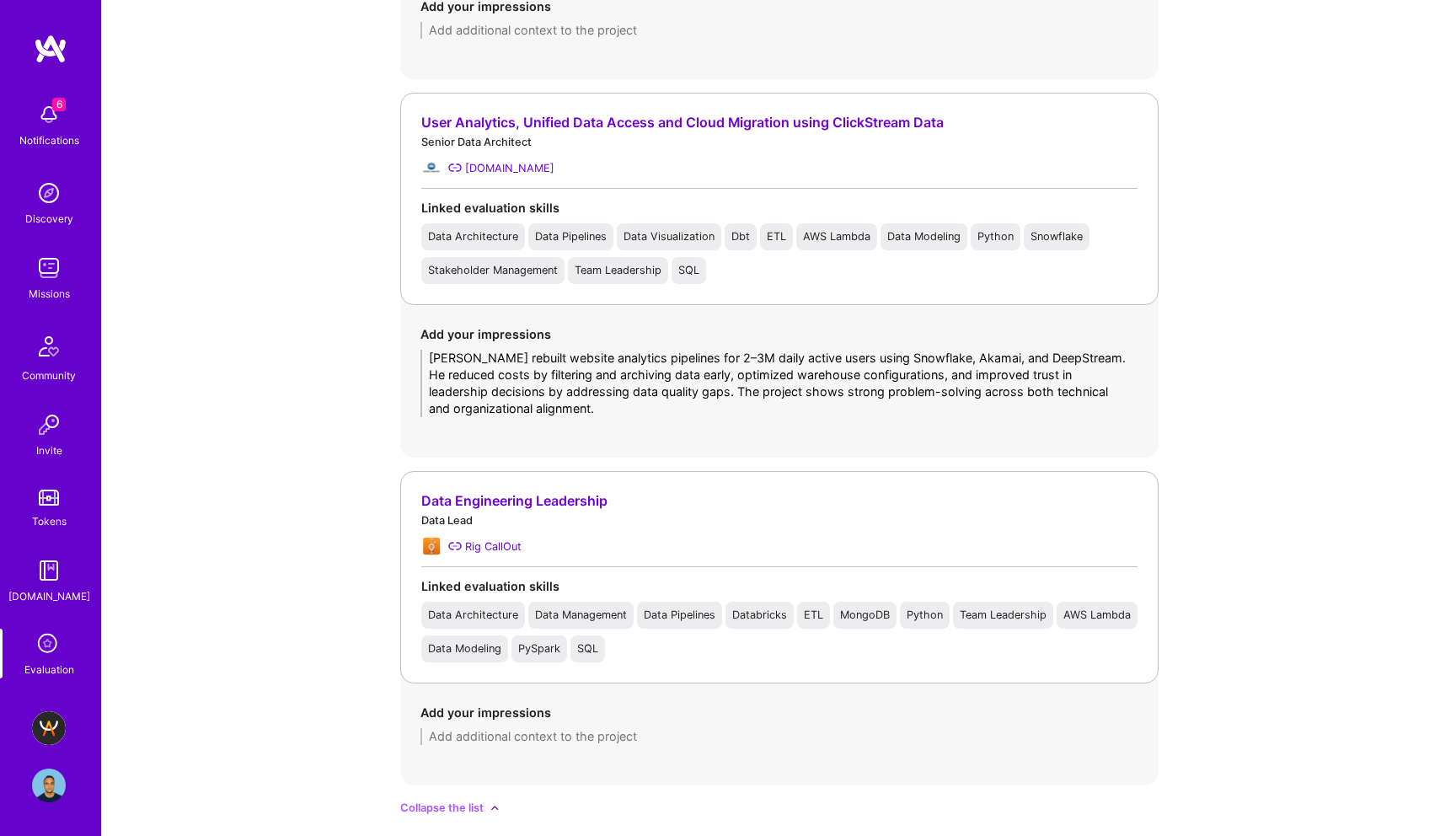
type textarea "Lenin rebuilt website analytics pipelines for 2–3M daily active users using Sno…"
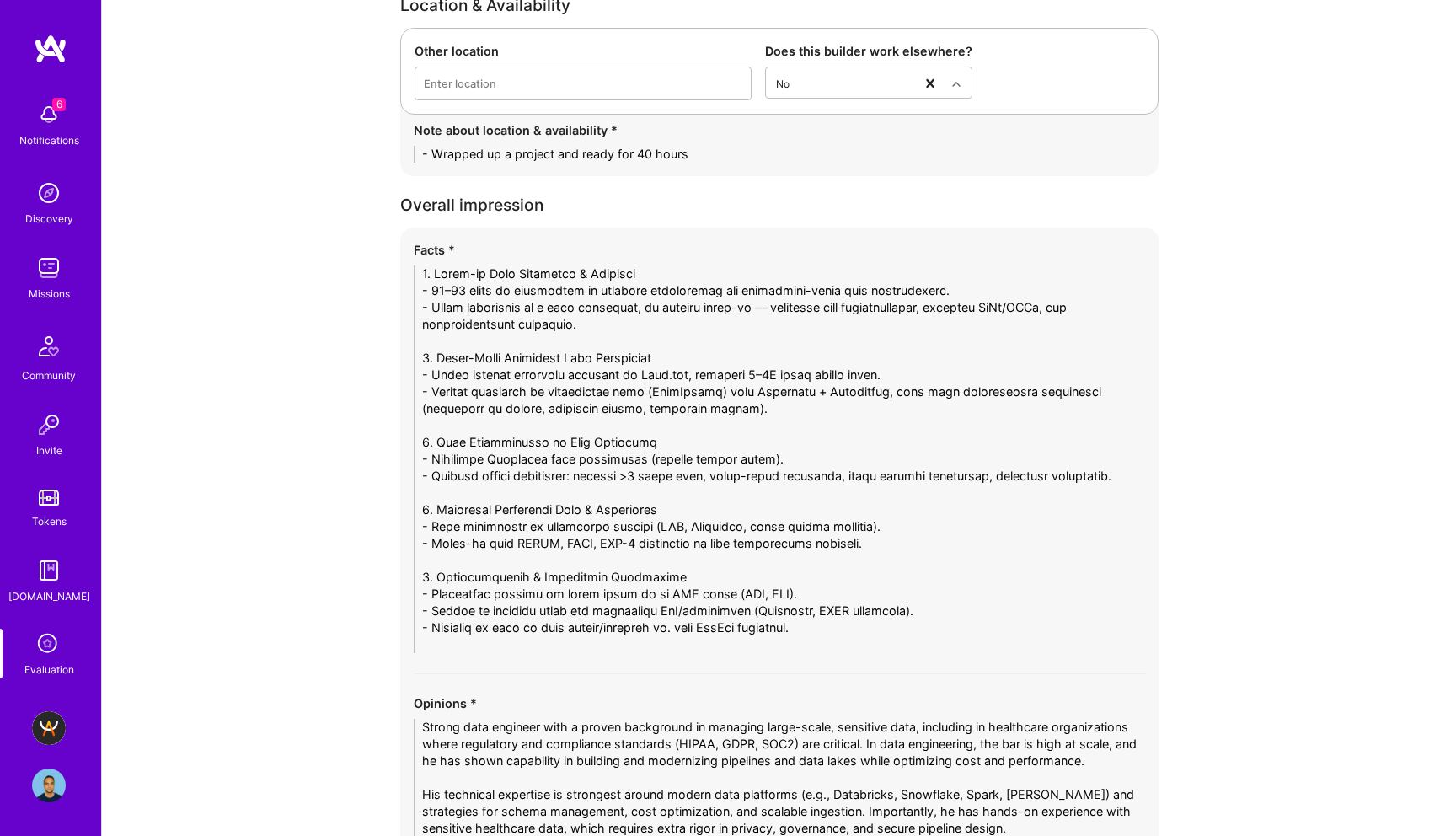
scroll to position [4233, 0]
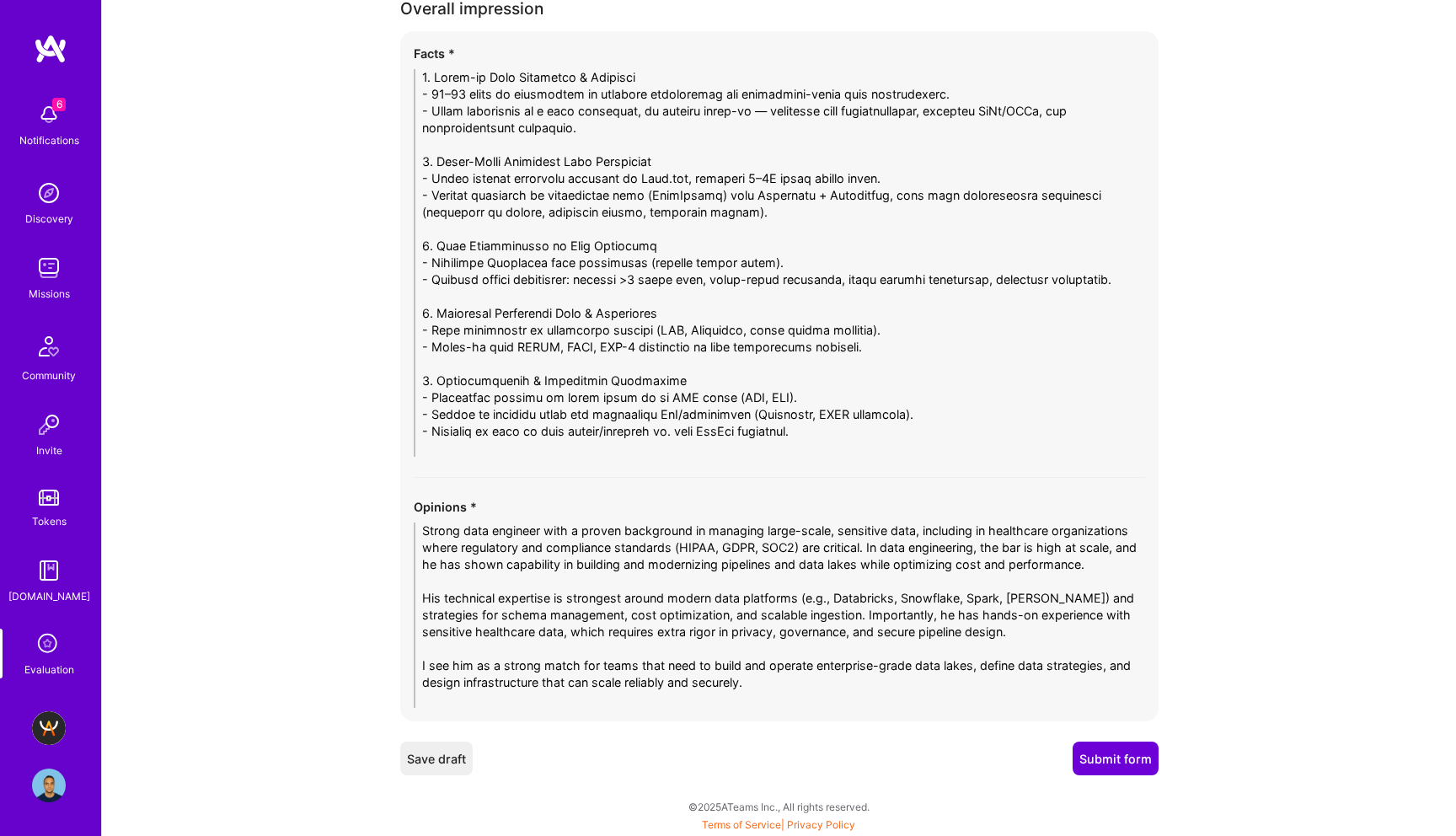
click at [1100, 761] on button "Submit form" at bounding box center [1116, 759] width 86 height 34
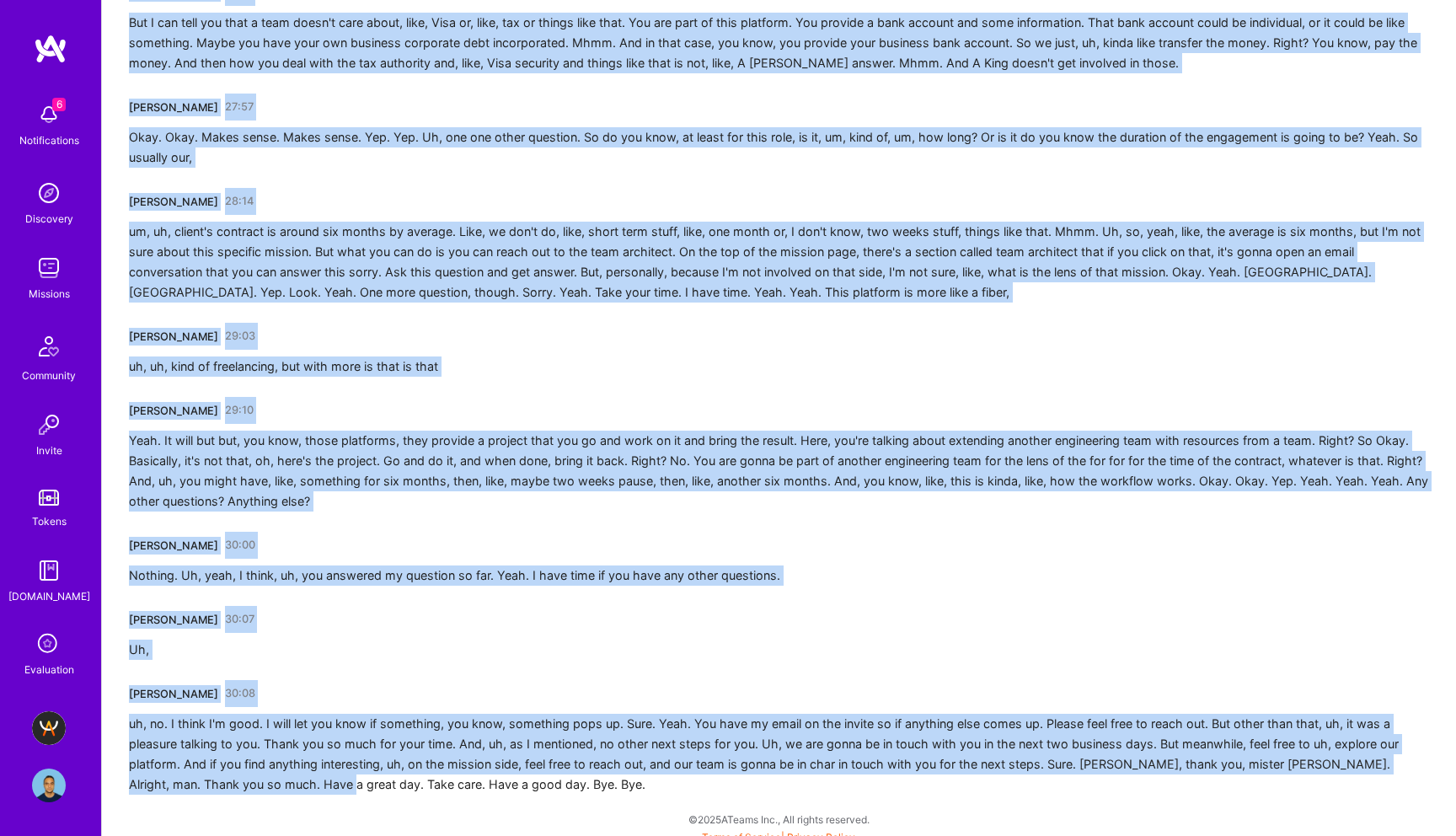
scroll to position [4487, 0]
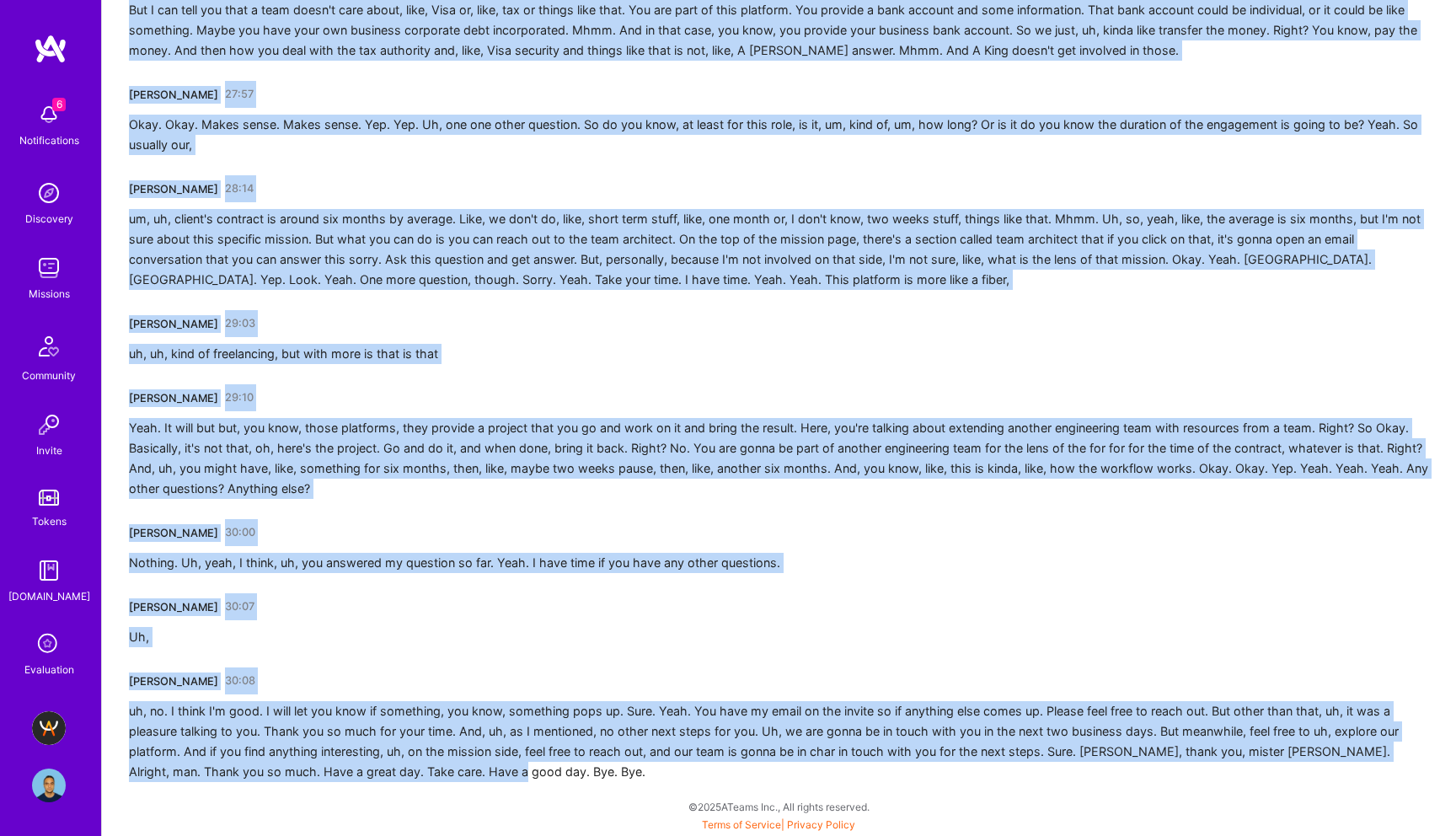
drag, startPoint x: 130, startPoint y: 299, endPoint x: 313, endPoint y: 835, distance: 566.4
copy div "Mostafa Darehzereshki 00:01 I'm a little bit late, two minutes late. I actually…"
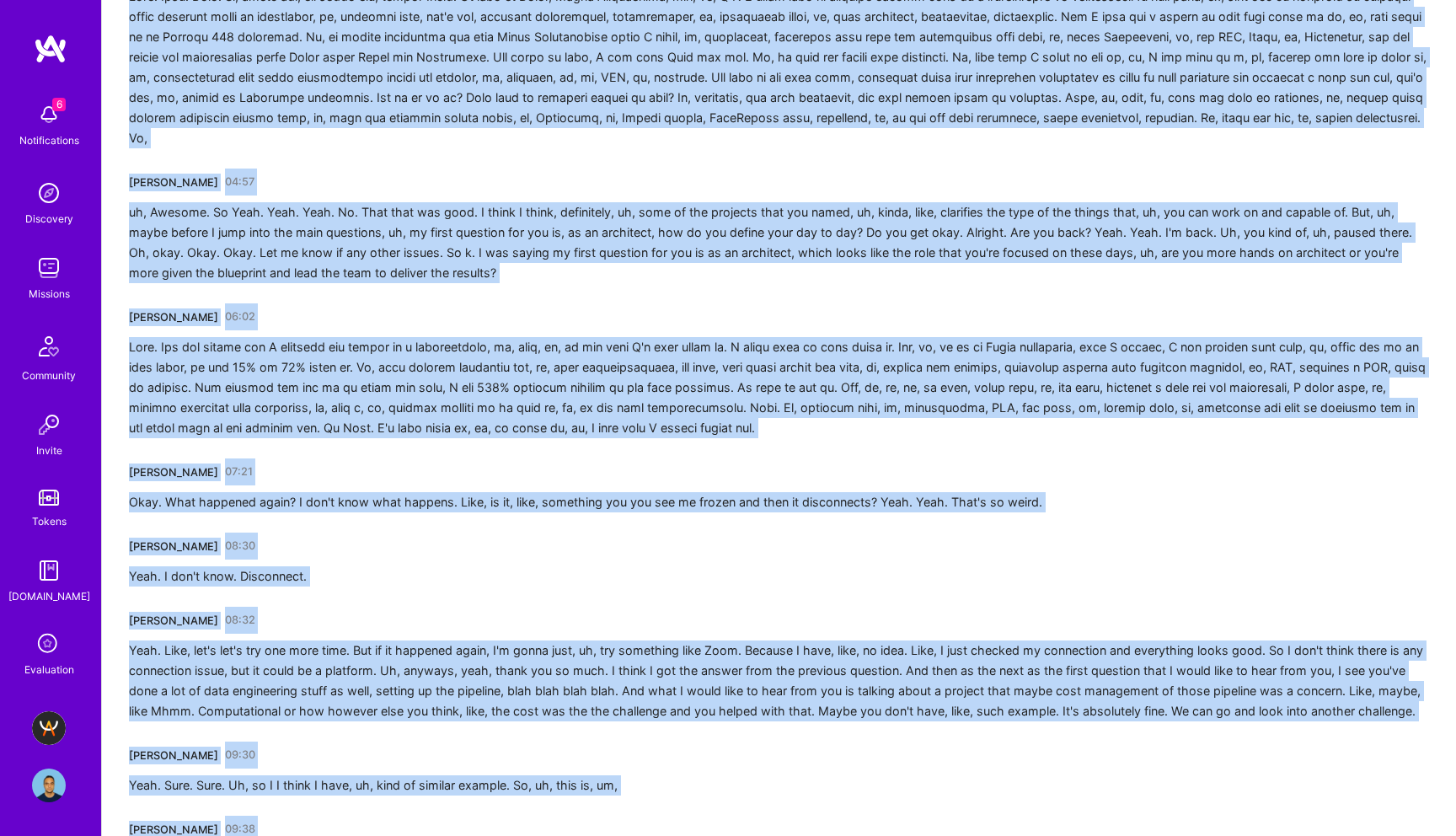
scroll to position [0, 0]
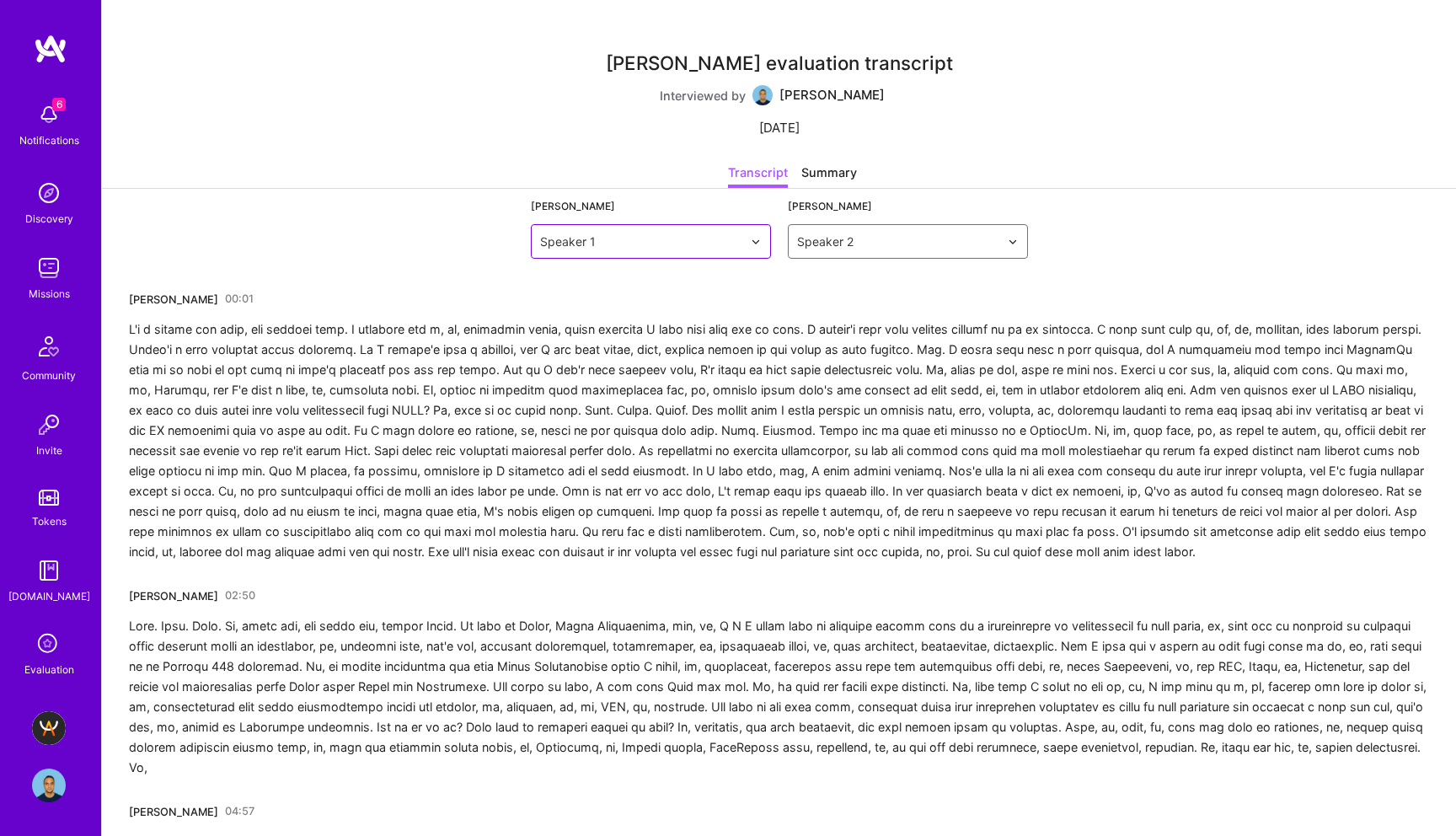
click at [691, 229] on div "Speaker 1" at bounding box center [642, 241] width 219 height 33
click at [691, 238] on input "text" at bounding box center [642, 241] width 202 height 18
click at [885, 231] on div "Speaker 2" at bounding box center [899, 241] width 219 height 33
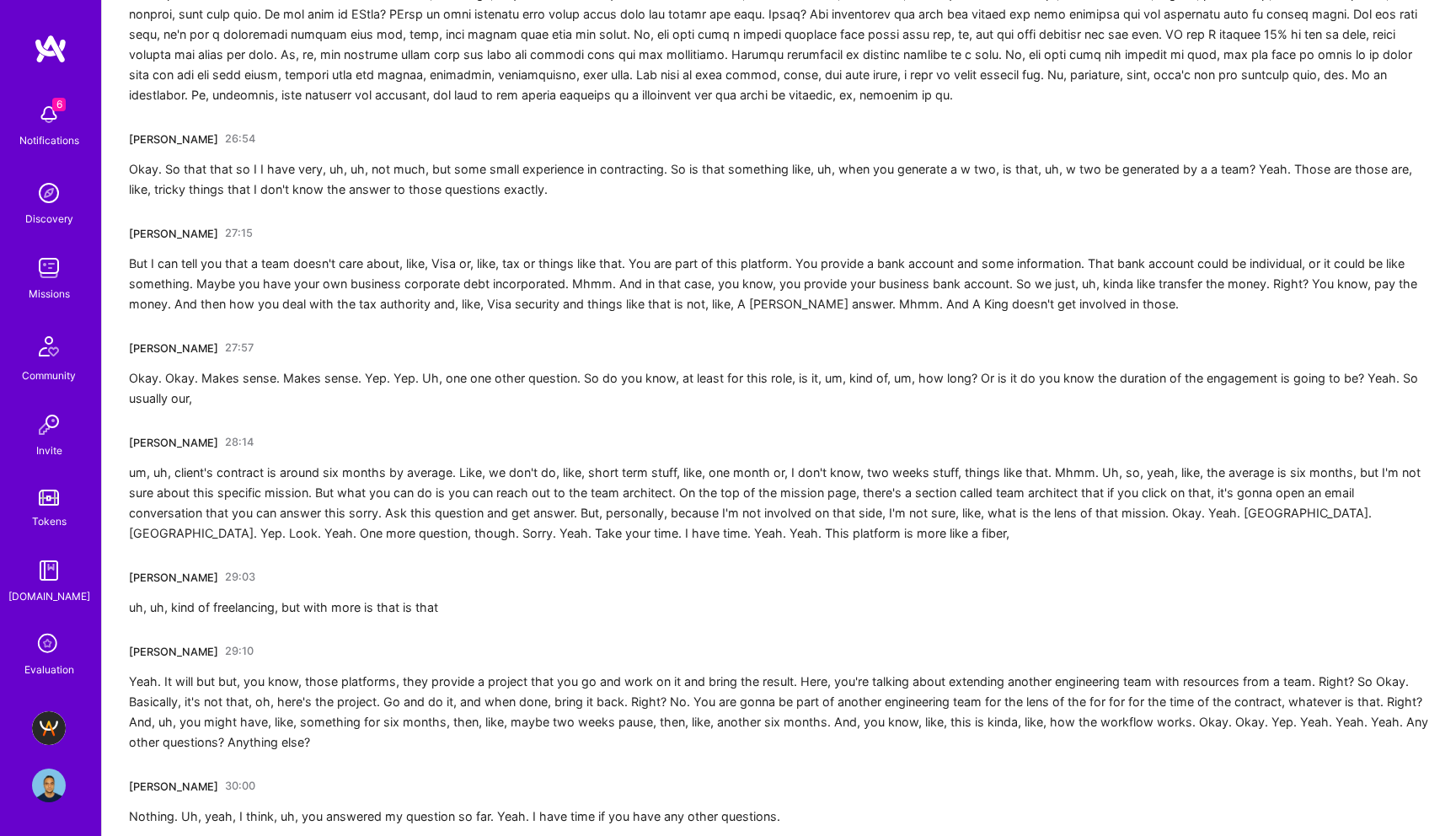
scroll to position [4487, 0]
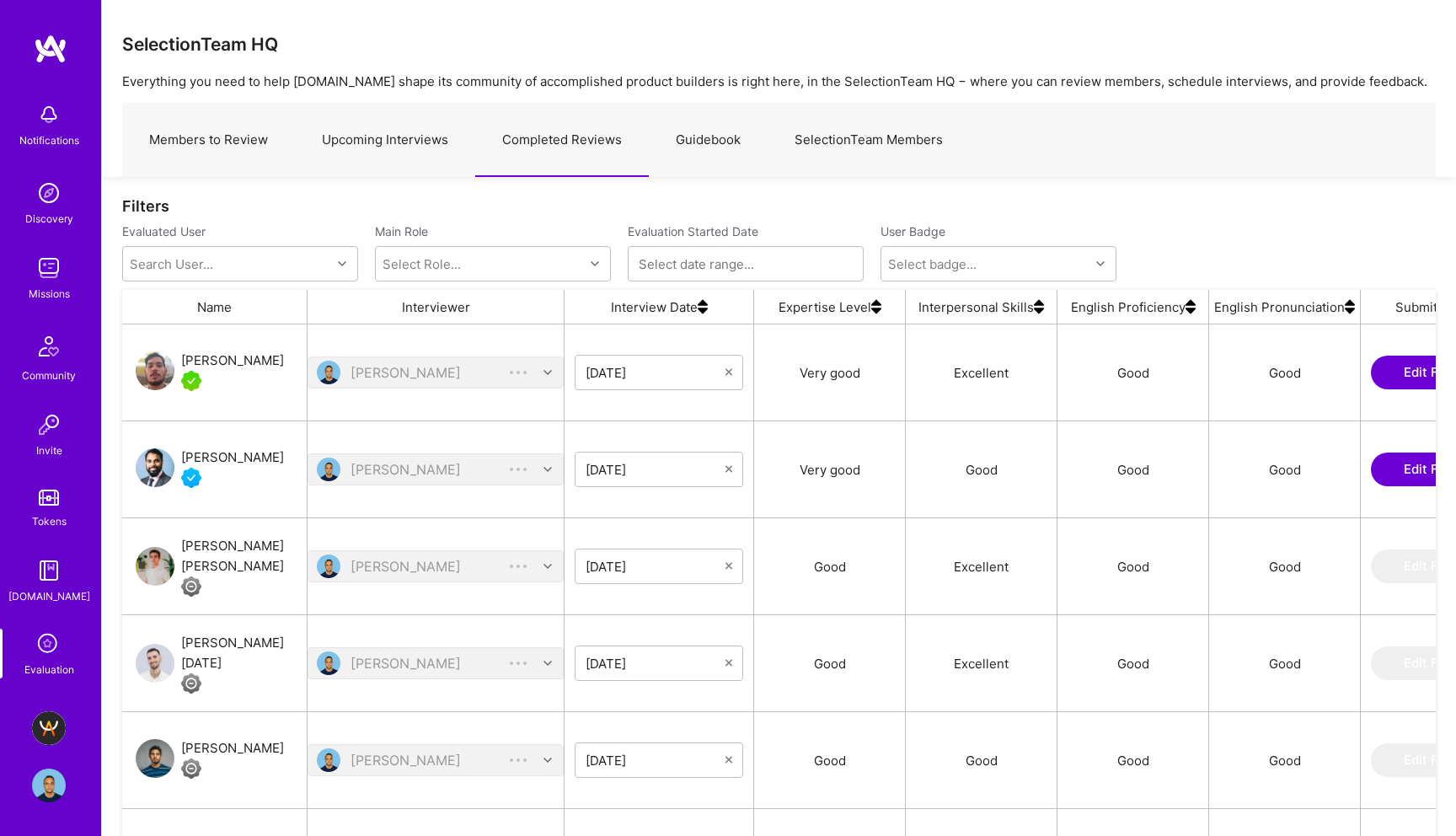
scroll to position [659, 1314]
click at [238, 460] on div "[PERSON_NAME]" at bounding box center [232, 458] width 103 height 21
click at [37, 726] on img at bounding box center [49, 728] width 34 height 34
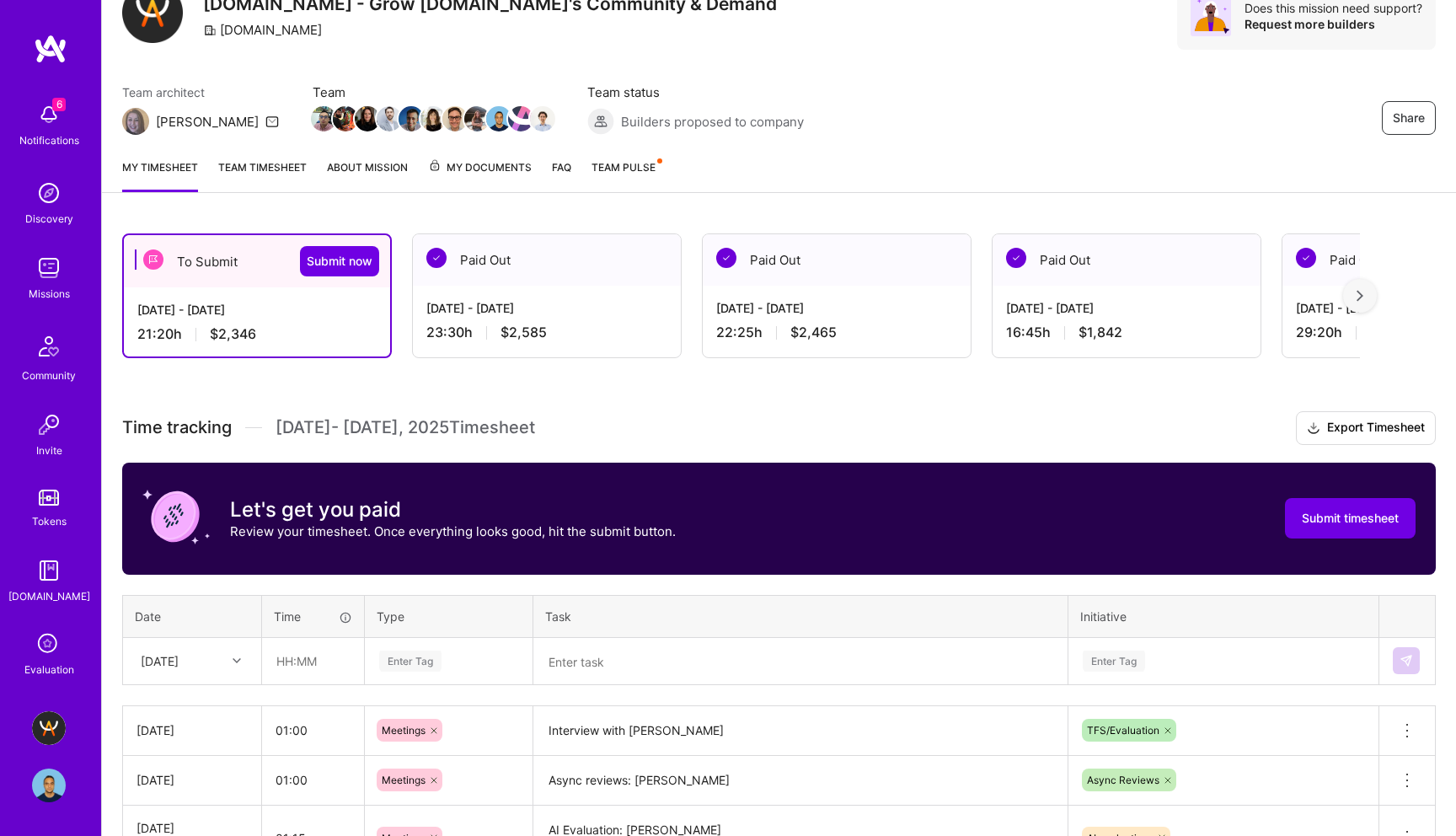
scroll to position [458, 0]
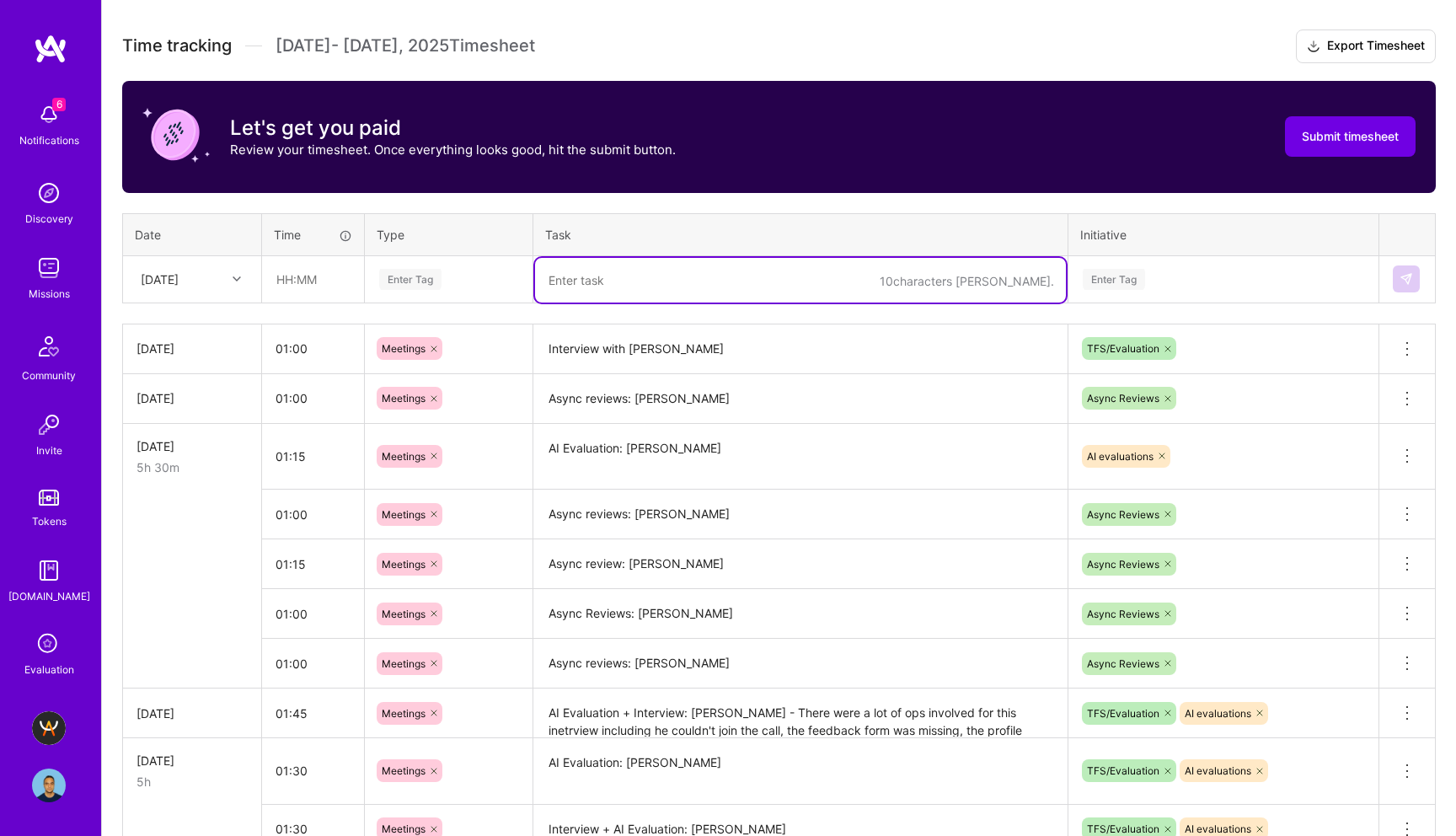
click at [608, 290] on textarea at bounding box center [800, 280] width 531 height 45
paste textarea "[PERSON_NAME]"
type textarea "Interview with [PERSON_NAME]"
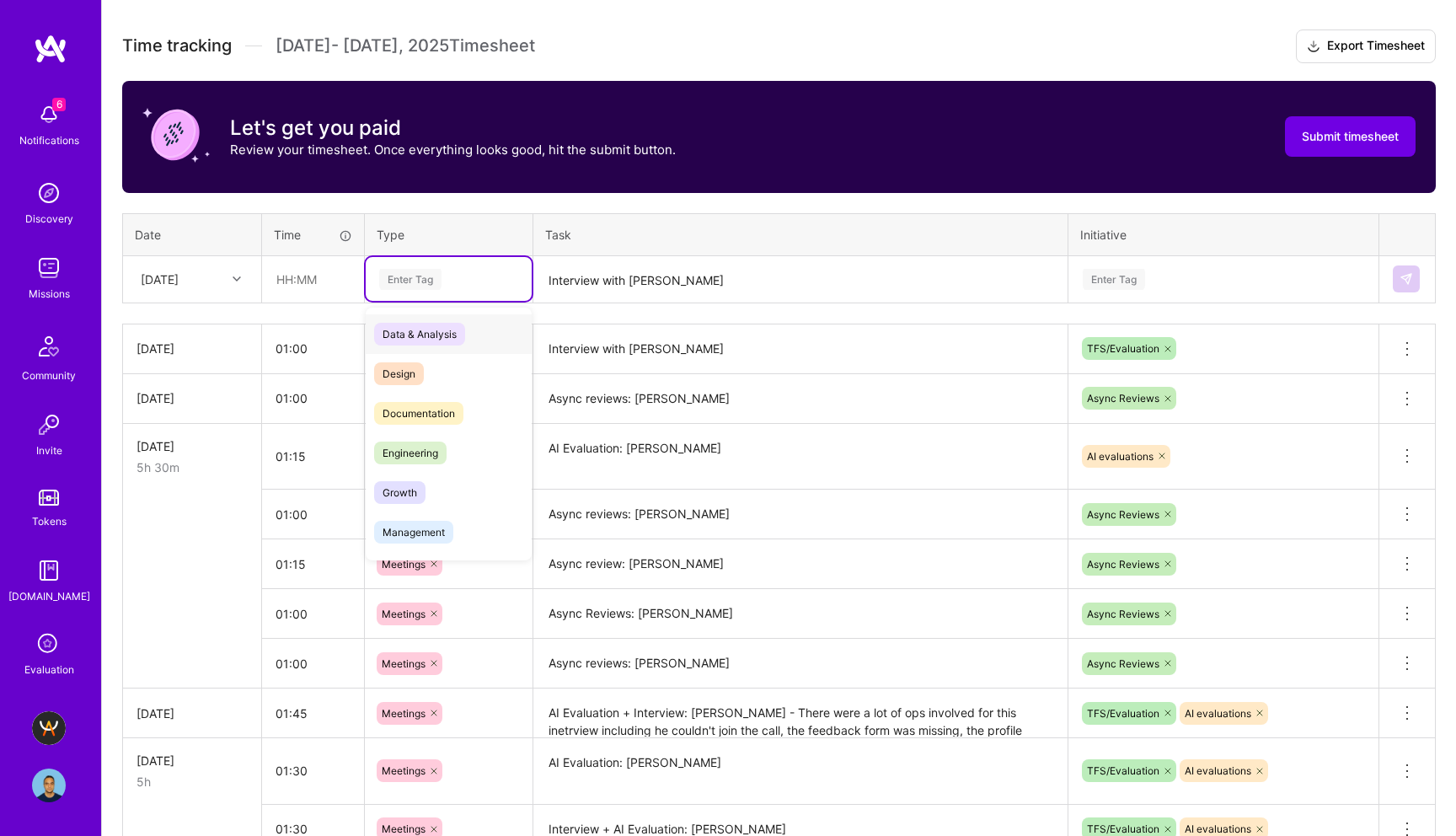
click at [405, 278] on div "Enter Tag" at bounding box center [410, 279] width 63 height 26
type input "mee"
click at [414, 338] on span "Meetings" at bounding box center [404, 335] width 61 height 22
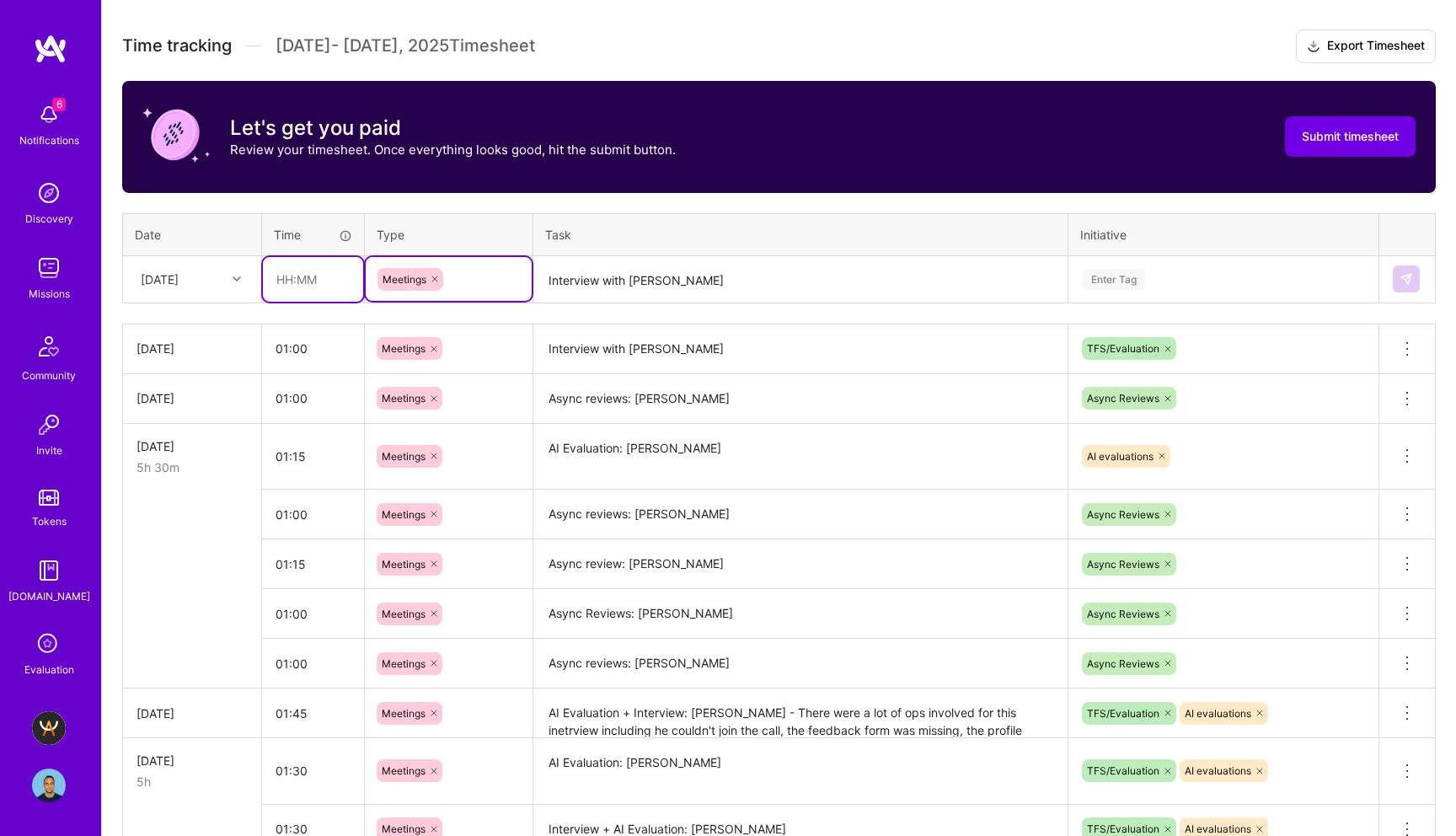
click at [293, 269] on input "text" at bounding box center [313, 279] width 100 height 45
type input "01:00"
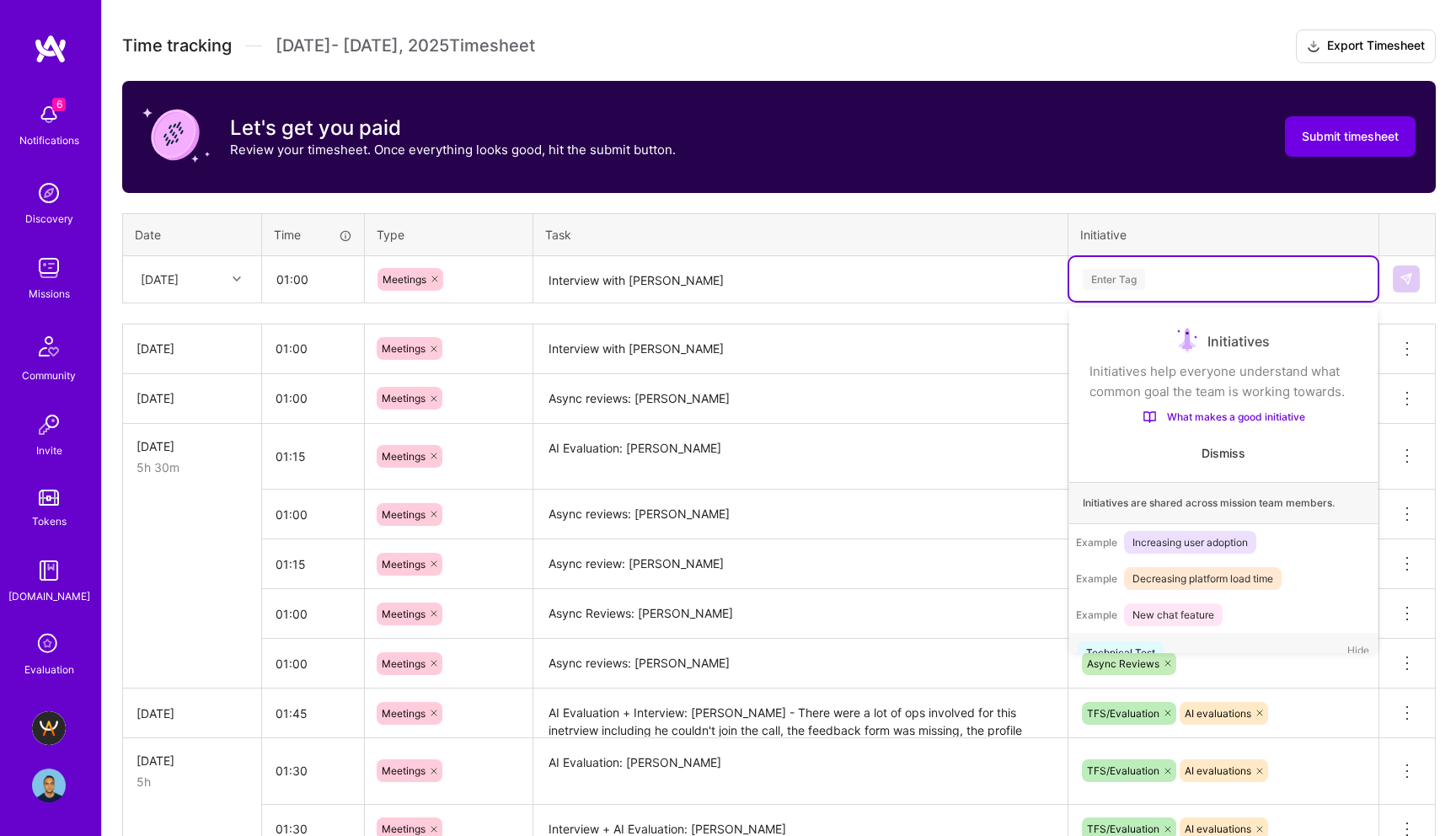
click at [1106, 278] on div "Enter Tag" at bounding box center [1114, 279] width 63 height 26
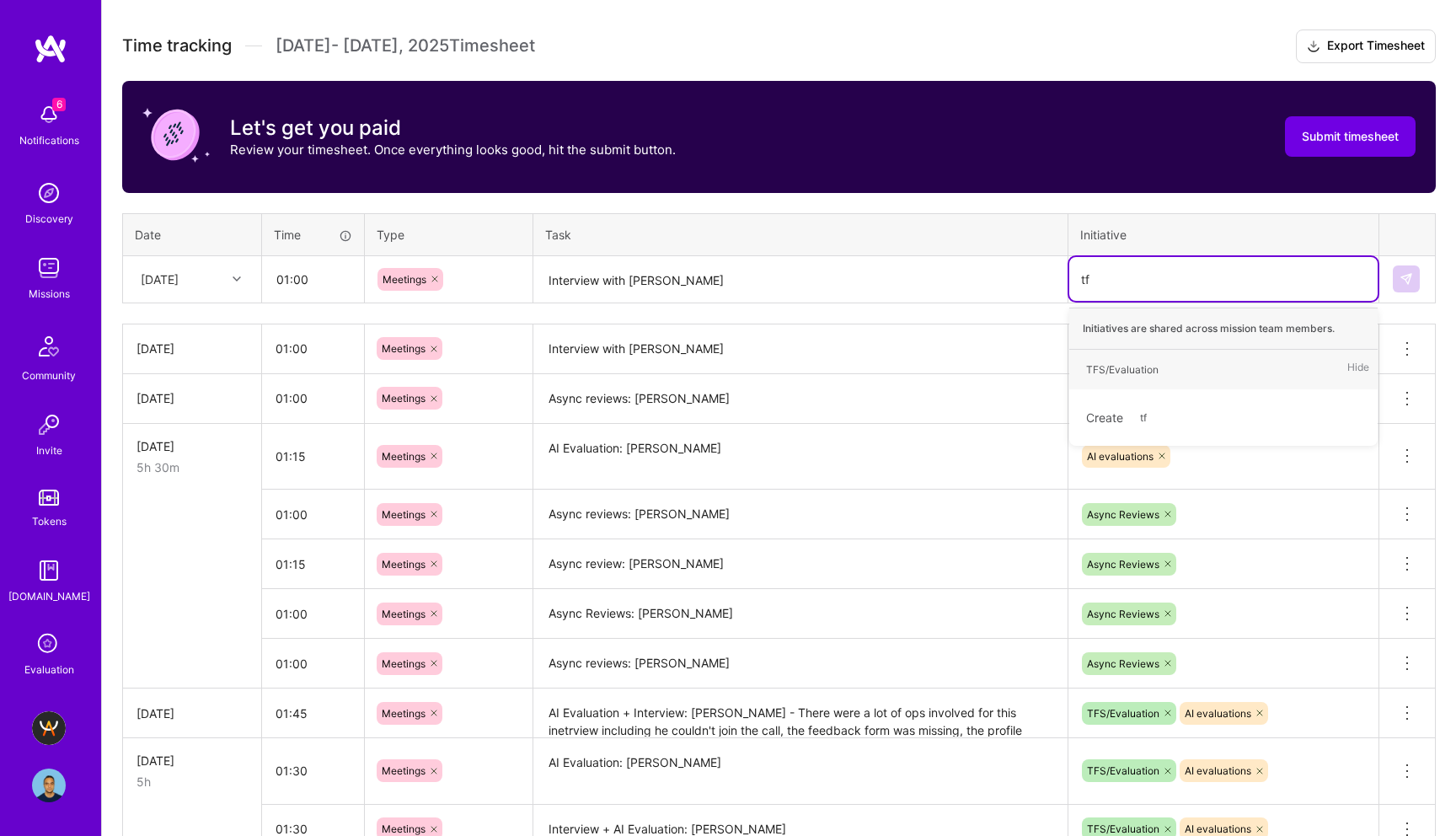
type input "tfs"
click at [1184, 366] on div "TFS/Evaluation Hide" at bounding box center [1224, 369] width 308 height 39
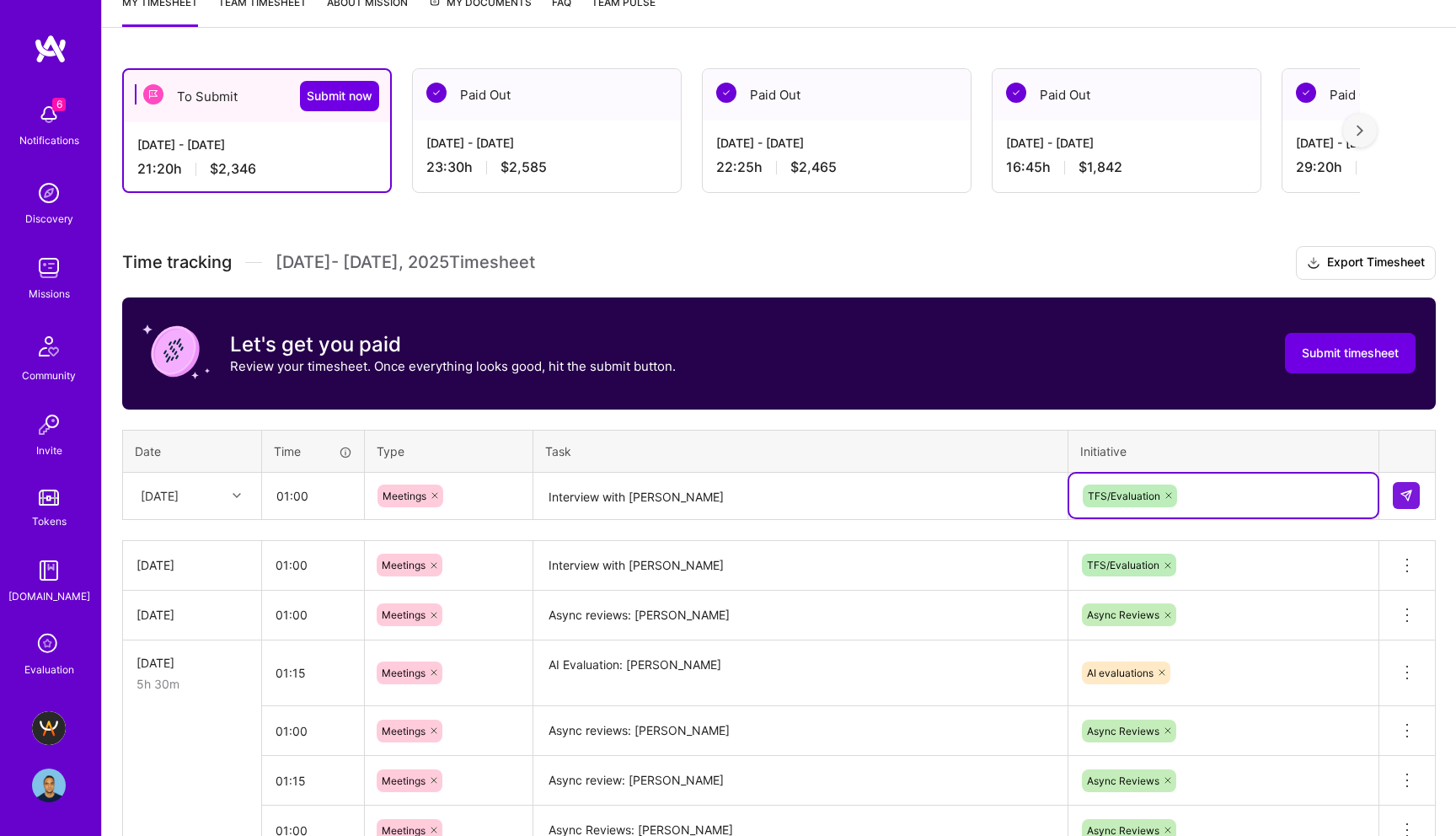
scroll to position [259, 0]
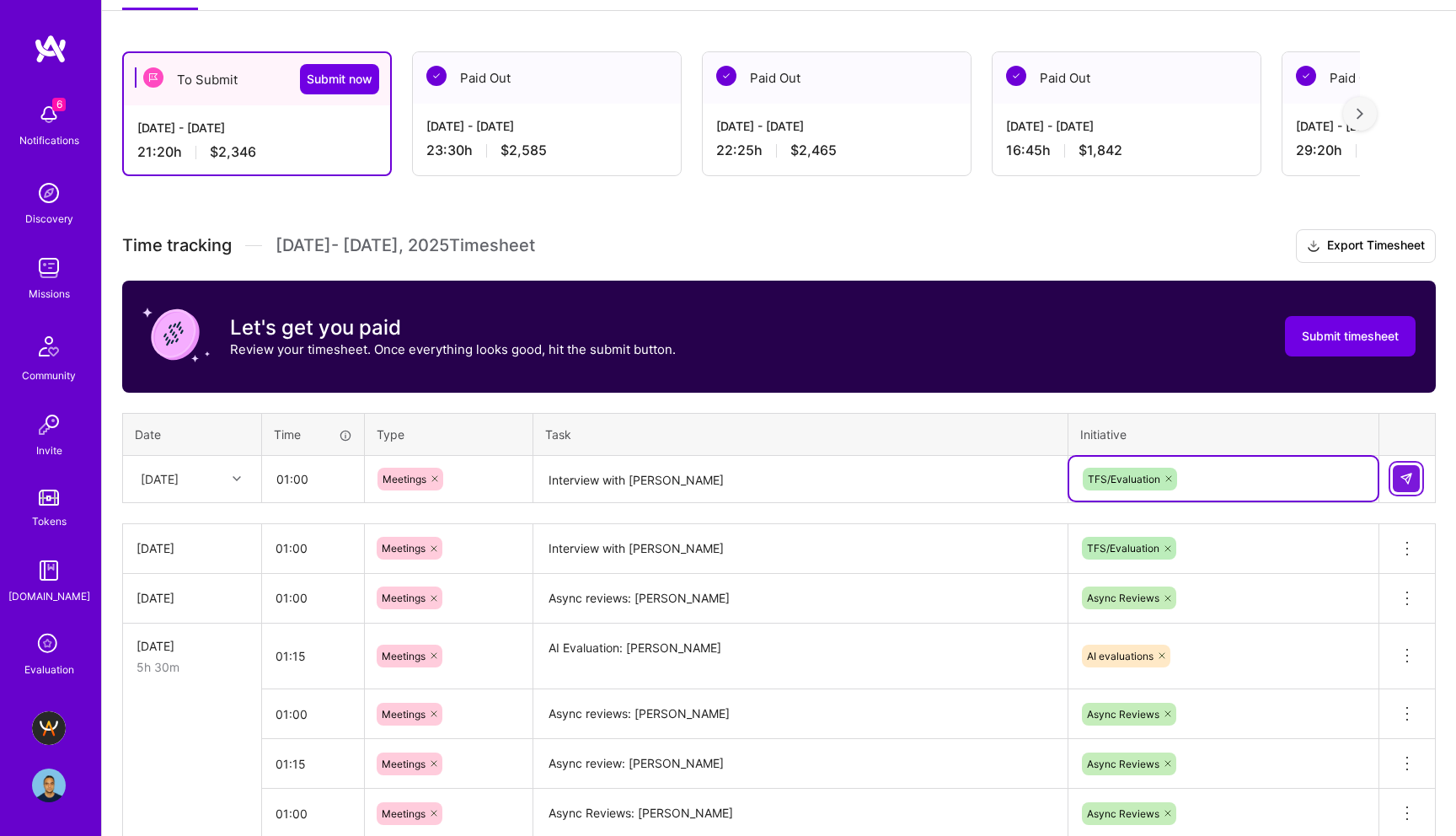
click at [1416, 483] on button at bounding box center [1406, 479] width 27 height 27
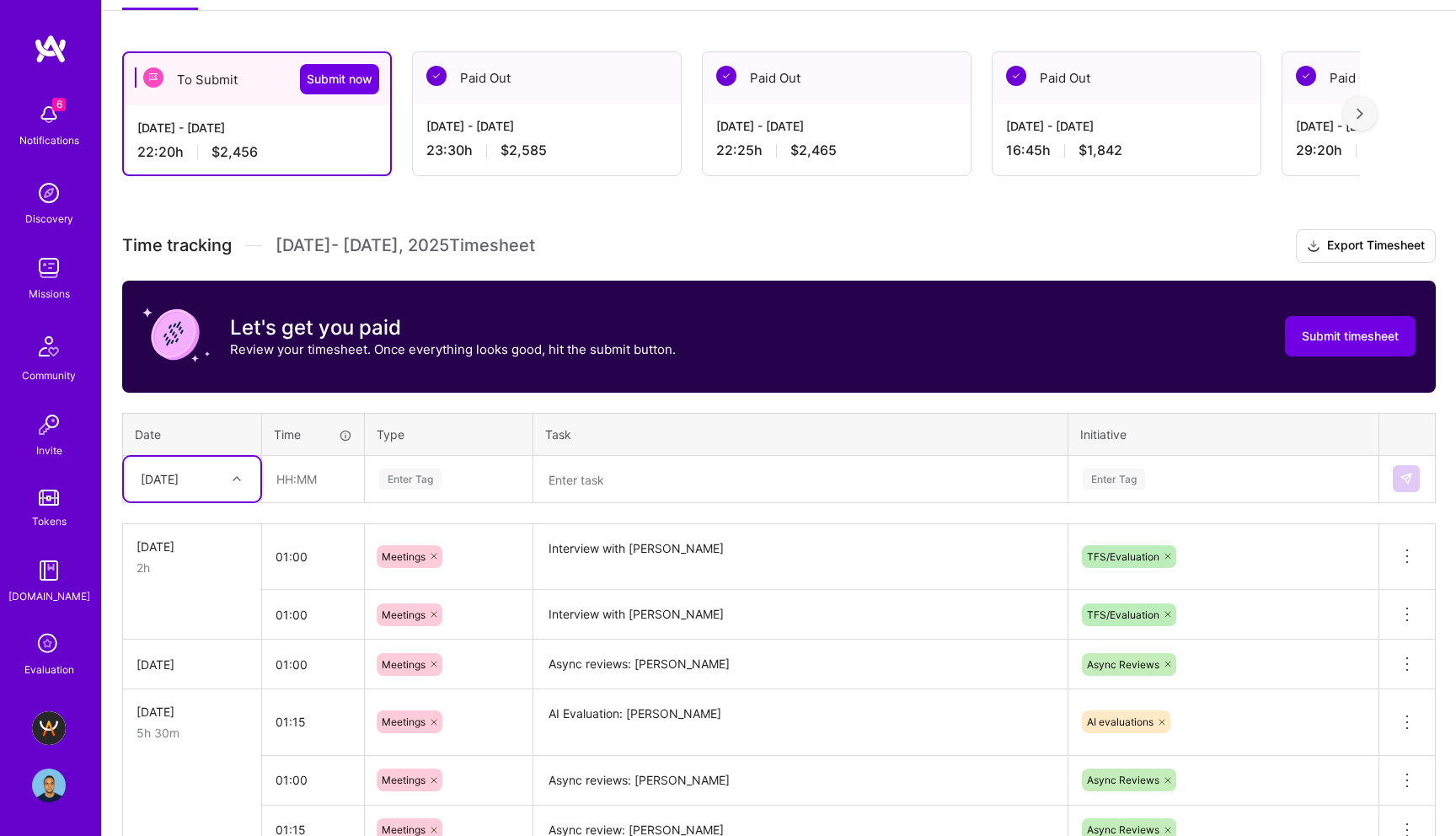
click at [586, 478] on textarea at bounding box center [800, 480] width 531 height 45
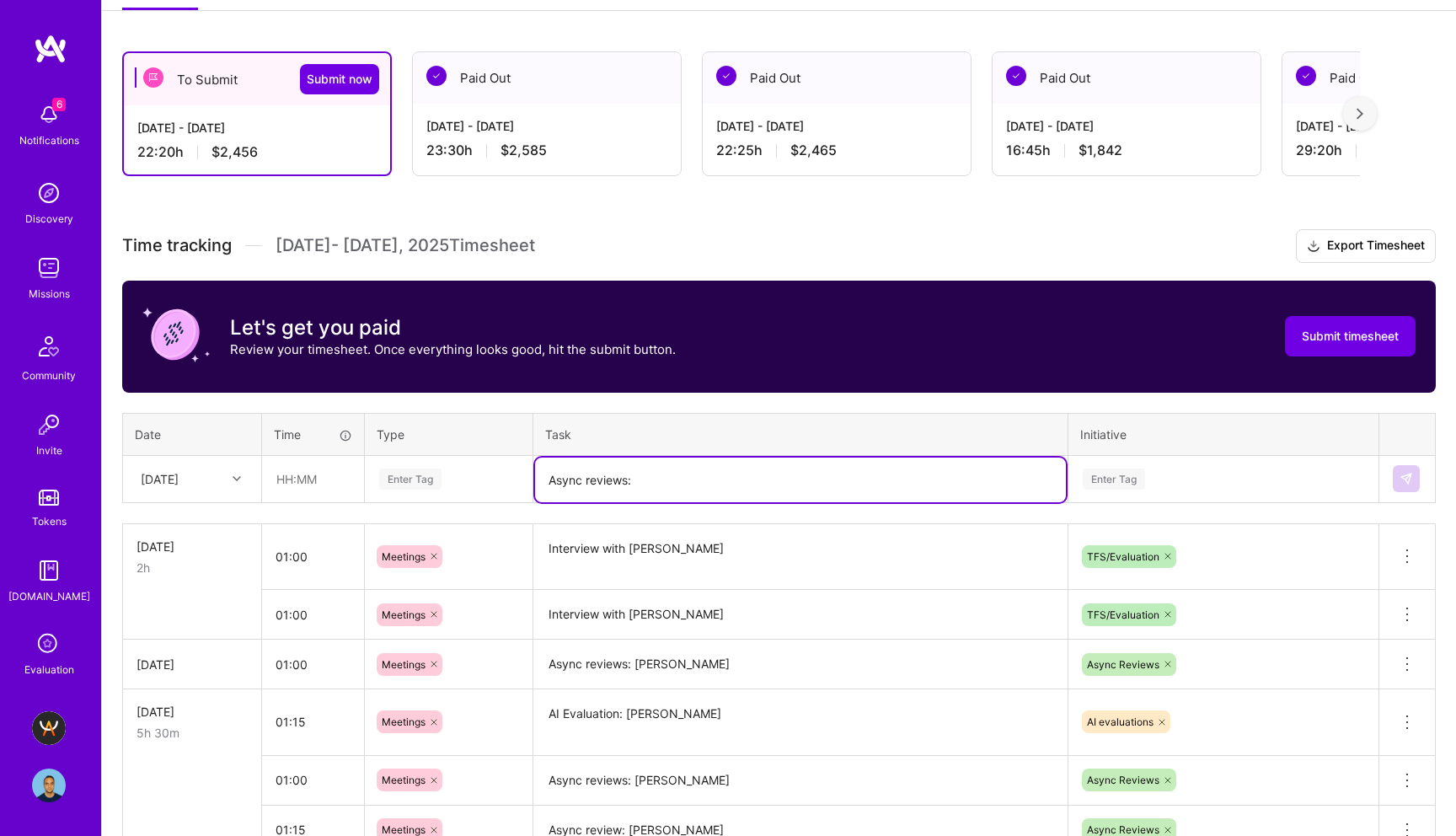
paste textarea "[PERSON_NAME]"
type textarea "Async reviews: [PERSON_NAME]"
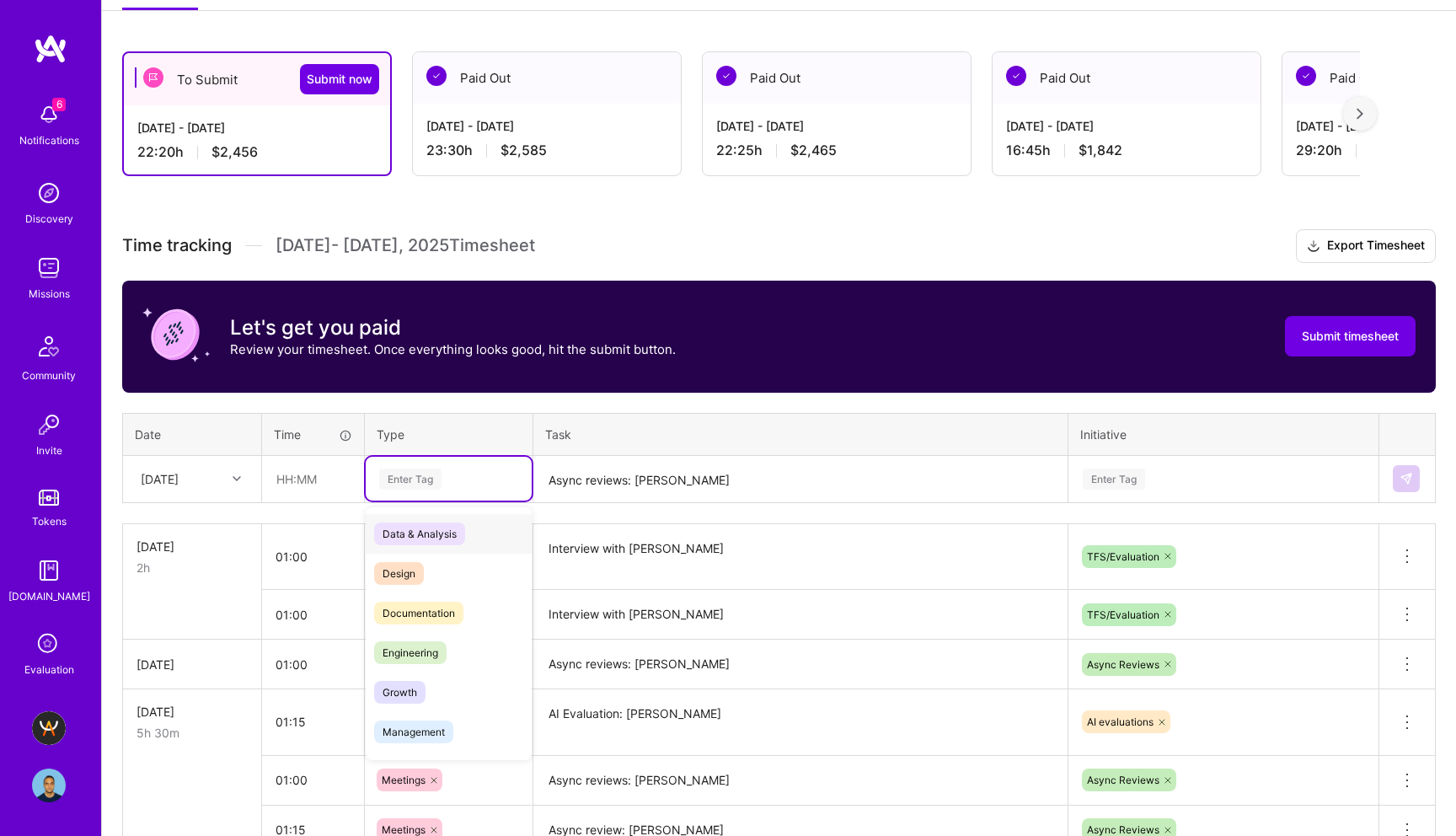
click at [408, 474] on div "Enter Tag" at bounding box center [410, 479] width 63 height 26
type input "mee"
click at [423, 535] on span "Meetings" at bounding box center [404, 534] width 61 height 22
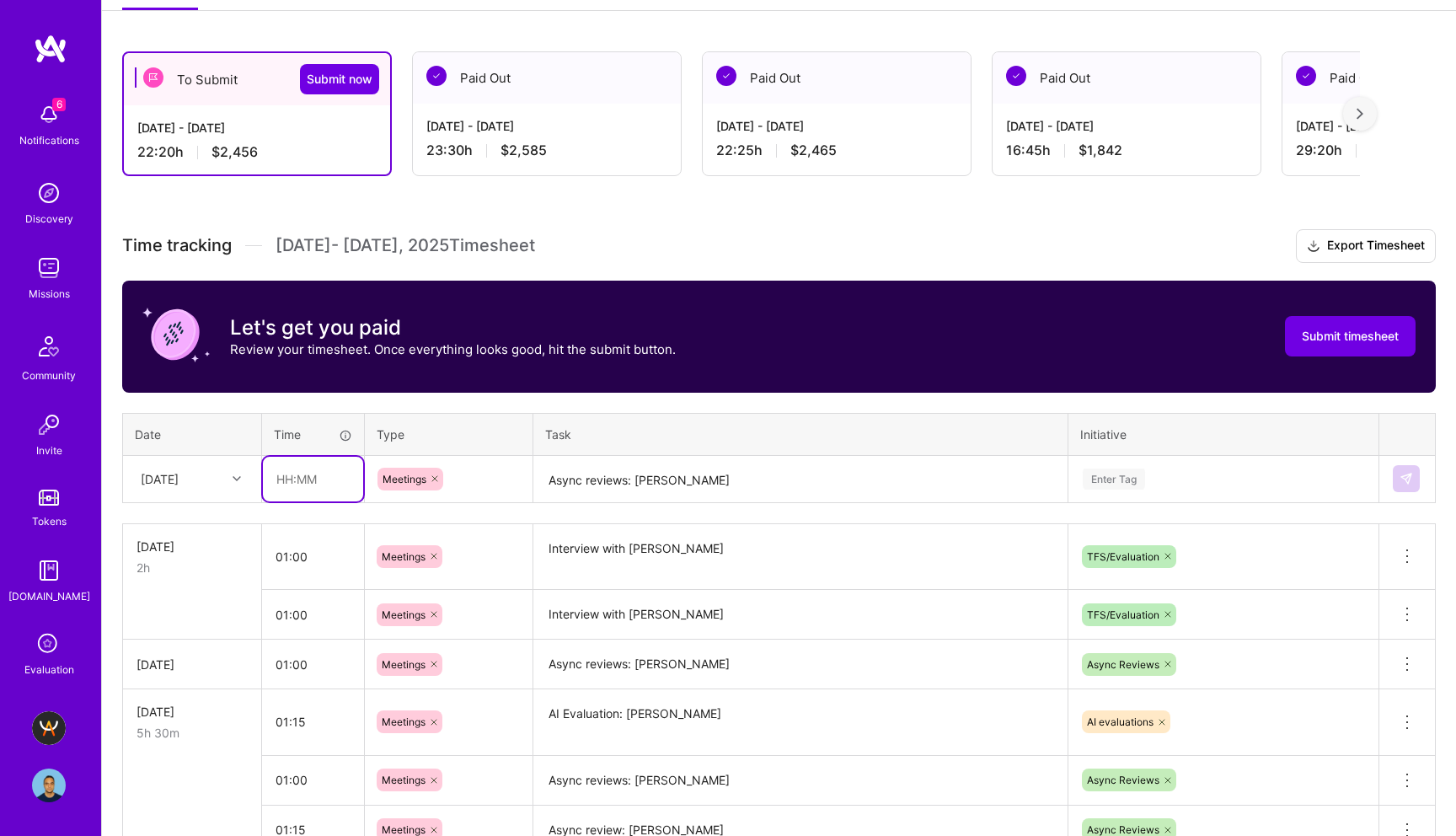
click at [290, 481] on input "text" at bounding box center [313, 480] width 100 height 45
type input "01:00"
click at [1115, 474] on div "Enter Tag" at bounding box center [1224, 479] width 308 height 44
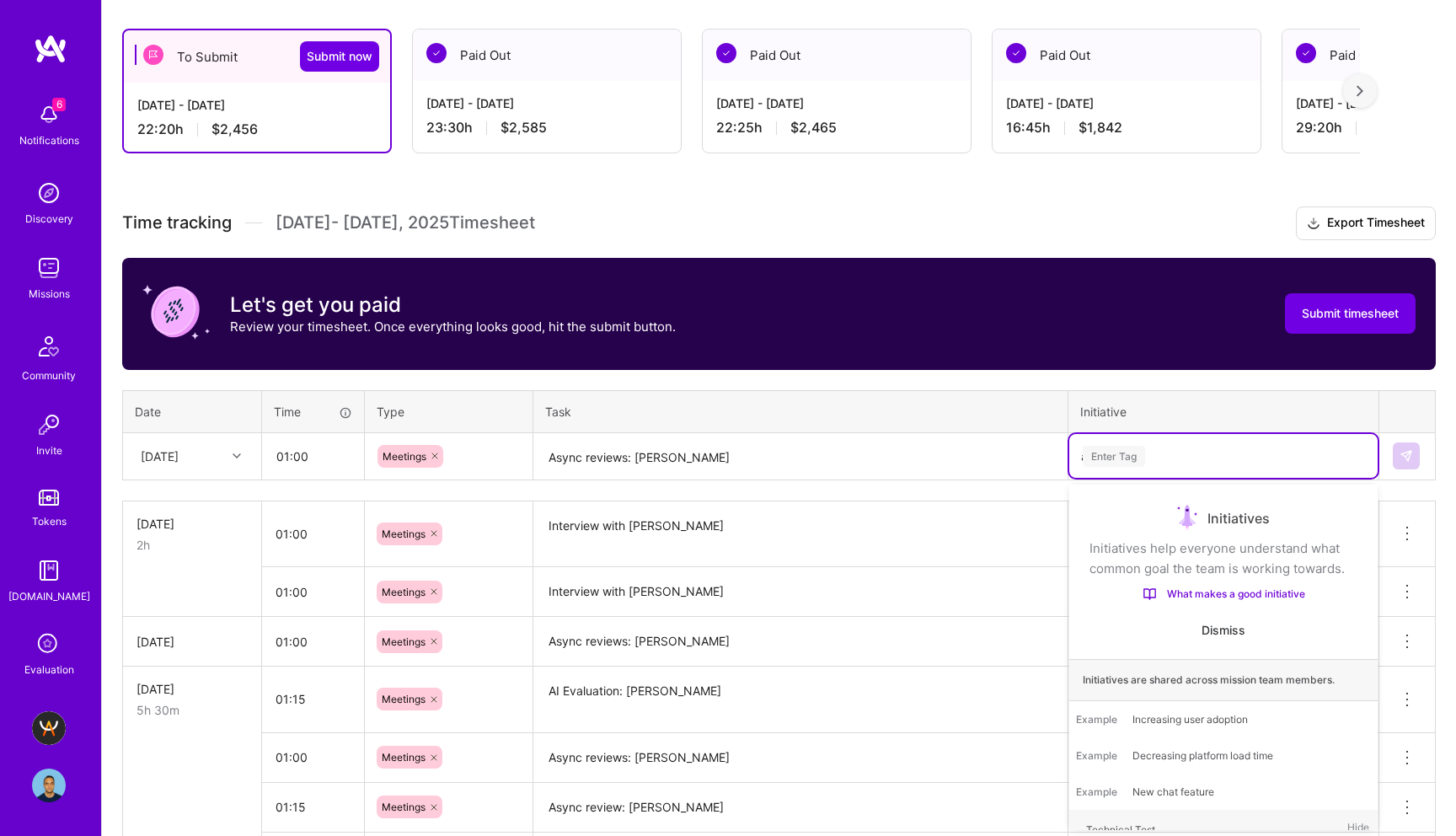
scroll to position [0, 0]
type input "as"
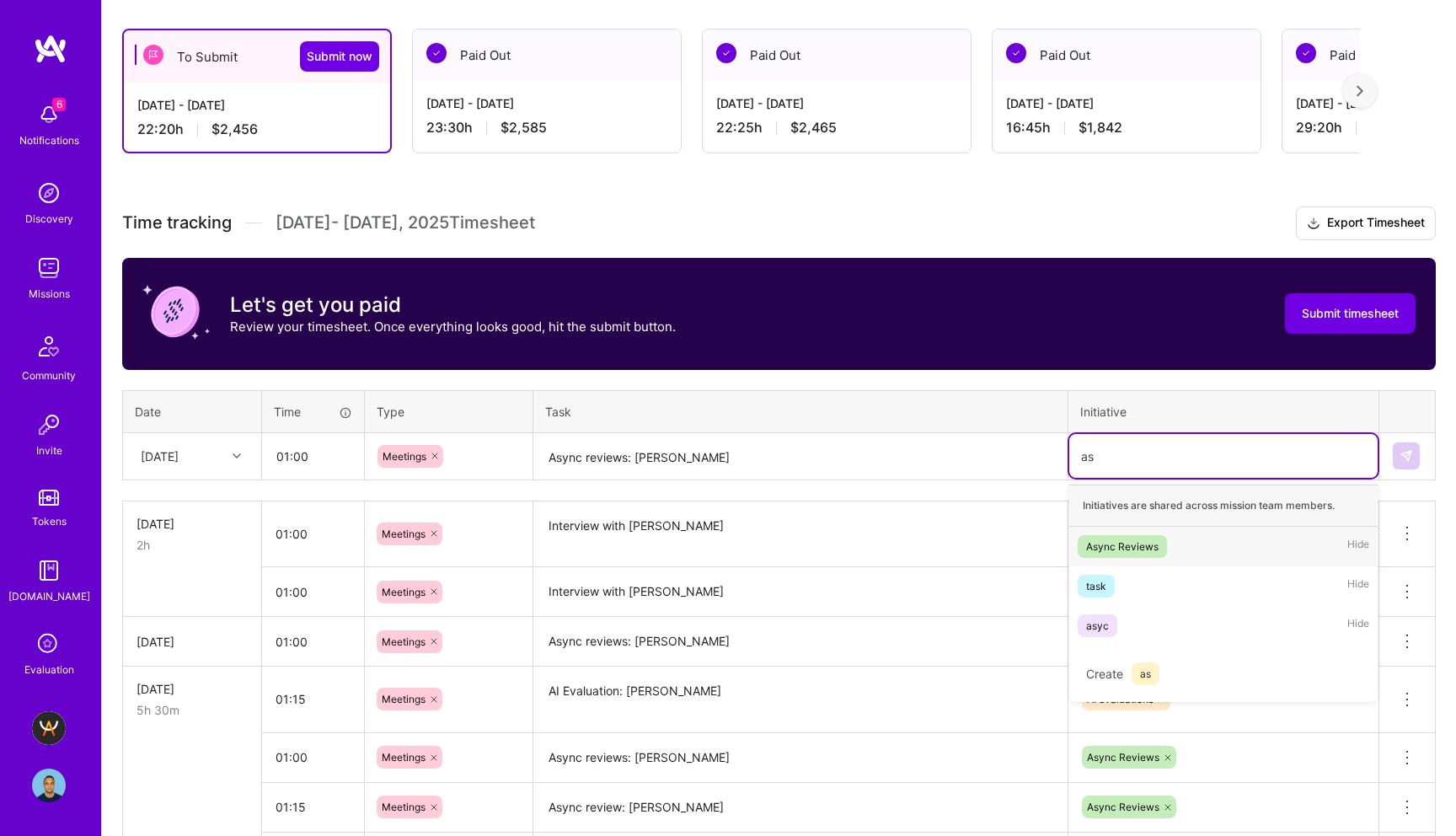
click at [1128, 544] on div "Async Reviews" at bounding box center [1122, 546] width 72 height 18
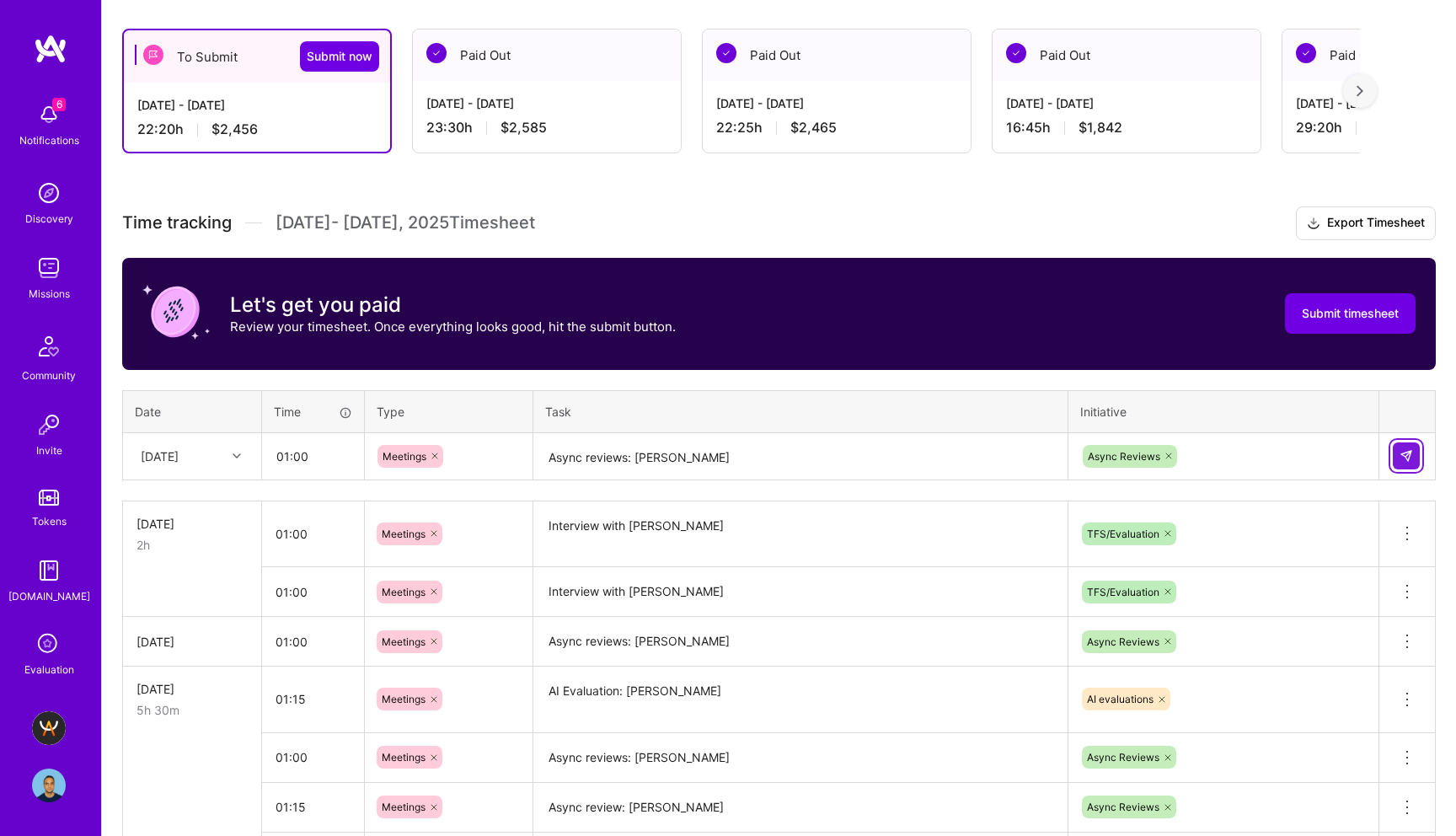
click at [1407, 452] on img at bounding box center [1406, 455] width 13 height 13
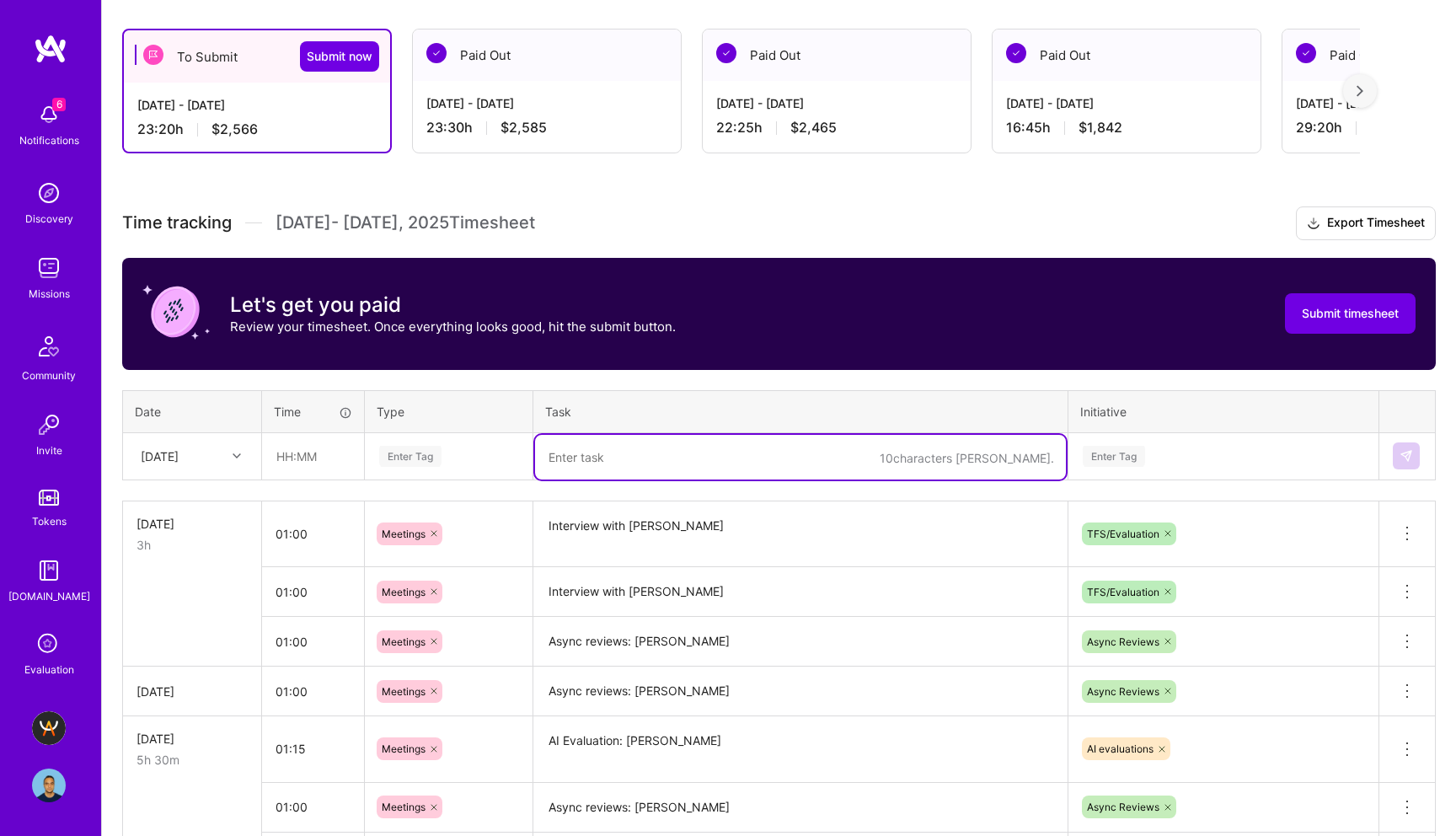
click at [616, 465] on textarea at bounding box center [800, 457] width 531 height 45
paste textarea "[PERSON_NAME]"
type textarea "Async reviews: [PERSON_NAME]"
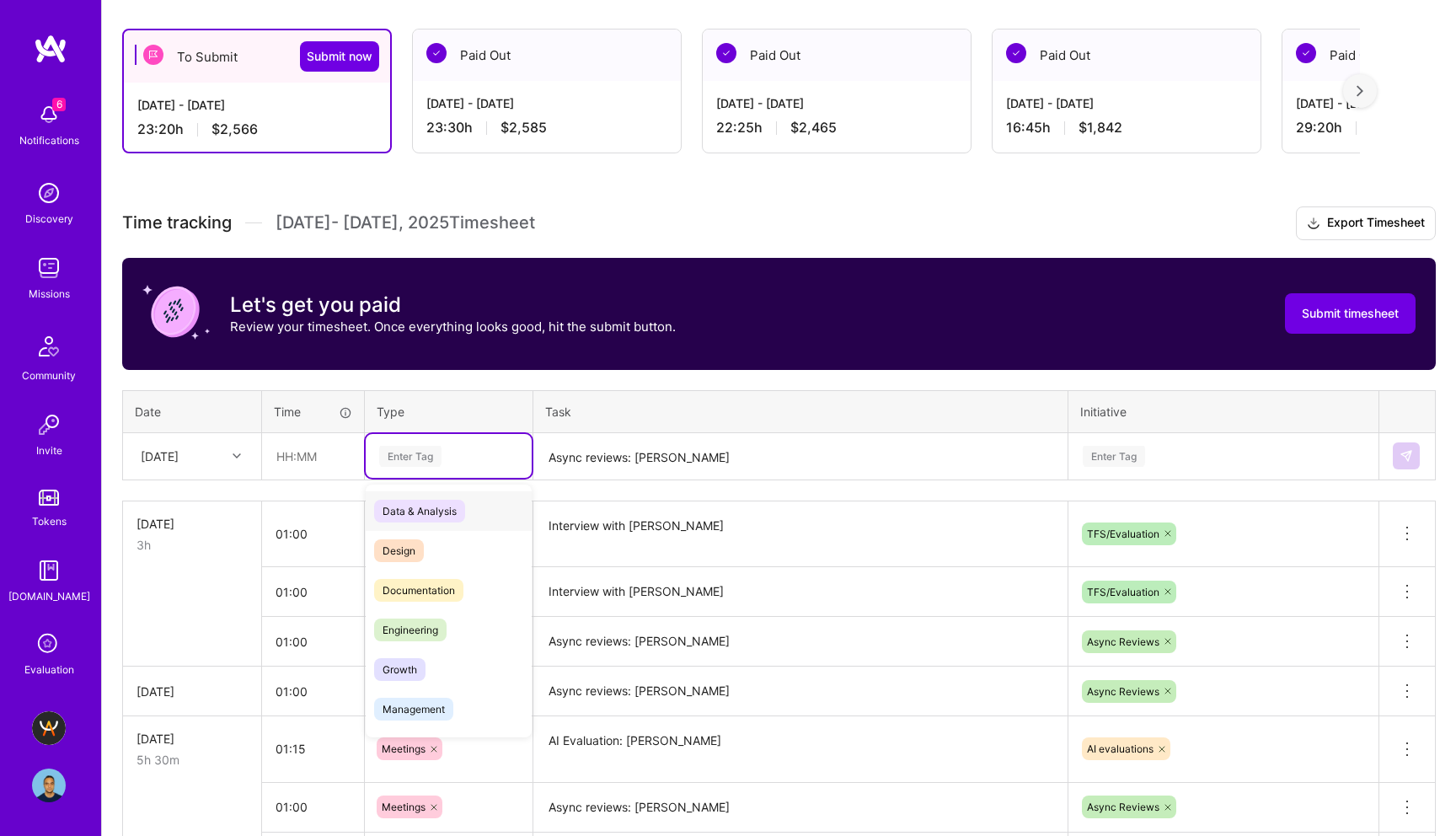
click at [393, 457] on div "Enter Tag" at bounding box center [410, 456] width 63 height 26
type input "mee"
click at [415, 503] on span "Meetings" at bounding box center [404, 511] width 61 height 22
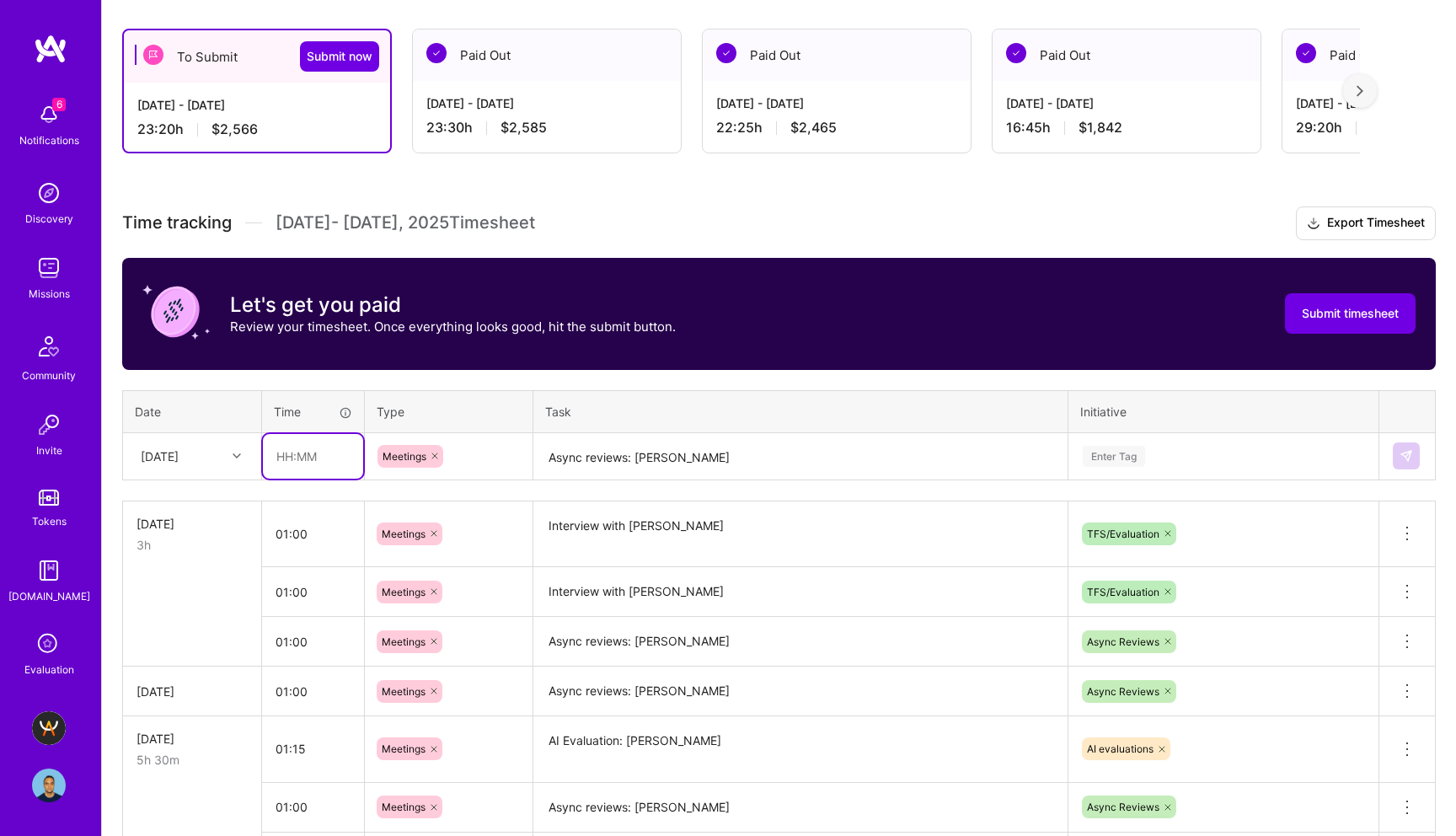
click at [286, 452] on input "text" at bounding box center [313, 456] width 100 height 45
type input "00:40"
click at [1108, 460] on div "Enter Tag" at bounding box center [1114, 456] width 63 height 26
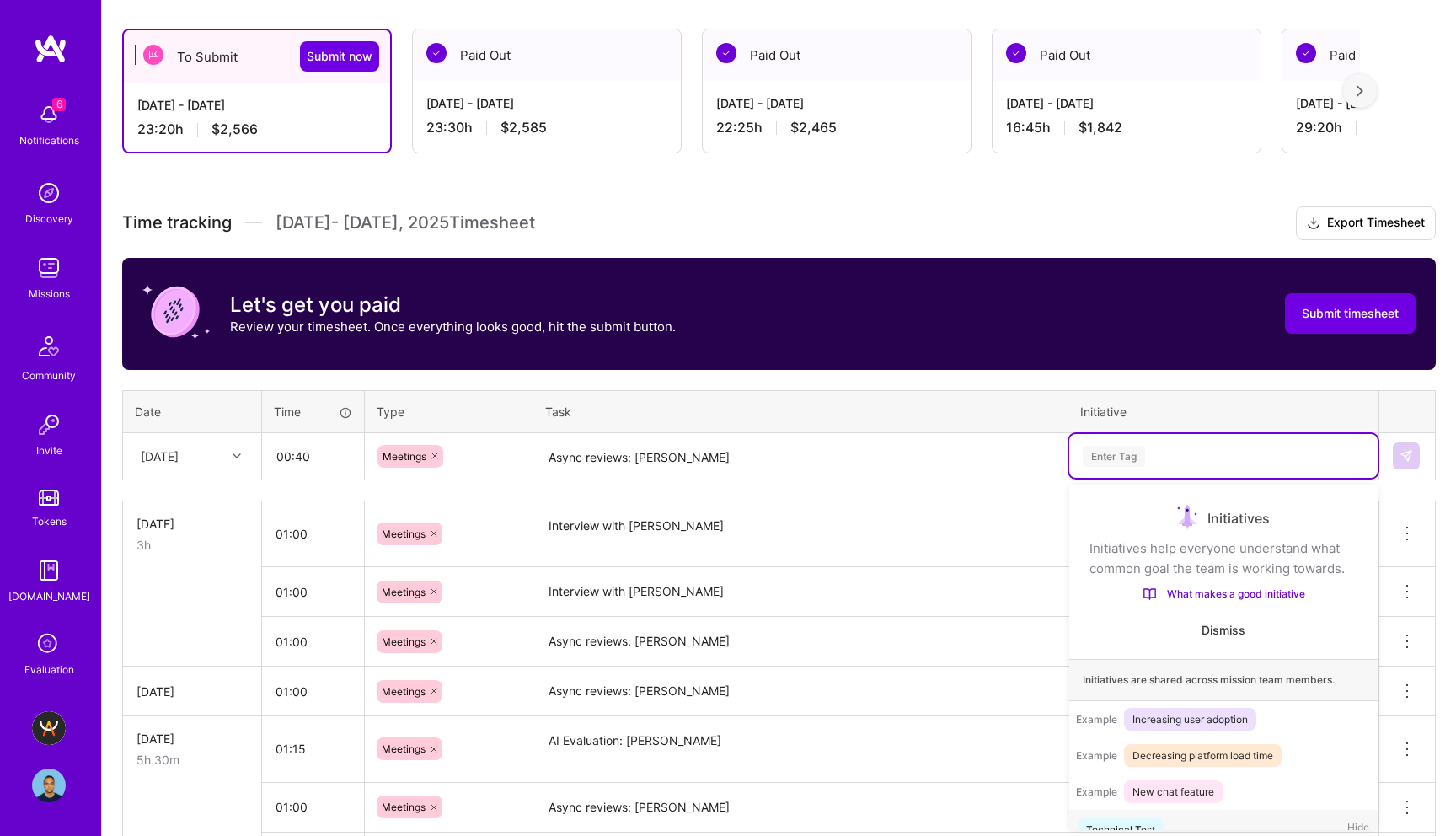
scroll to position [32, 0]
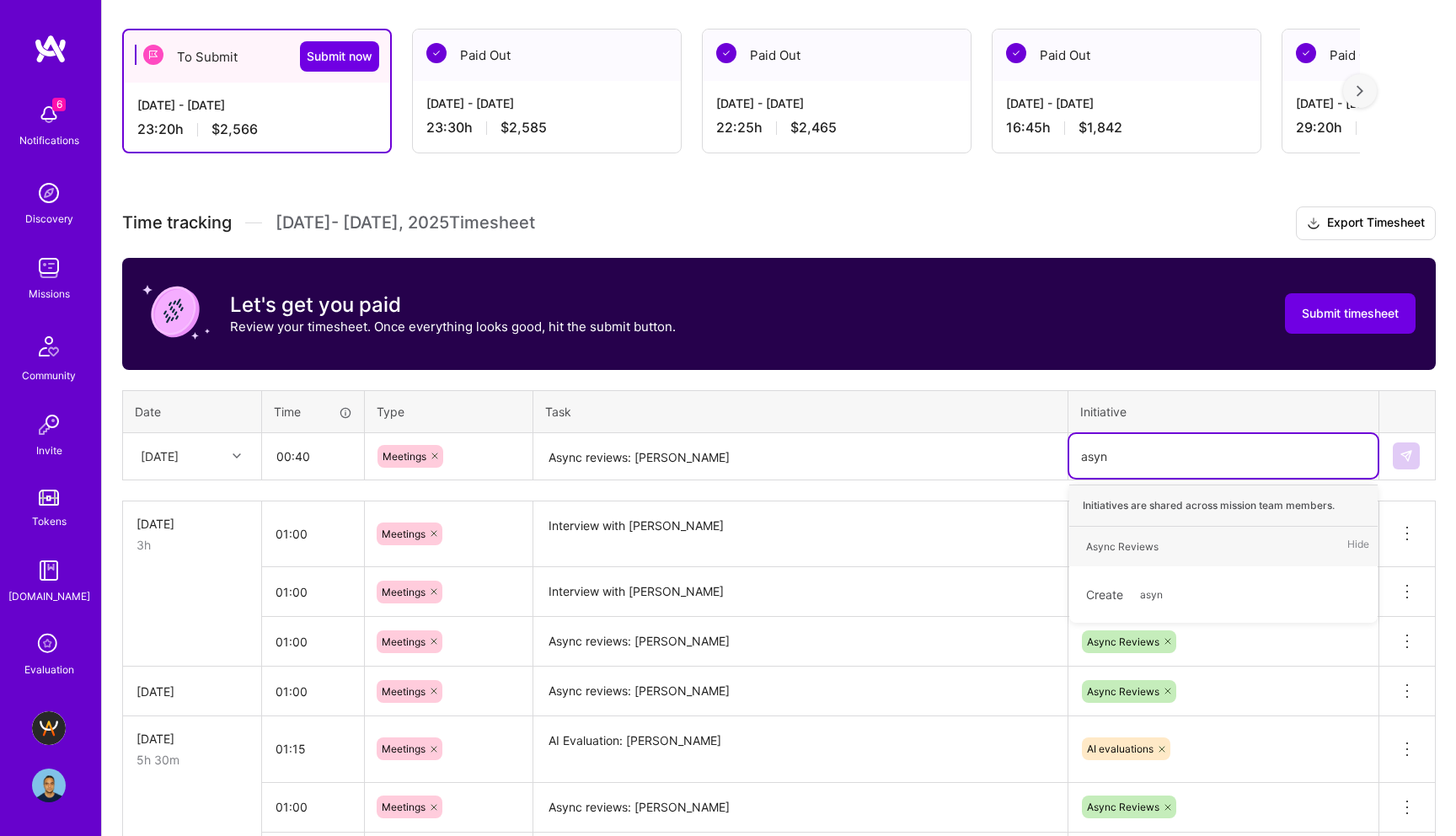
type input "async"
click at [1162, 550] on span "Async Reviews" at bounding box center [1122, 546] width 89 height 22
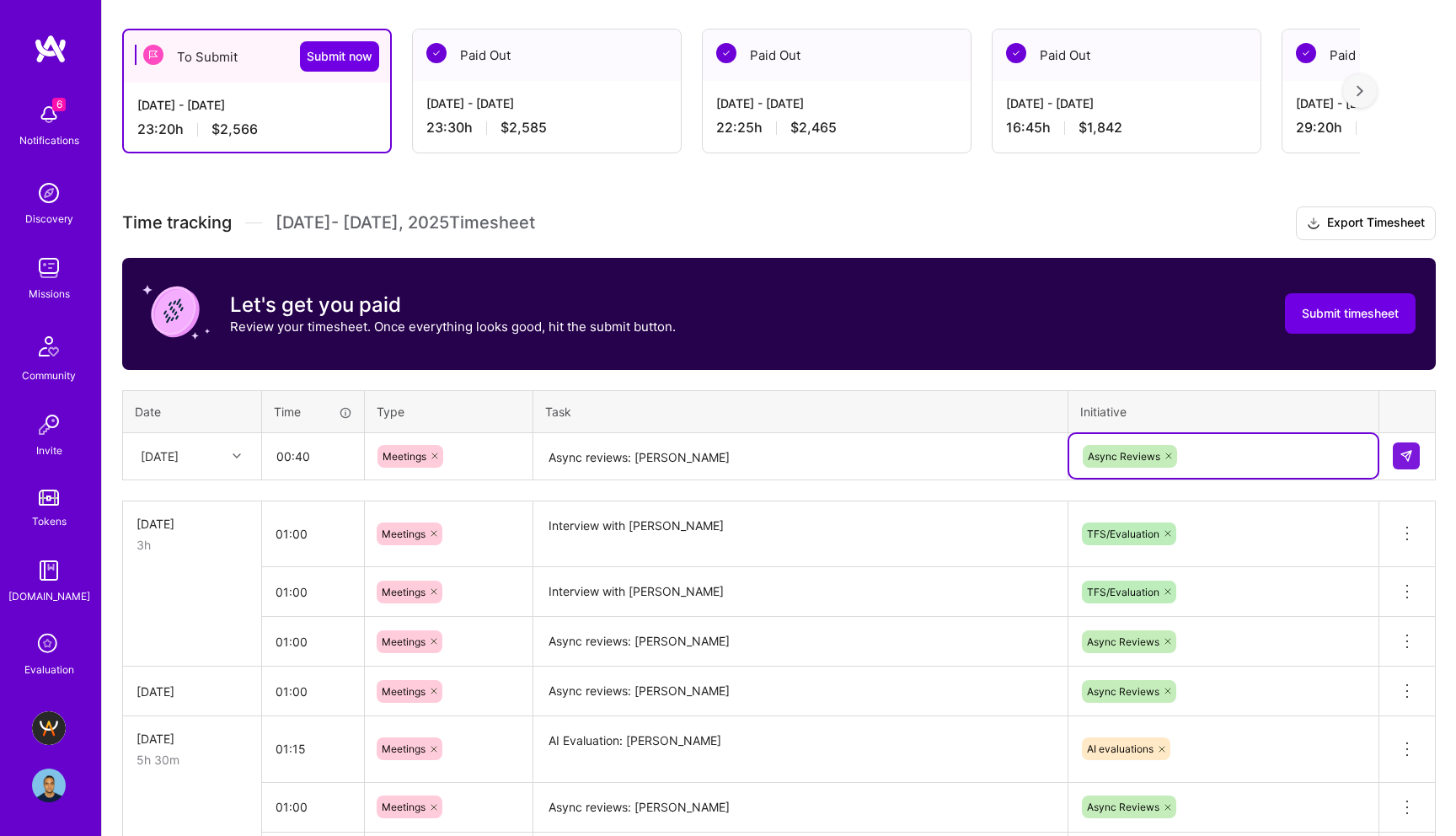
click at [1096, 217] on h3 "Time tracking [DATE] - [DATE] Timesheet Export Timesheet" at bounding box center [779, 223] width 1314 height 34
click at [1413, 452] on img at bounding box center [1406, 455] width 13 height 13
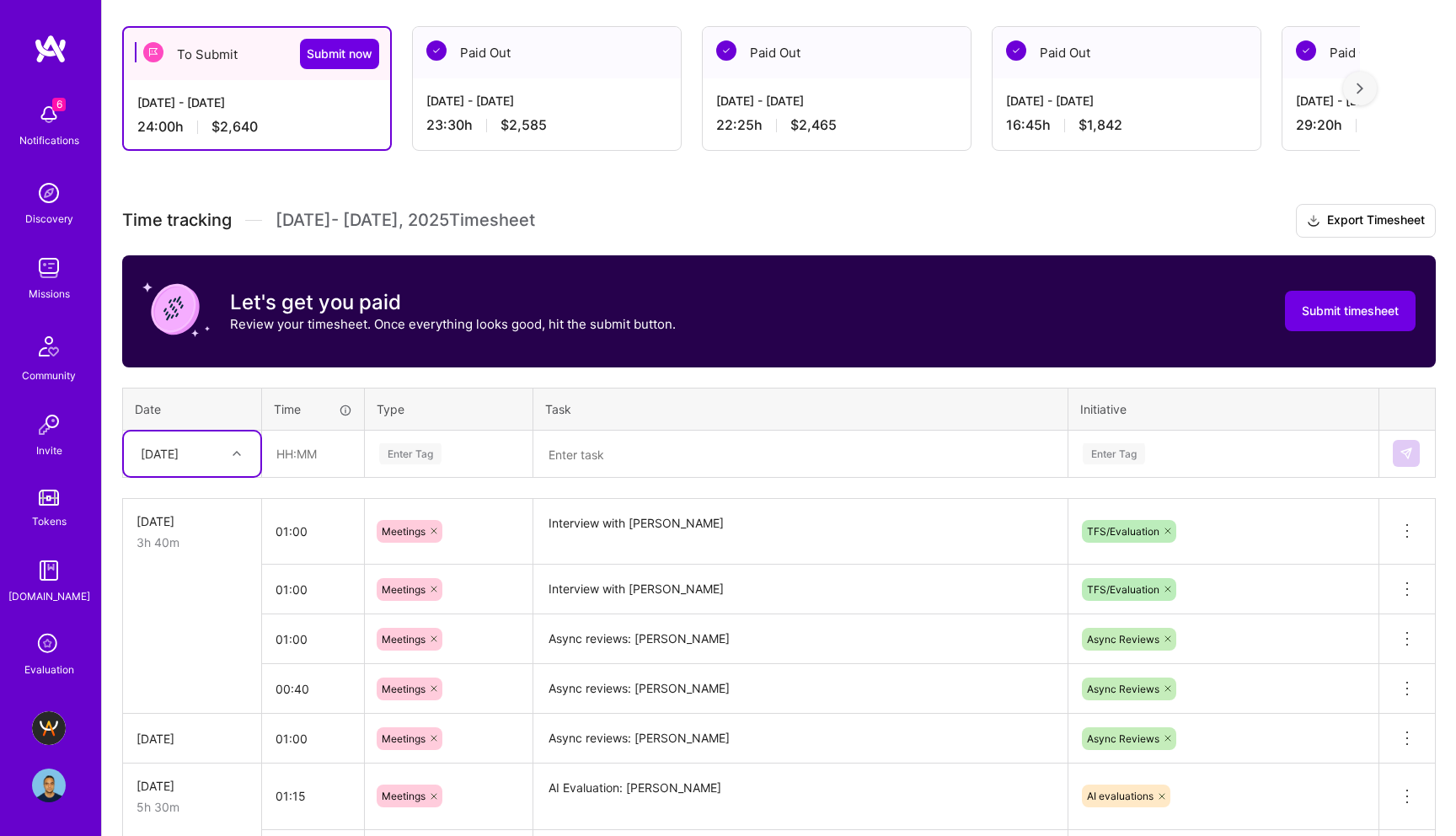
scroll to position [0, 0]
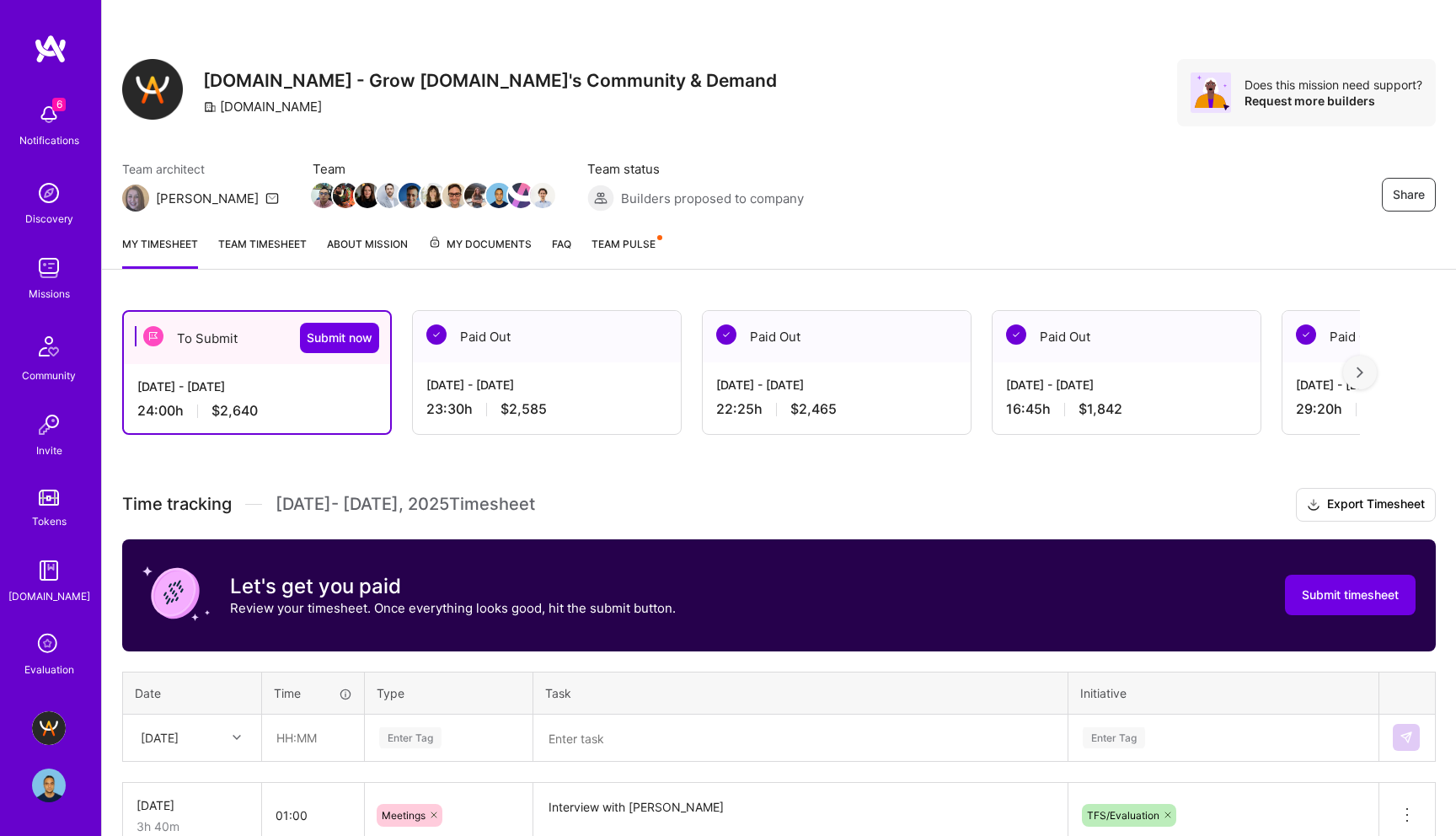
click at [1015, 170] on div "Team architect [PERSON_NAME] Team Team status Builders proposed to company Share" at bounding box center [779, 186] width 1314 height 52
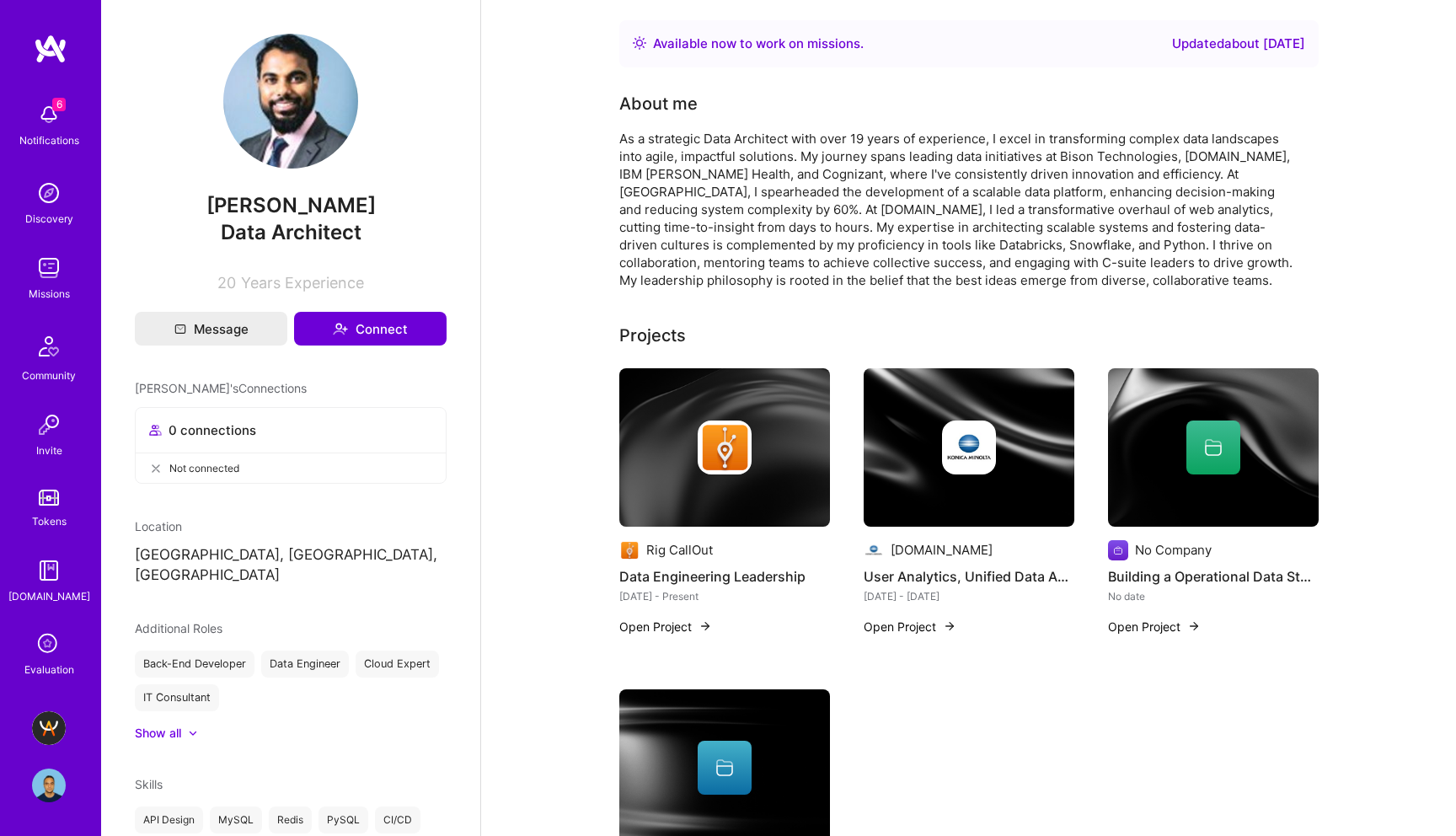
drag, startPoint x: 390, startPoint y: 206, endPoint x: 175, endPoint y: 204, distance: 215.0
click at [175, 204] on span "[PERSON_NAME]" at bounding box center [290, 205] width 312 height 25
copy span "[PERSON_NAME]"
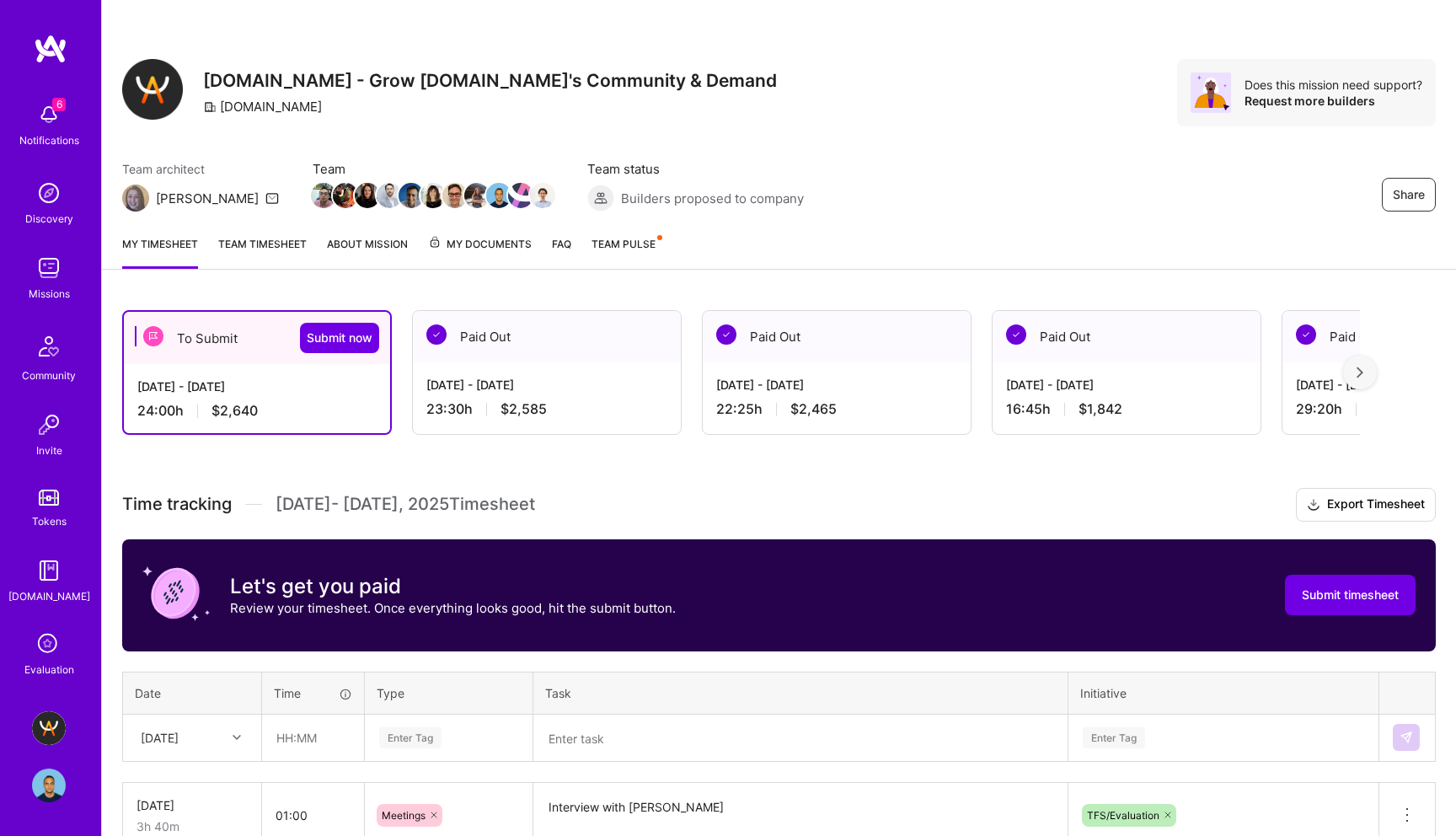
click at [53, 650] on icon at bounding box center [49, 645] width 32 height 32
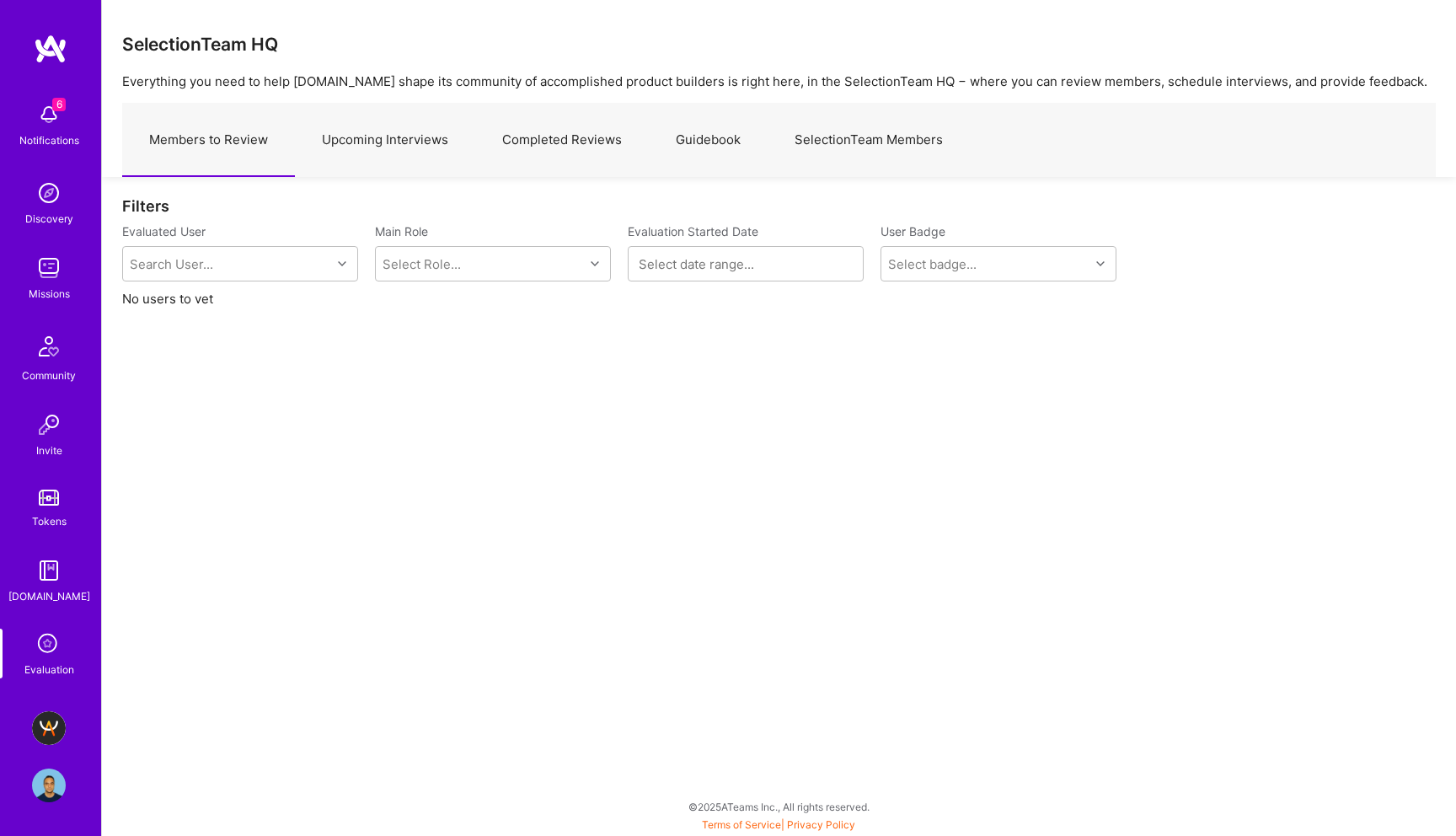
click at [369, 127] on link "Upcoming Interviews" at bounding box center [385, 141] width 181 height 73
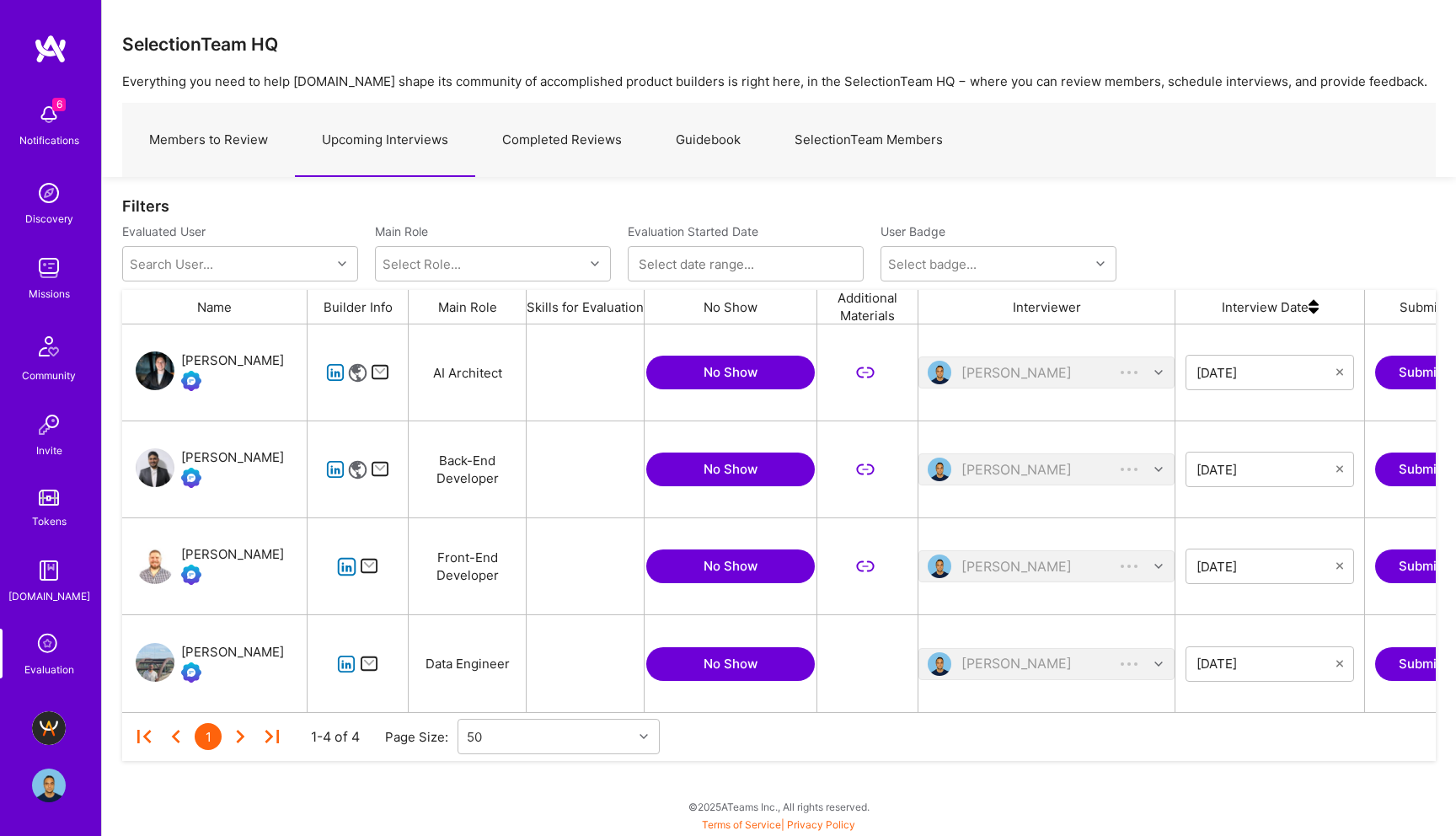
scroll to position [388, 1314]
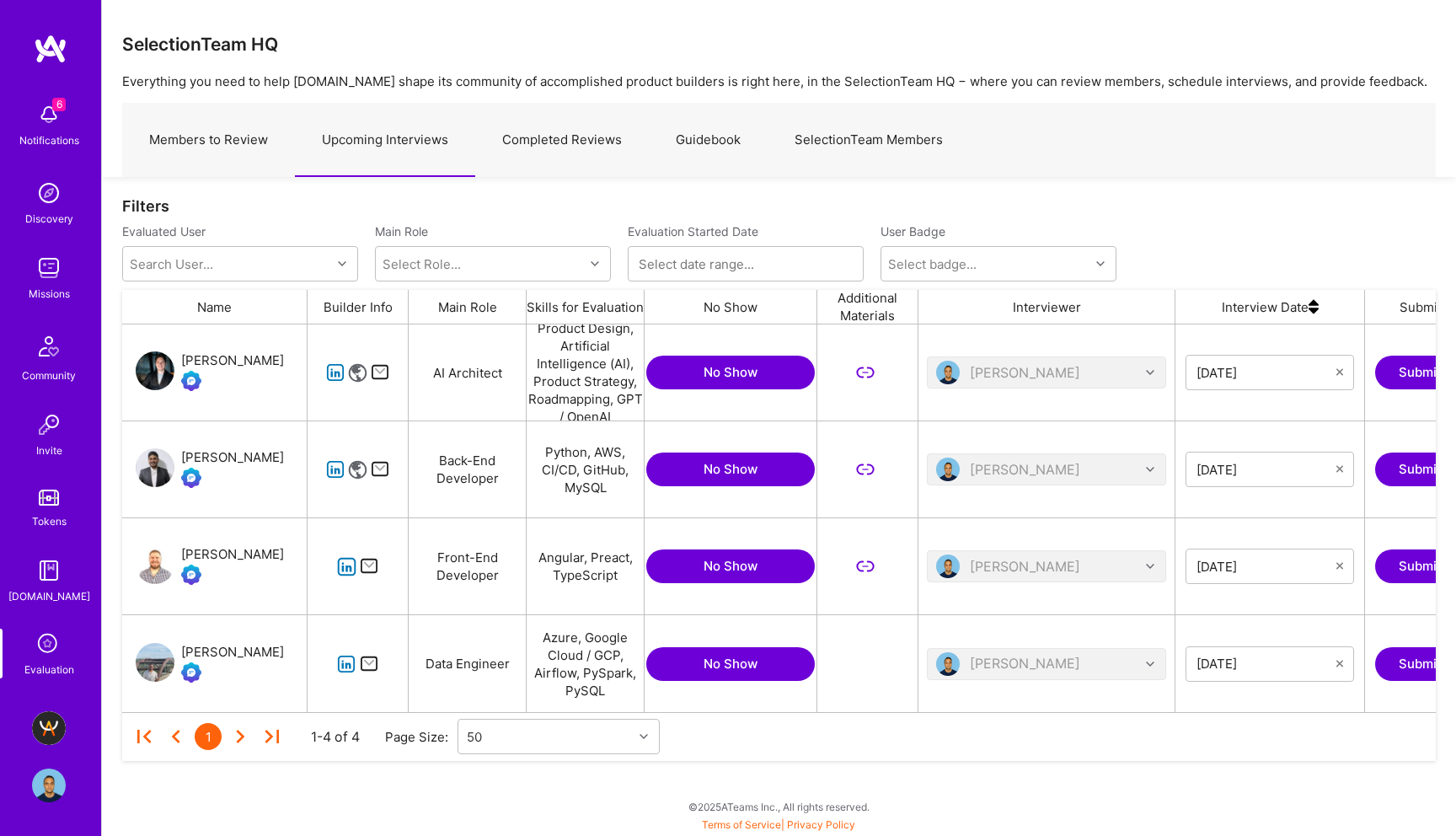
click at [349, 567] on icon "grid" at bounding box center [347, 567] width 20 height 20
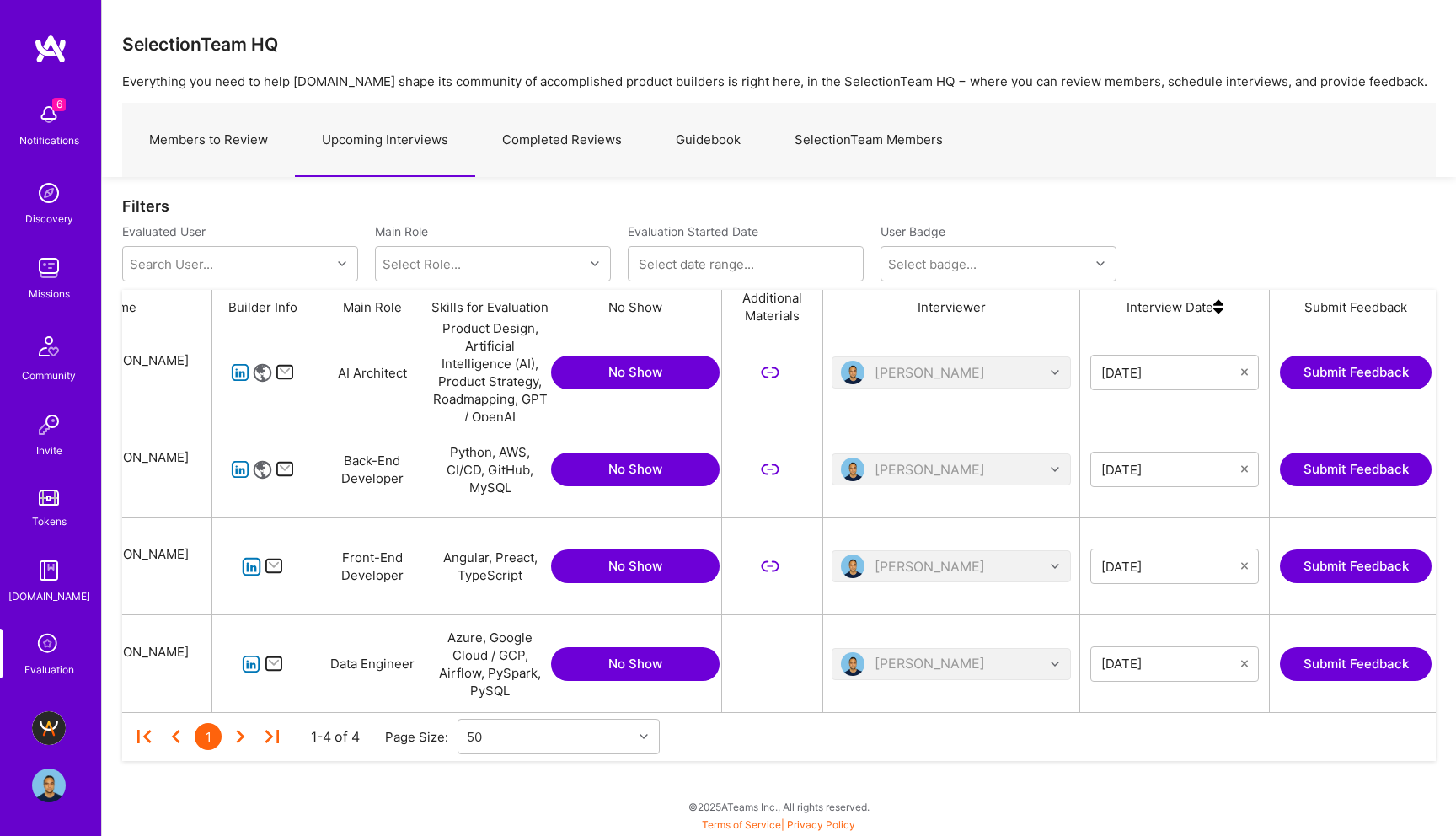
scroll to position [0, 288]
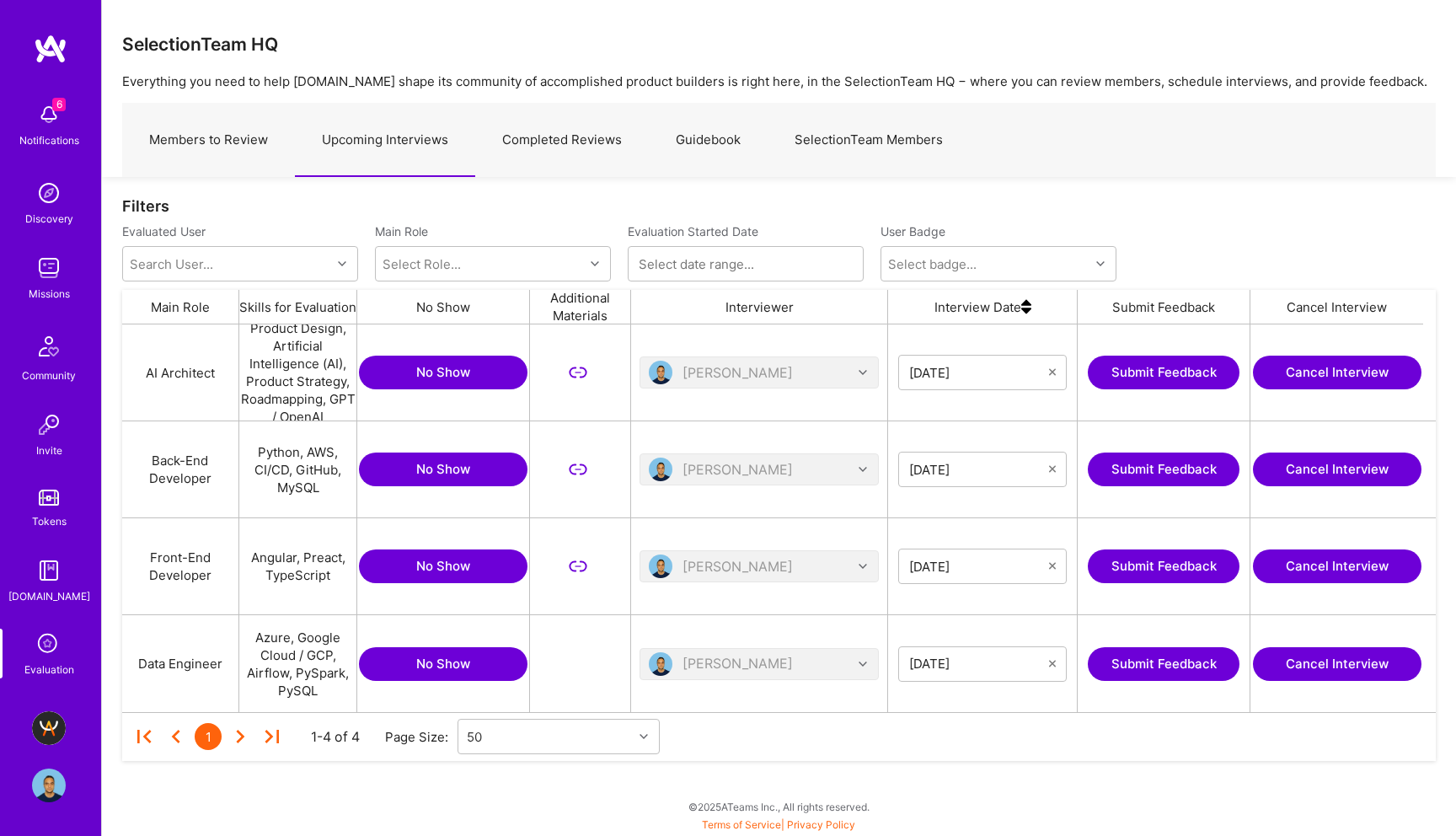
click at [1174, 567] on button "Submit Feedback" at bounding box center [1164, 567] width 152 height 34
